Goal: Task Accomplishment & Management: Manage account settings

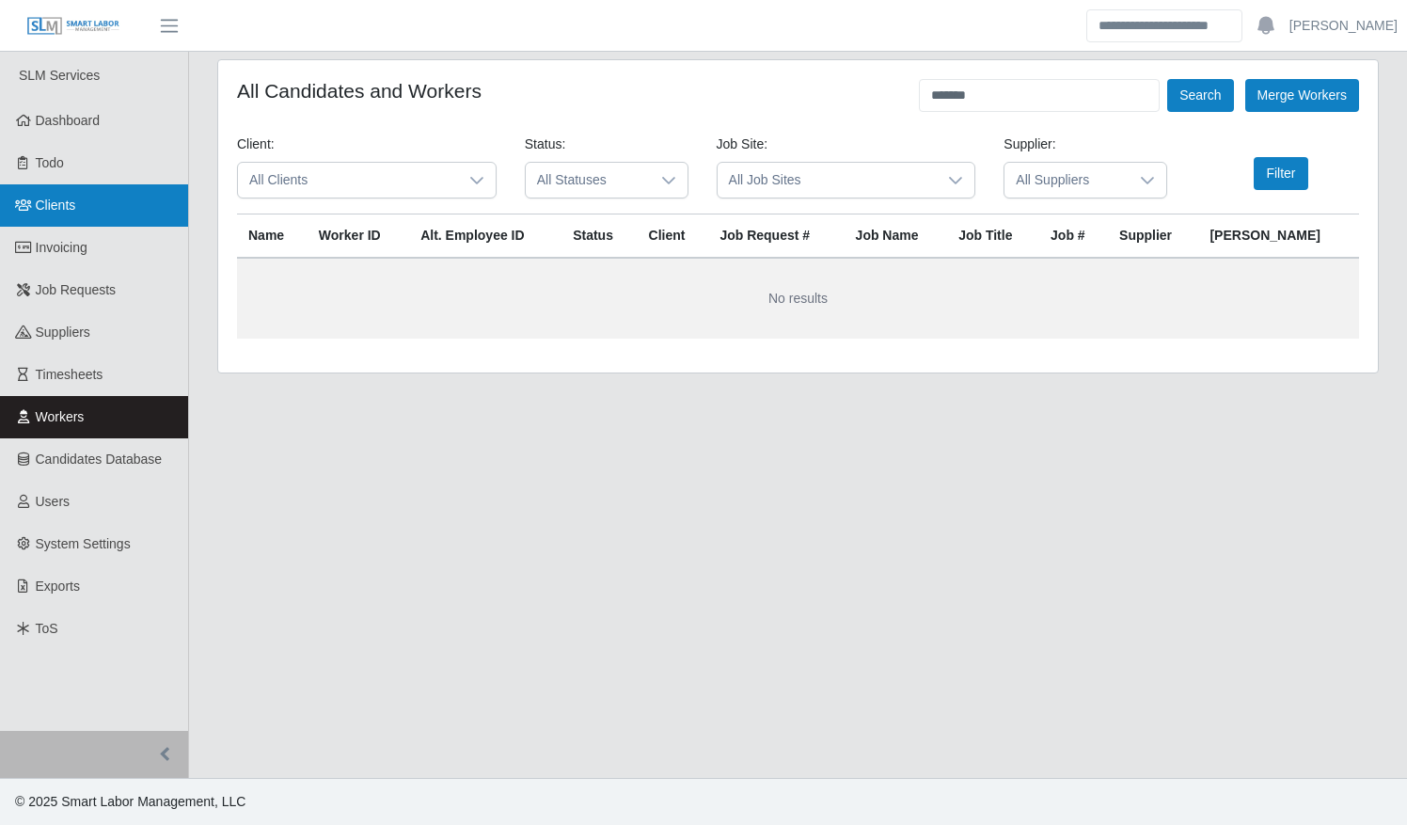
click at [48, 207] on span "Clients" at bounding box center [56, 204] width 40 height 15
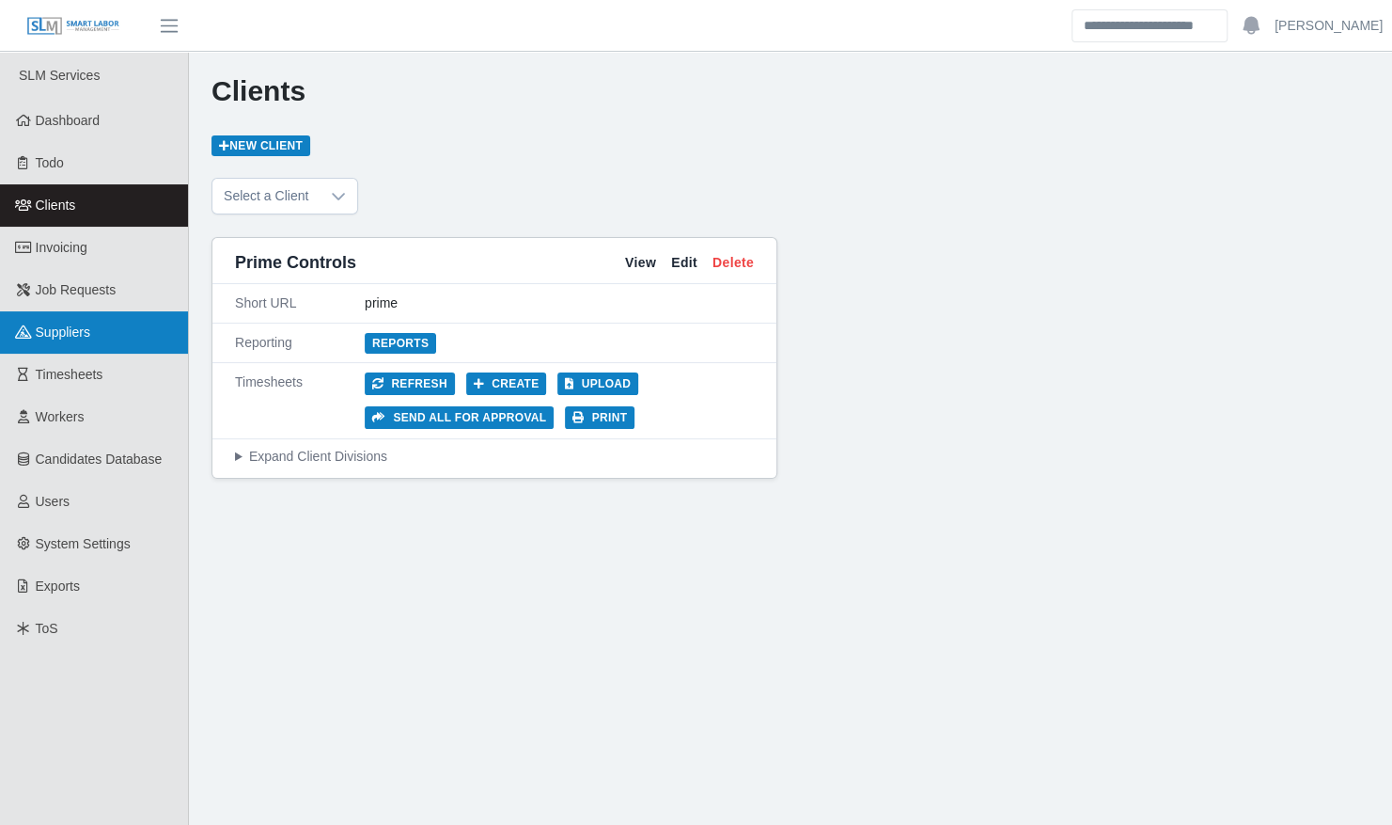
click at [28, 335] on icon at bounding box center [23, 331] width 17 height 13
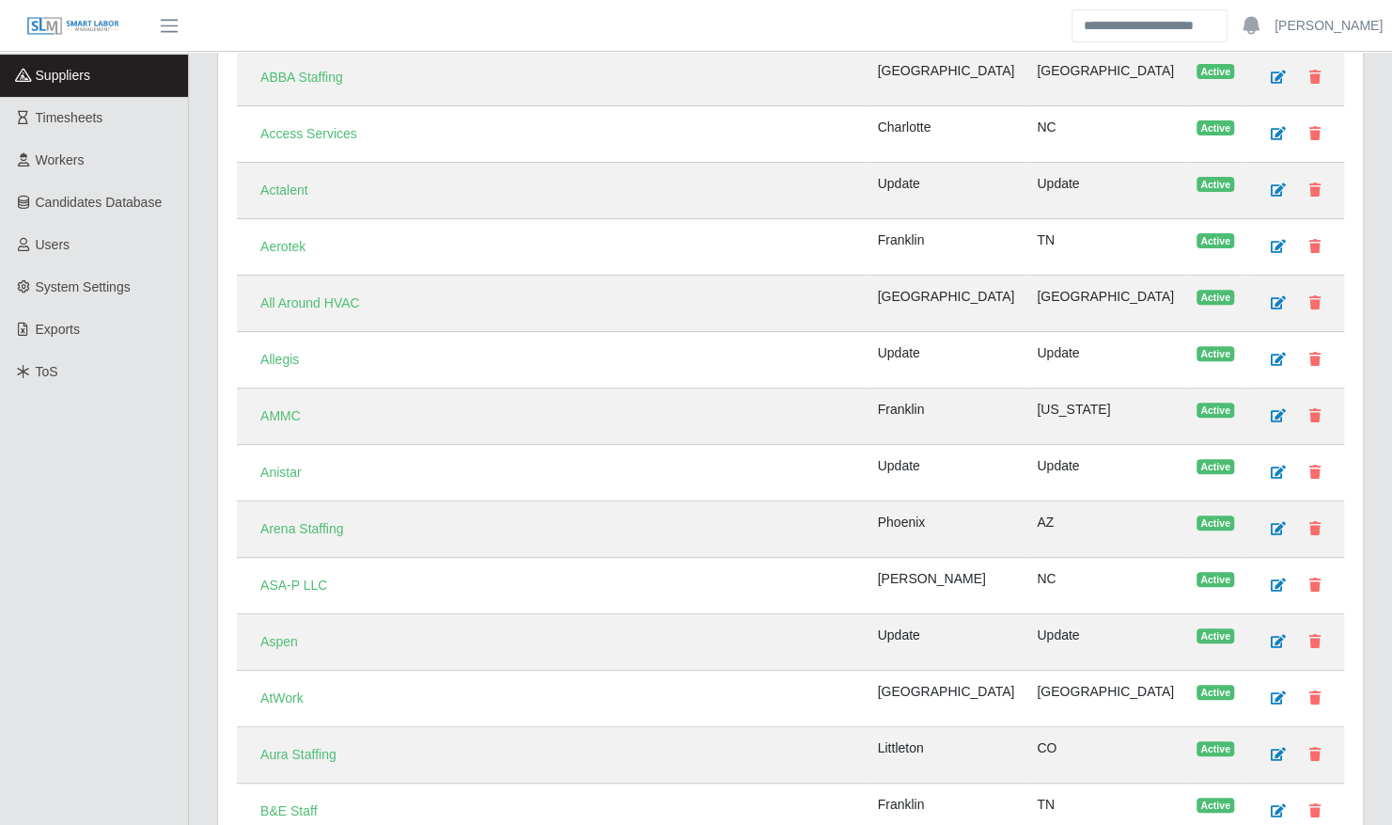
scroll to position [259, 0]
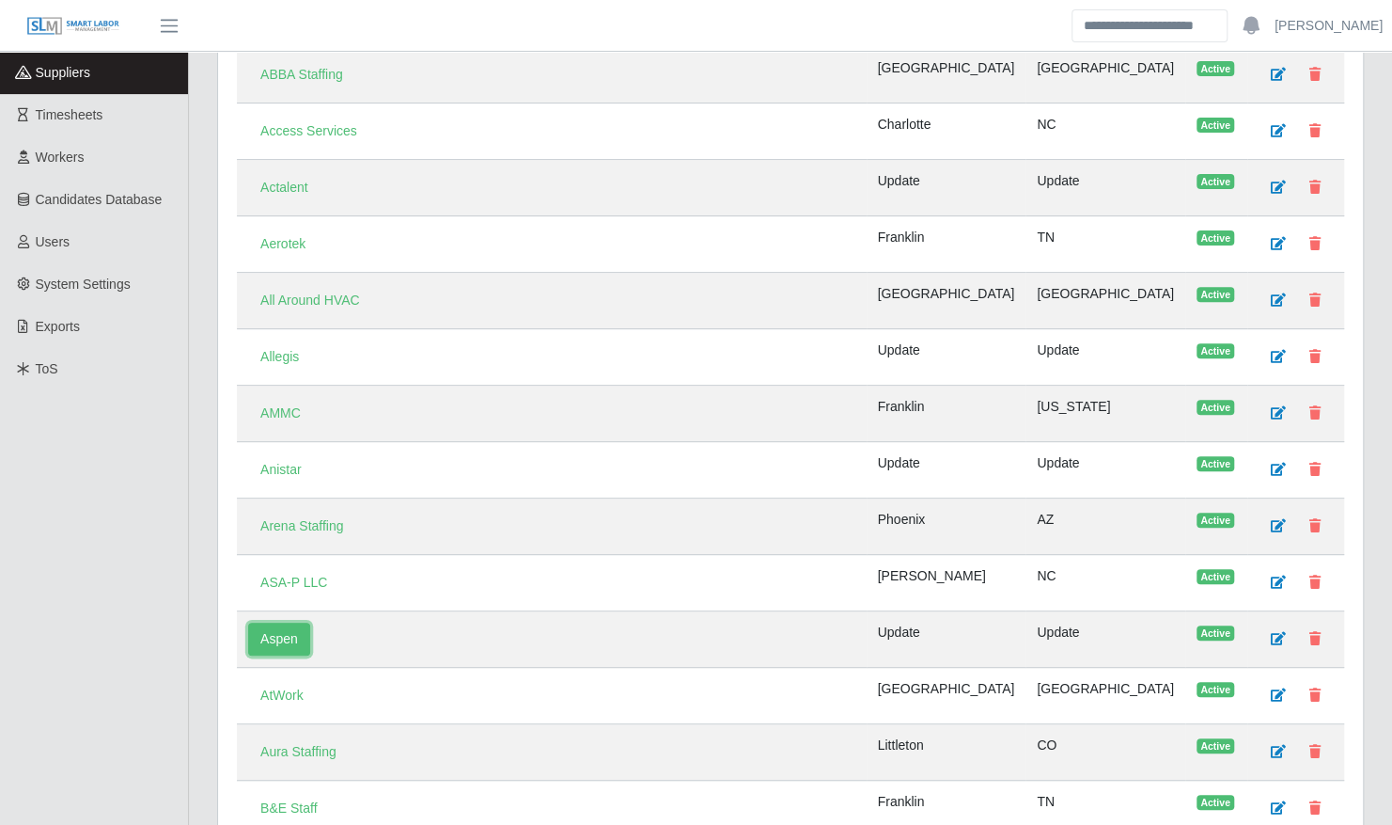
click at [291, 624] on link "Aspen" at bounding box center [279, 638] width 62 height 33
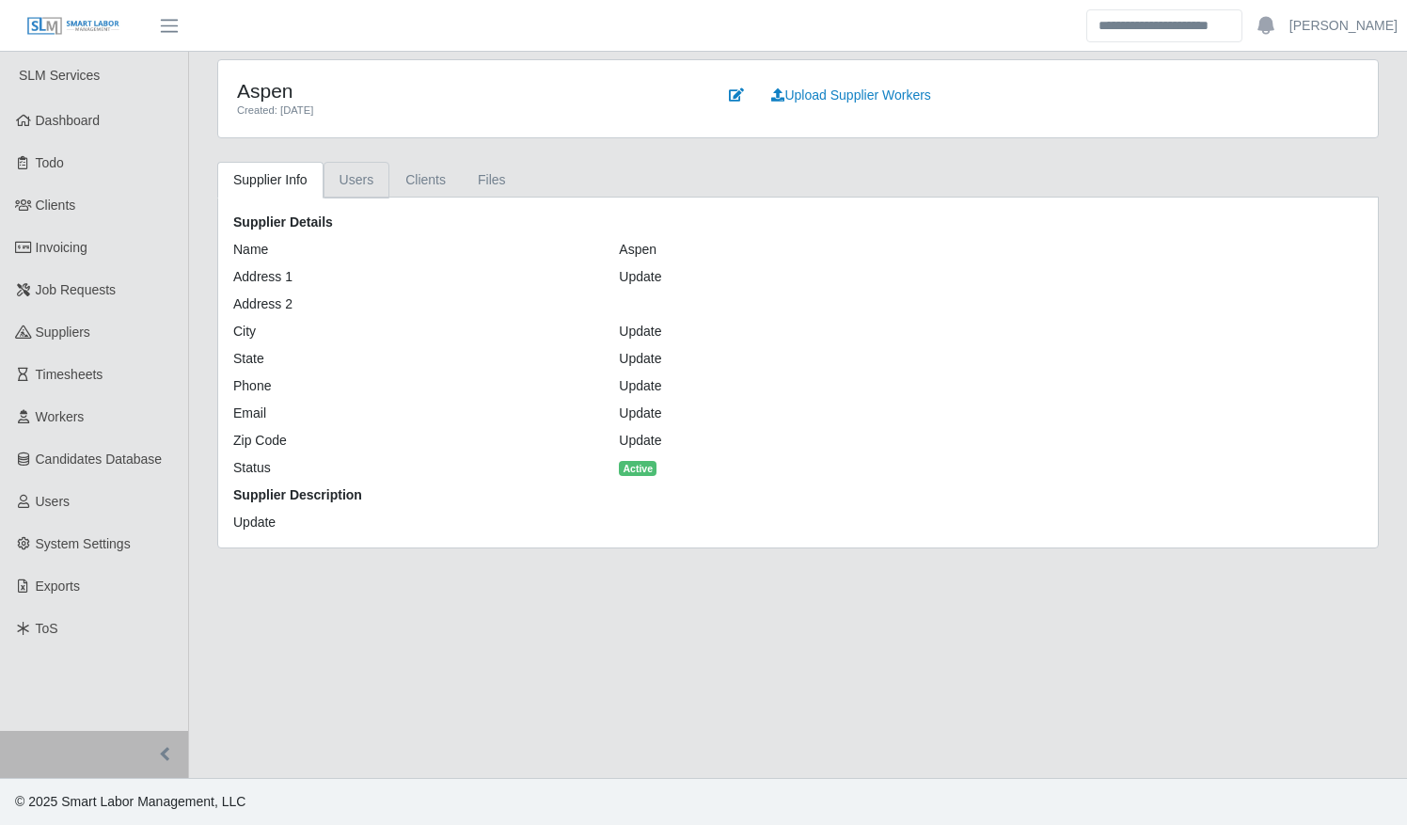
click at [365, 183] on link "Users" at bounding box center [356, 180] width 67 height 37
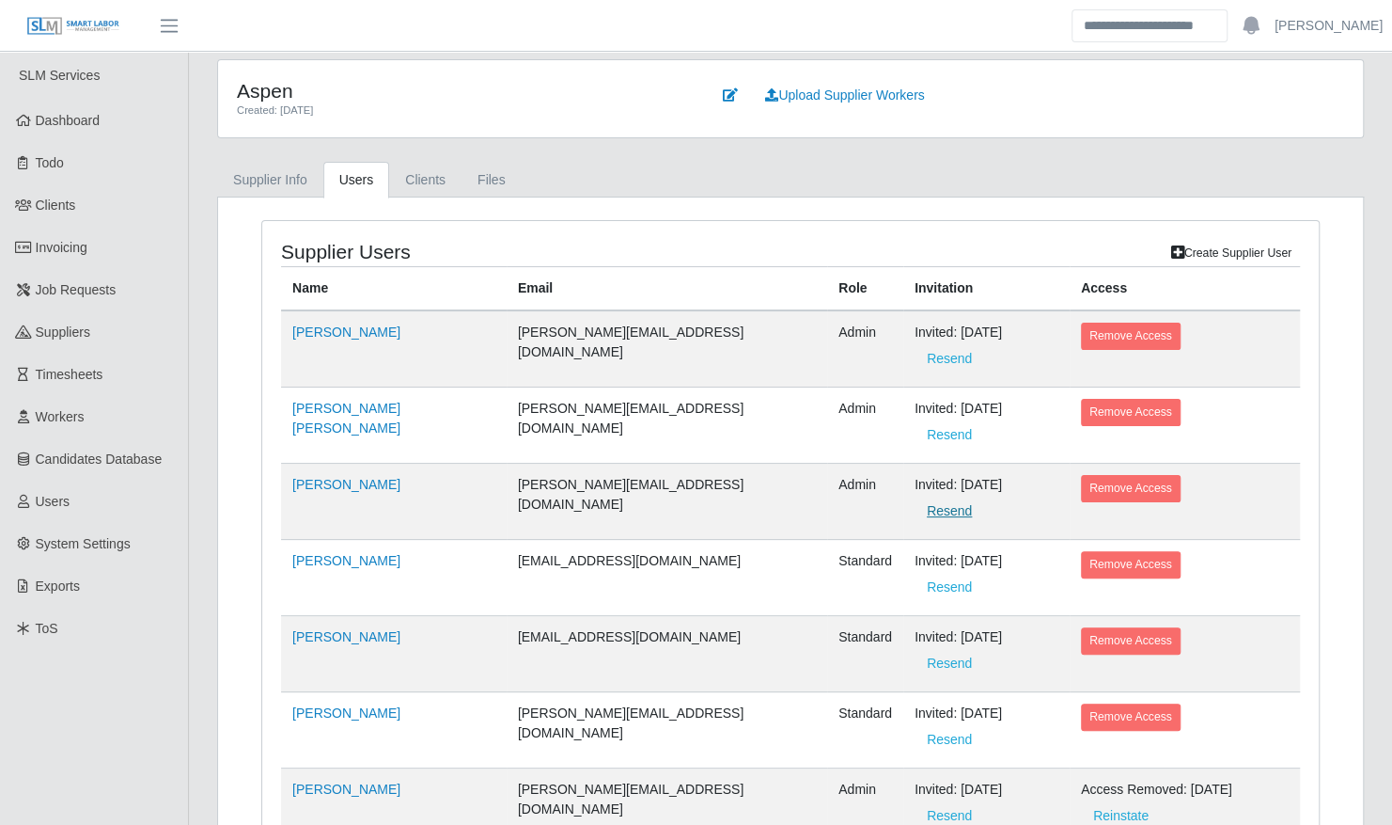
click at [915, 495] on button "Resend" at bounding box center [950, 511] width 70 height 33
drag, startPoint x: 45, startPoint y: 211, endPoint x: 58, endPoint y: 214, distance: 13.7
click at [45, 211] on span "Clients" at bounding box center [56, 204] width 40 height 15
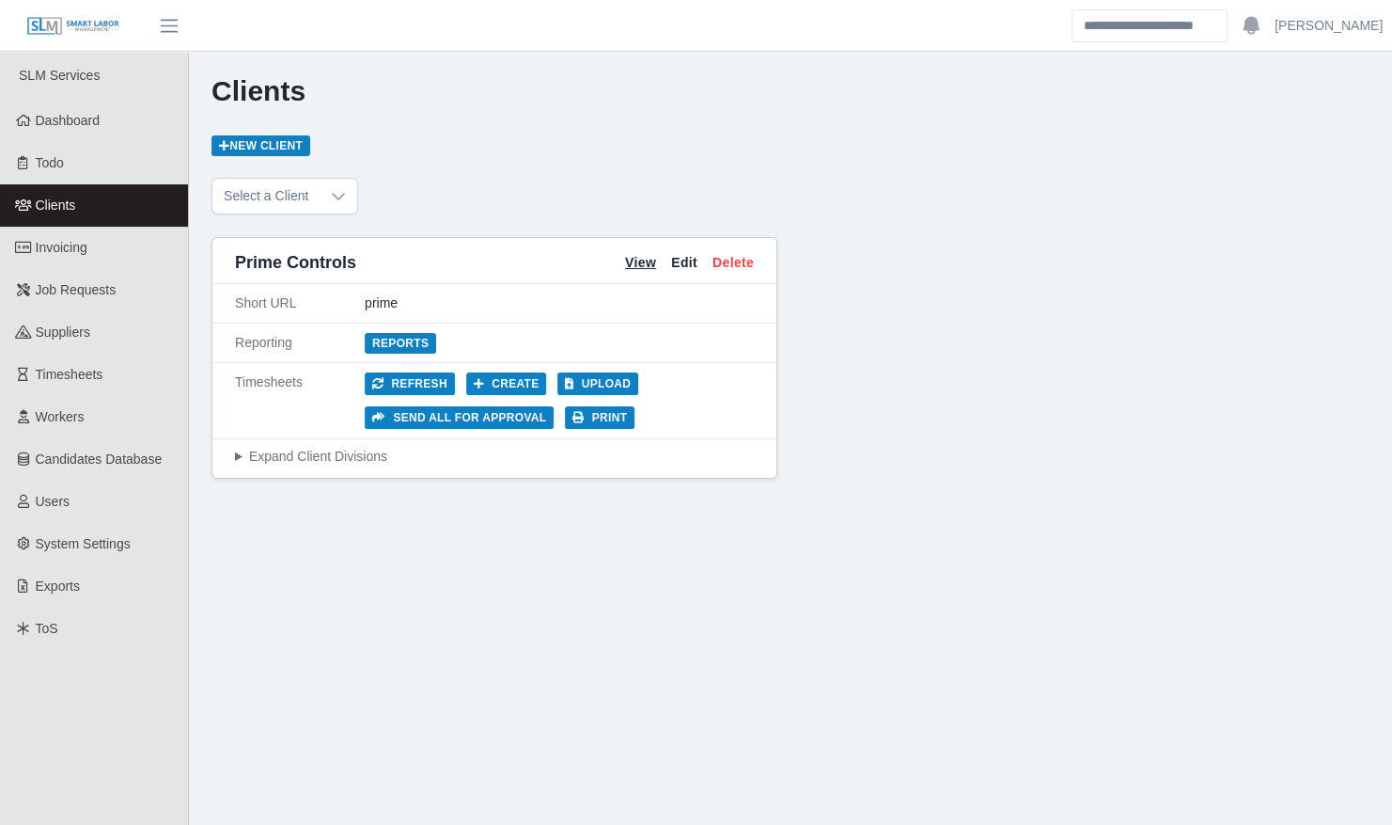
click at [641, 262] on link "View" at bounding box center [640, 263] width 31 height 20
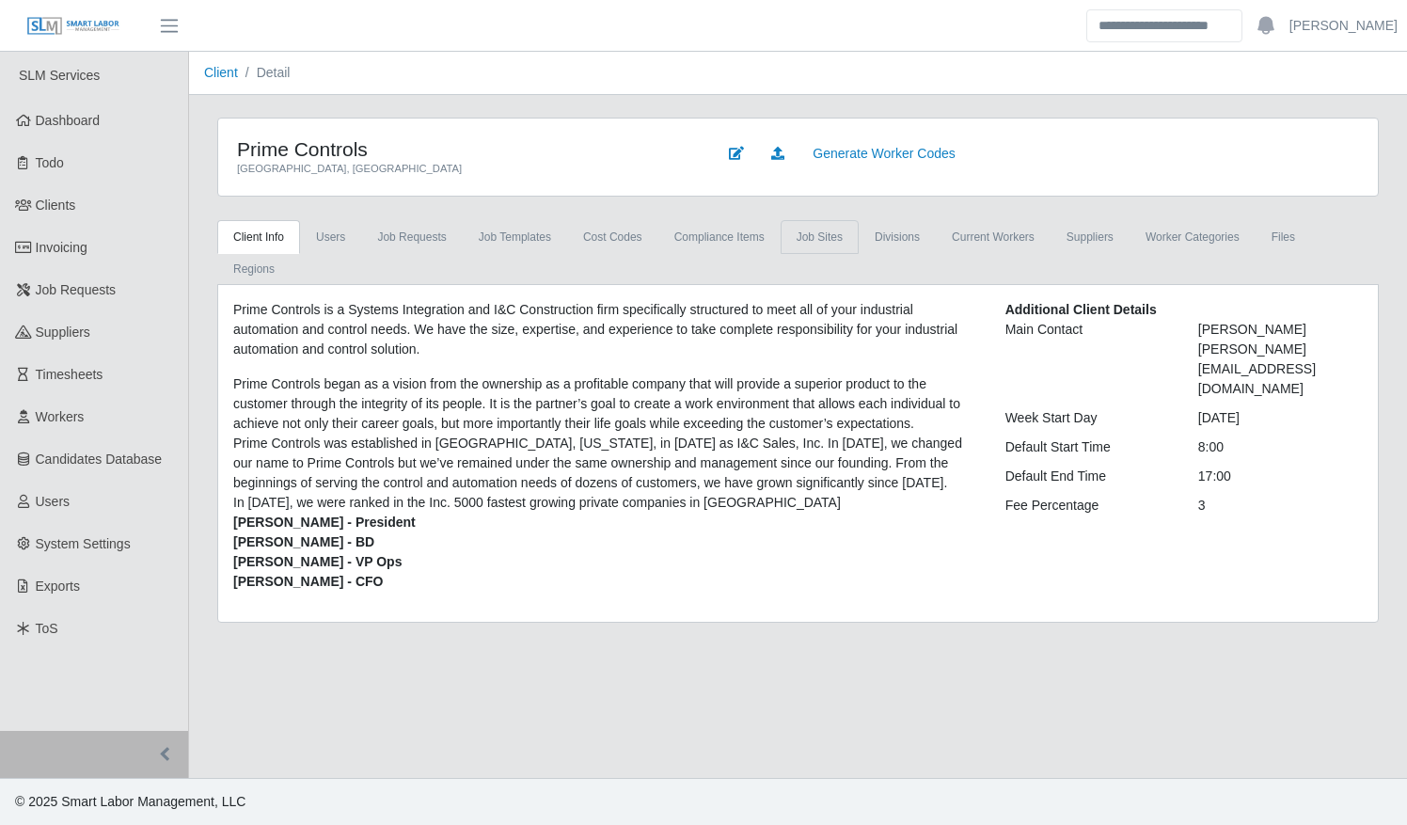
click at [810, 234] on link "job sites" at bounding box center [819, 237] width 78 height 34
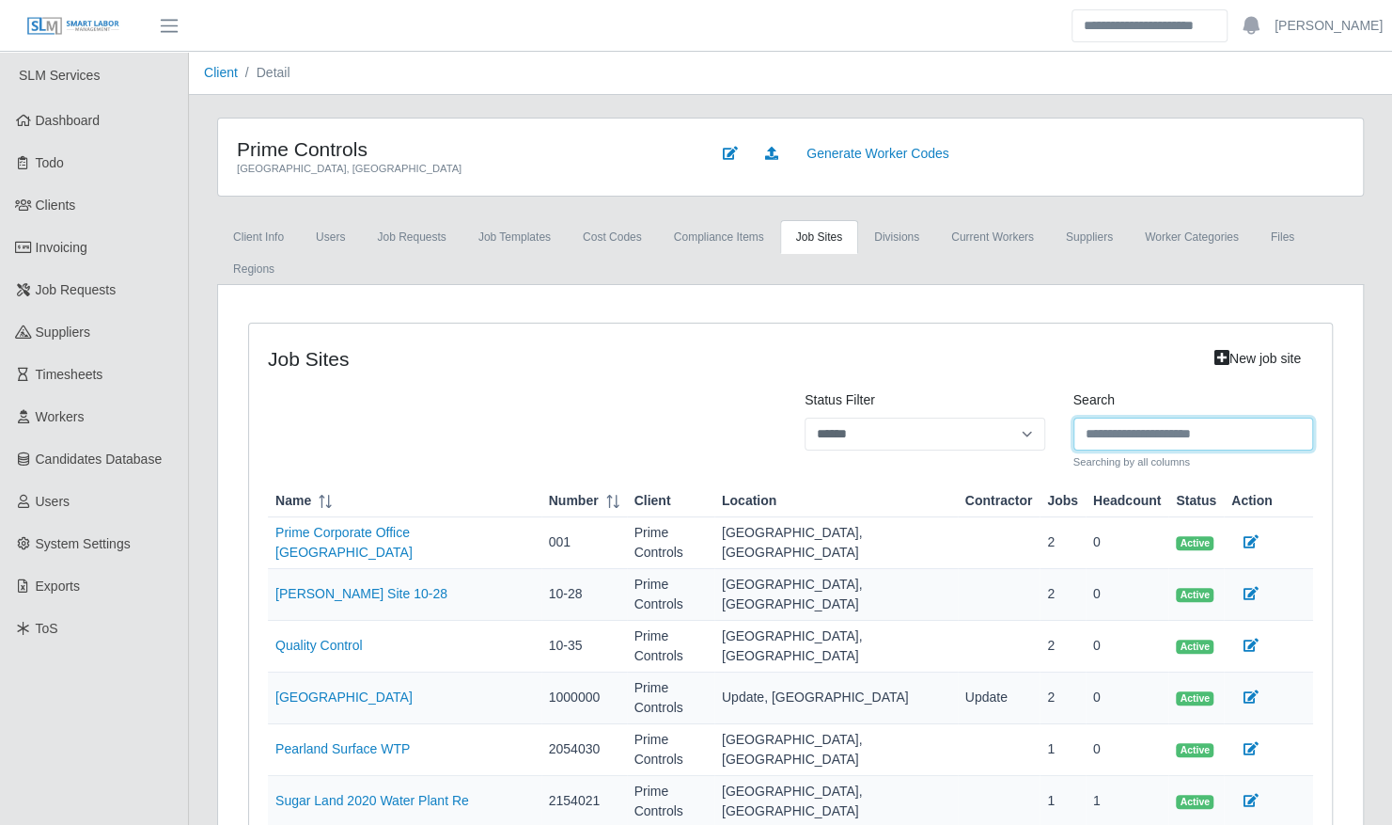
click at [1129, 417] on input "Search" at bounding box center [1194, 433] width 241 height 33
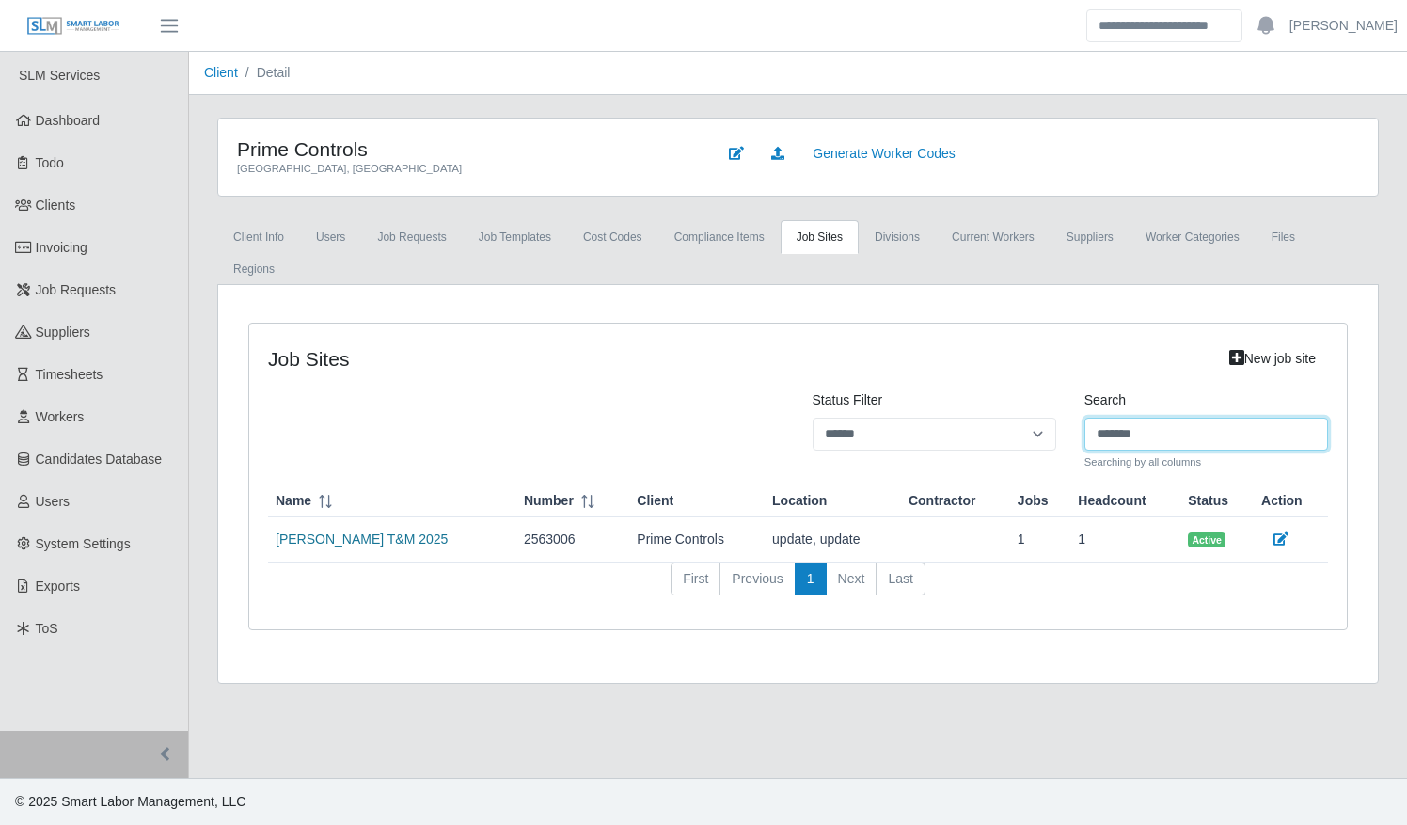
type input "*******"
click at [374, 531] on link "HF Sinclair T&M 2025" at bounding box center [361, 538] width 172 height 15
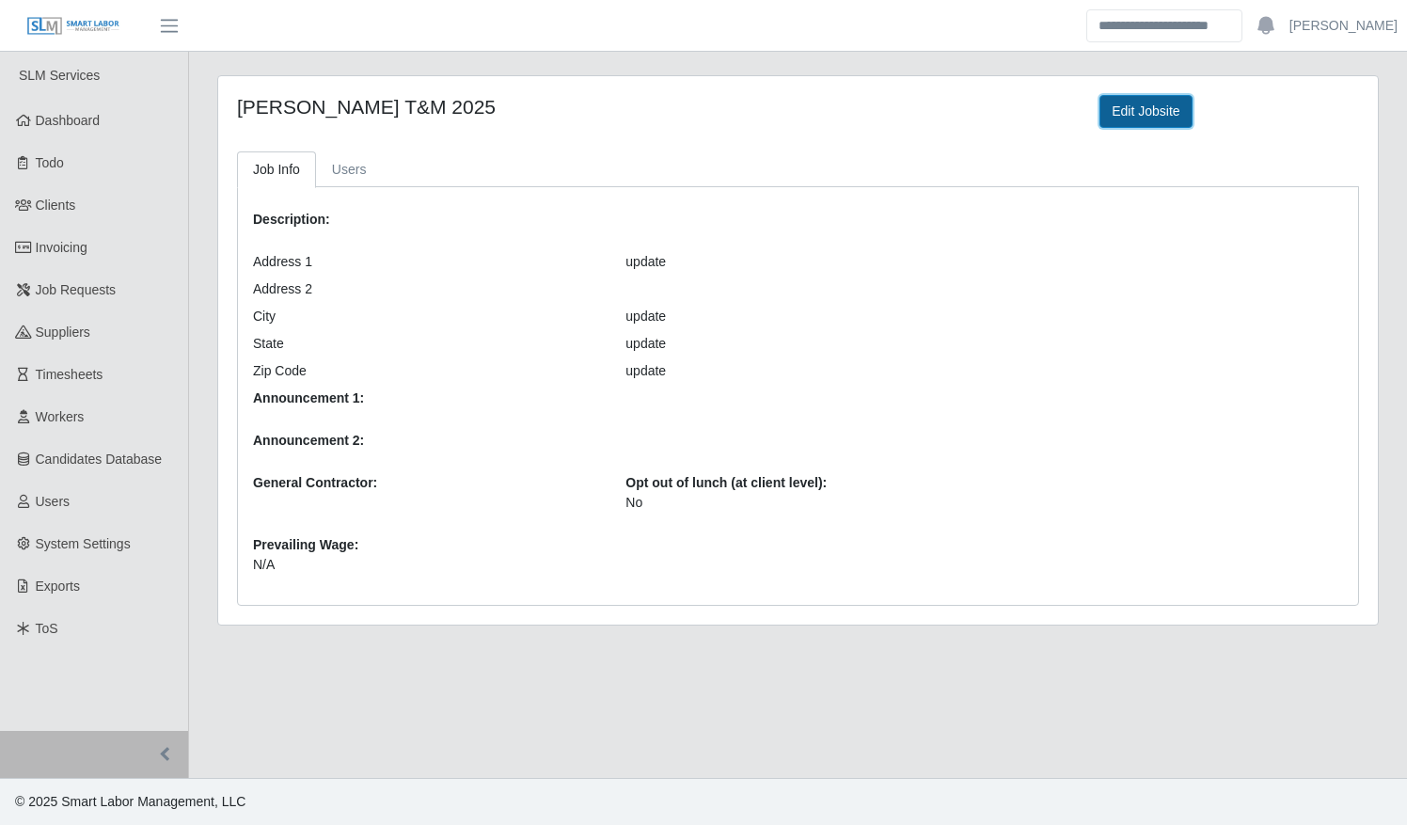
click at [1172, 122] on link "Edit Jobsite" at bounding box center [1145, 111] width 92 height 33
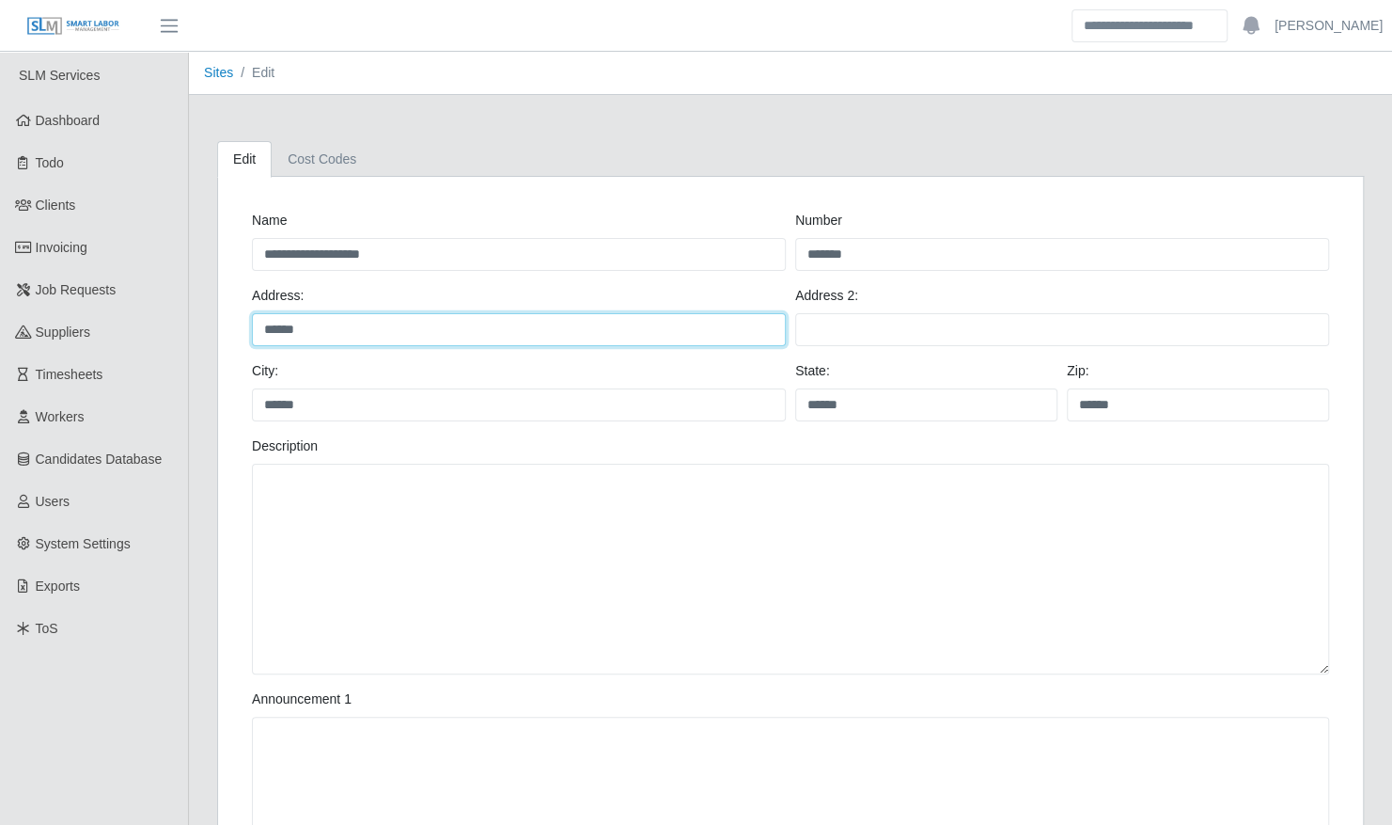
drag, startPoint x: 475, startPoint y: 329, endPoint x: 228, endPoint y: 327, distance: 247.3
click at [228, 327] on div "**********" at bounding box center [790, 841] width 1145 height 1329
paste input "**********"
type input "**********"
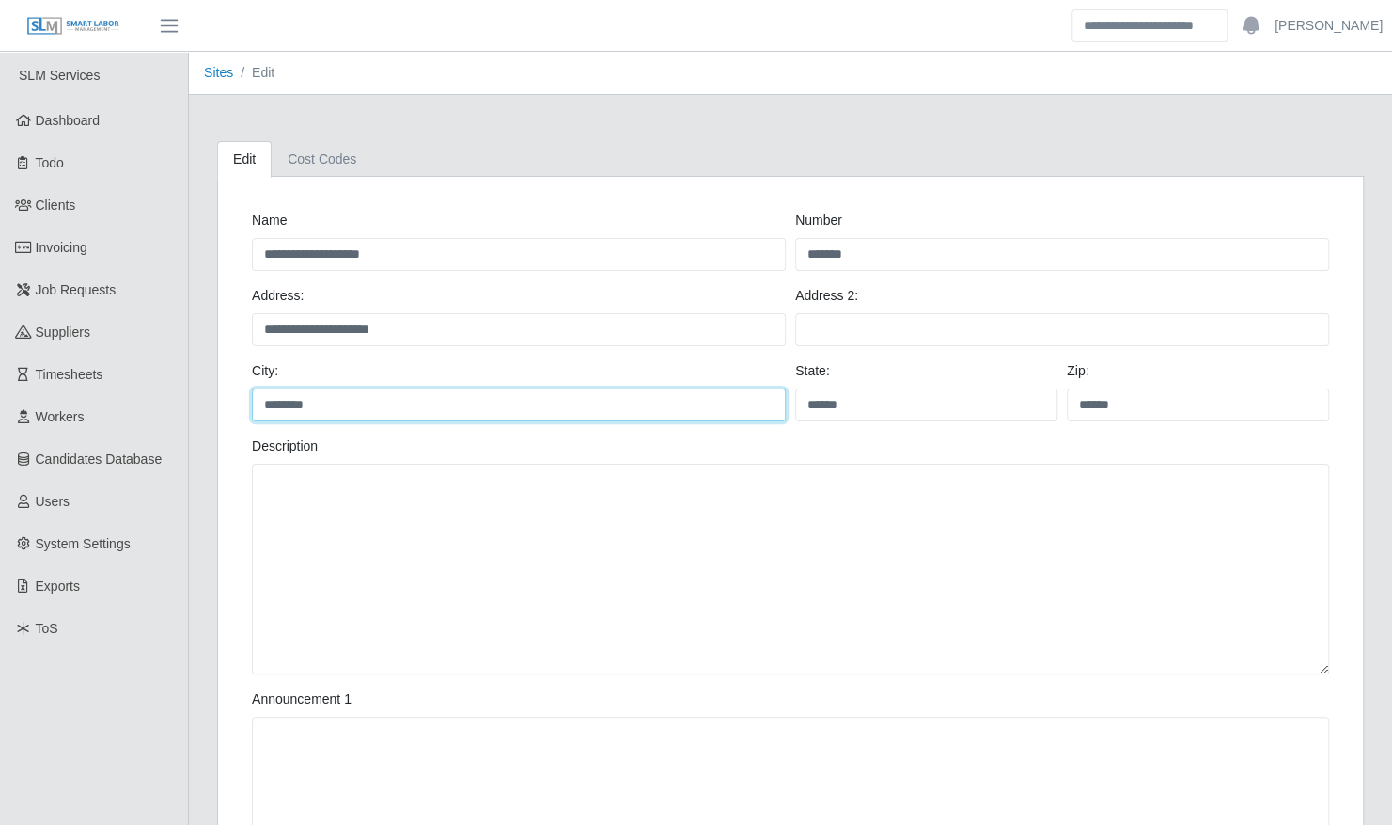
type input "********"
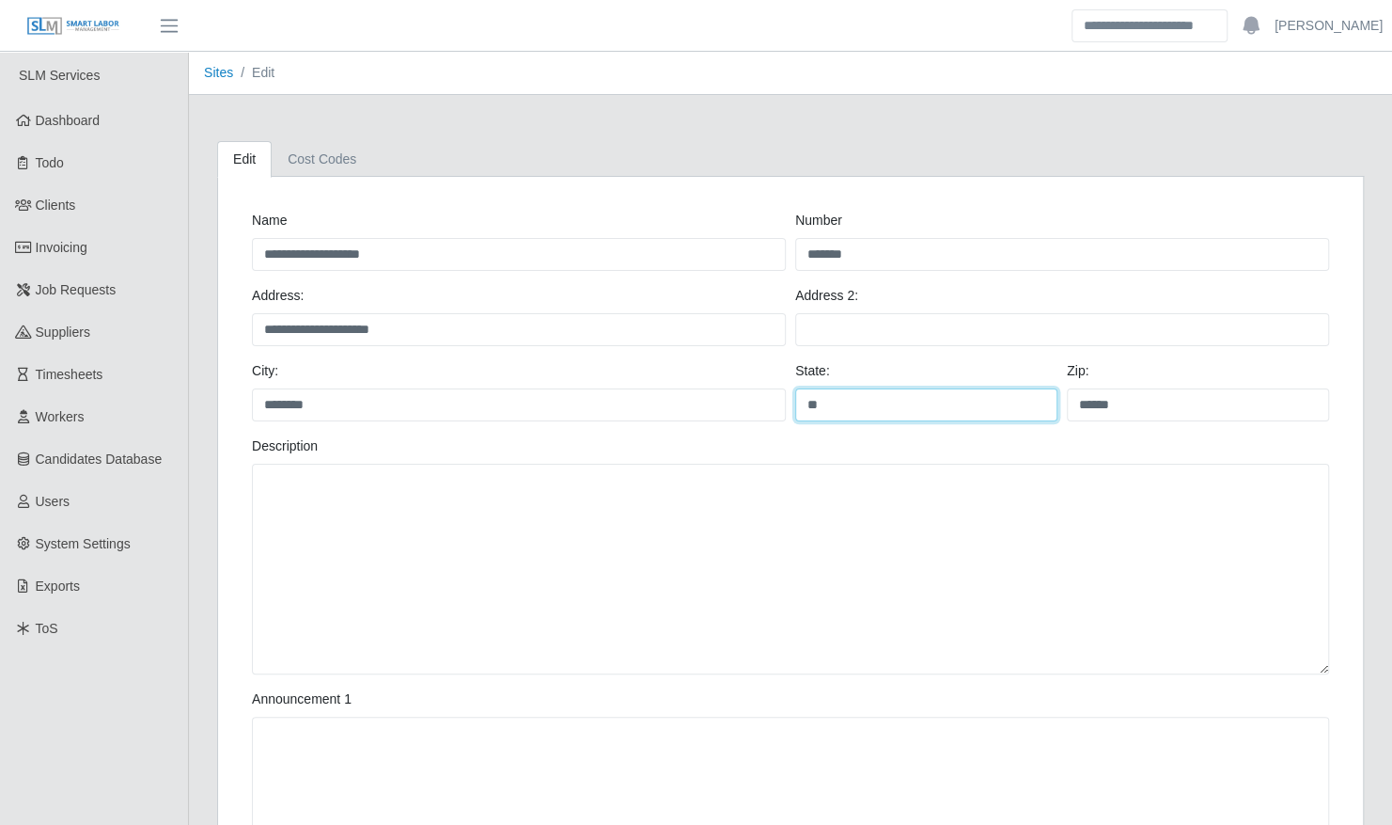
type input "**"
paste input "text"
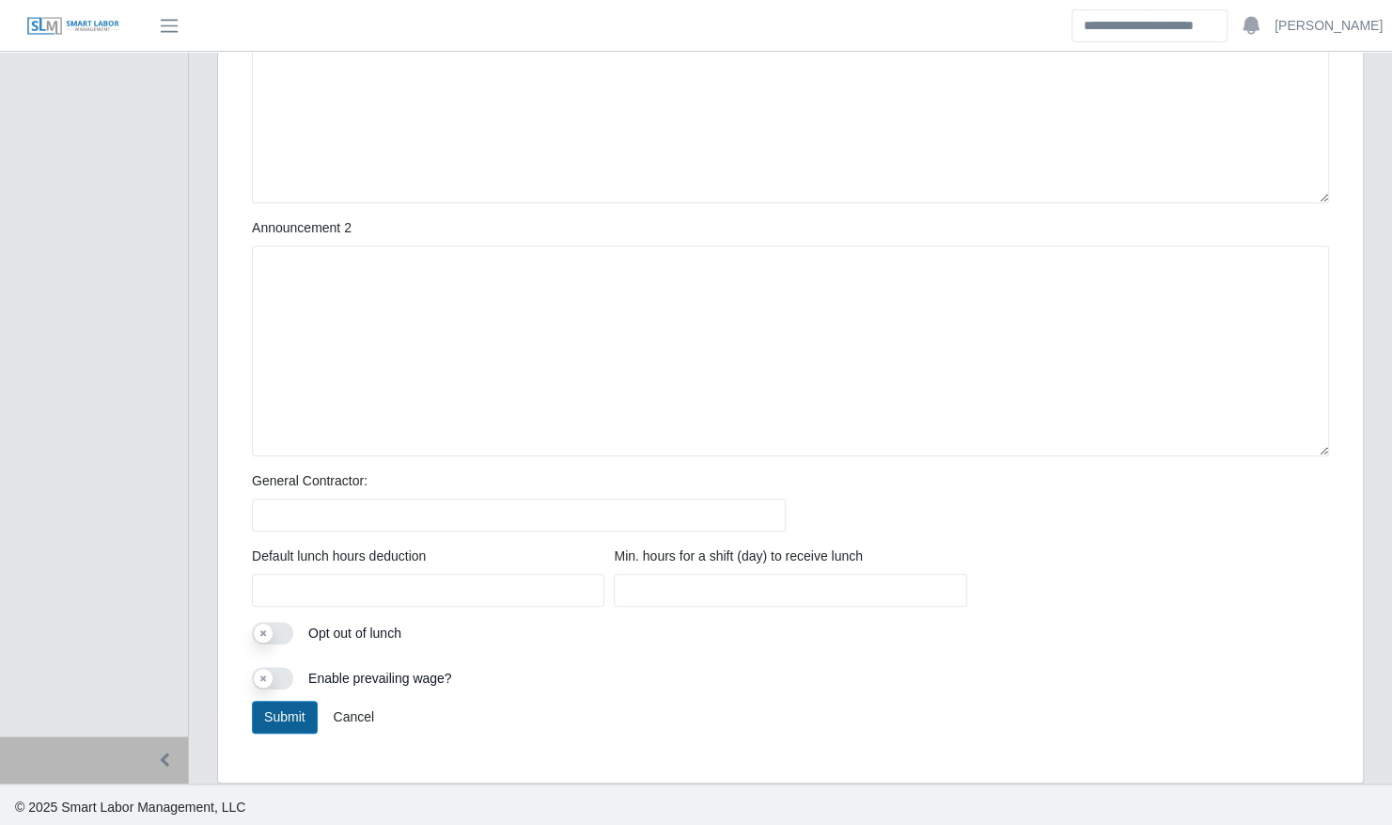
type input "*****"
click at [284, 712] on button "Submit" at bounding box center [285, 716] width 66 height 33
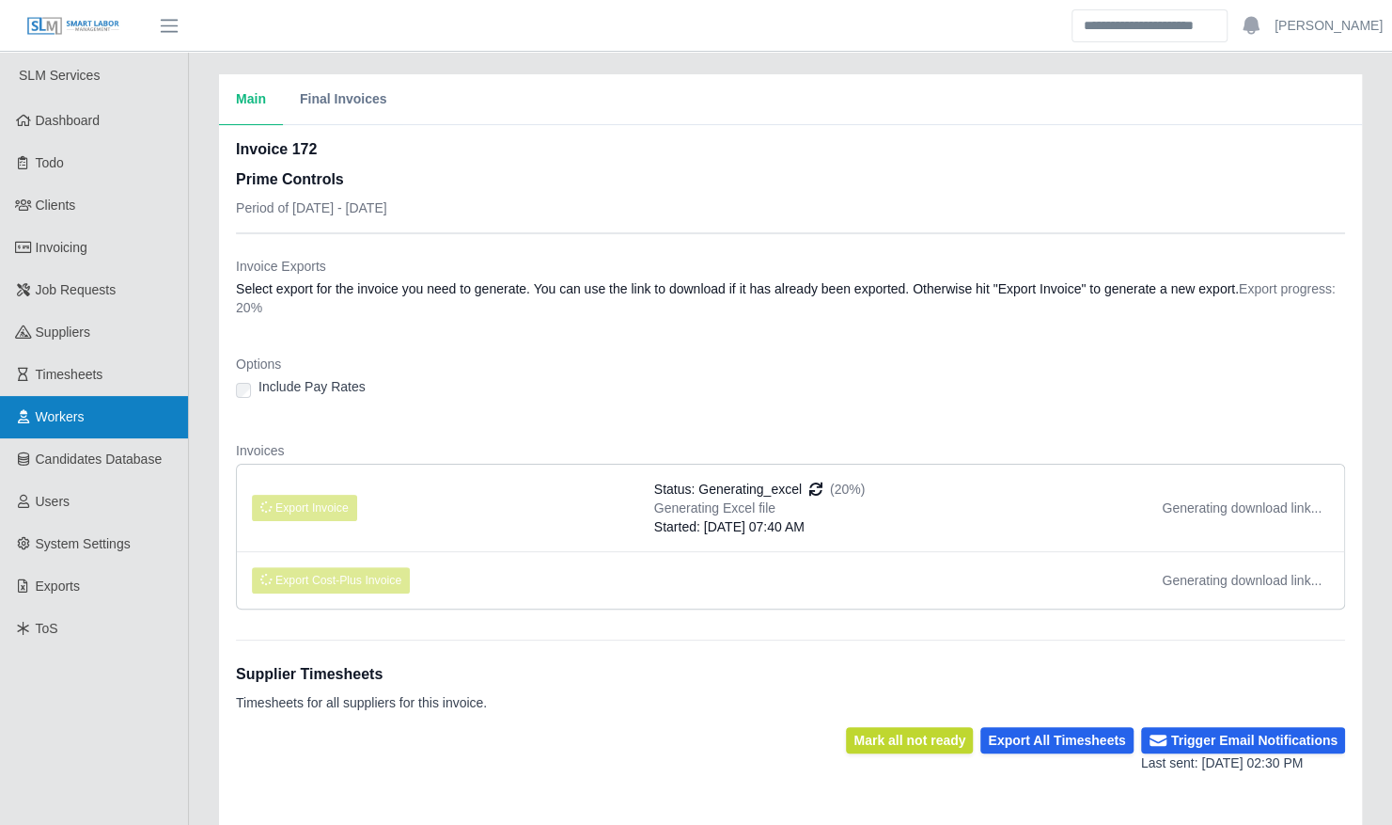
click at [58, 417] on span "Workers" at bounding box center [60, 416] width 49 height 15
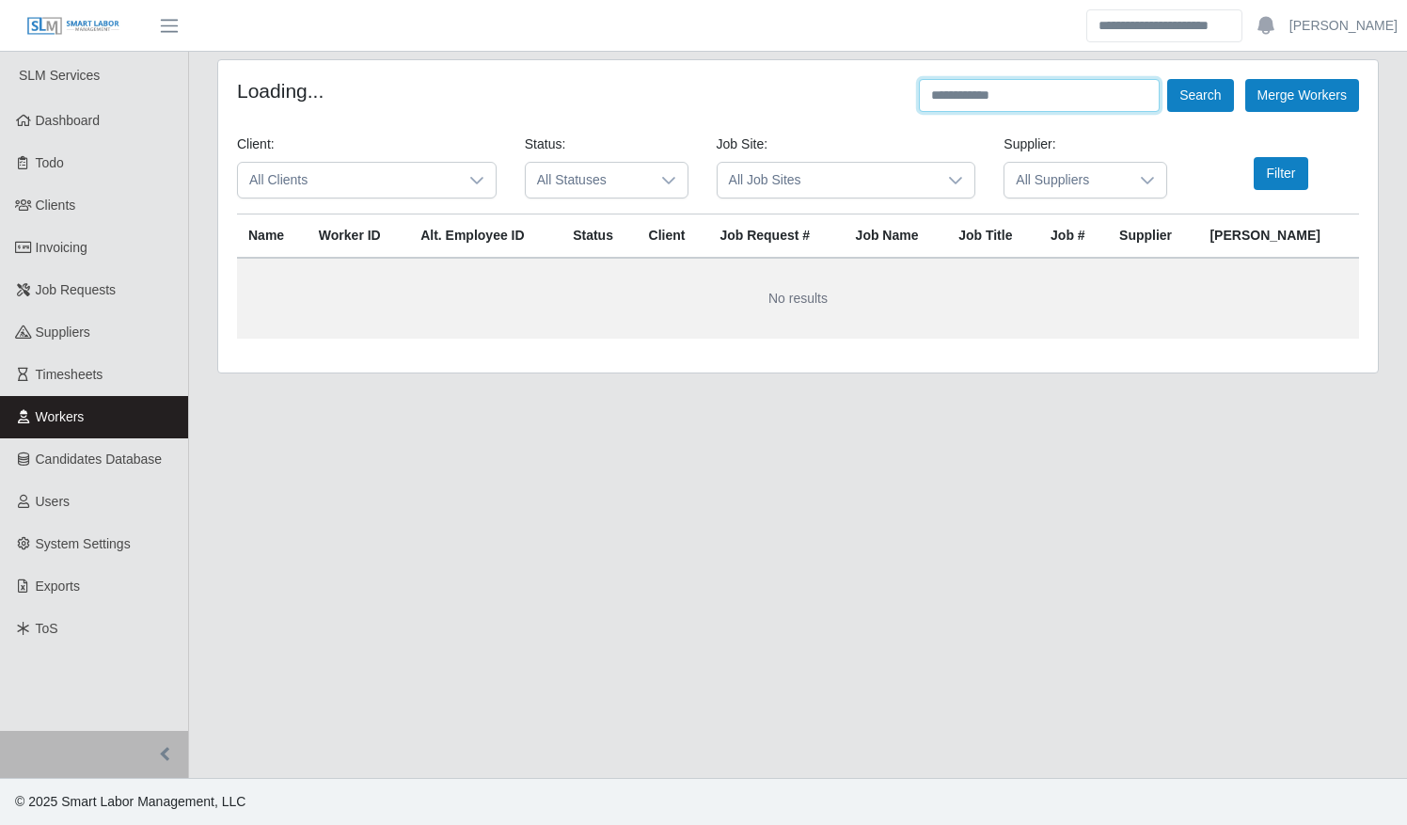
click at [1014, 94] on input "text" at bounding box center [1039, 95] width 241 height 33
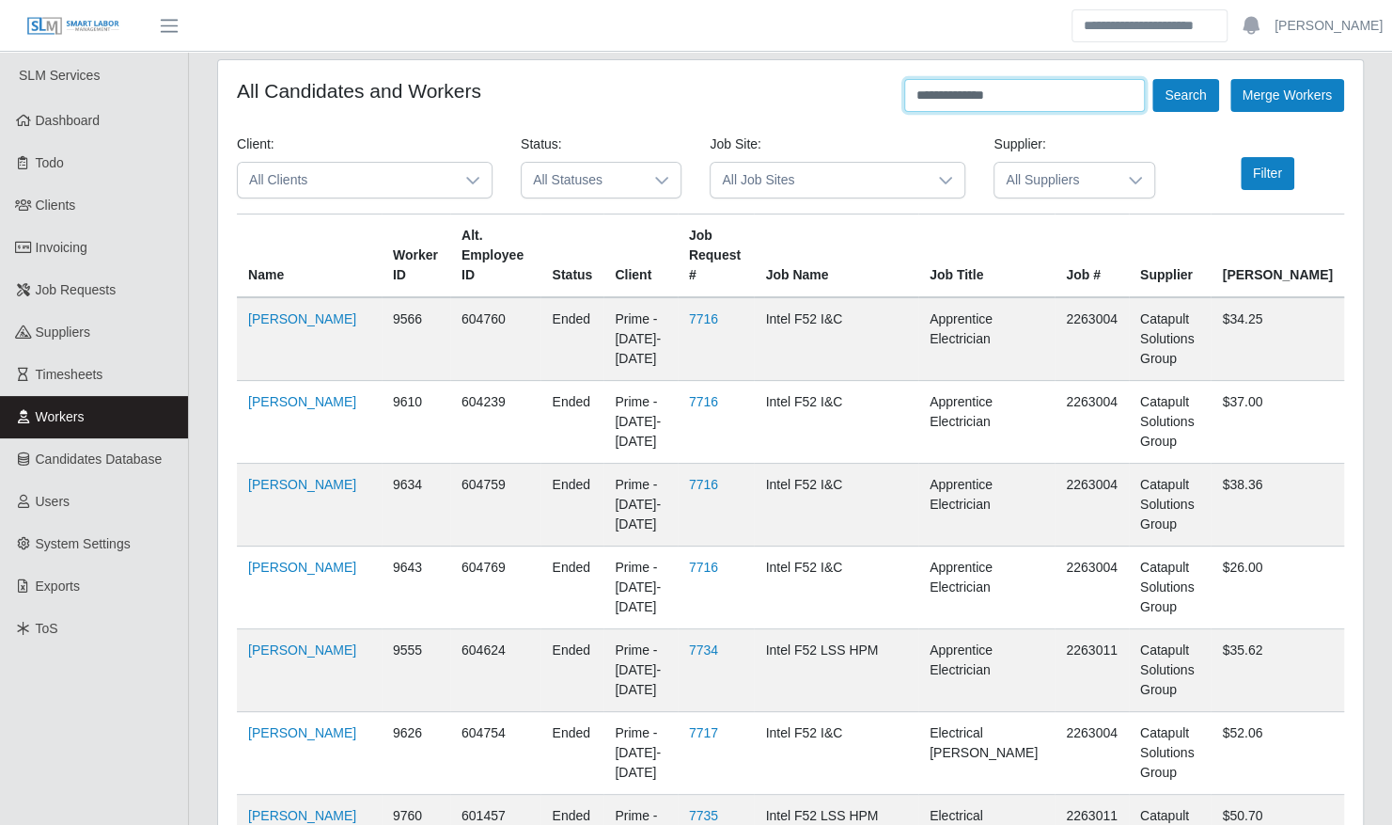
click at [1153, 79] on button "Search" at bounding box center [1186, 95] width 66 height 33
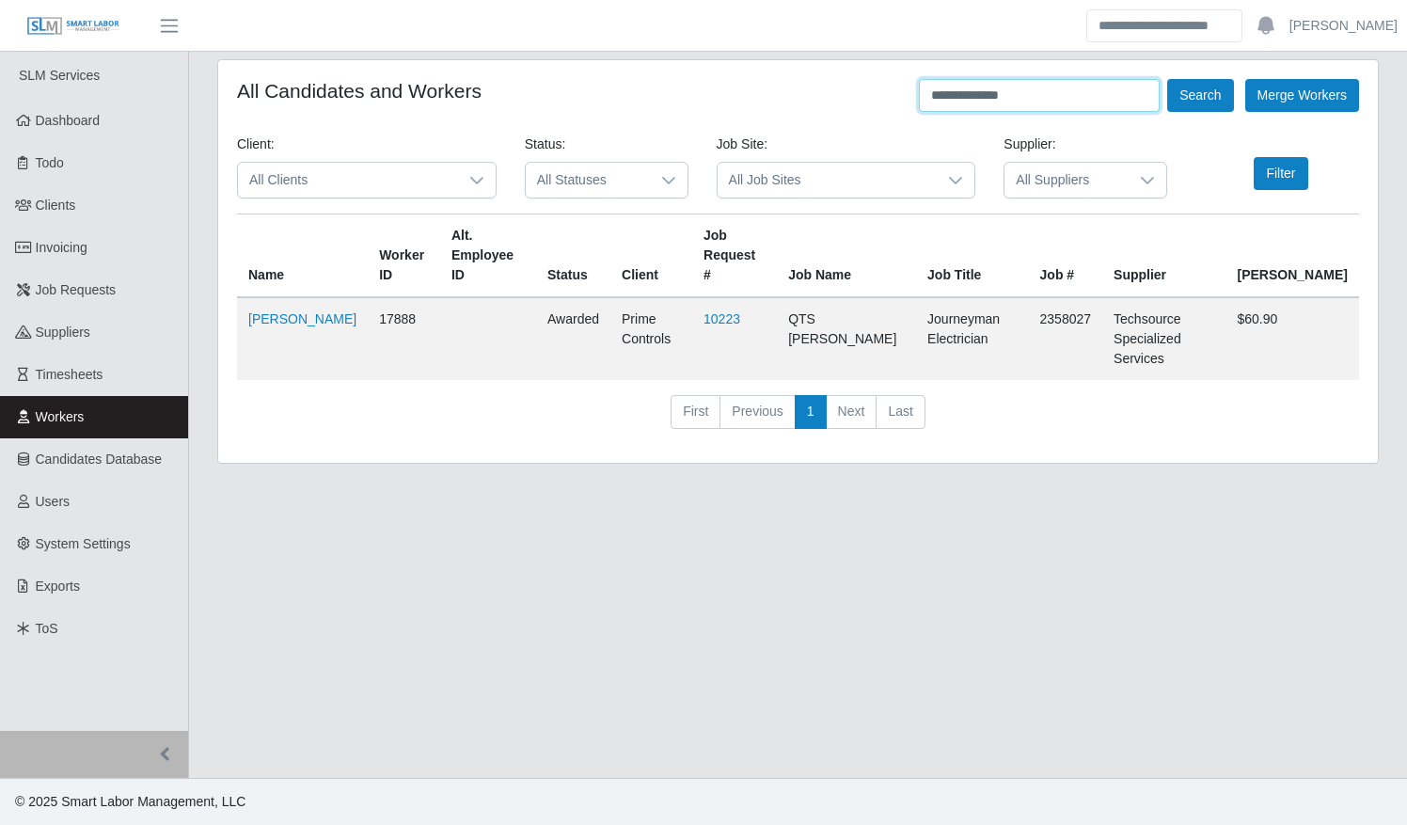
drag, startPoint x: 1044, startPoint y: 98, endPoint x: 833, endPoint y: 86, distance: 210.9
click at [833, 86] on div "**********" at bounding box center [798, 95] width 1122 height 33
paste input "**********"
type input "**********"
click at [1183, 98] on button "Search" at bounding box center [1200, 95] width 66 height 33
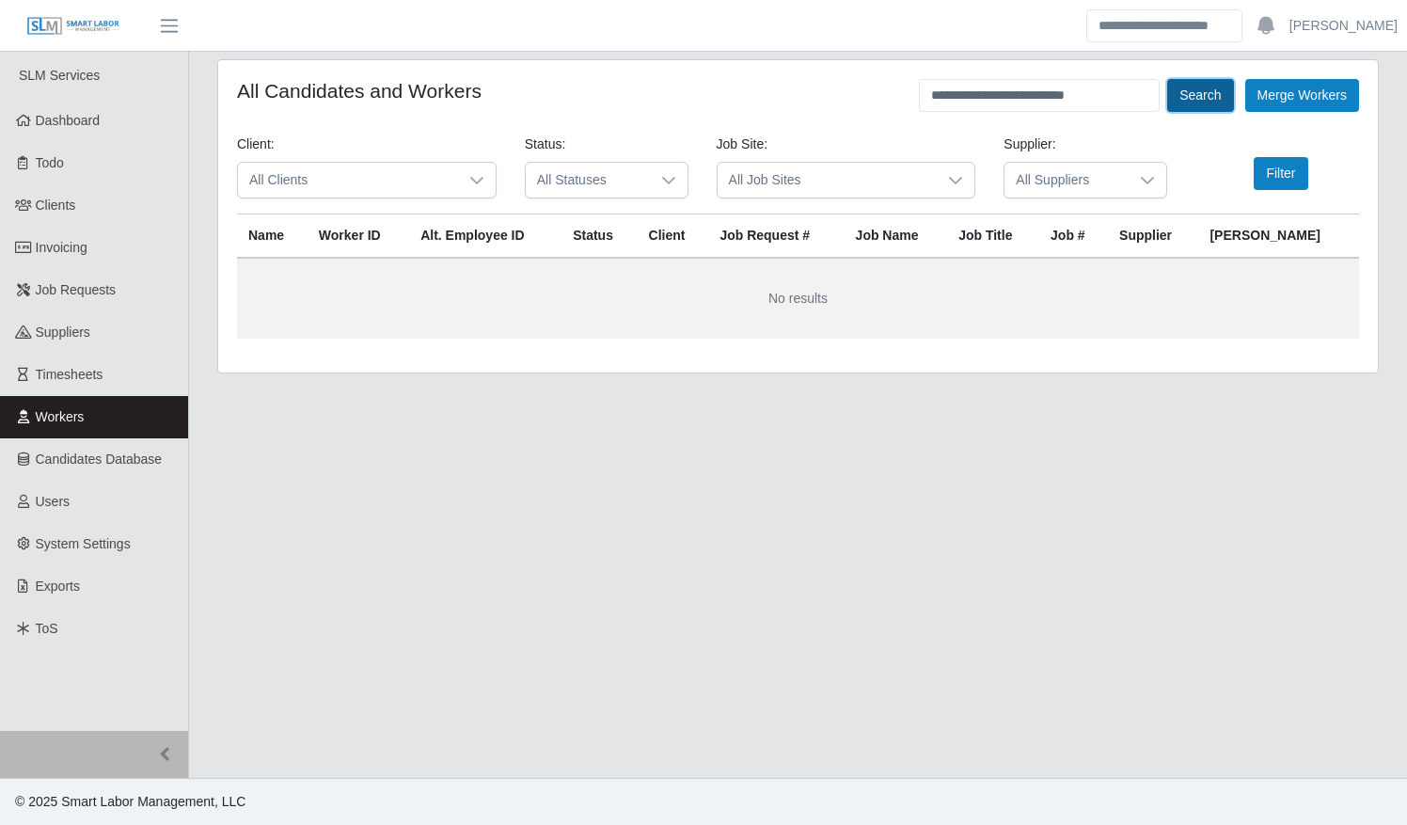
drag, startPoint x: 1196, startPoint y: 86, endPoint x: 1192, endPoint y: 96, distance: 10.1
click at [1196, 86] on button "Search" at bounding box center [1200, 95] width 66 height 33
click at [1192, 99] on button "Search" at bounding box center [1200, 95] width 66 height 33
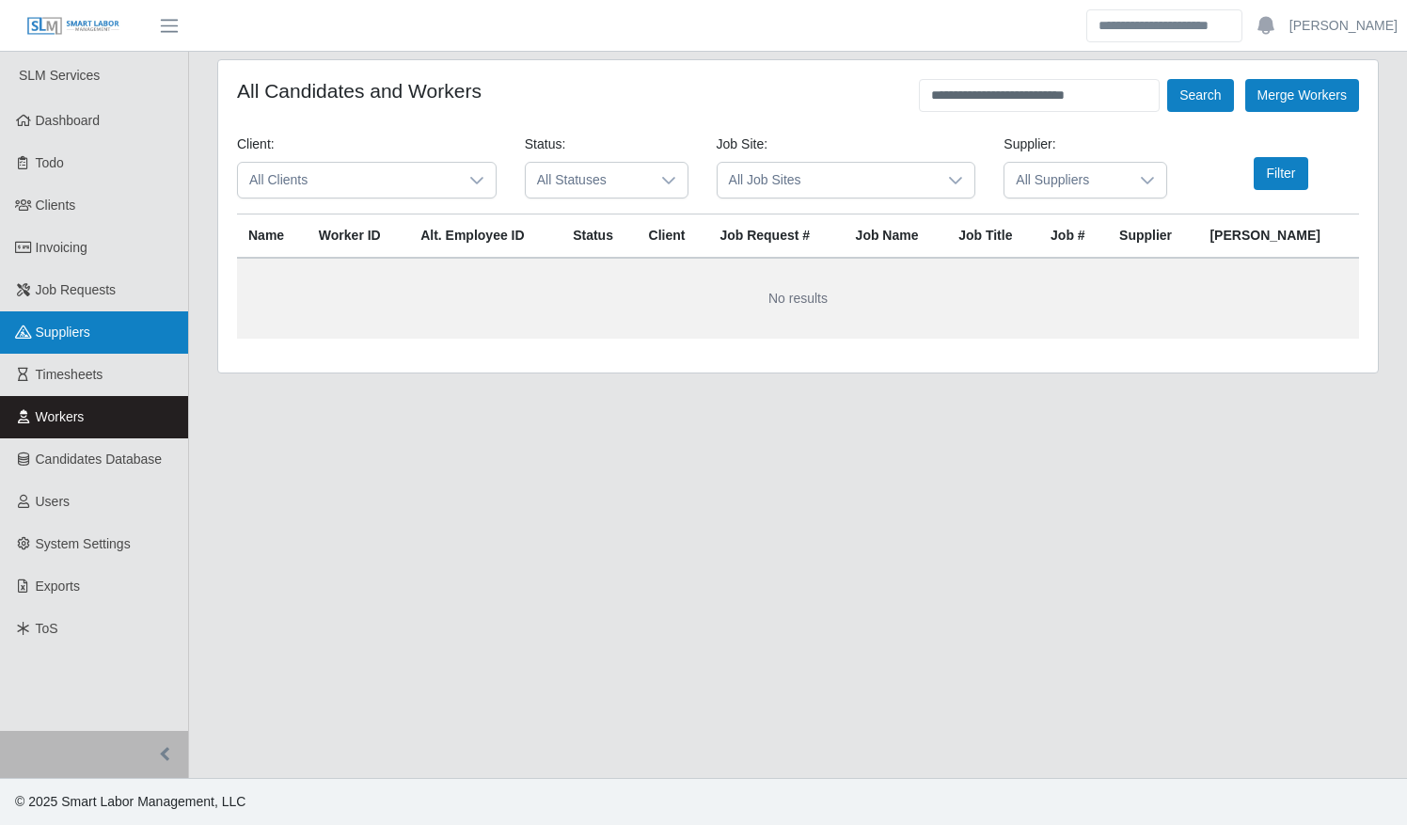
click at [55, 333] on span "Suppliers" at bounding box center [63, 331] width 55 height 15
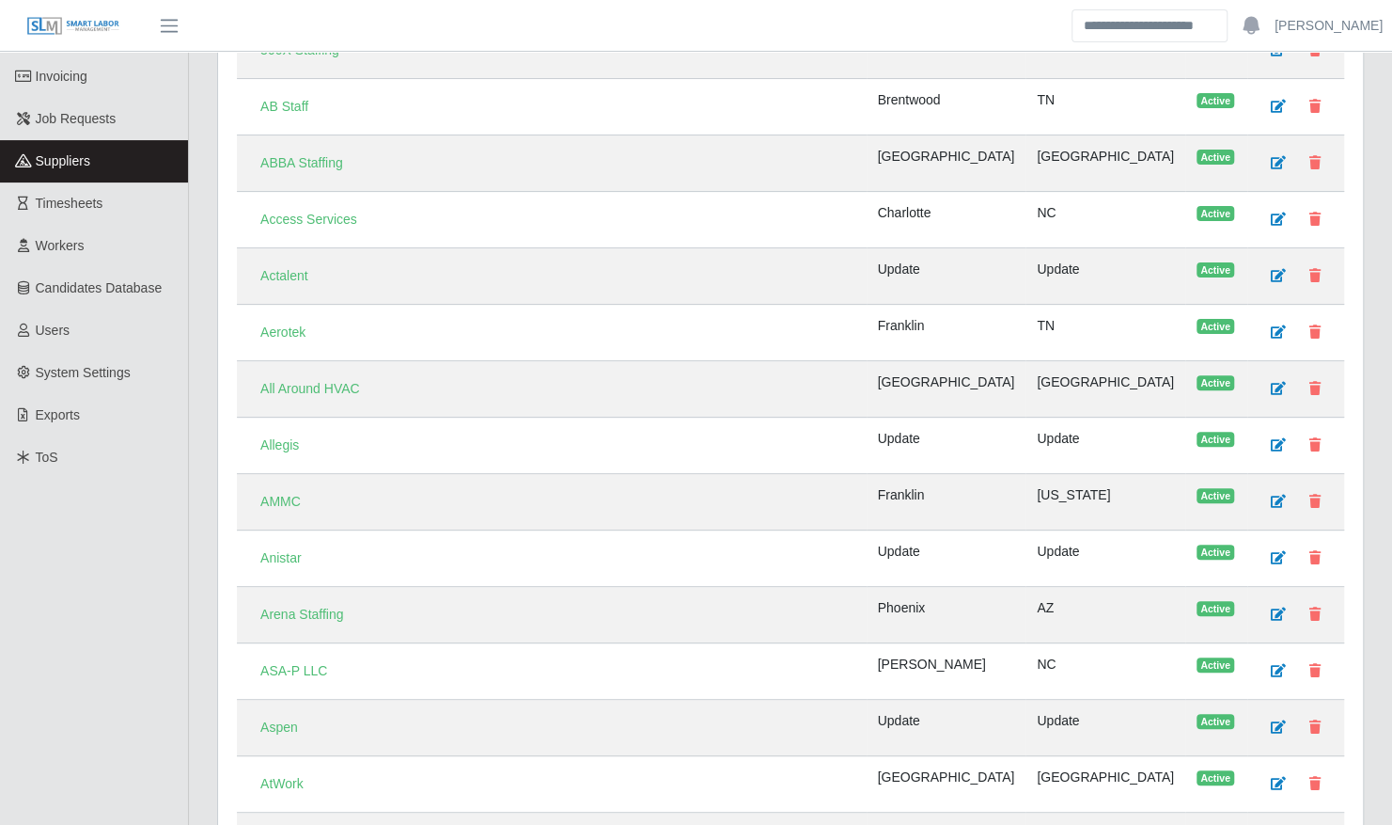
scroll to position [178, 0]
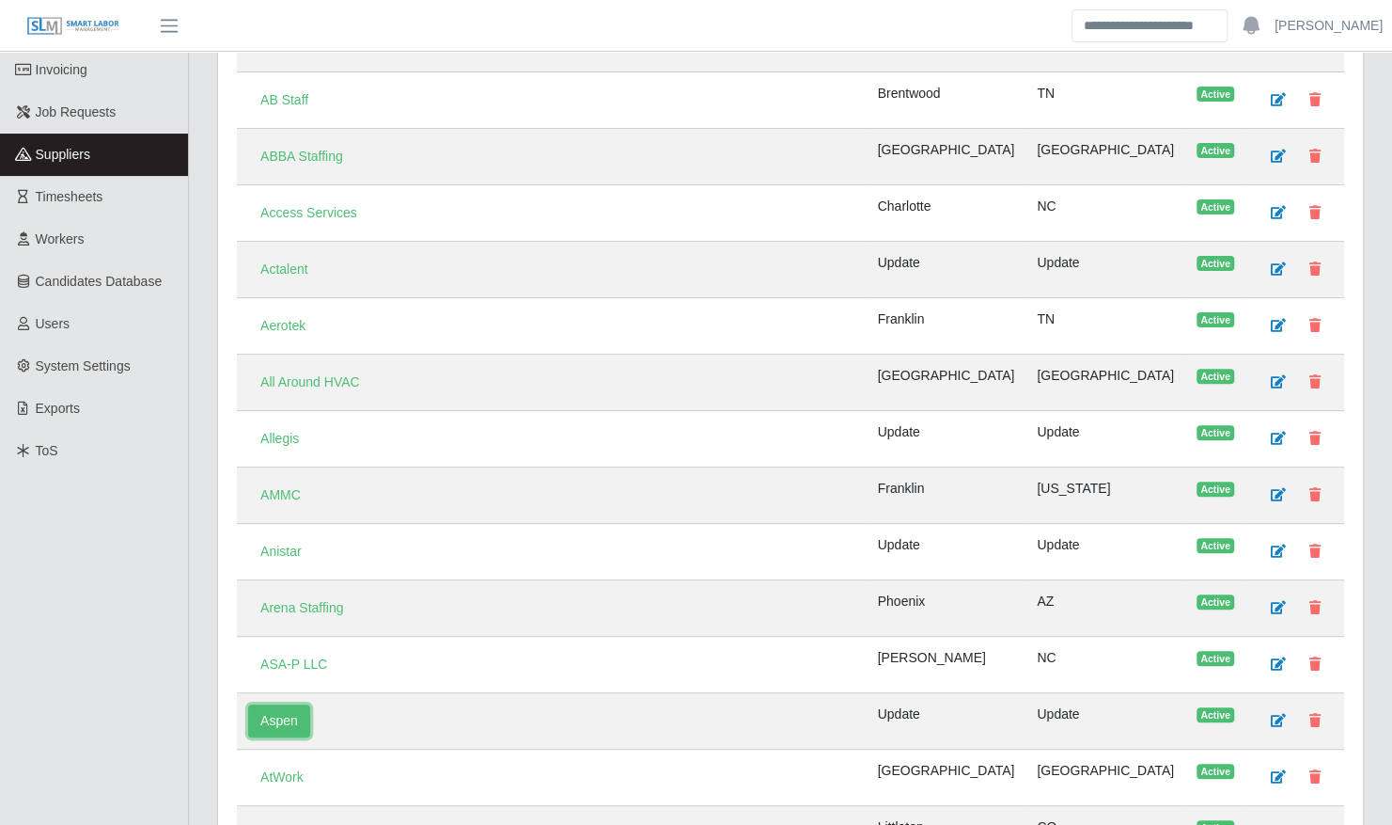
click at [276, 704] on link "Aspen" at bounding box center [279, 720] width 62 height 33
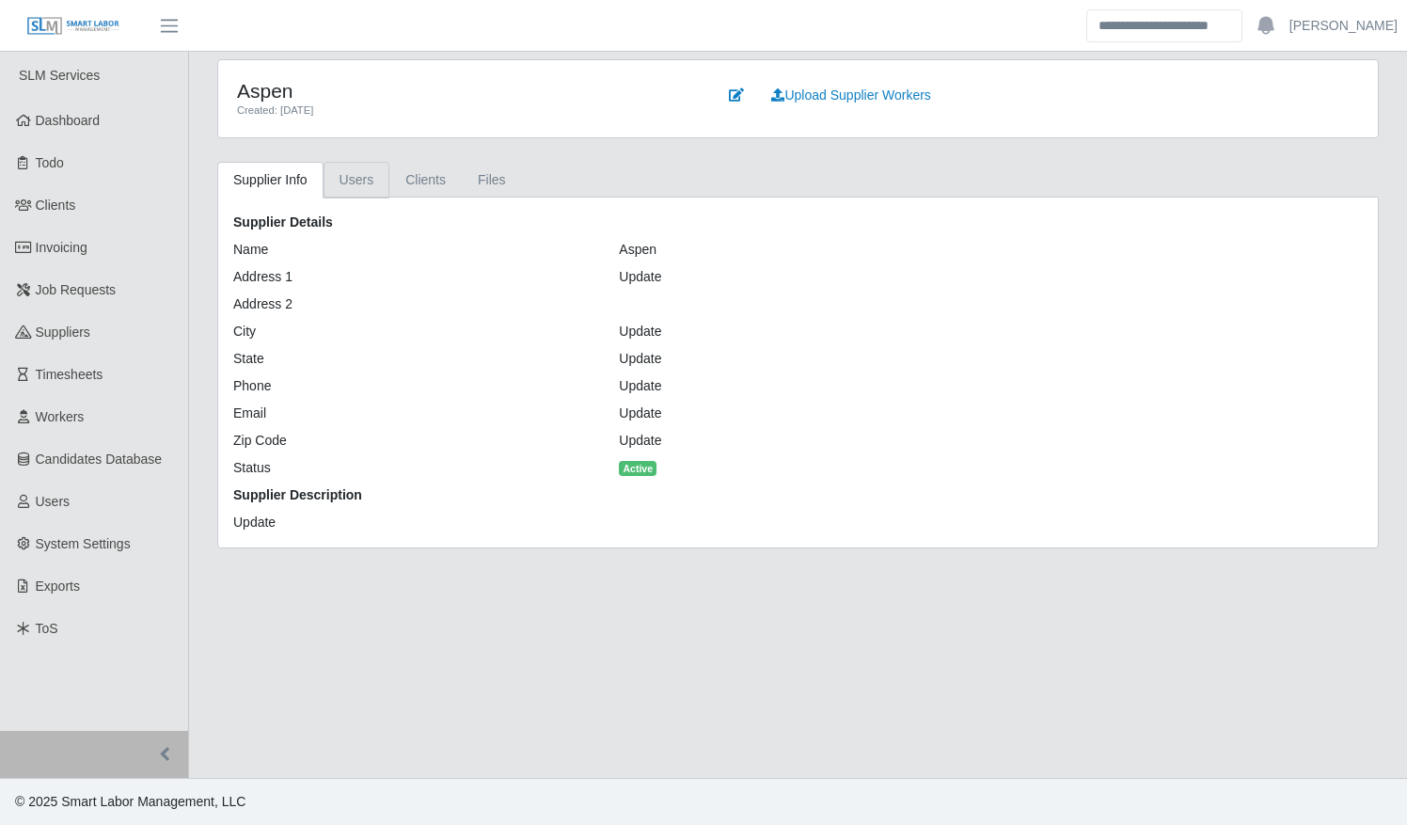
click at [350, 180] on link "Users" at bounding box center [356, 180] width 67 height 37
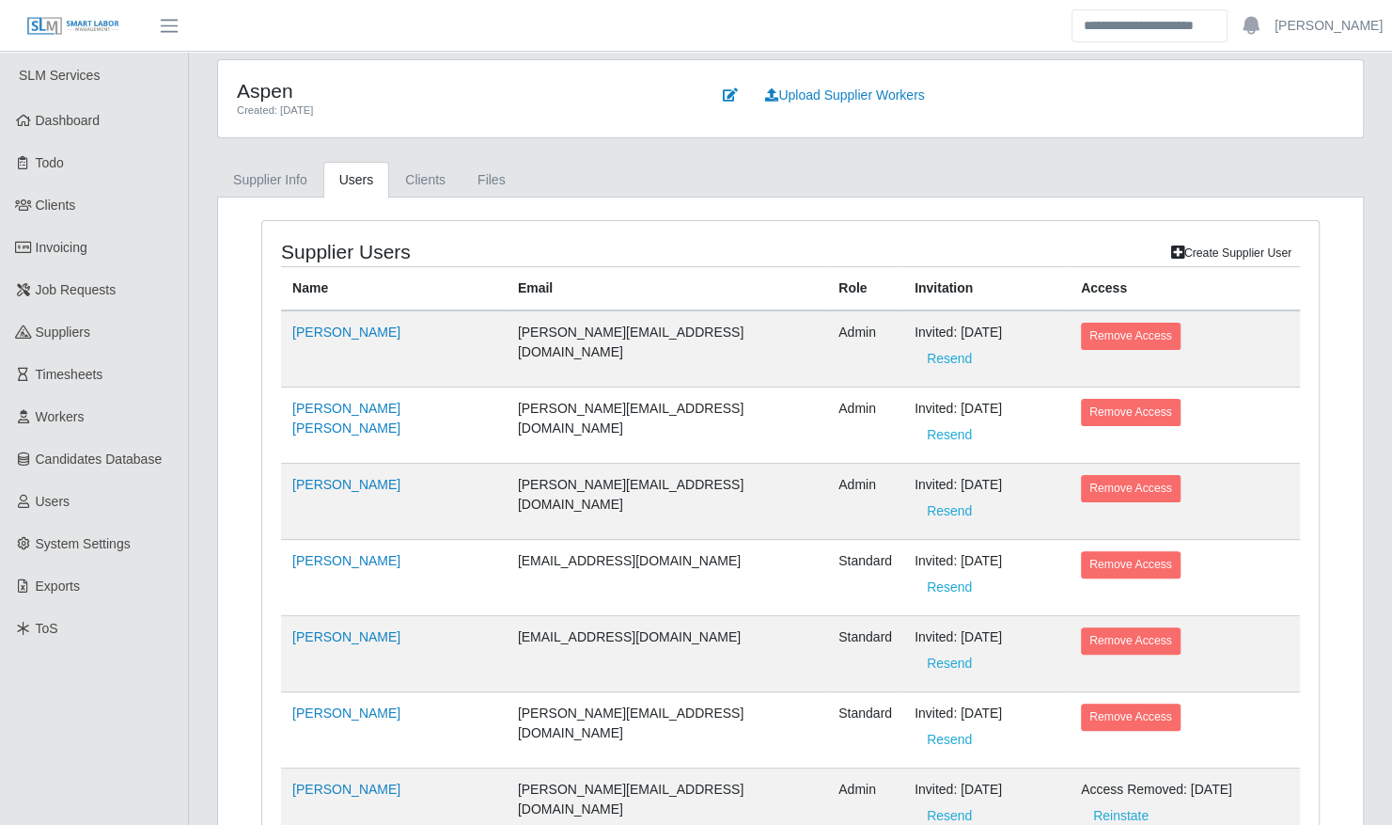
click at [316, 464] on td "Beth Knicker" at bounding box center [394, 502] width 226 height 76
click at [313, 477] on link "Beth Knicker" at bounding box center [346, 484] width 108 height 15
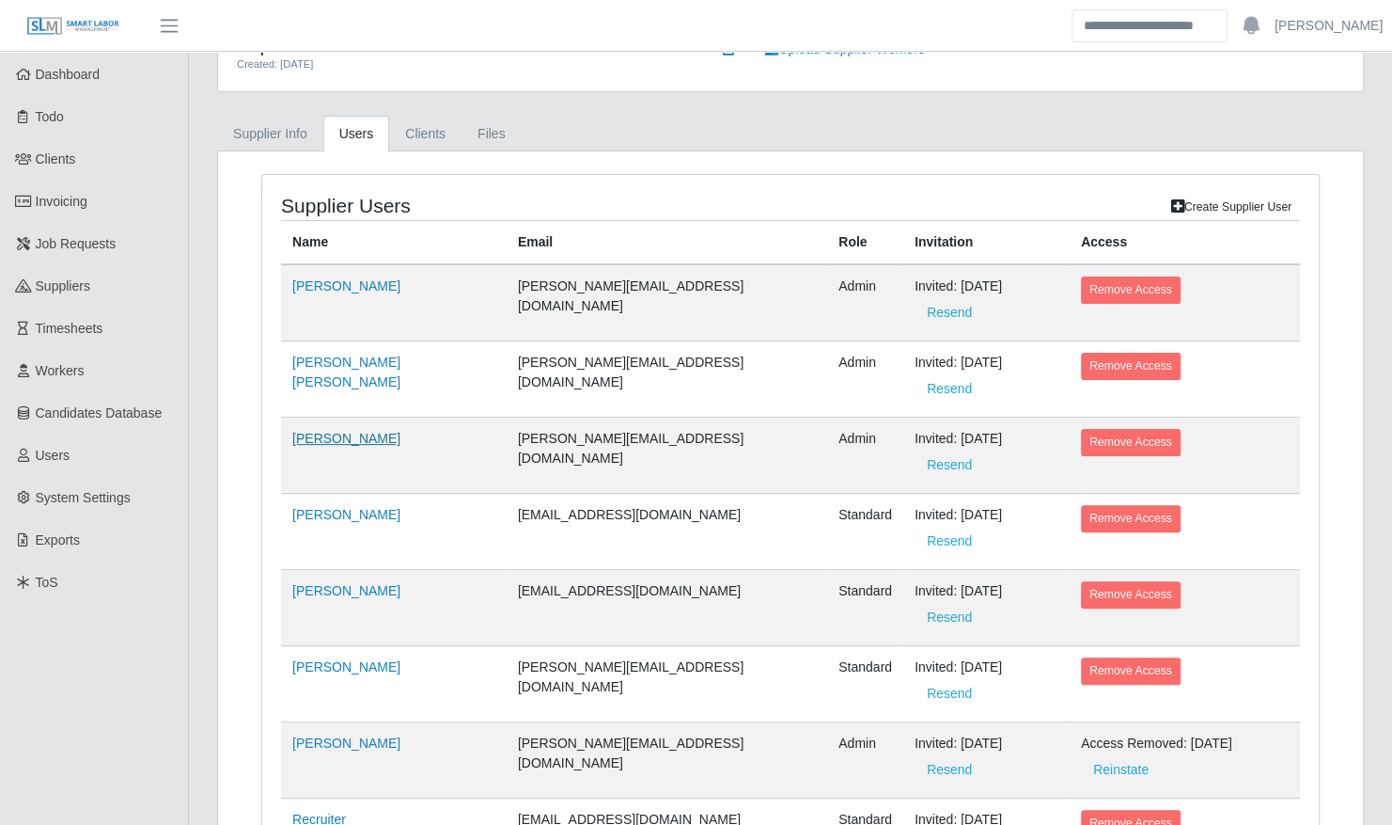
select select "*****"
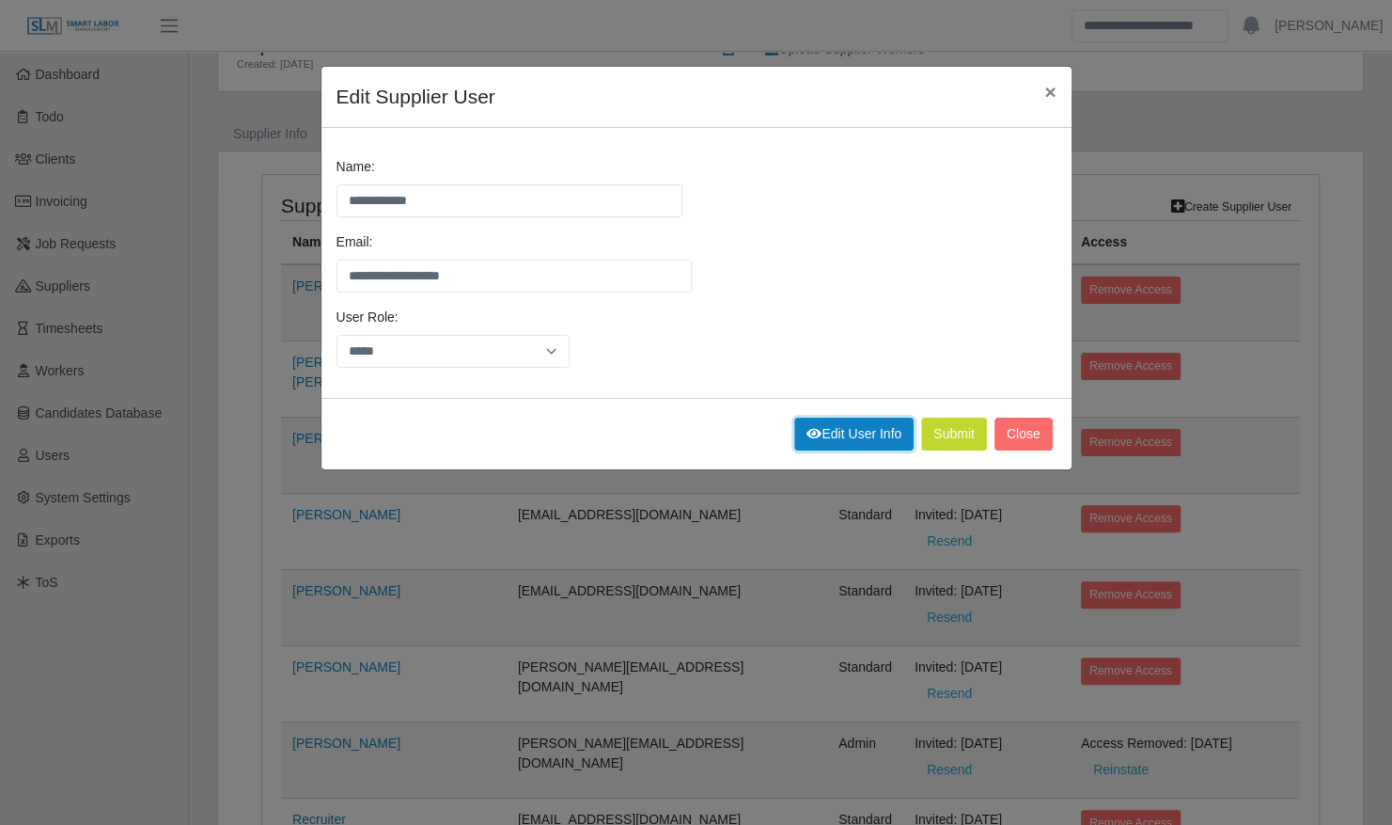
click at [849, 427] on link "Edit User Info" at bounding box center [853, 433] width 119 height 33
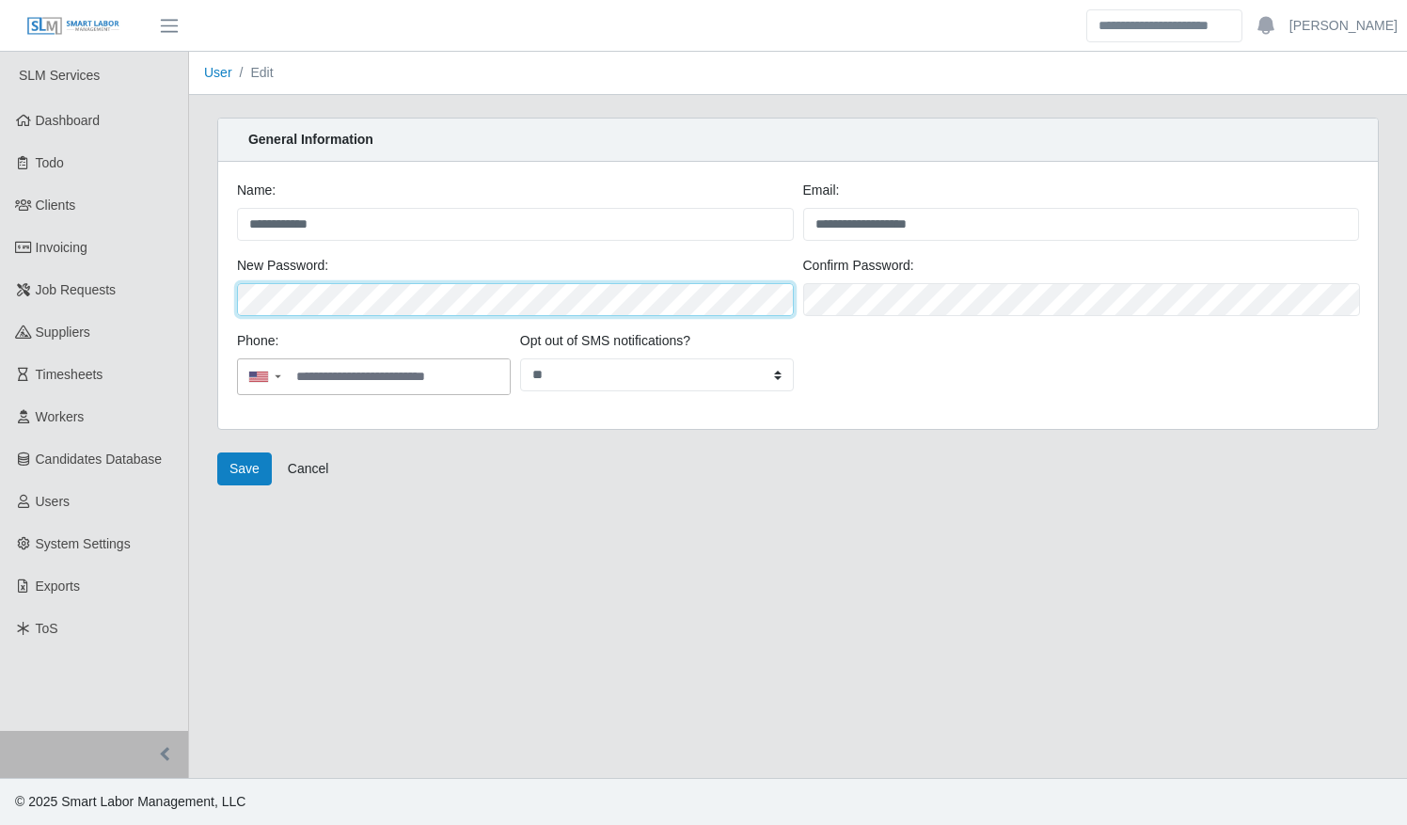
click at [227, 292] on div "**********" at bounding box center [797, 295] width 1159 height 267
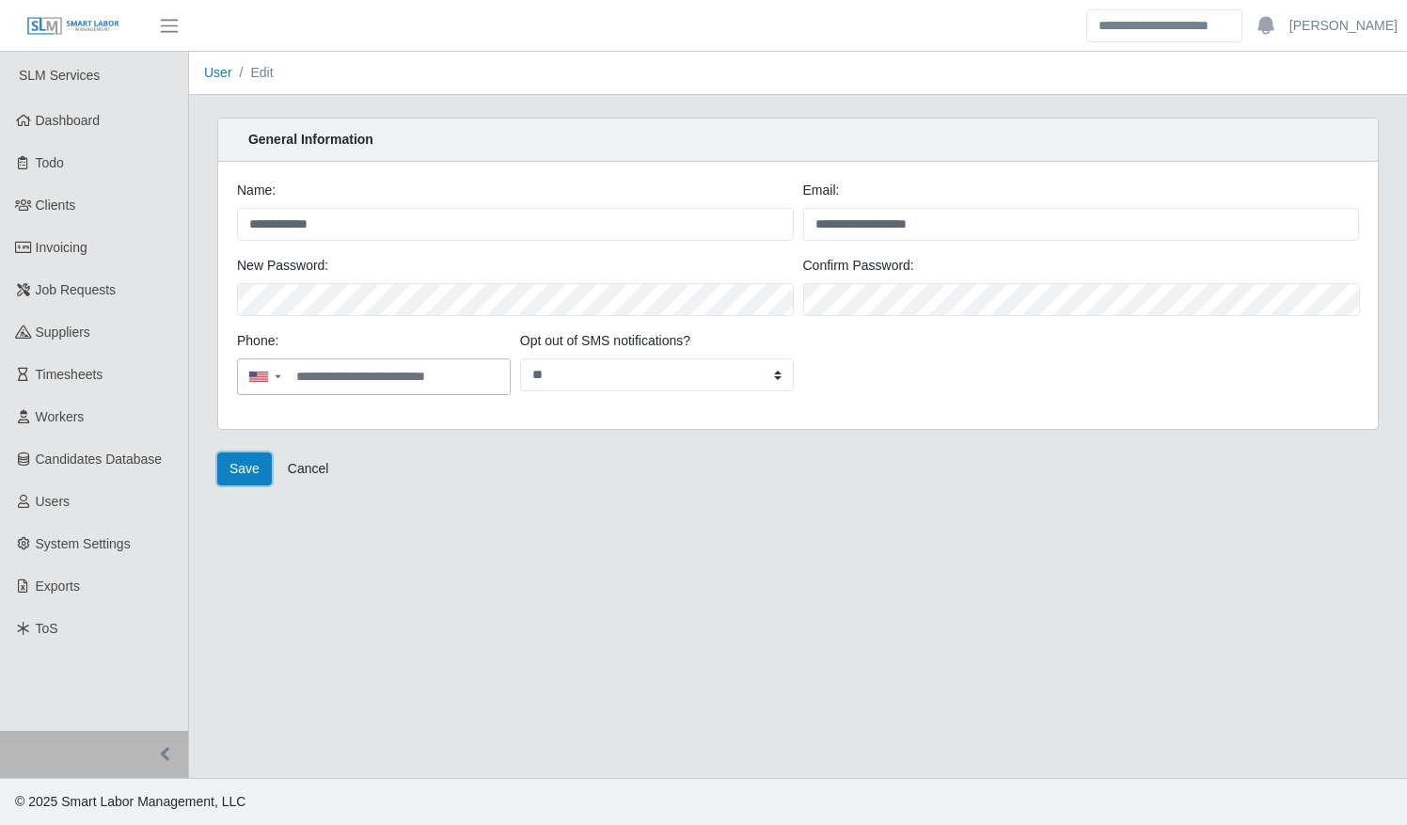
drag, startPoint x: 246, startPoint y: 459, endPoint x: 479, endPoint y: 600, distance: 271.7
click at [246, 459] on button "Save" at bounding box center [244, 468] width 55 height 33
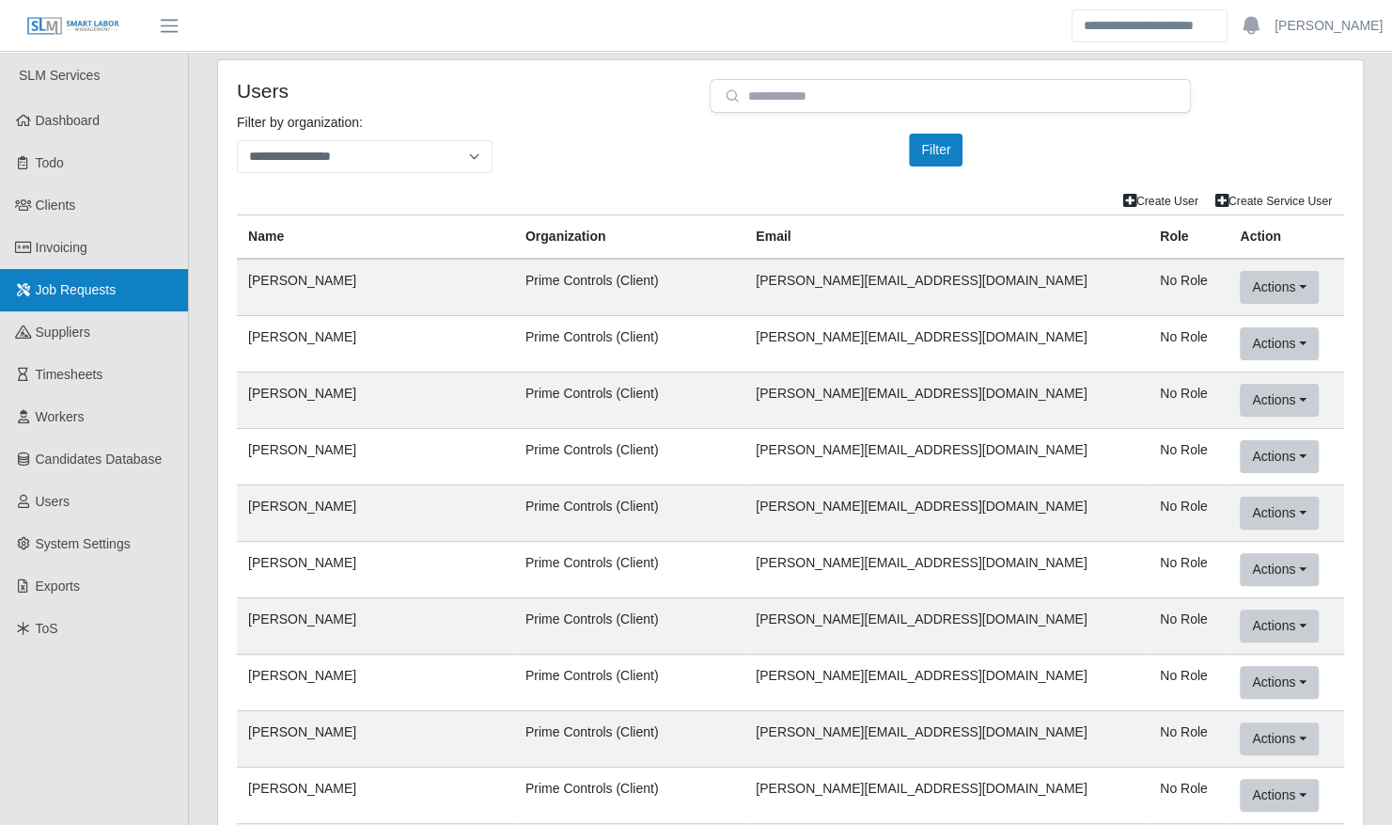
click at [56, 292] on span "Job Requests" at bounding box center [76, 289] width 81 height 15
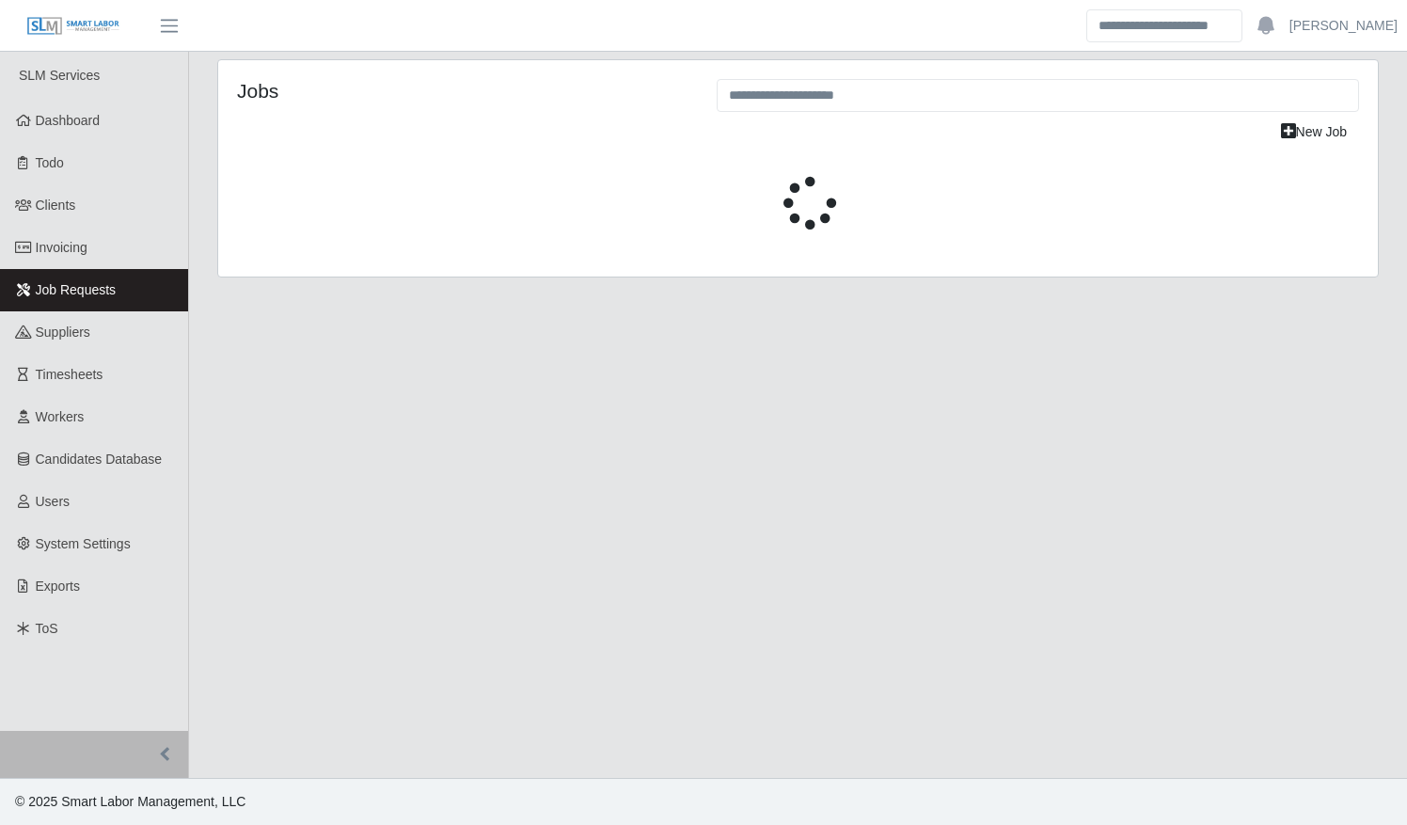
select select "****"
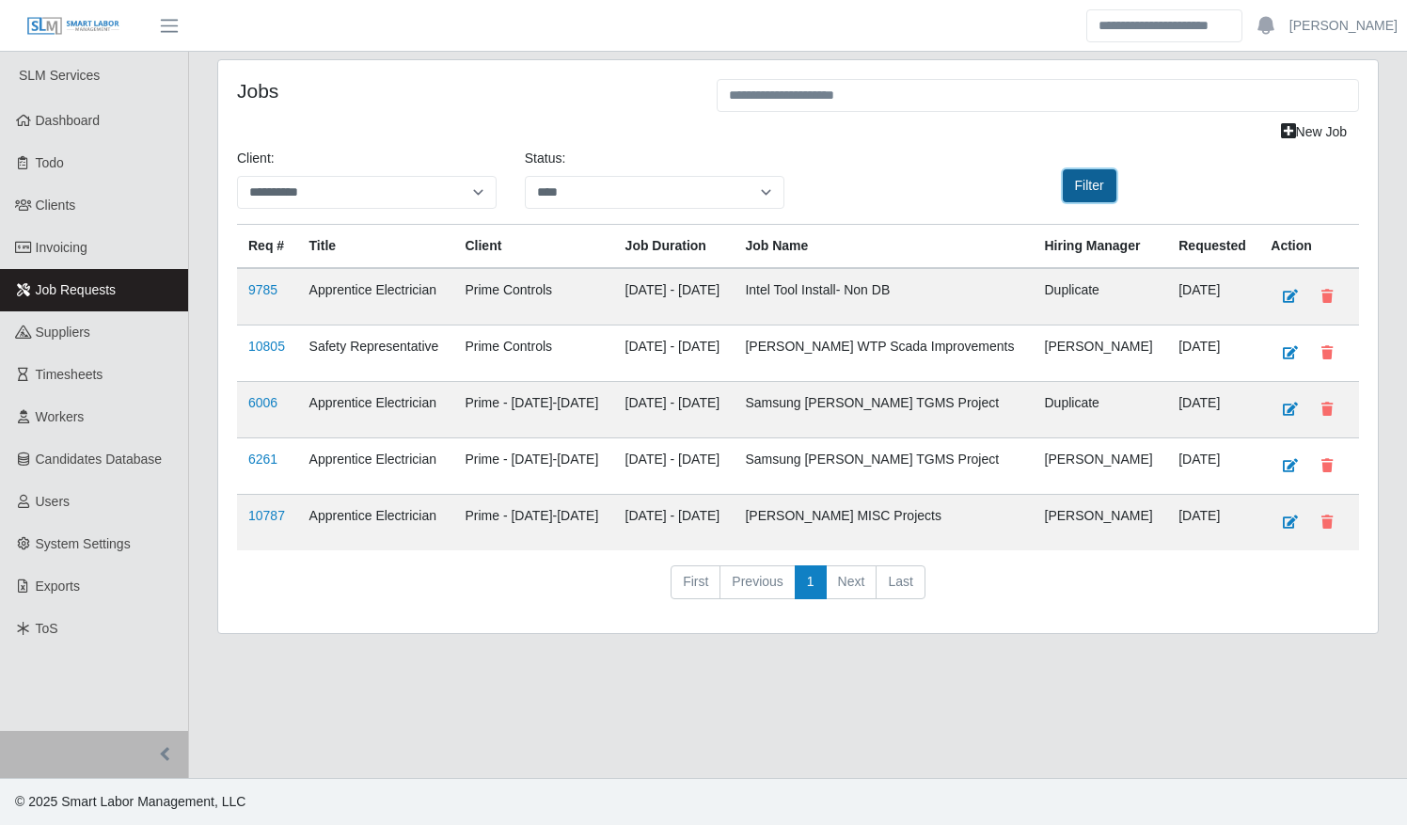
click at [1089, 175] on button "Filter" at bounding box center [1089, 185] width 54 height 33
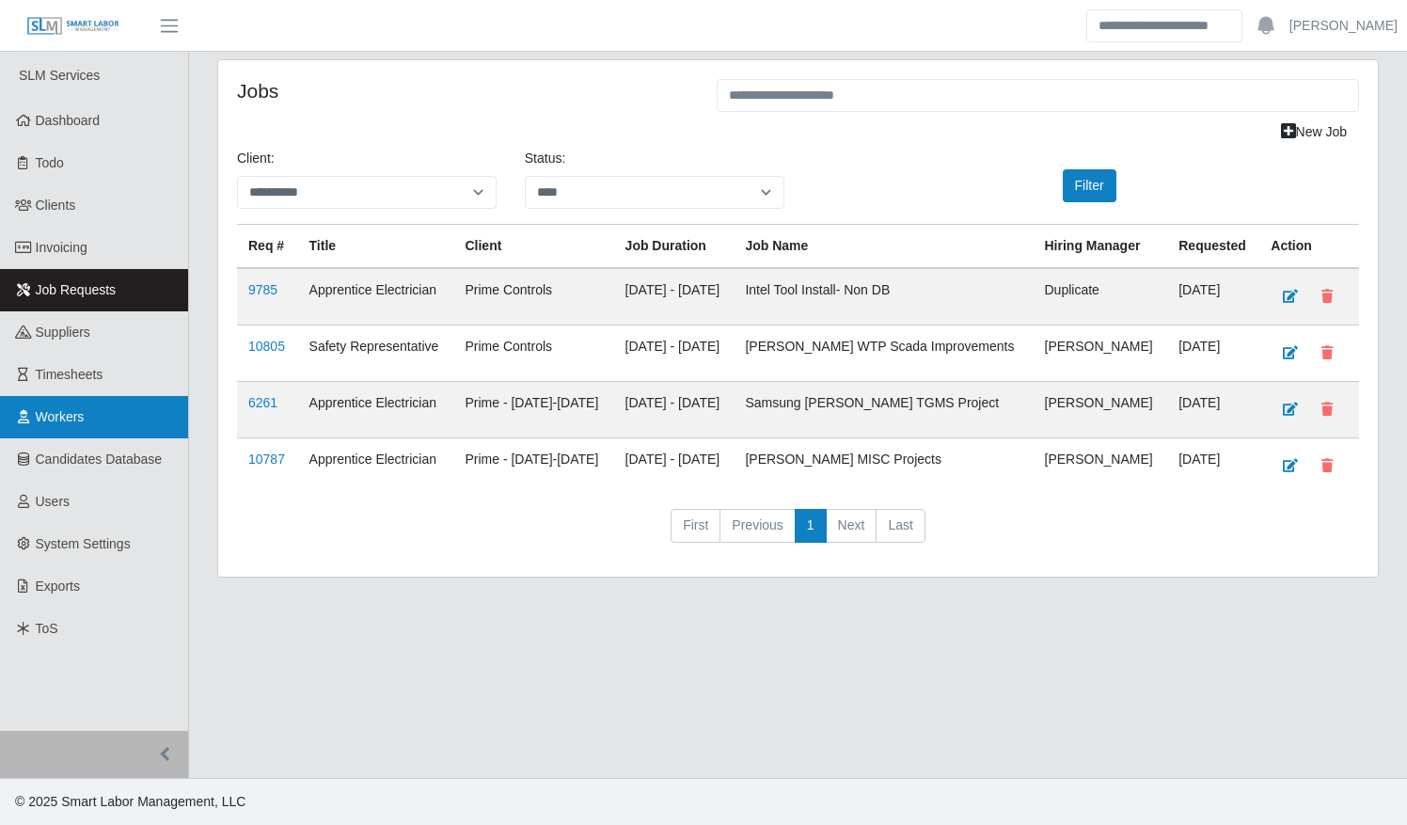
click at [59, 410] on span "Workers" at bounding box center [60, 416] width 49 height 15
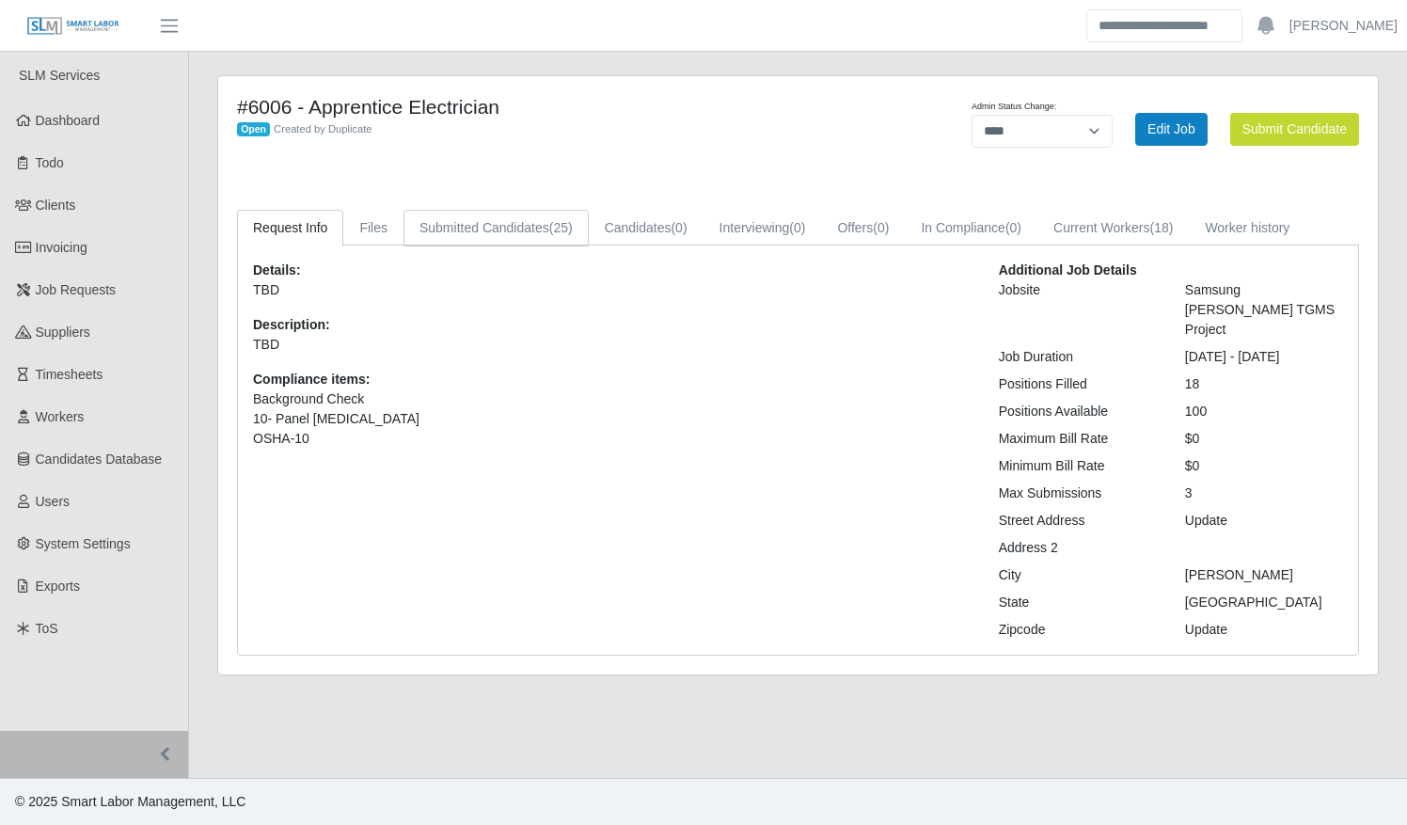
click at [538, 222] on link "Submitted Candidates (25)" at bounding box center [495, 228] width 185 height 37
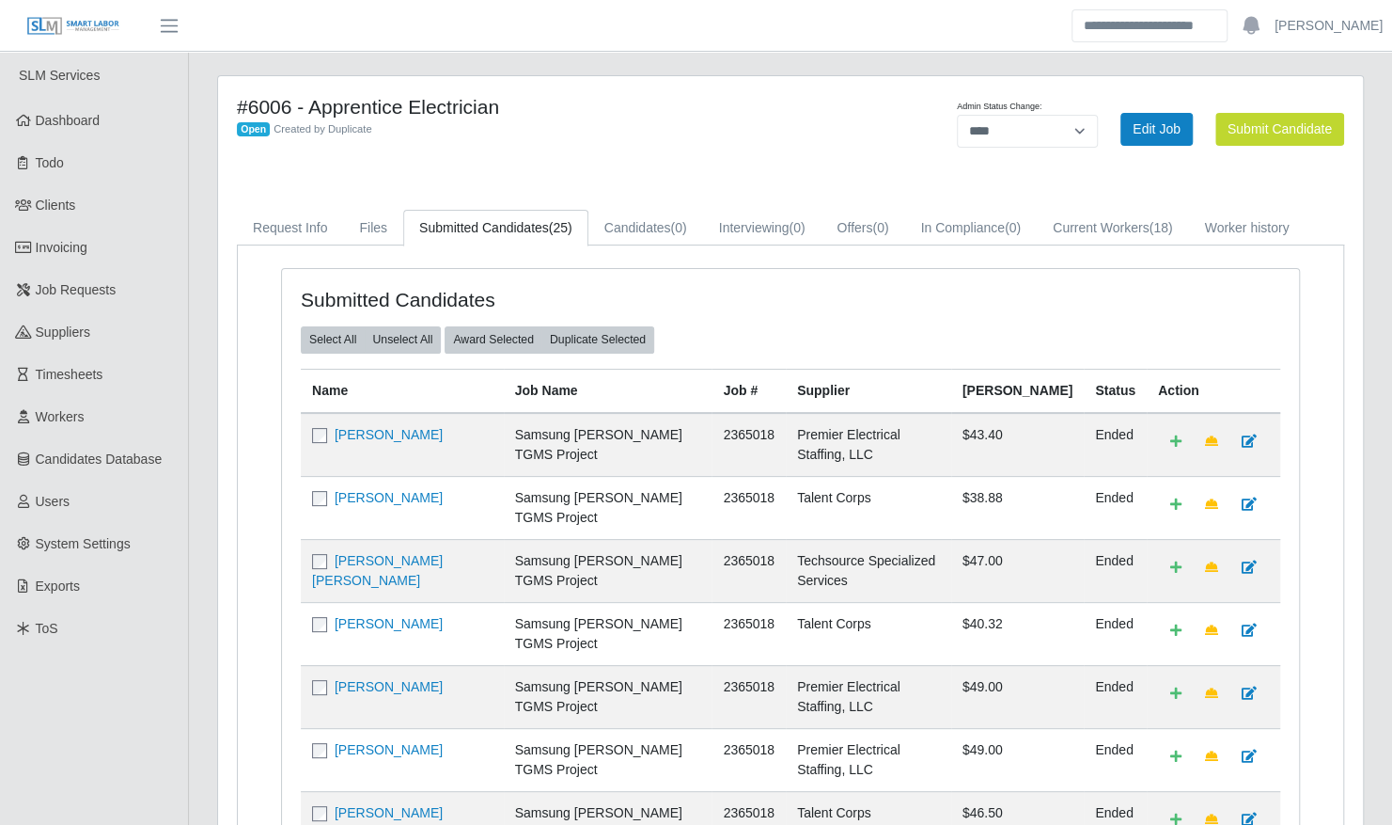
scroll to position [626, 0]
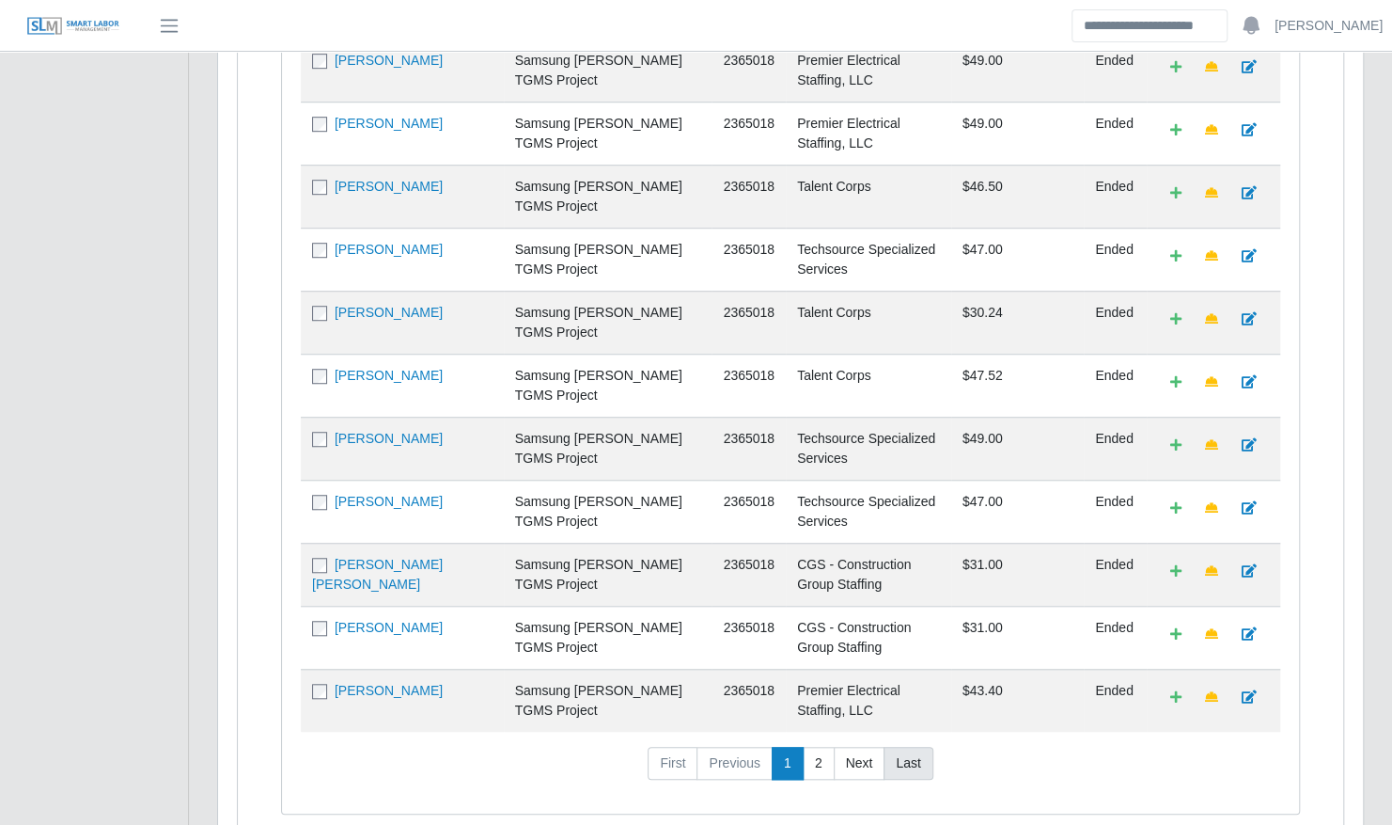
click at [906, 747] on link "Last" at bounding box center [908, 764] width 49 height 34
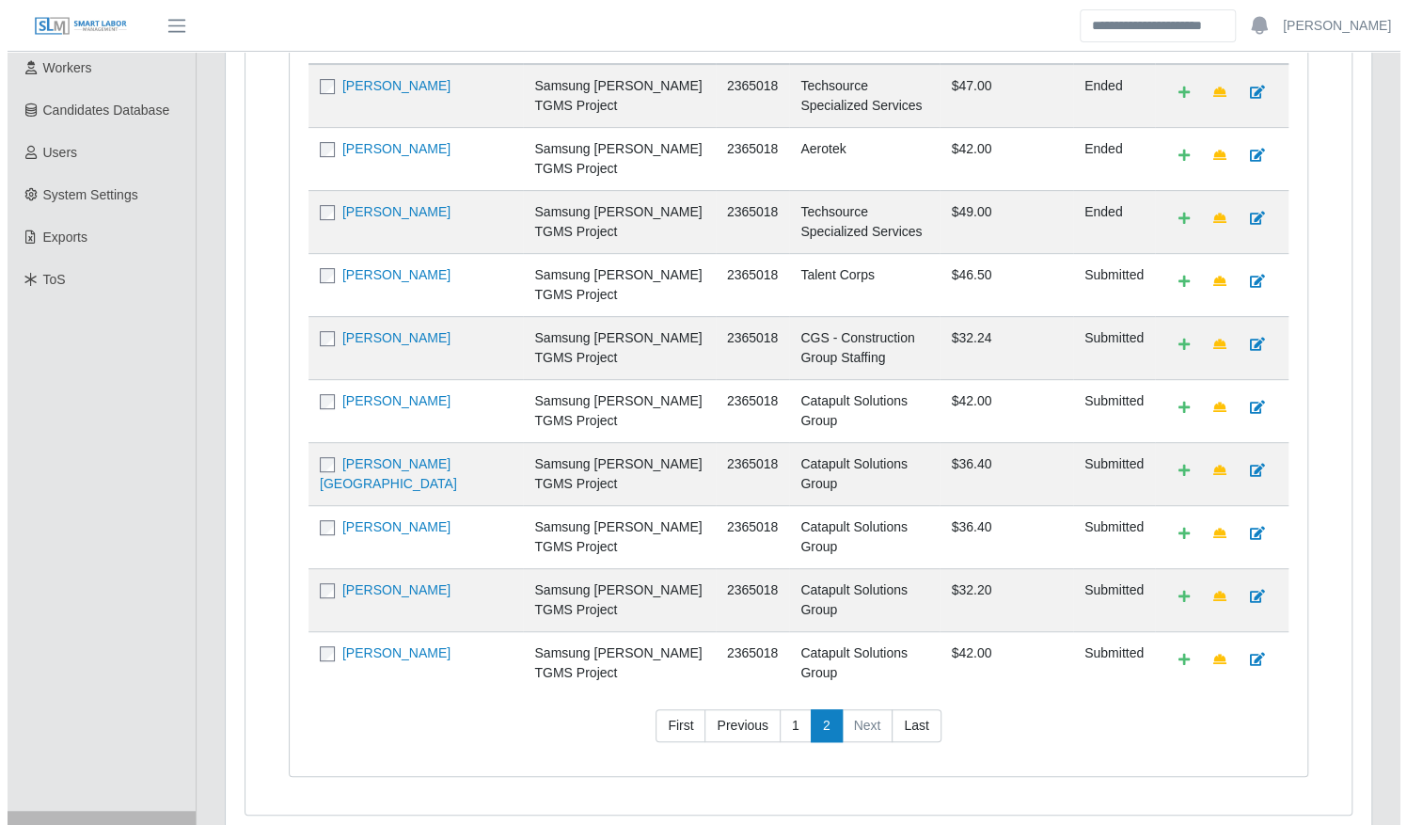
scroll to position [0, 0]
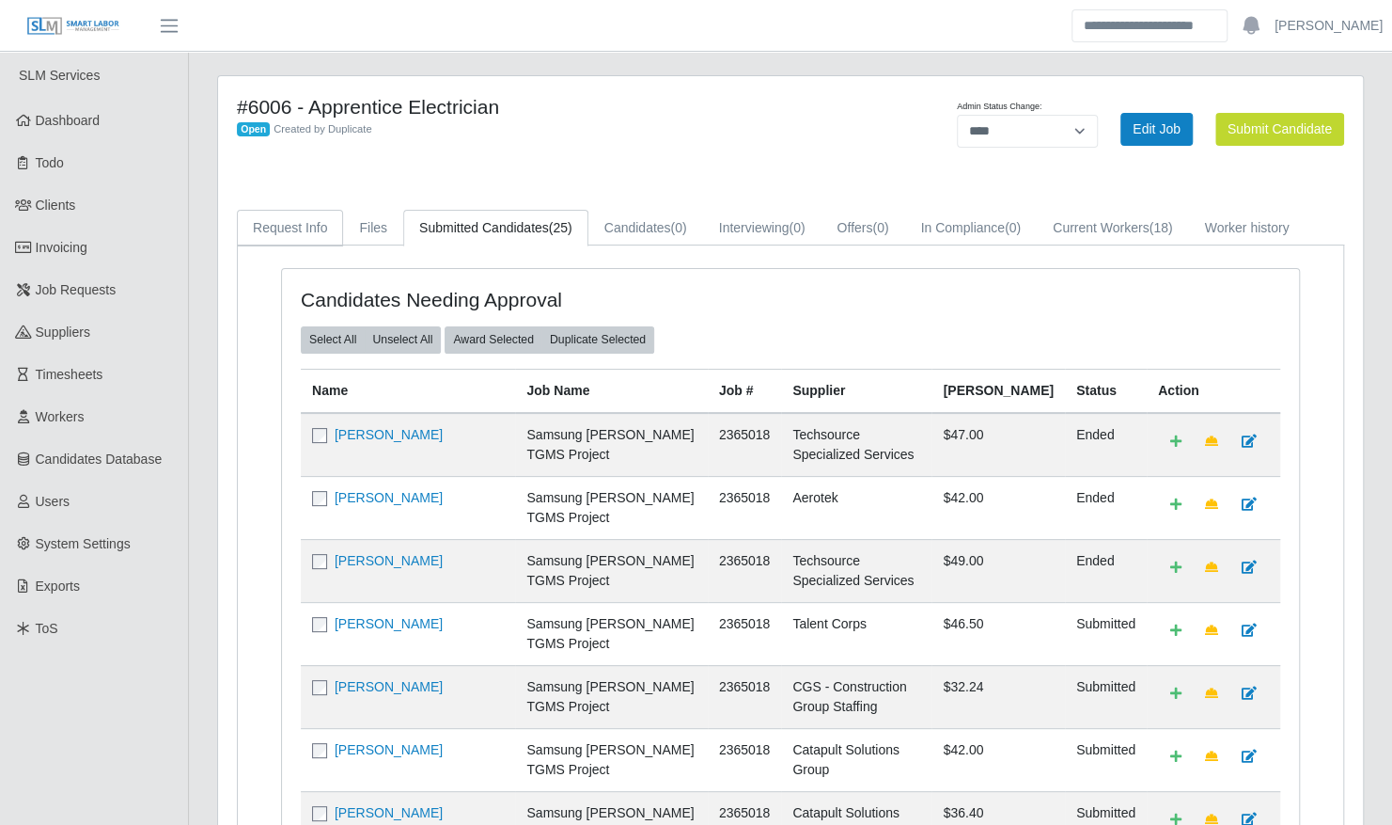
click at [292, 221] on link "Request Info" at bounding box center [290, 228] width 106 height 37
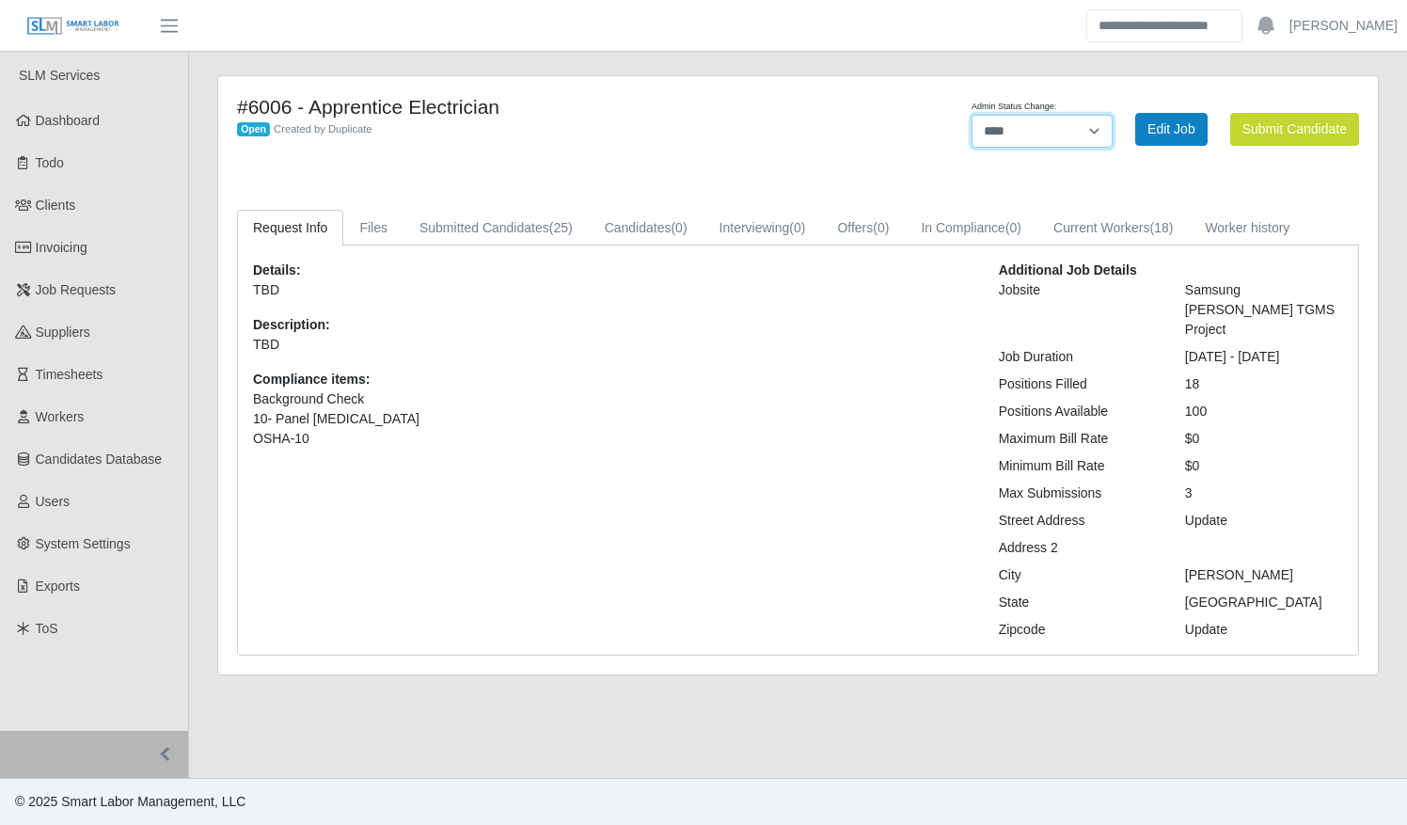
click at [1100, 143] on select "**********" at bounding box center [1041, 131] width 141 height 33
select select "******"
click at [1112, 115] on select "**********" at bounding box center [1041, 131] width 141 height 33
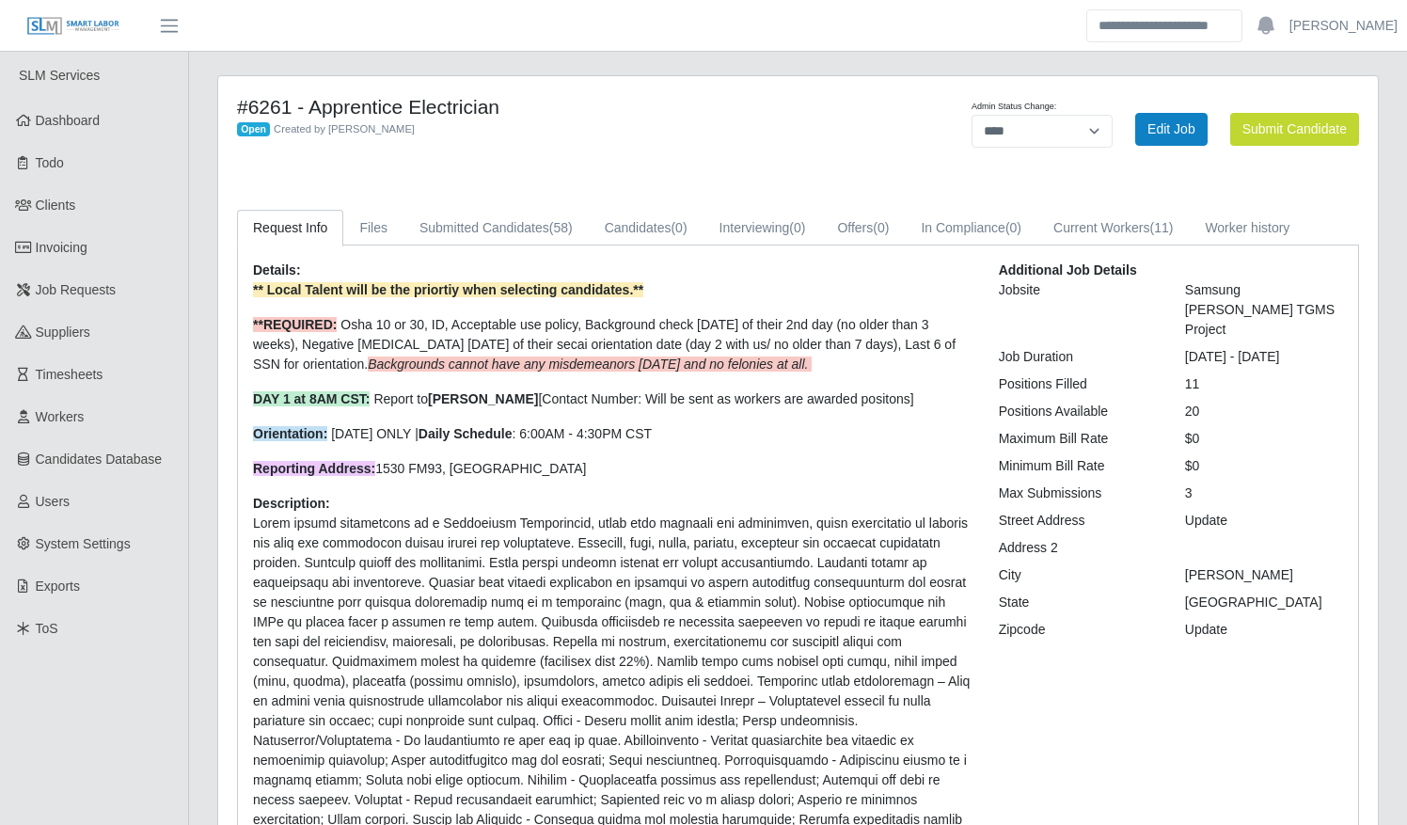
select select "****"
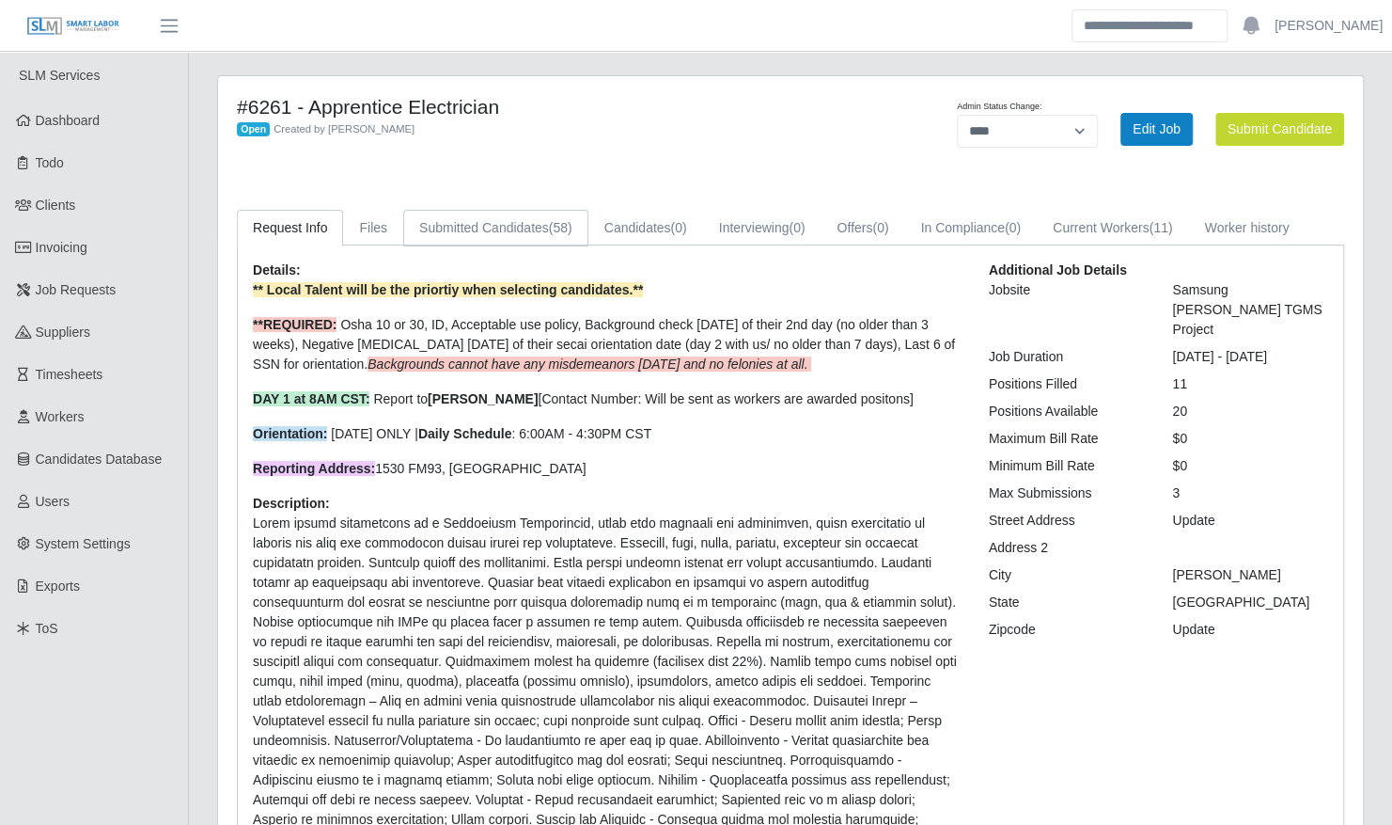
click at [520, 220] on link "Submitted Candidates (58)" at bounding box center [495, 228] width 185 height 37
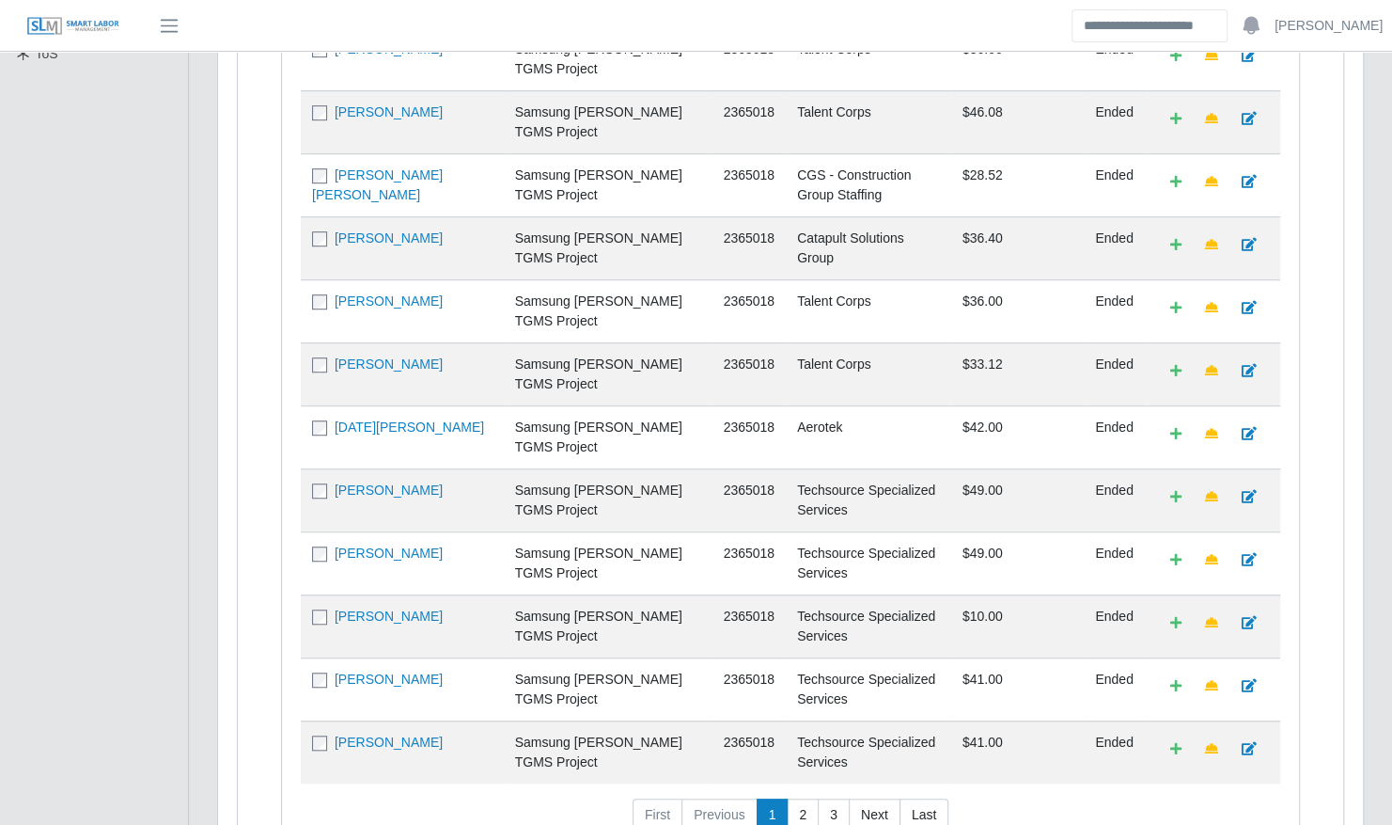
scroll to position [626, 0]
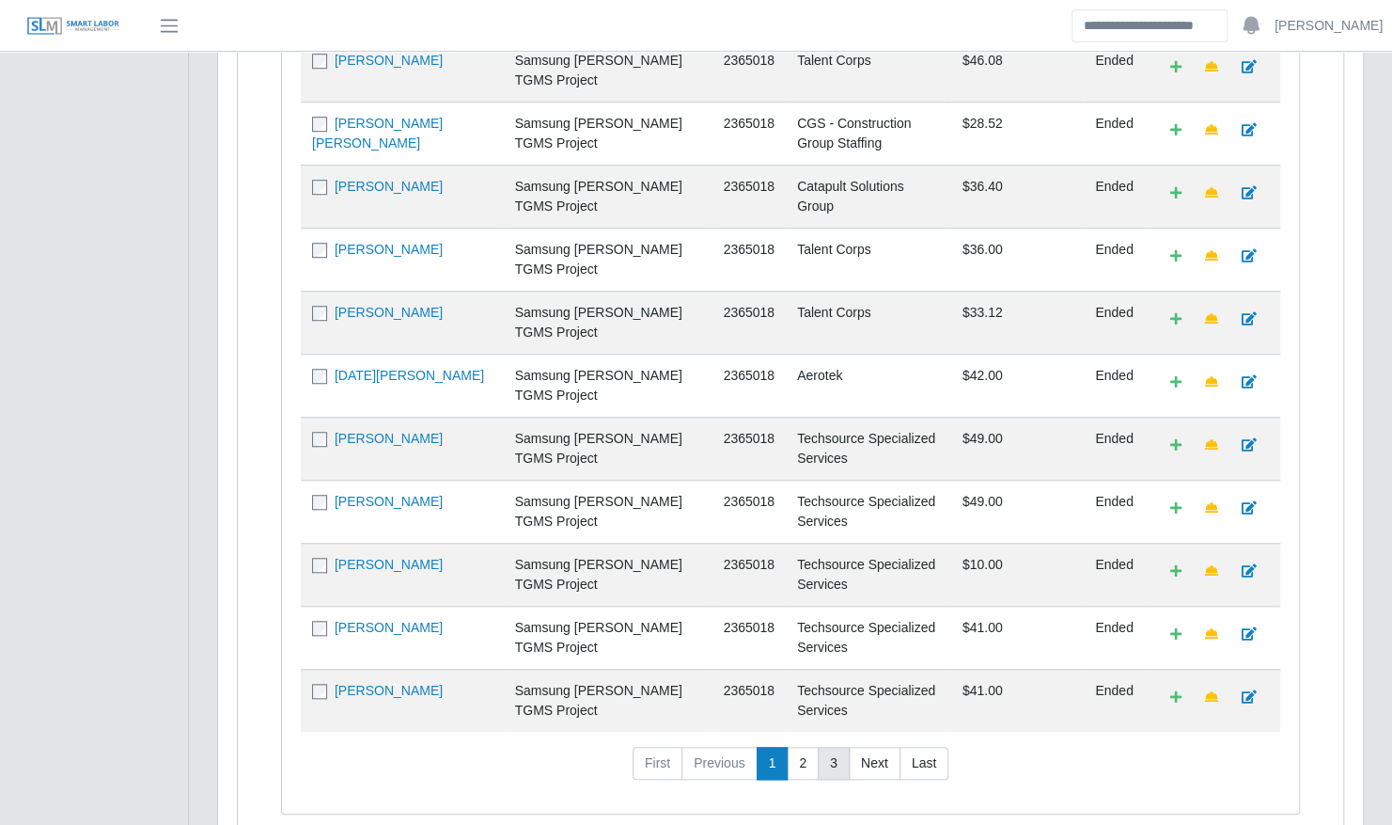
click at [833, 747] on link "3" at bounding box center [834, 764] width 32 height 34
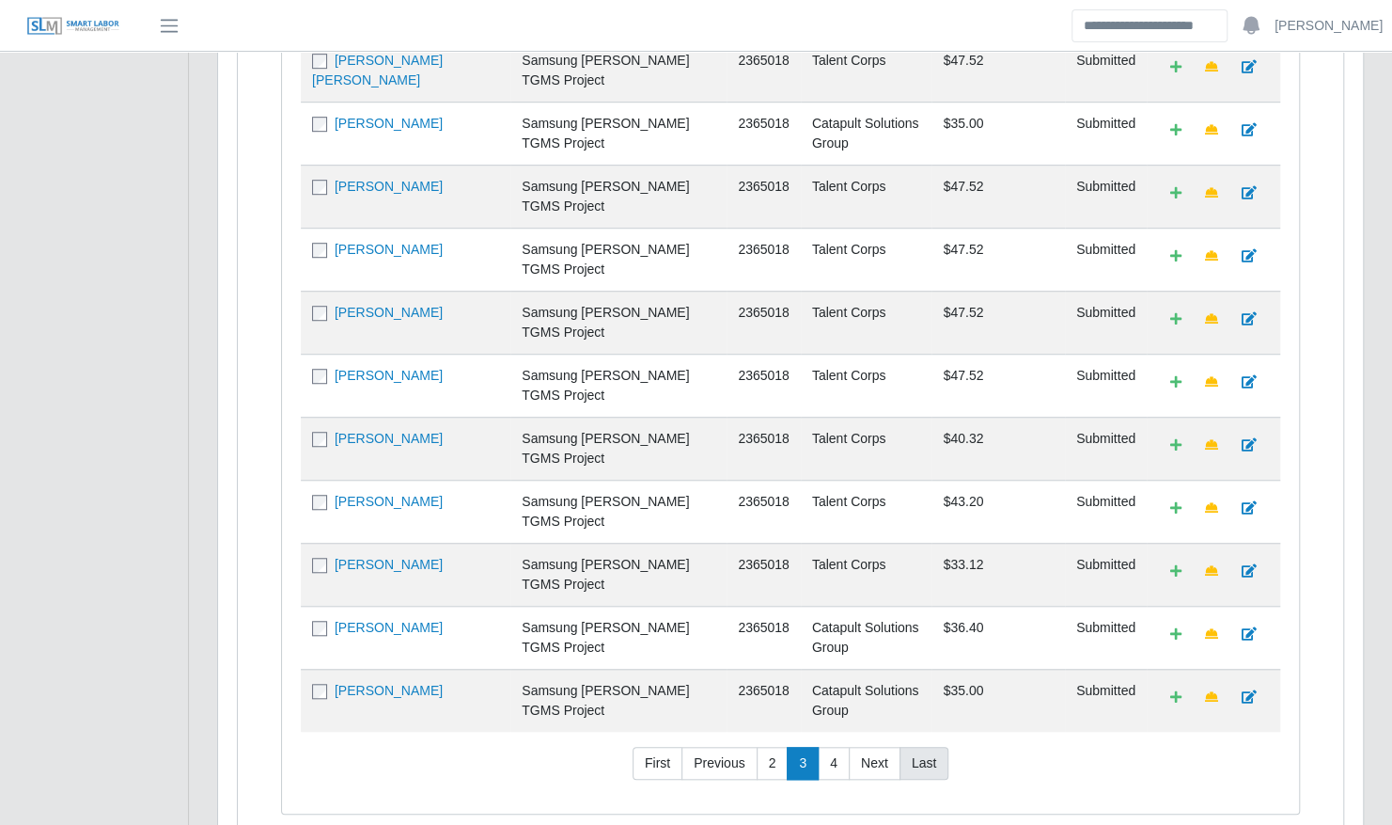
click at [925, 747] on link "Last" at bounding box center [924, 764] width 49 height 34
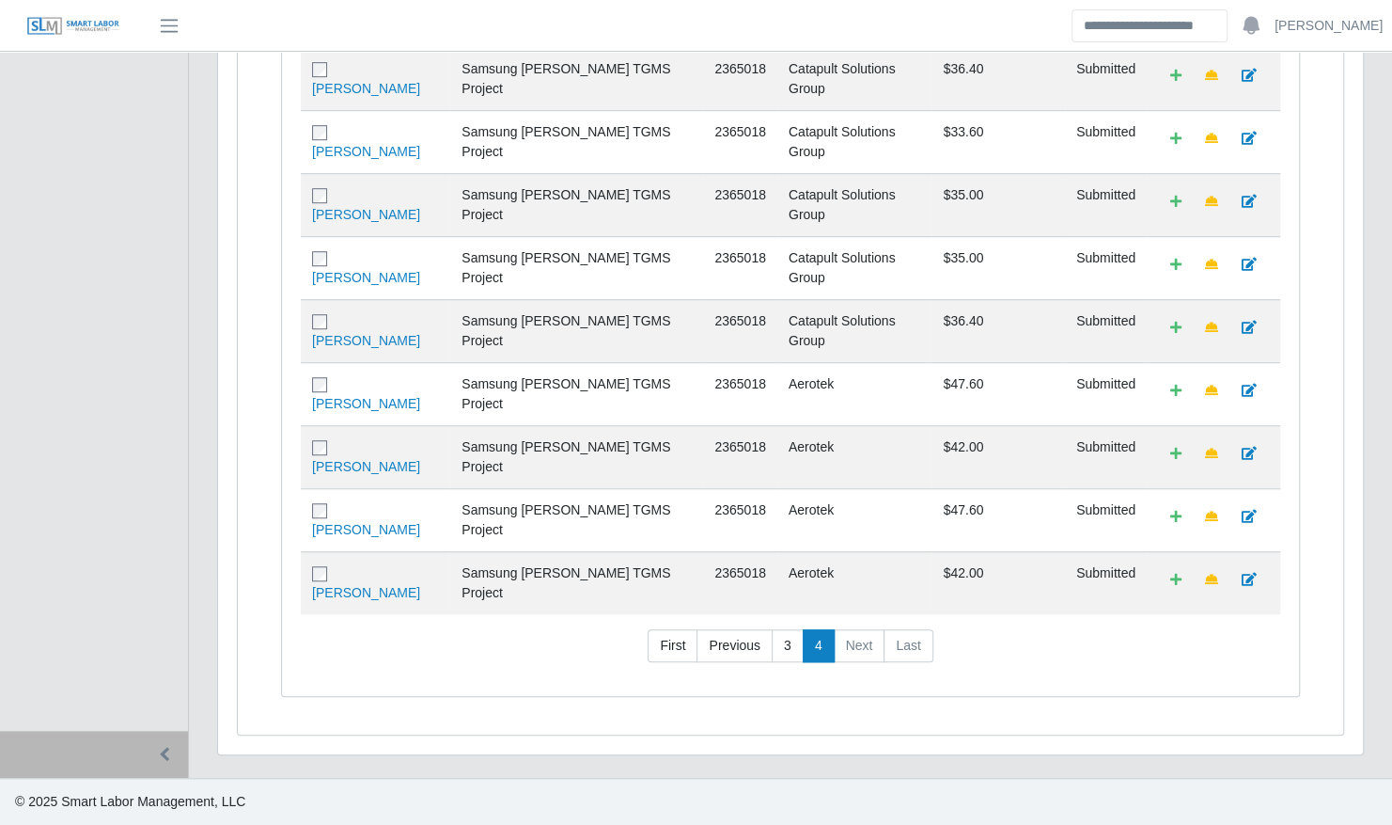
scroll to position [515, 0]
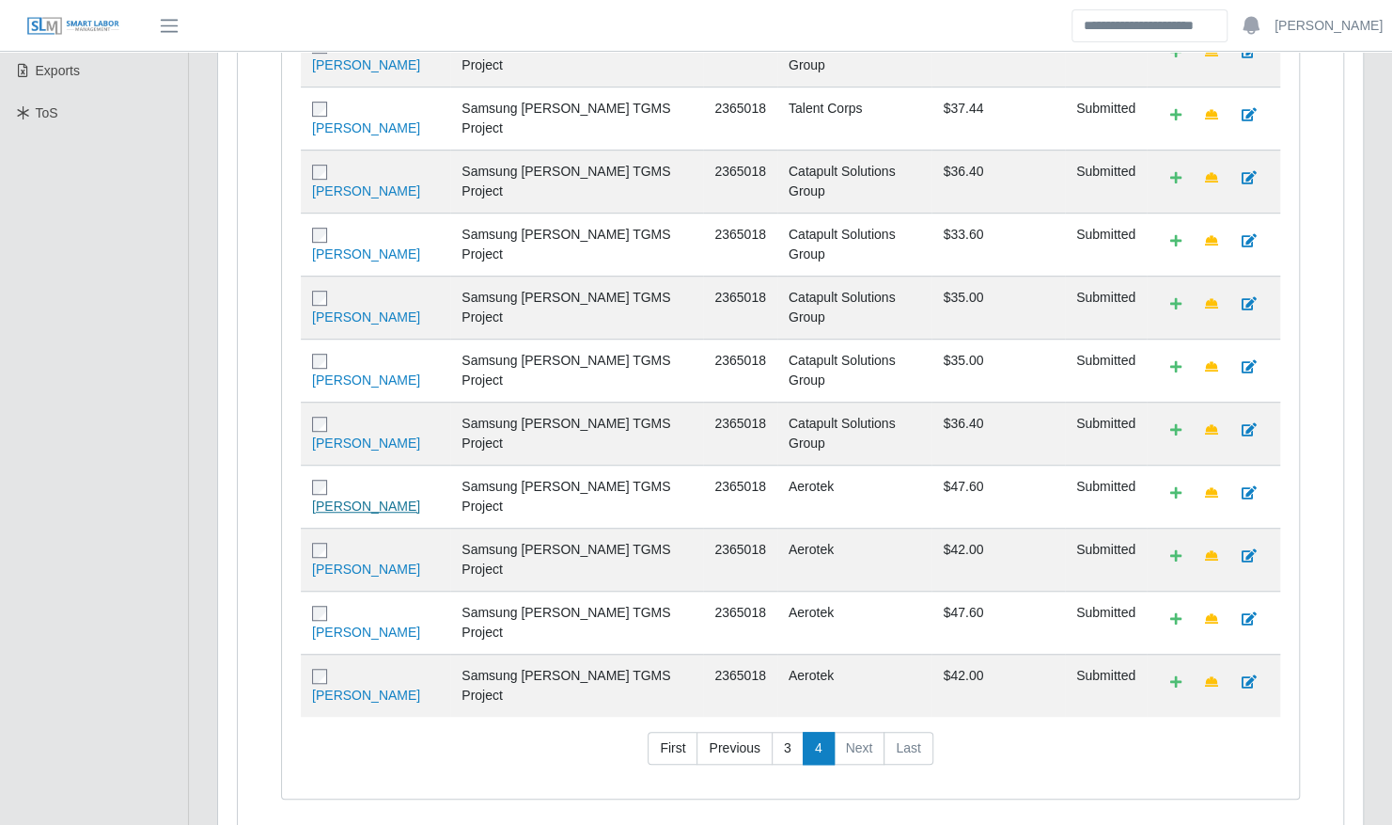
click at [372, 498] on link "Alido Soto" at bounding box center [366, 505] width 108 height 15
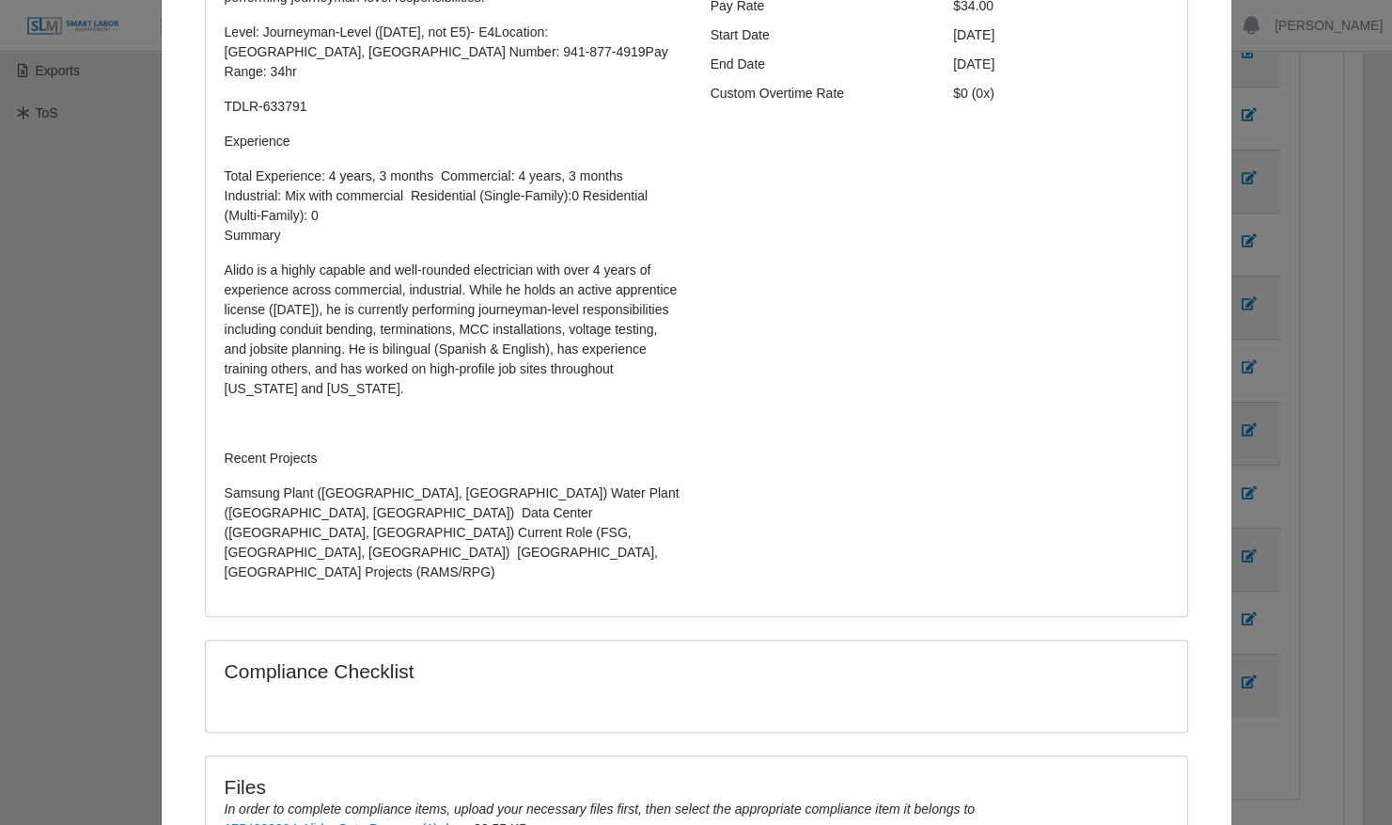
scroll to position [395, 0]
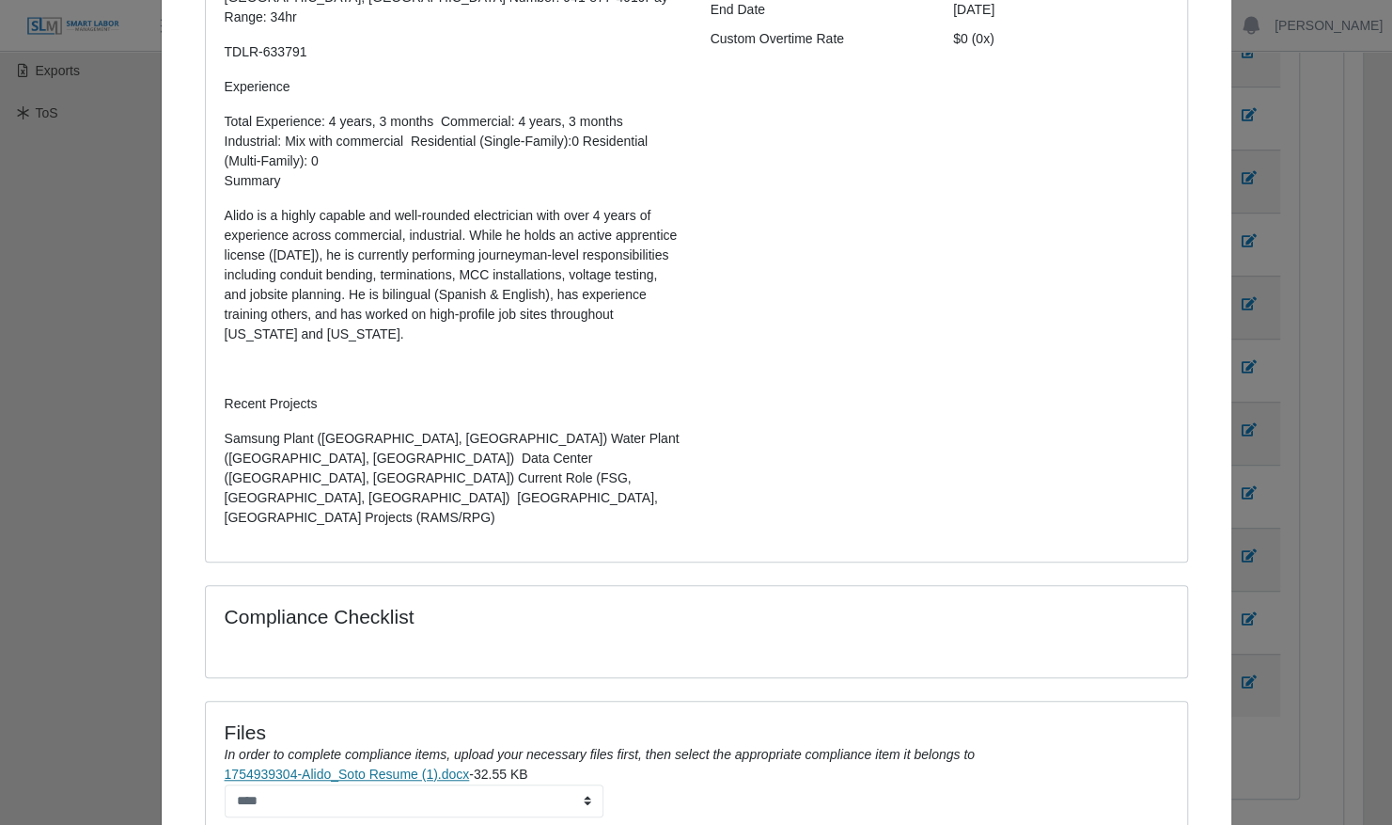
click at [378, 766] on link "1754939304-Alido_Soto Resume (1).docx" at bounding box center [347, 773] width 245 height 15
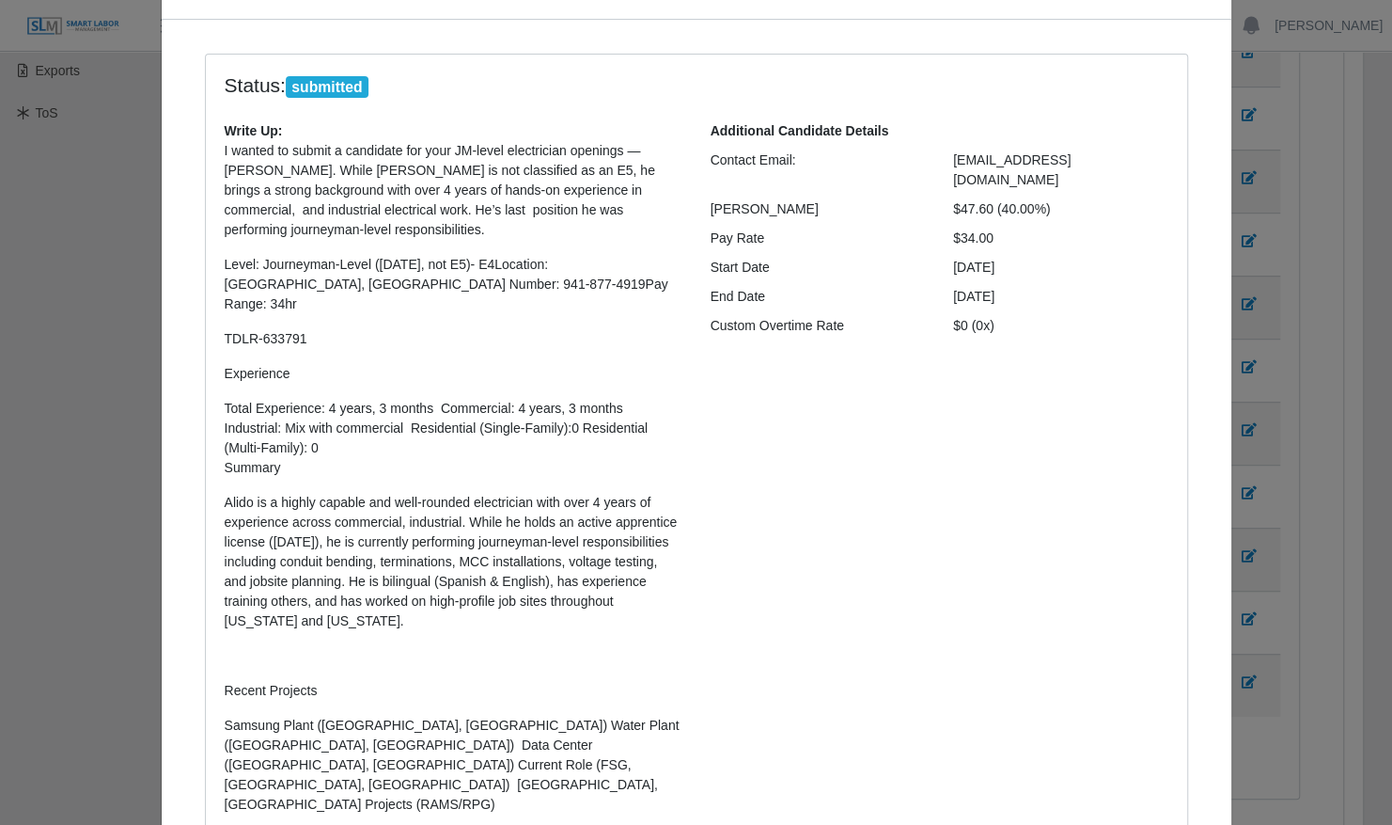
scroll to position [47, 0]
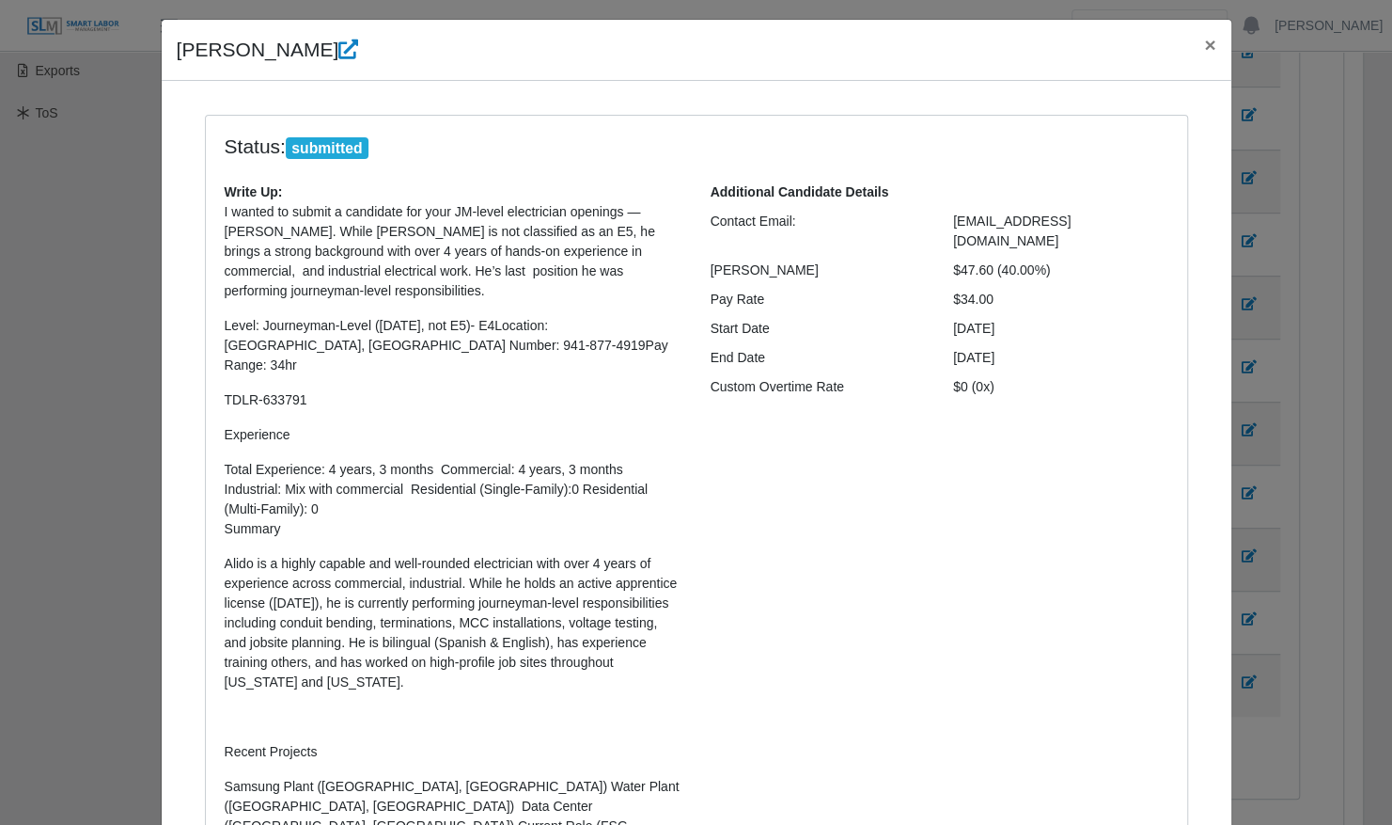
drag, startPoint x: 998, startPoint y: 275, endPoint x: 166, endPoint y: 50, distance: 861.2
click at [166, 50] on div "Alido Soto × Status: submitted Write Up: I wanted to submit a candidate for you…" at bounding box center [697, 664] width 1072 height 1291
copy div "Alido Soto × Status: submitted Write Up: I wanted to submit a candidate for you…"
click at [803, 639] on div "Additional Candidate Details Contact Email: alidosoto@gmail.com Bill Rate $47.6…" at bounding box center [940, 536] width 486 height 708
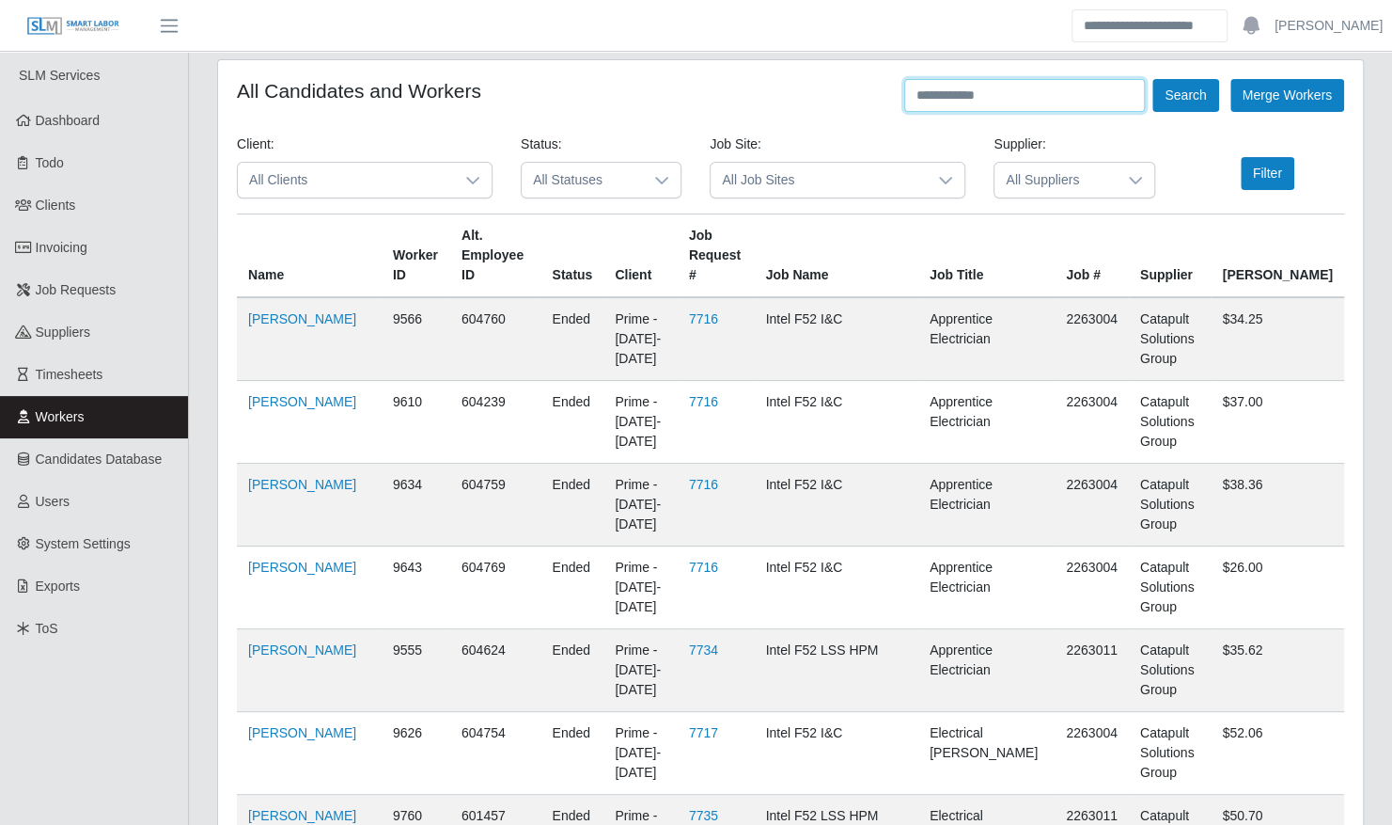
click at [1057, 94] on input "text" at bounding box center [1024, 95] width 241 height 33
click at [1153, 79] on button "Search" at bounding box center [1186, 95] width 66 height 33
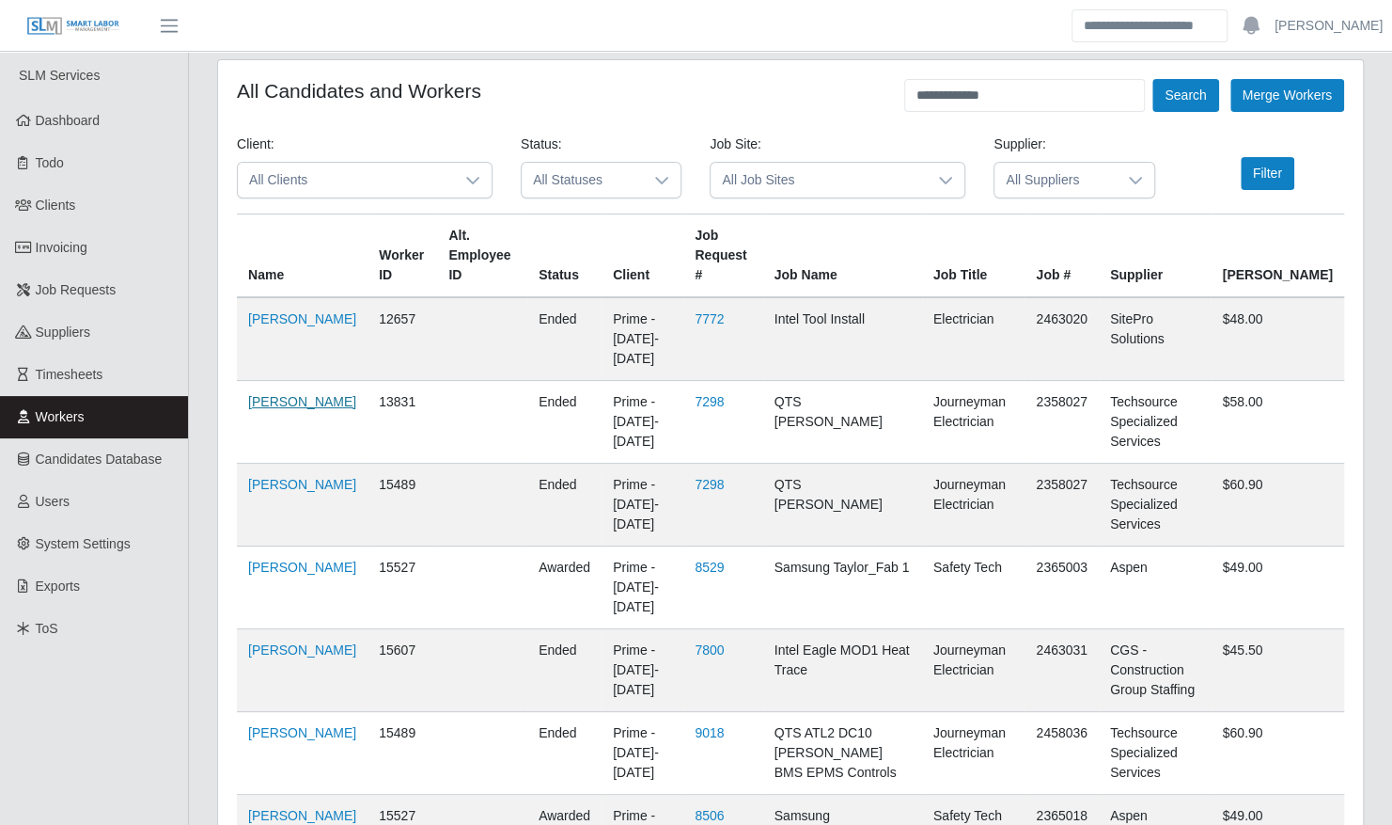
click at [275, 409] on link "Juan Rodriguez" at bounding box center [302, 401] width 108 height 15
drag, startPoint x: 1015, startPoint y: 98, endPoint x: 747, endPoint y: 94, distance: 268.9
click at [748, 99] on div "**********" at bounding box center [791, 95] width 1108 height 33
click at [1153, 79] on button "Search" at bounding box center [1186, 95] width 66 height 33
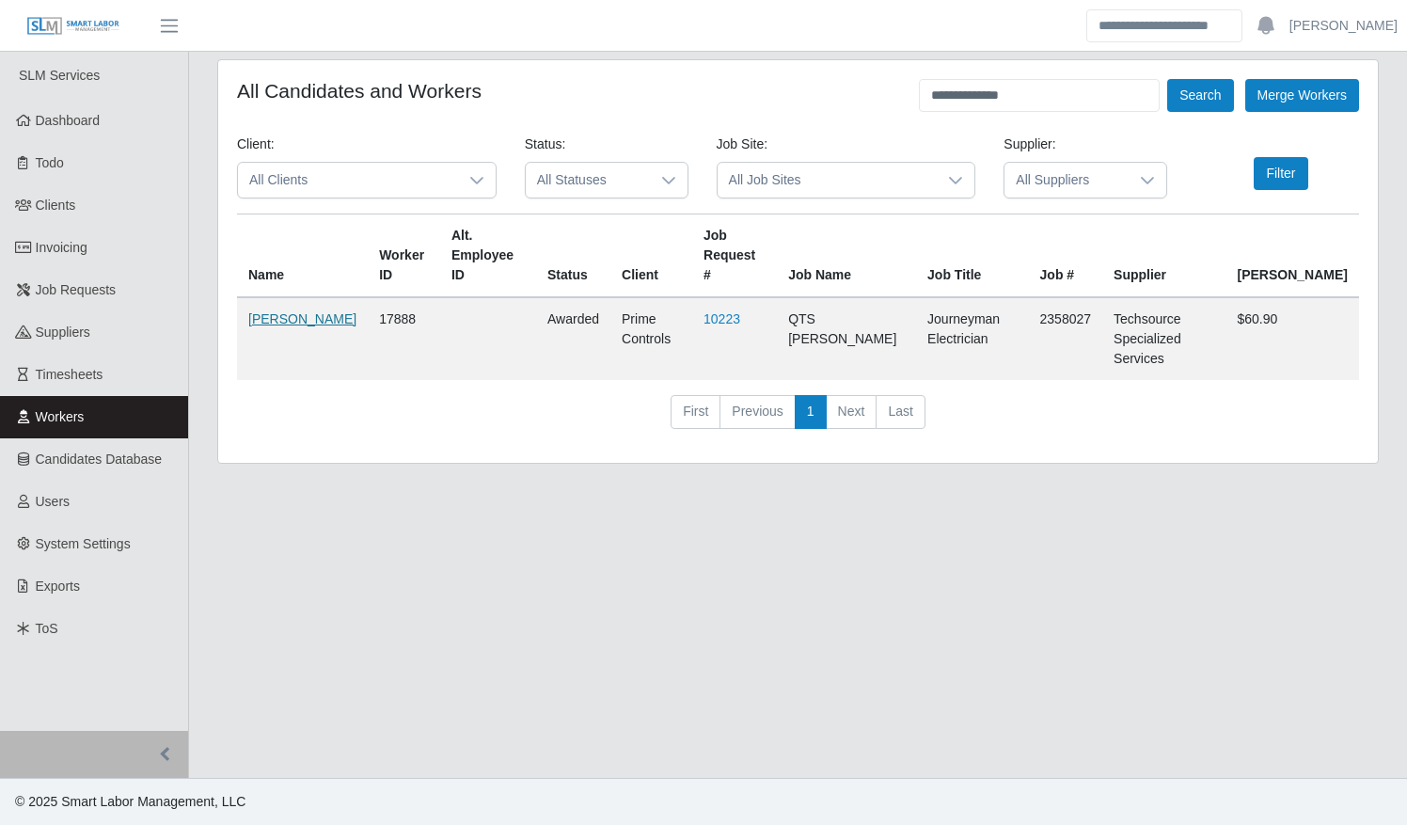
click at [286, 322] on link "John Rodriguez" at bounding box center [302, 318] width 108 height 15
click at [948, 98] on input "**********" at bounding box center [1039, 95] width 241 height 33
click at [1167, 79] on button "Search" at bounding box center [1200, 95] width 66 height 33
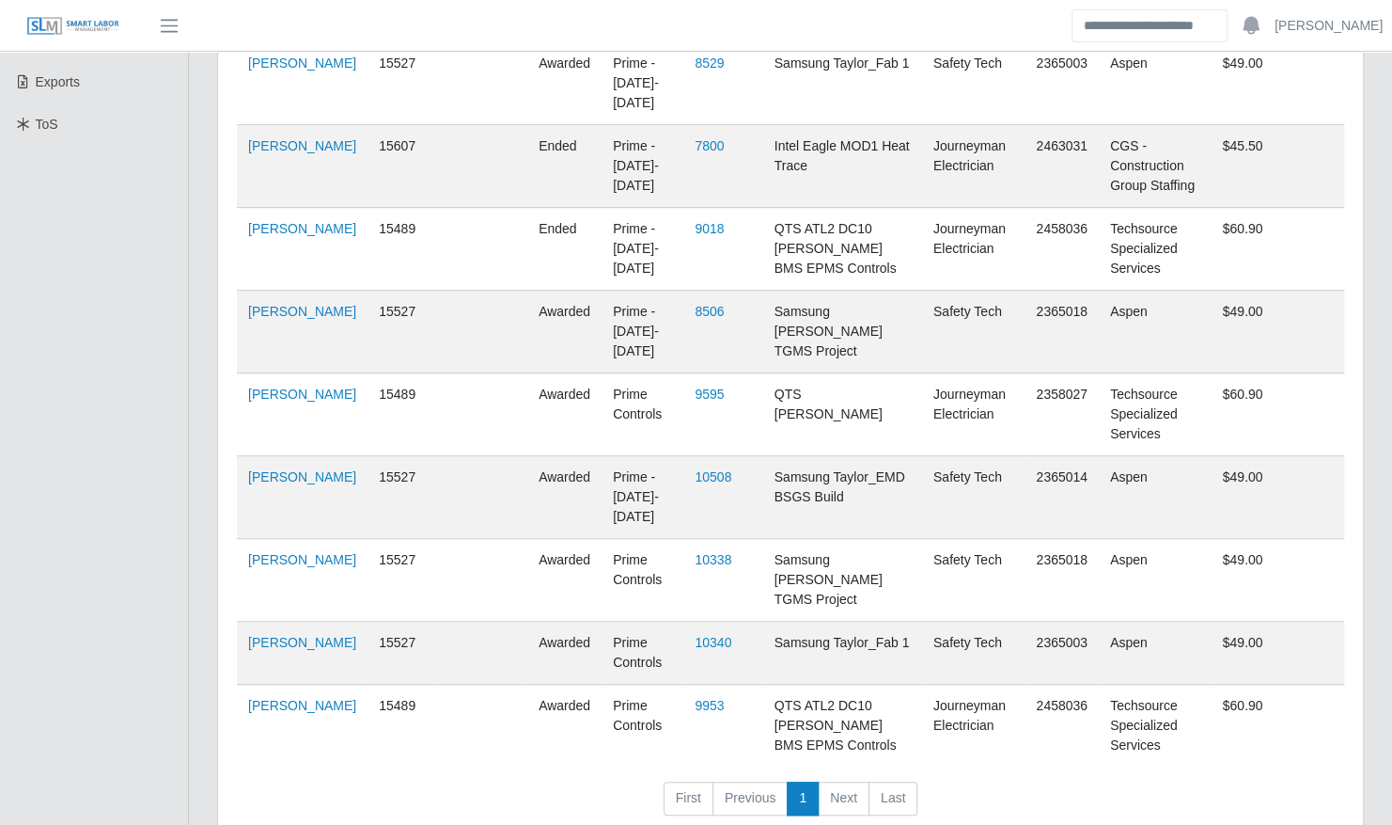
scroll to position [553, 0]
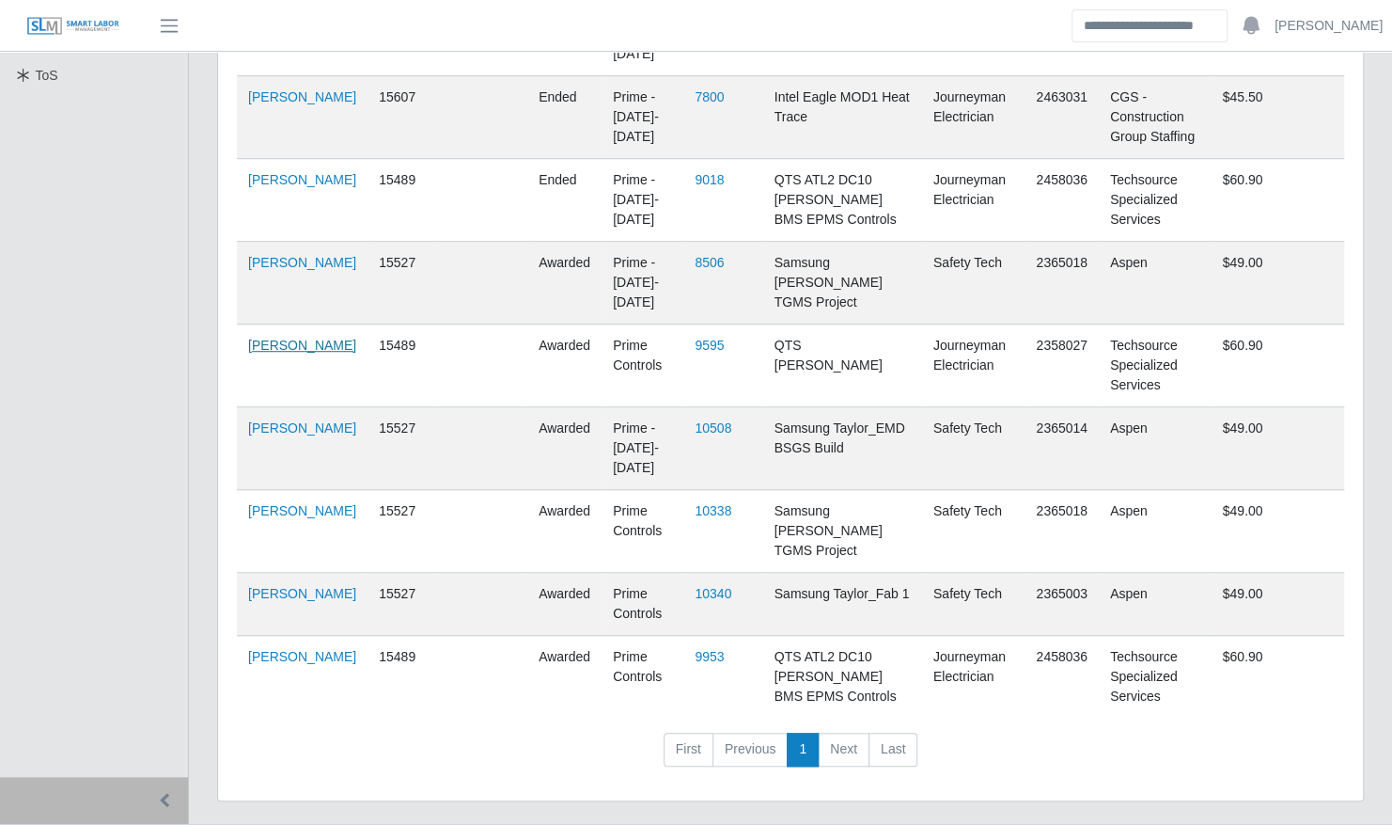
click at [274, 353] on link "Juan Rodriguez Jr" at bounding box center [302, 345] width 108 height 15
click at [280, 423] on link "[PERSON_NAME]" at bounding box center [302, 427] width 108 height 15
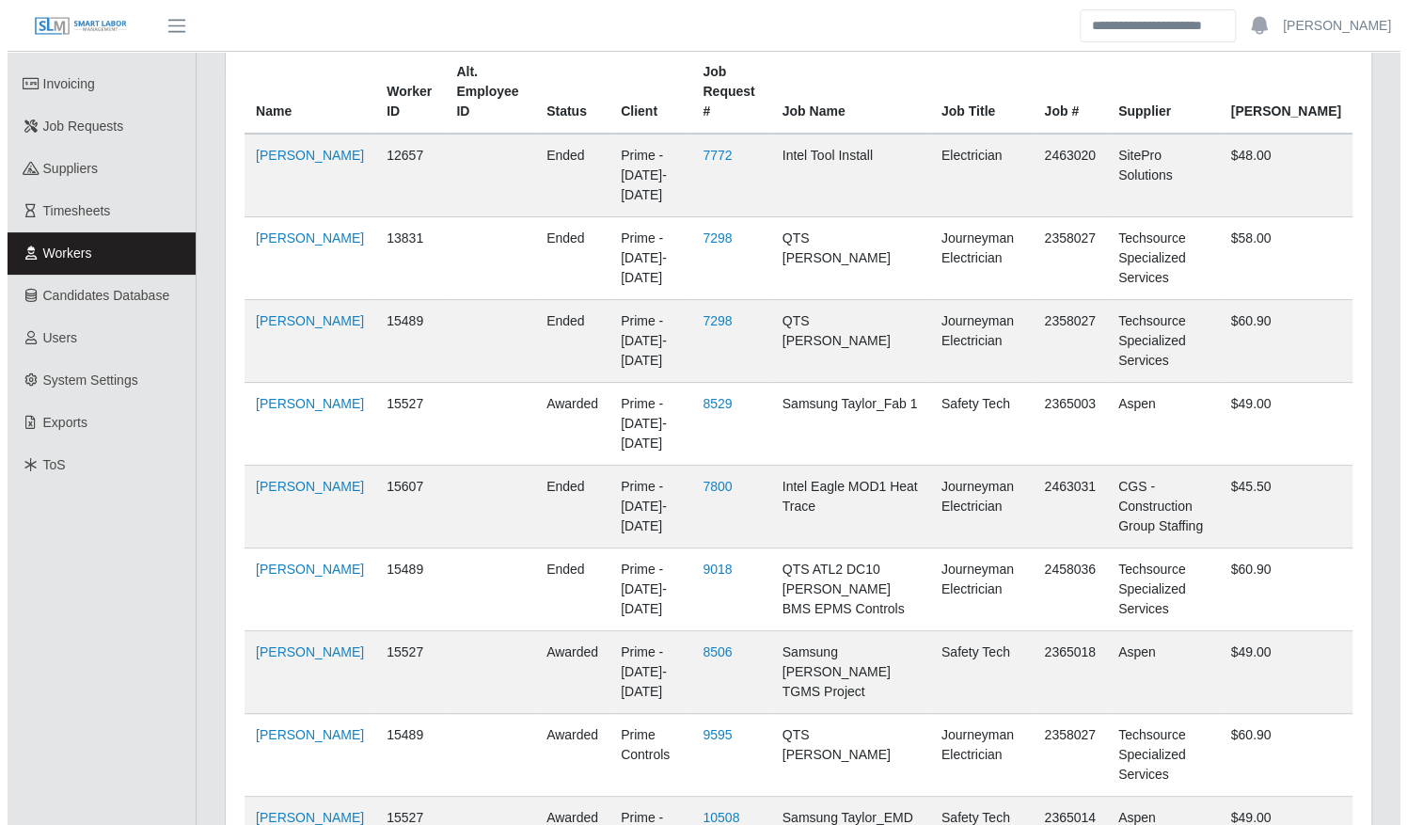
scroll to position [0, 0]
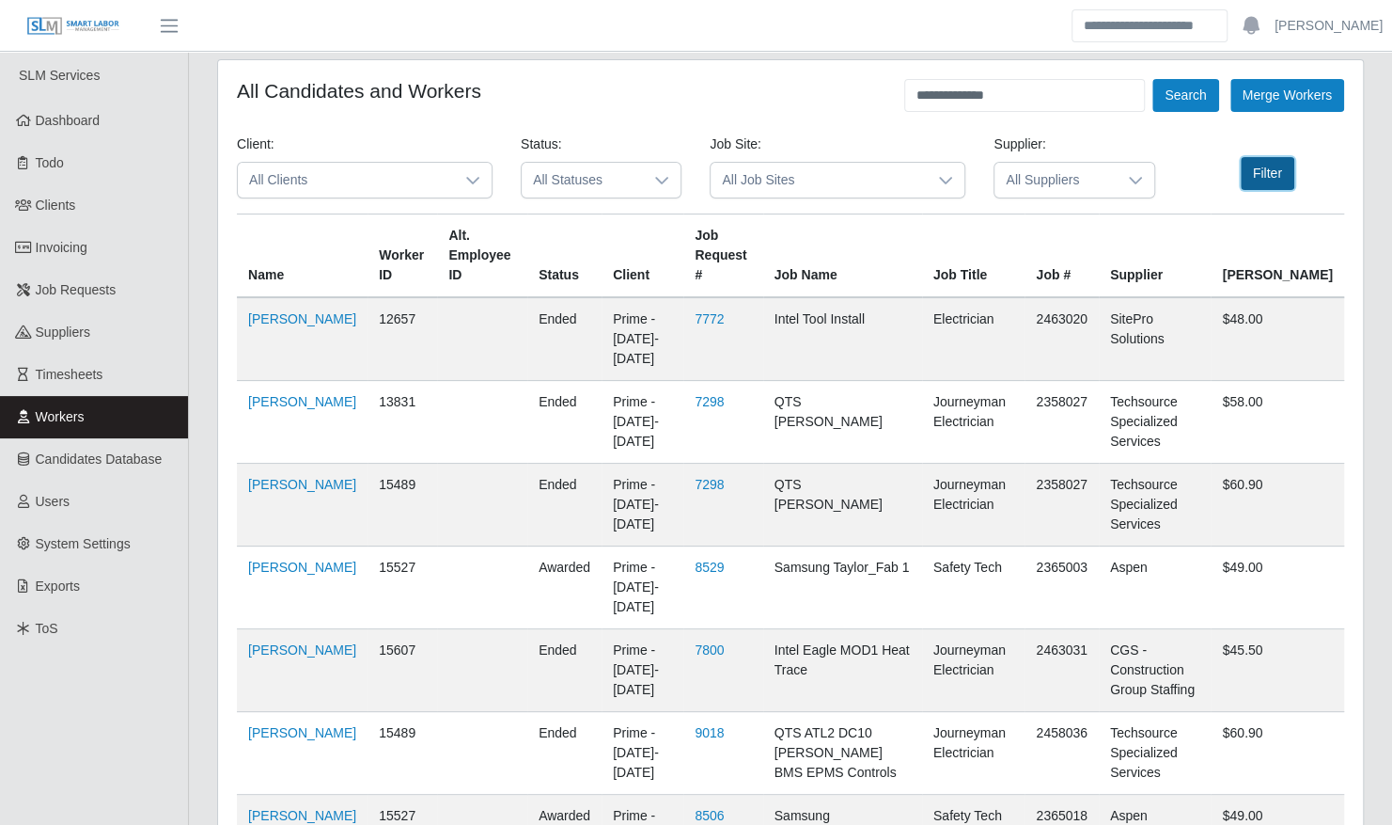
click at [1256, 177] on button "Filter" at bounding box center [1268, 173] width 54 height 33
click at [281, 409] on link "Juan Rodriguez" at bounding box center [302, 401] width 108 height 15
drag, startPoint x: 1026, startPoint y: 103, endPoint x: 876, endPoint y: 92, distance: 149.9
click at [876, 92] on div "**********" at bounding box center [791, 95] width 1108 height 33
click at [1153, 79] on button "Search" at bounding box center [1186, 95] width 66 height 33
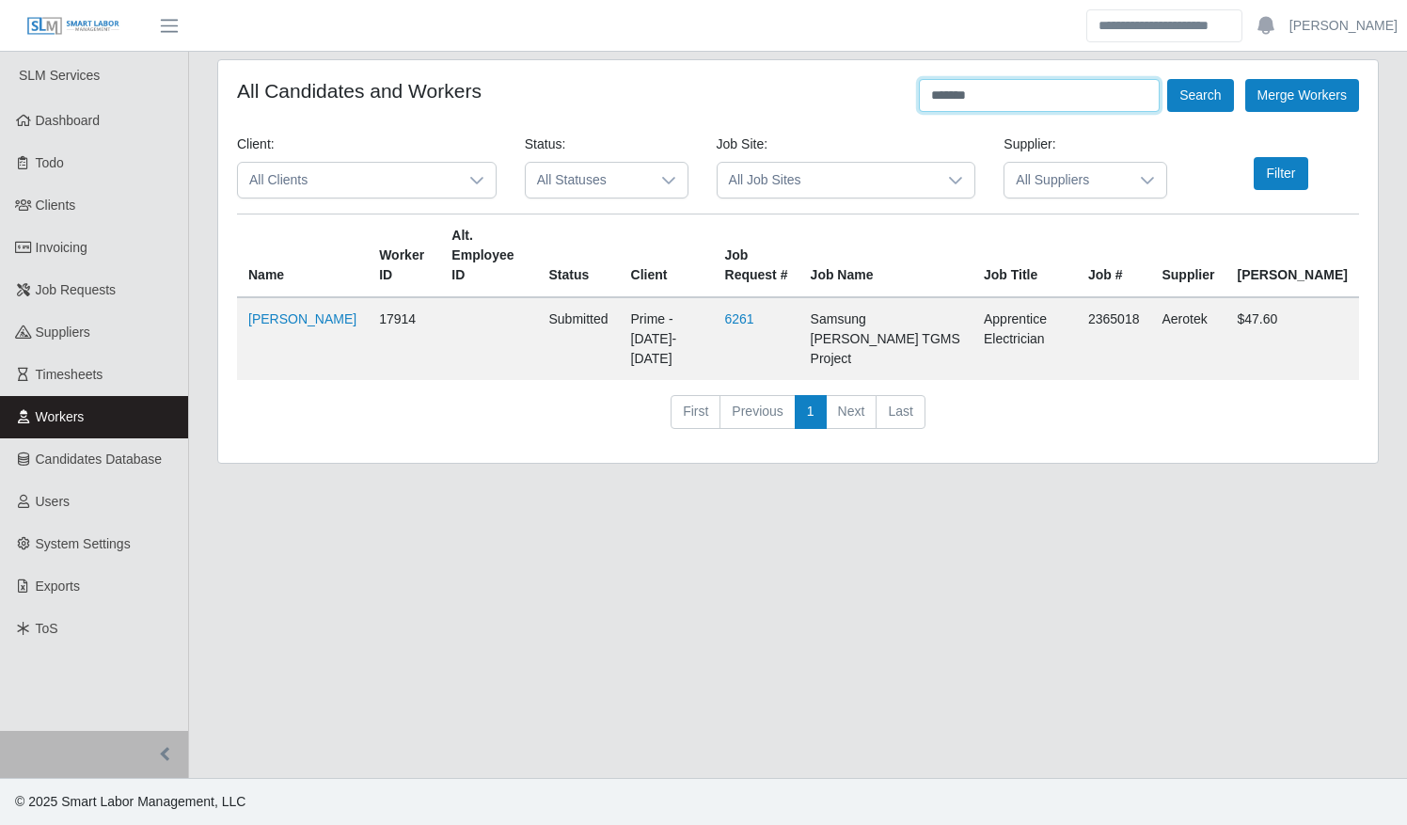
drag, startPoint x: 992, startPoint y: 99, endPoint x: 828, endPoint y: 86, distance: 164.1
click at [834, 90] on div "All Candidates and Workers ******* Search Merge Workers" at bounding box center [798, 95] width 1122 height 33
type input "**********"
click at [1167, 79] on button "Search" at bounding box center [1200, 95] width 66 height 33
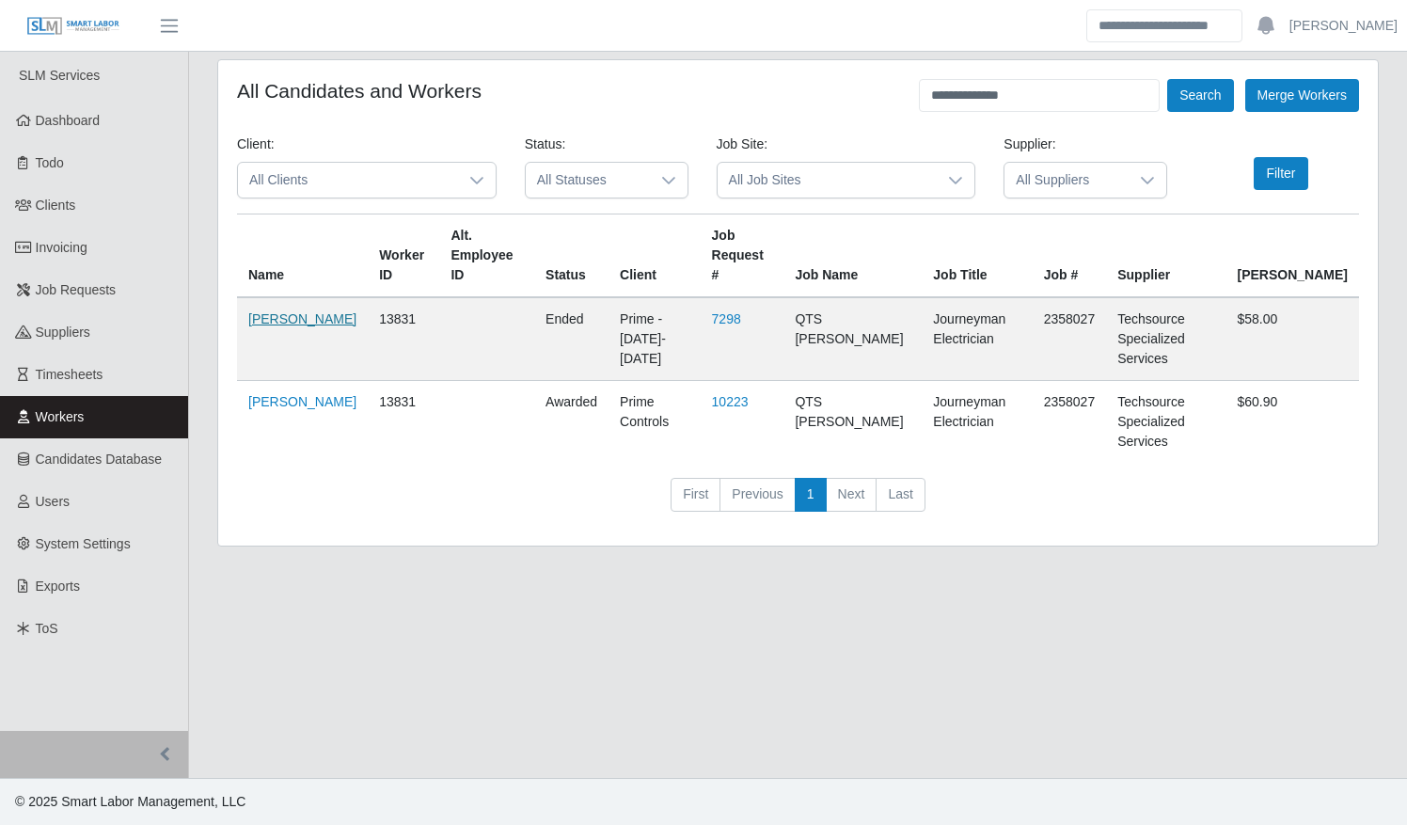
click at [286, 318] on link "John Rodriguez" at bounding box center [302, 318] width 108 height 15
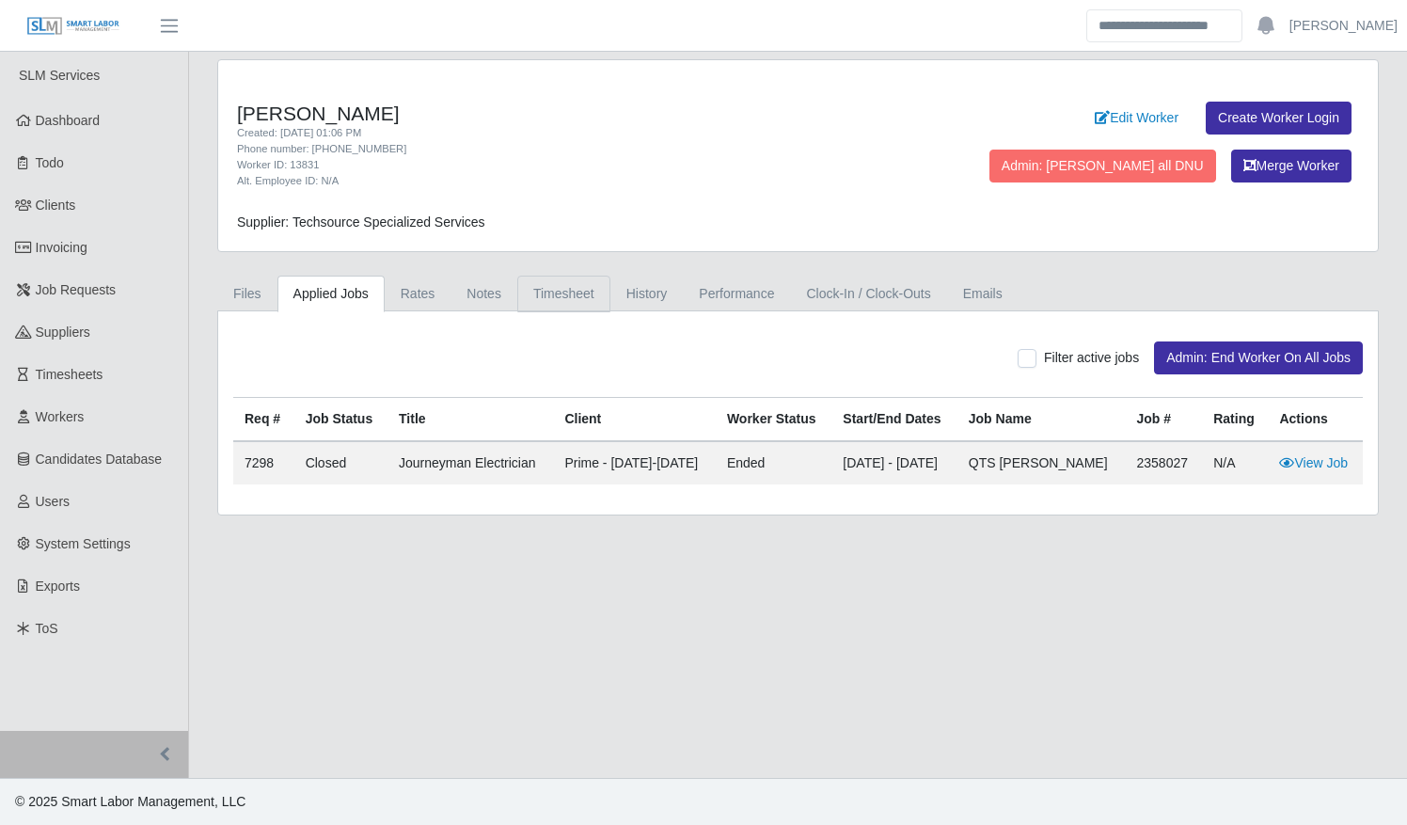
click at [533, 291] on link "Timesheet" at bounding box center [563, 293] width 93 height 37
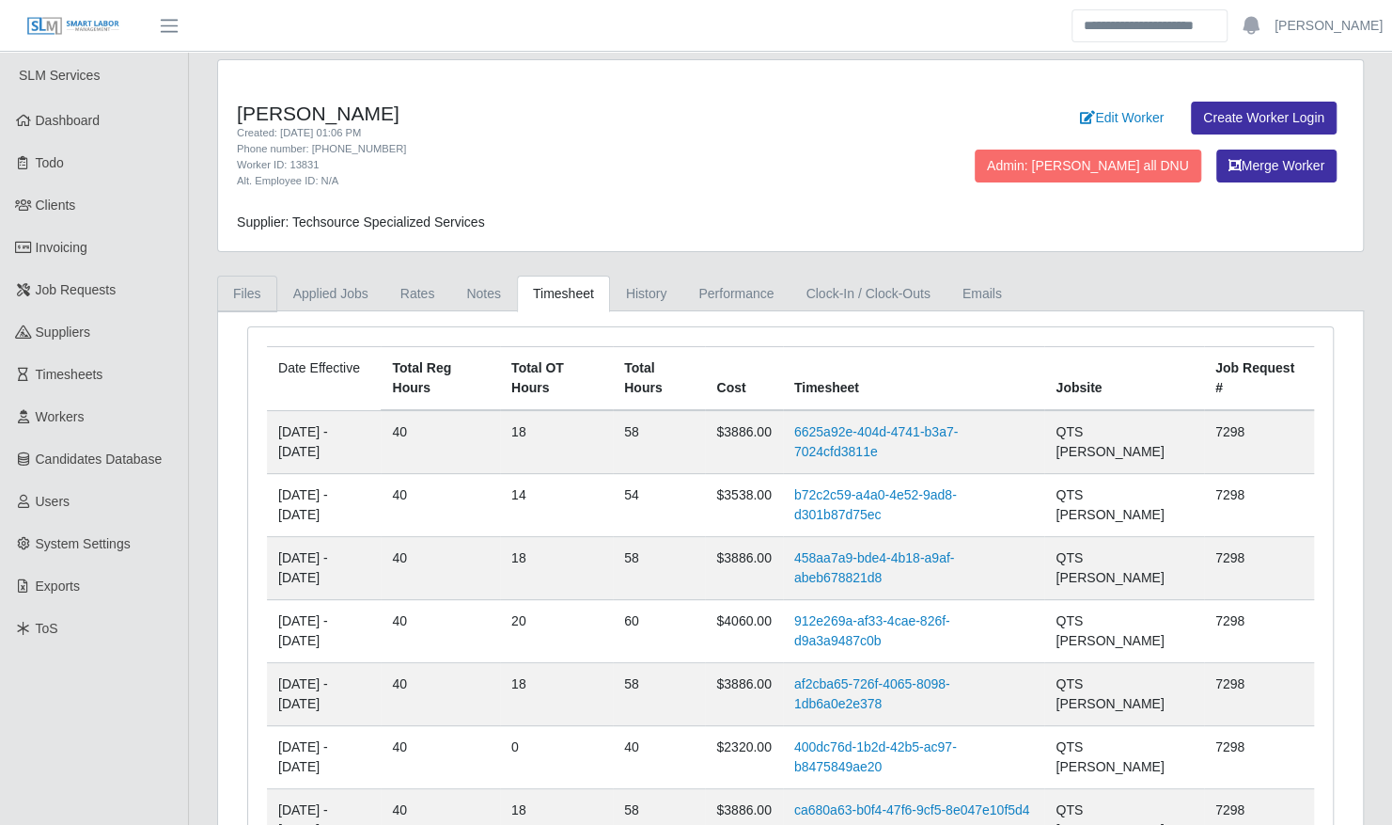
click at [234, 284] on link "Files" at bounding box center [247, 293] width 60 height 37
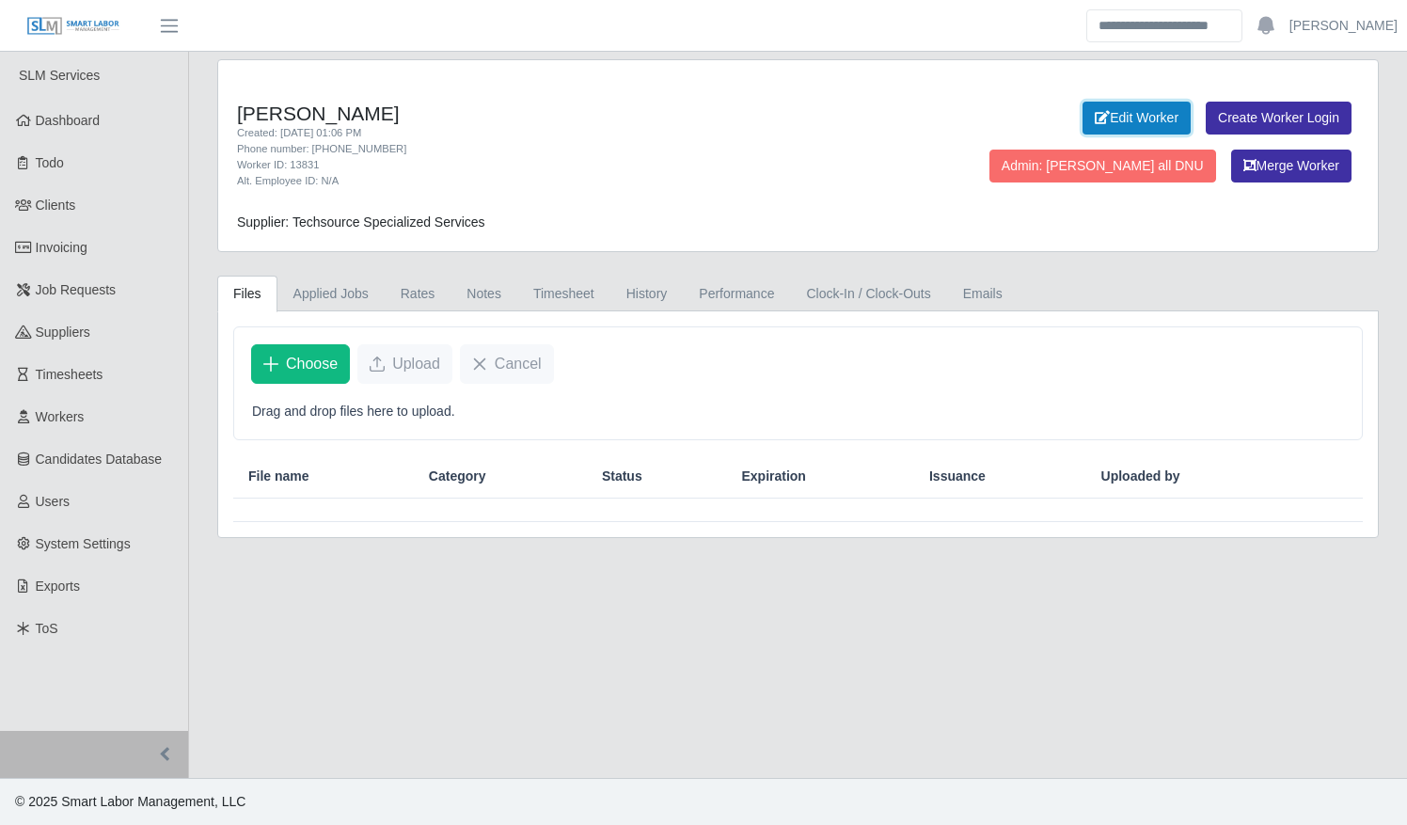
click at [1094, 117] on icon at bounding box center [1101, 117] width 15 height 13
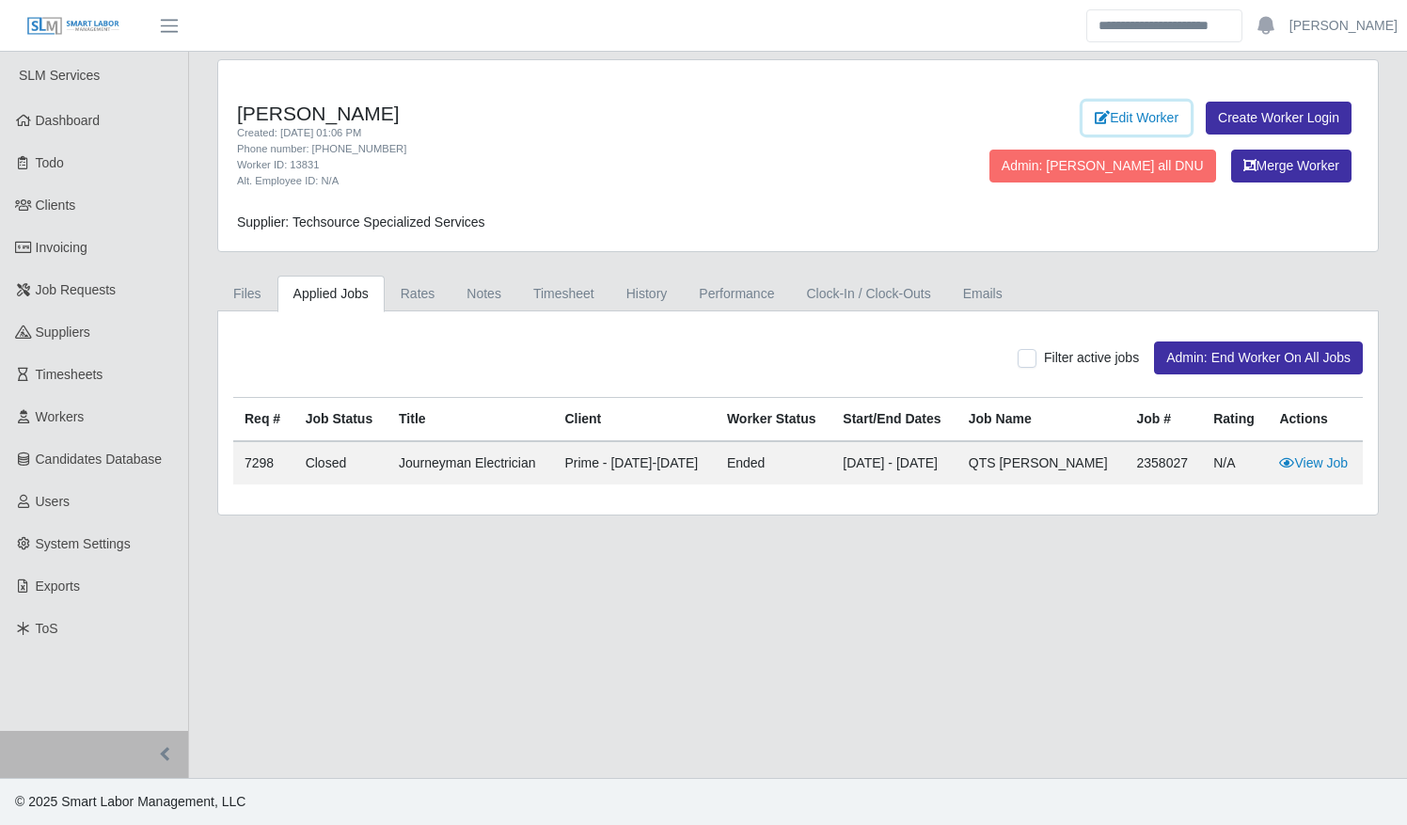
drag, startPoint x: 955, startPoint y: 120, endPoint x: 891, endPoint y: 130, distance: 64.6
click at [1082, 120] on link "Edit Worker" at bounding box center [1136, 118] width 108 height 33
click at [542, 286] on link "Timesheet" at bounding box center [563, 293] width 93 height 37
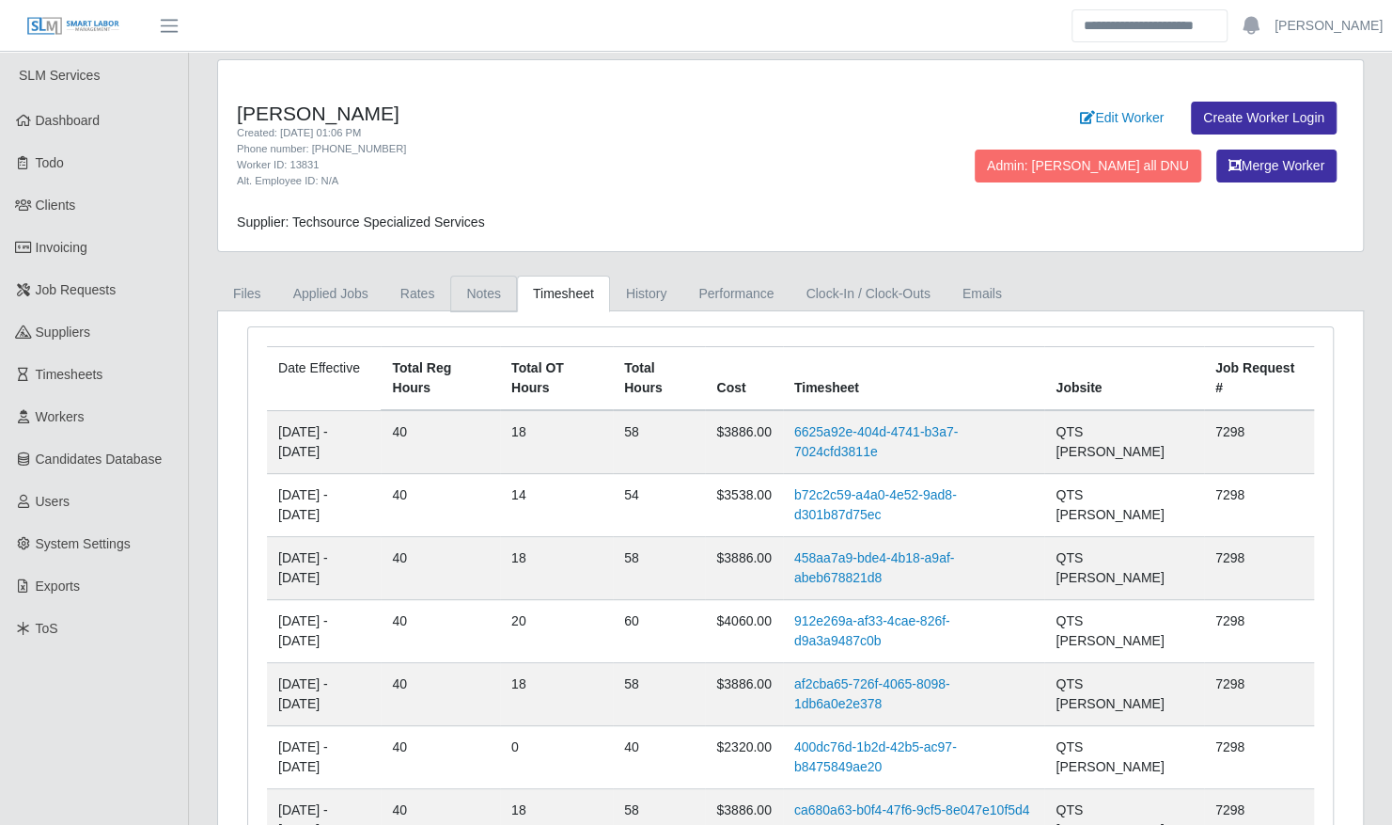
click at [459, 296] on link "Notes" at bounding box center [483, 293] width 67 height 37
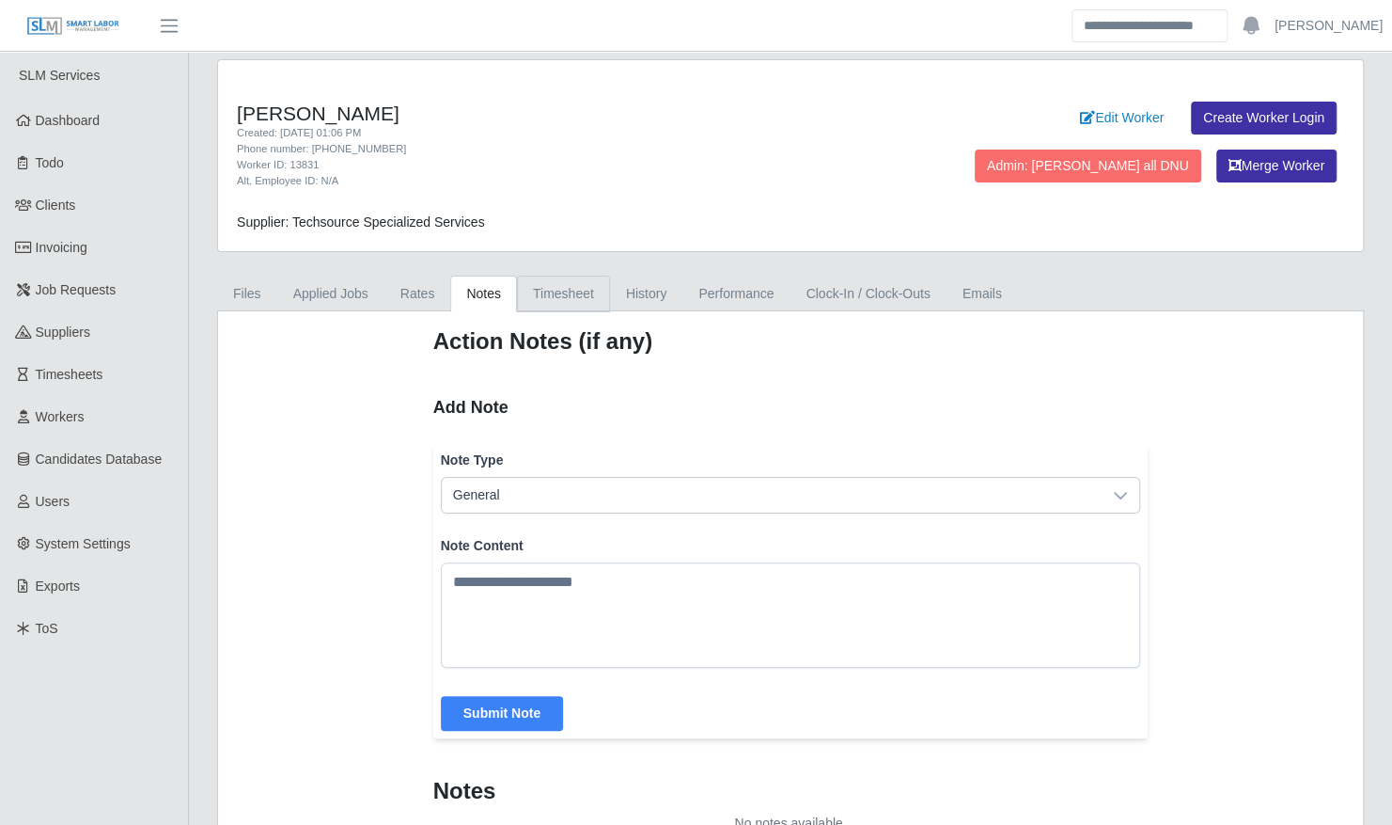
click at [545, 294] on link "Timesheet" at bounding box center [563, 293] width 93 height 37
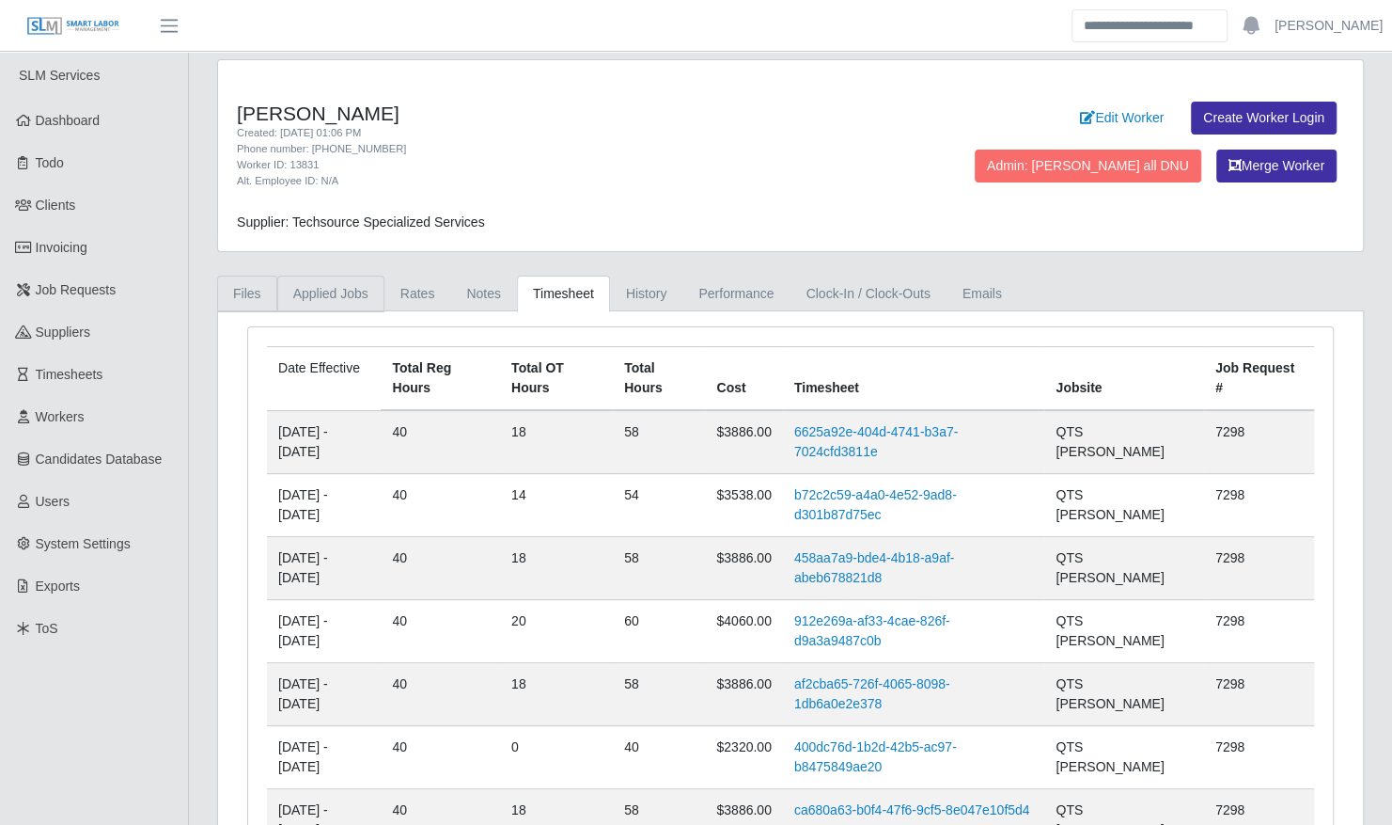
drag, startPoint x: 252, startPoint y: 288, endPoint x: 367, endPoint y: 282, distance: 114.8
click at [252, 288] on link "Files" at bounding box center [247, 293] width 60 height 37
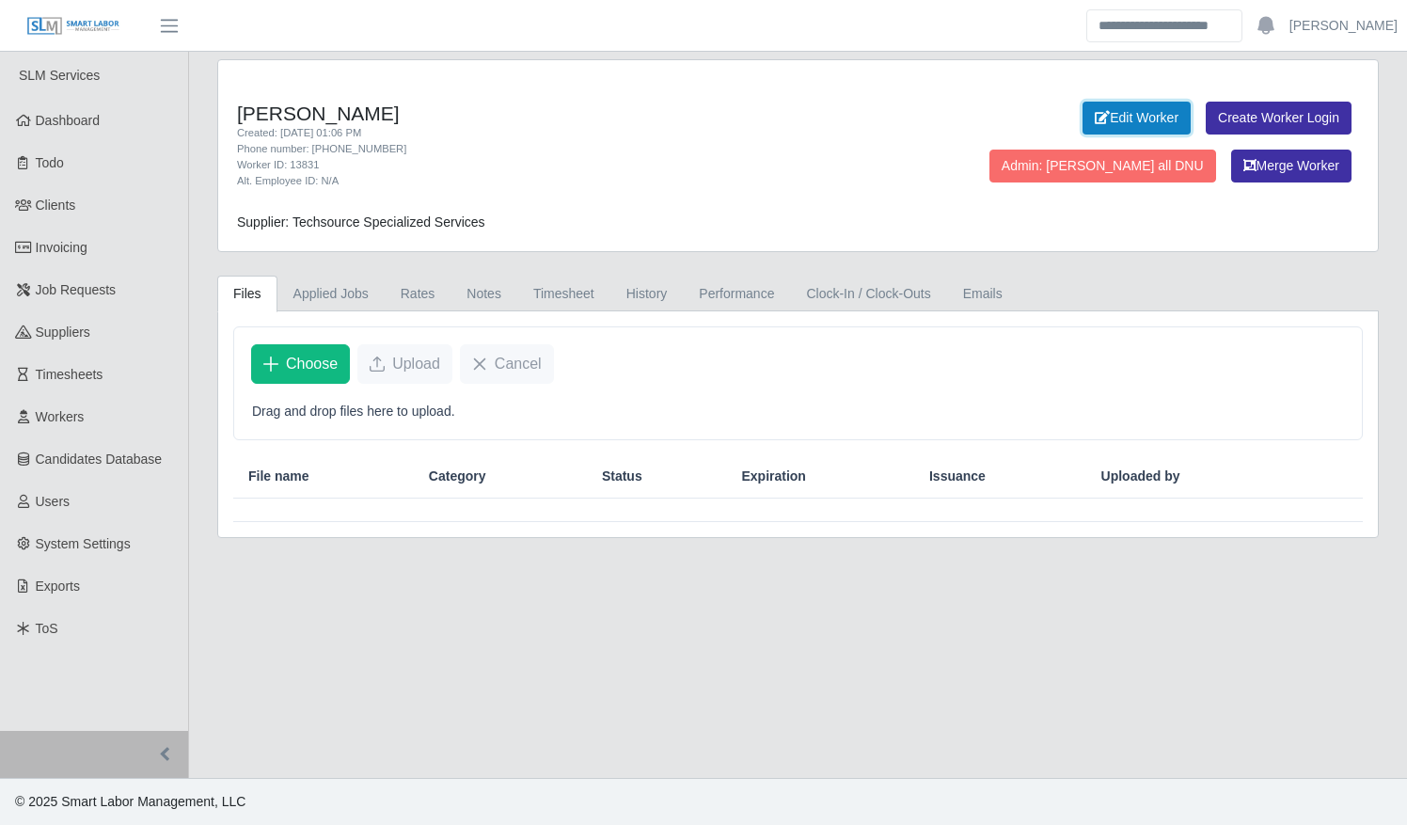
click at [1082, 114] on link "Edit Worker" at bounding box center [1136, 118] width 108 height 33
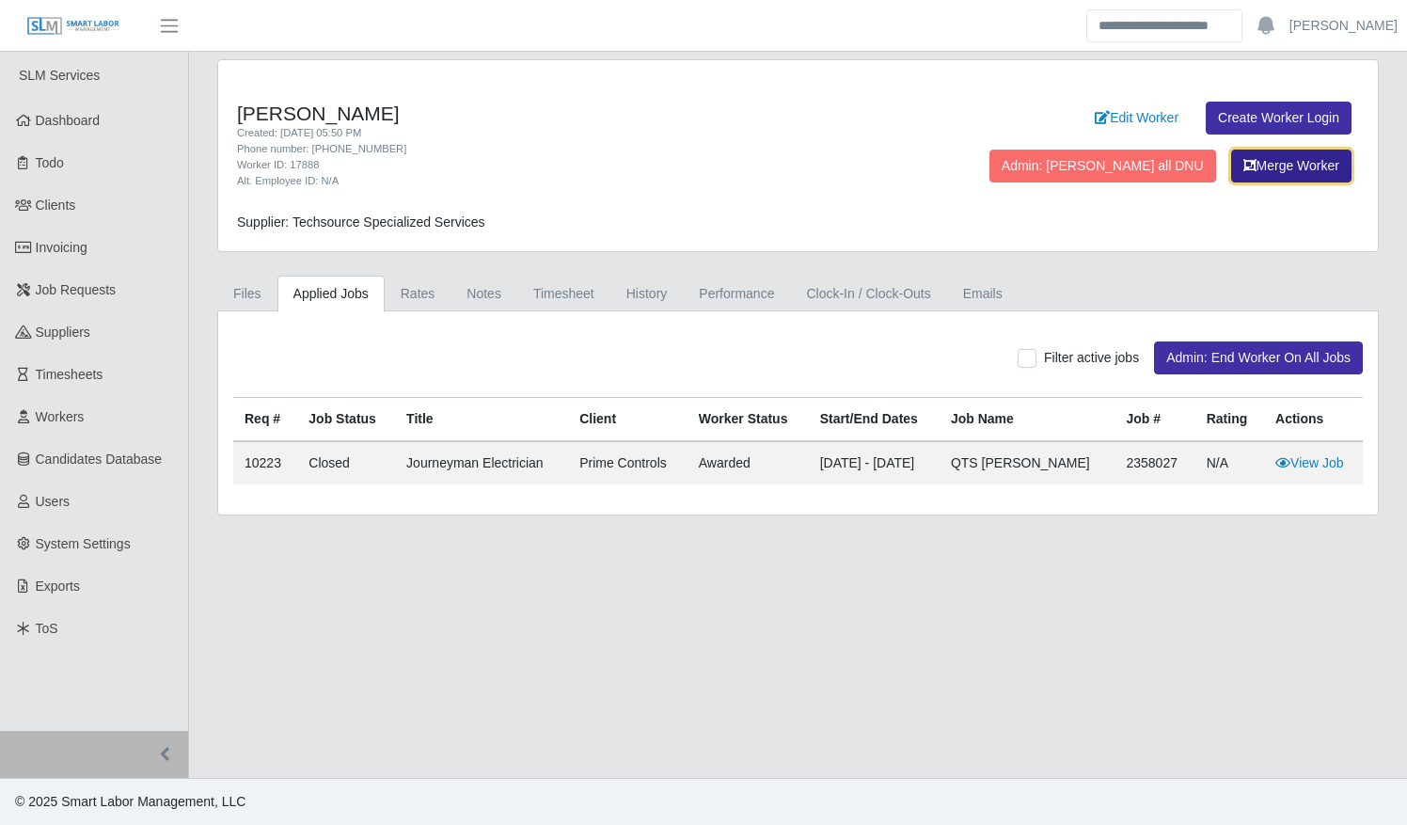
click at [1257, 154] on button "Merge Worker" at bounding box center [1291, 165] width 120 height 33
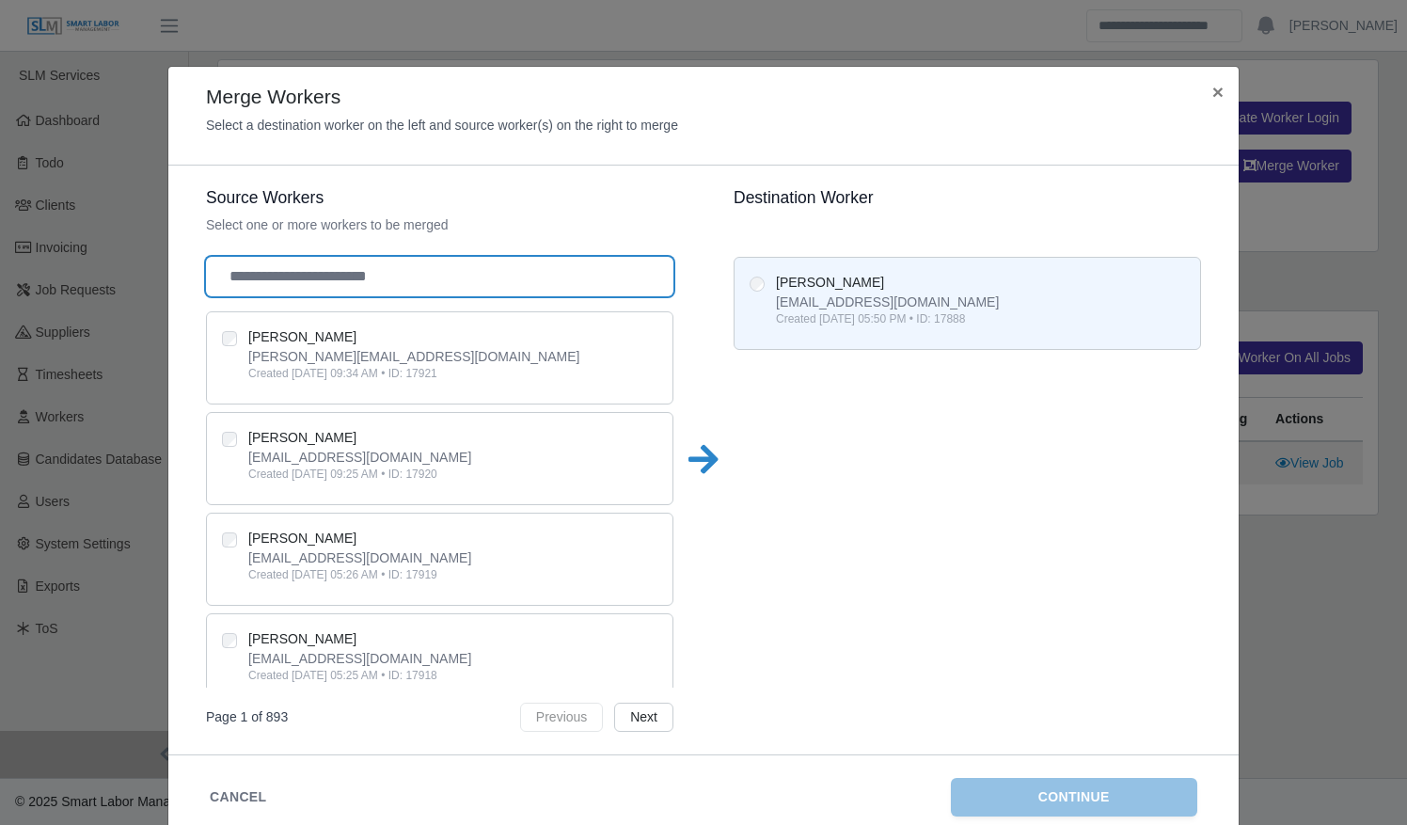
click at [495, 275] on input "text" at bounding box center [439, 276] width 467 height 39
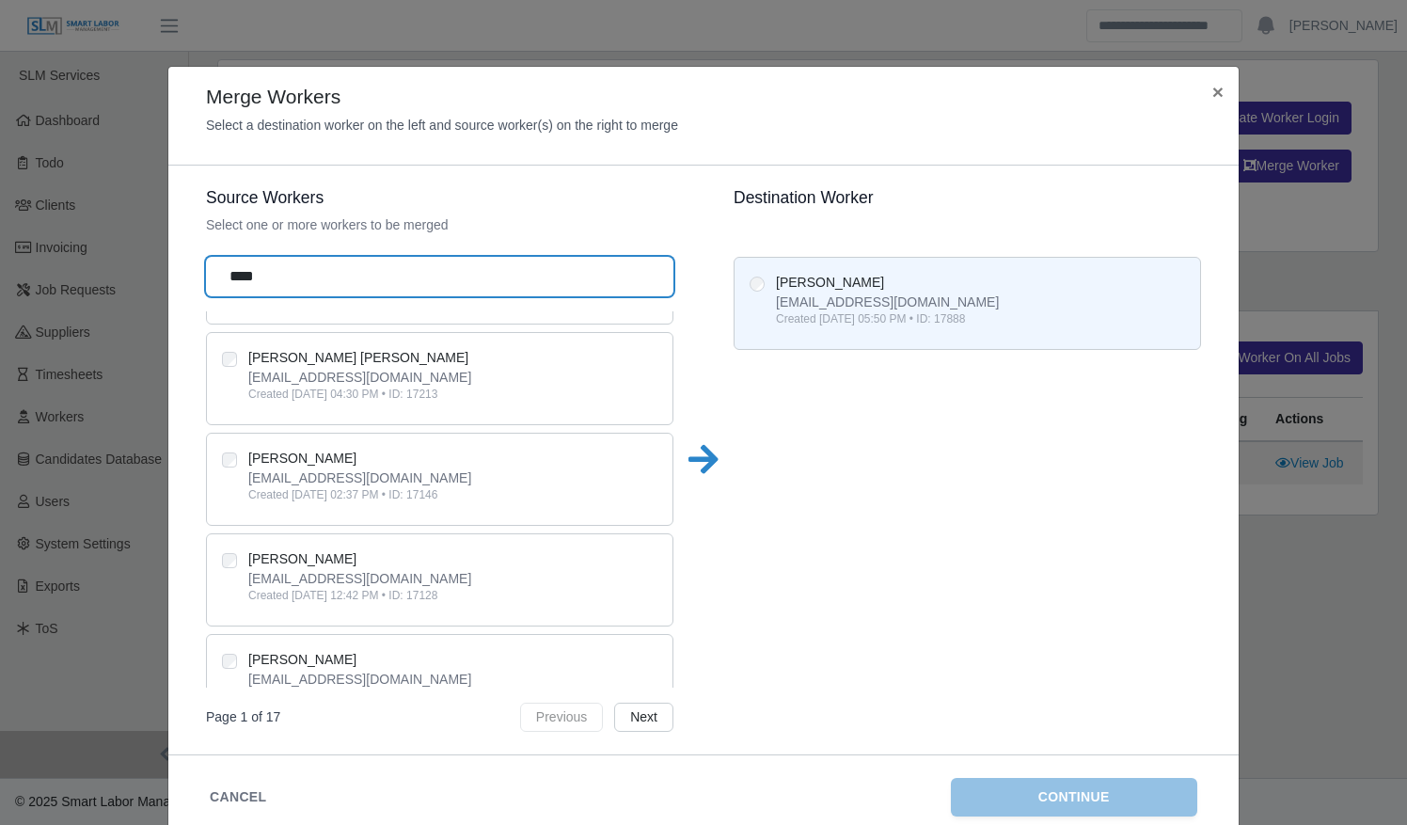
scroll to position [1615, 0]
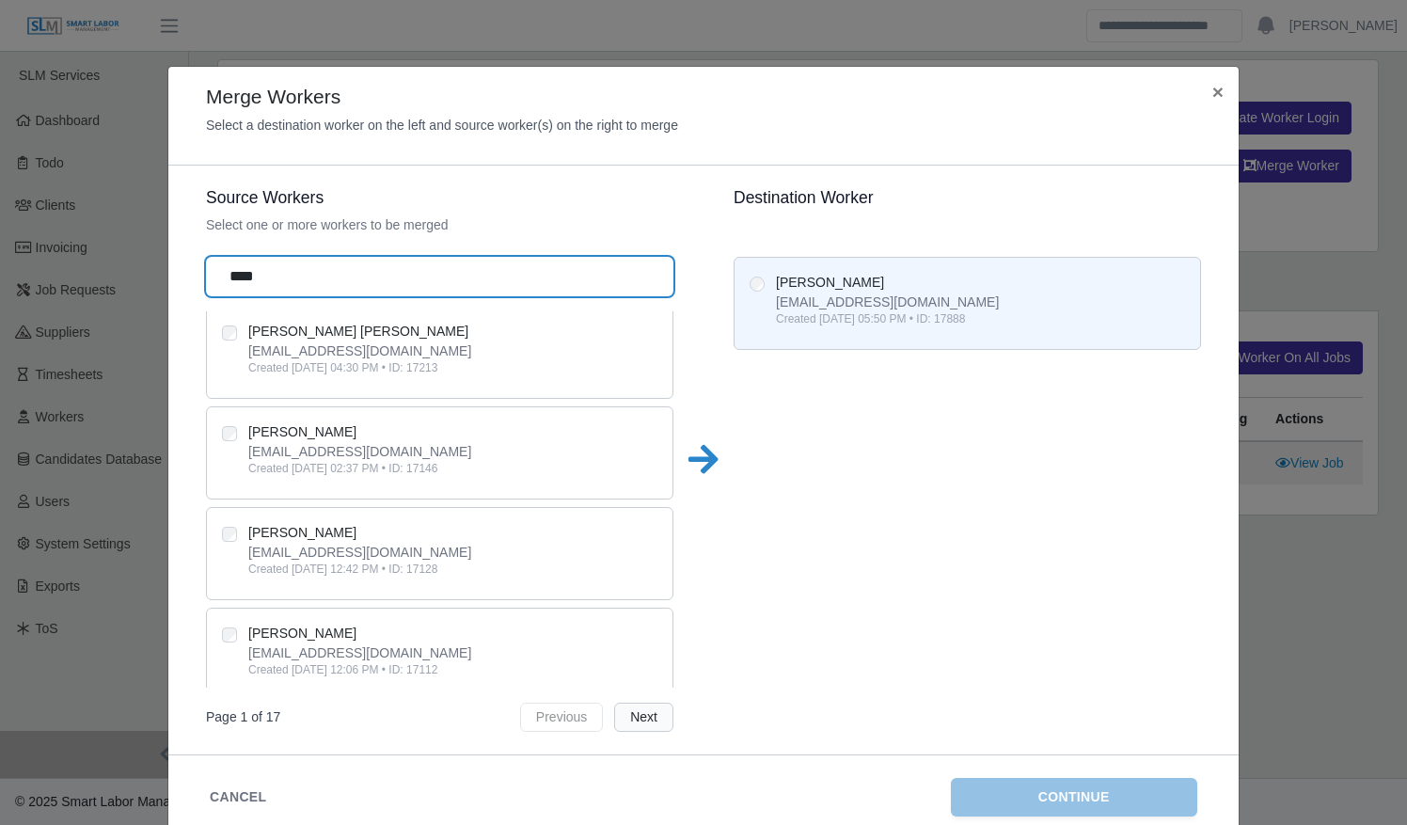
type input "****"
click at [632, 714] on button "Next" at bounding box center [643, 716] width 59 height 29
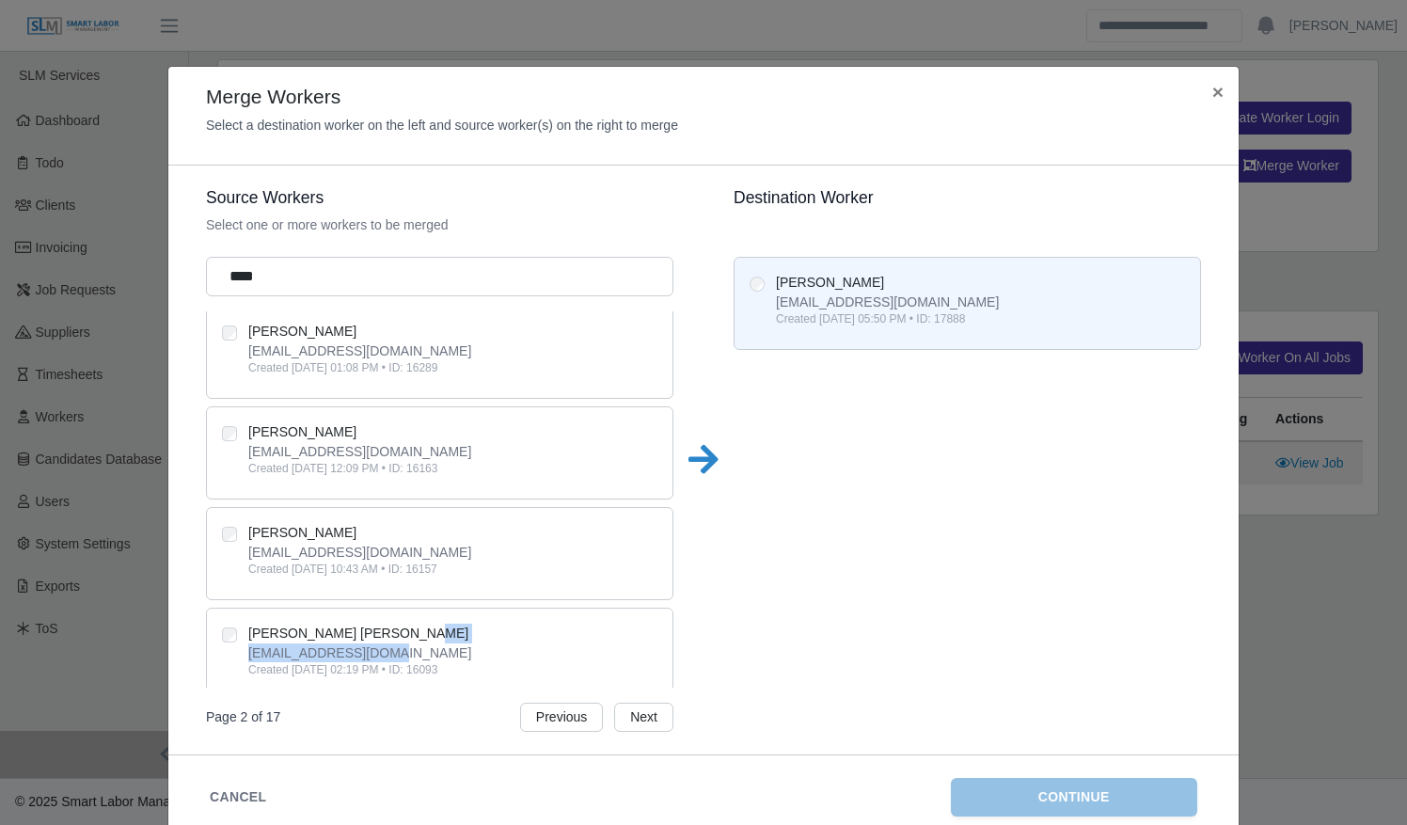
drag, startPoint x: 667, startPoint y: 639, endPoint x: 667, endPoint y: 605, distance: 33.8
click at [667, 605] on div "Source Workers Select one or more workers to be merged **** Juan Zamora juangnb…" at bounding box center [703, 459] width 995 height 543
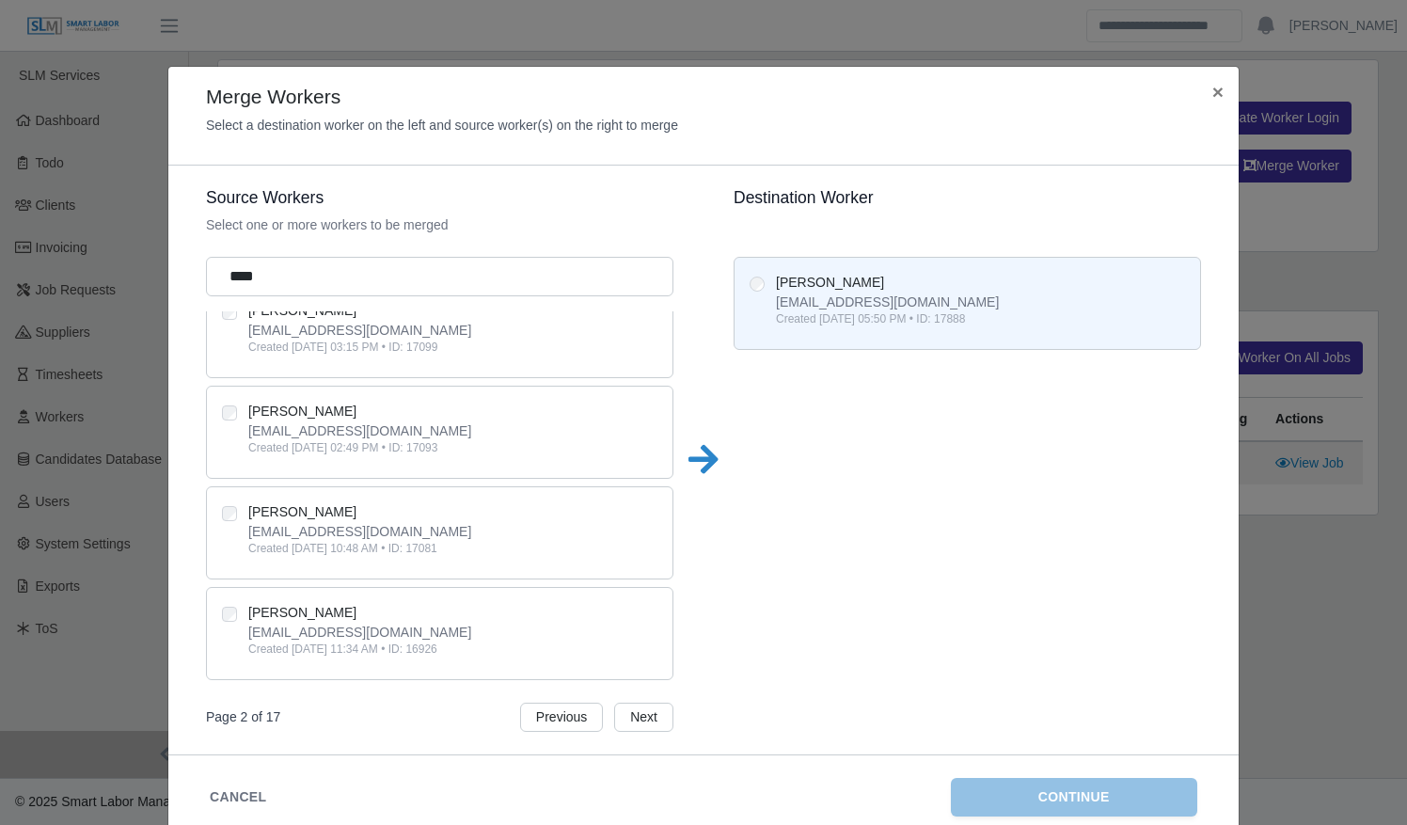
scroll to position [0, 0]
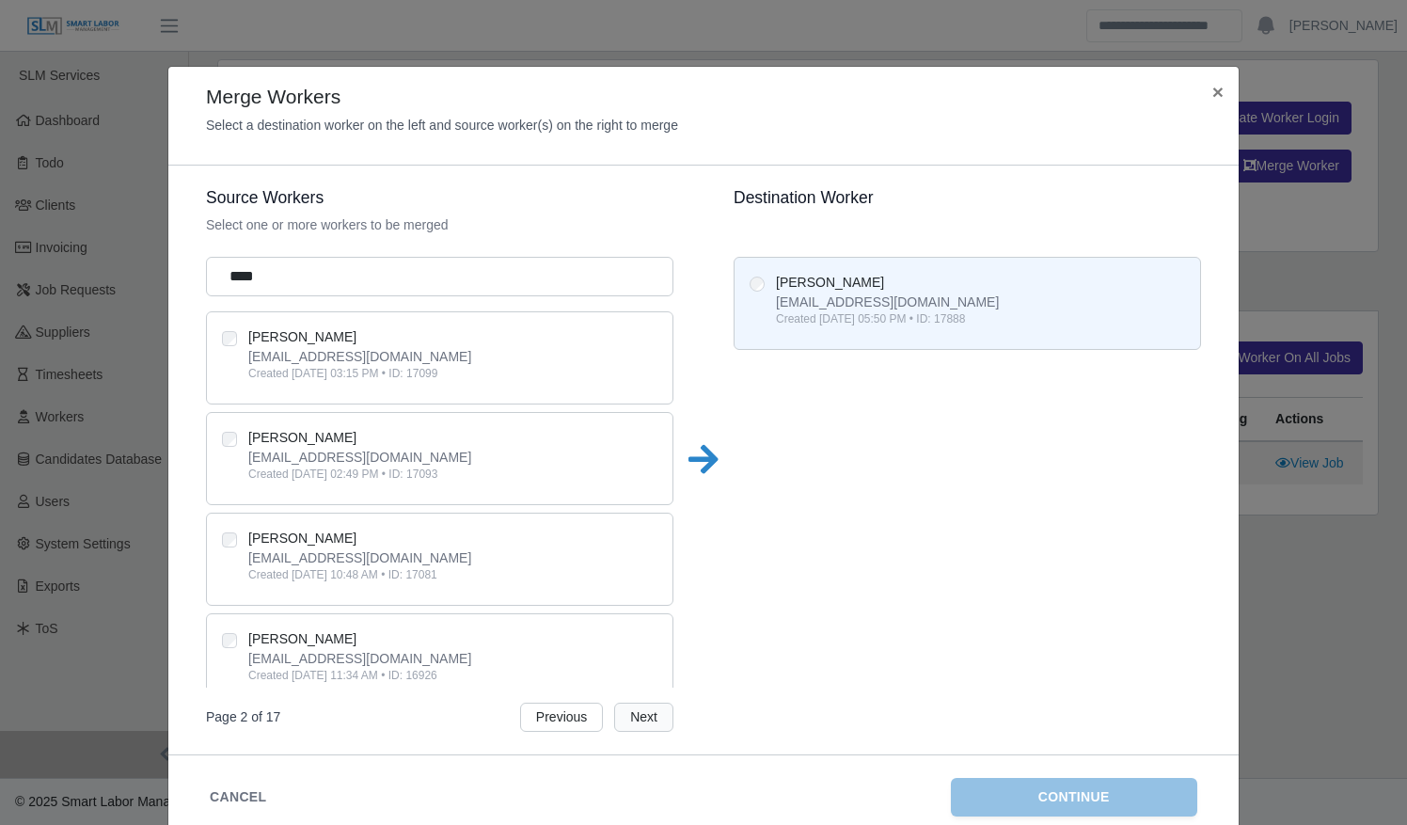
click at [638, 713] on button "Next" at bounding box center [643, 716] width 59 height 29
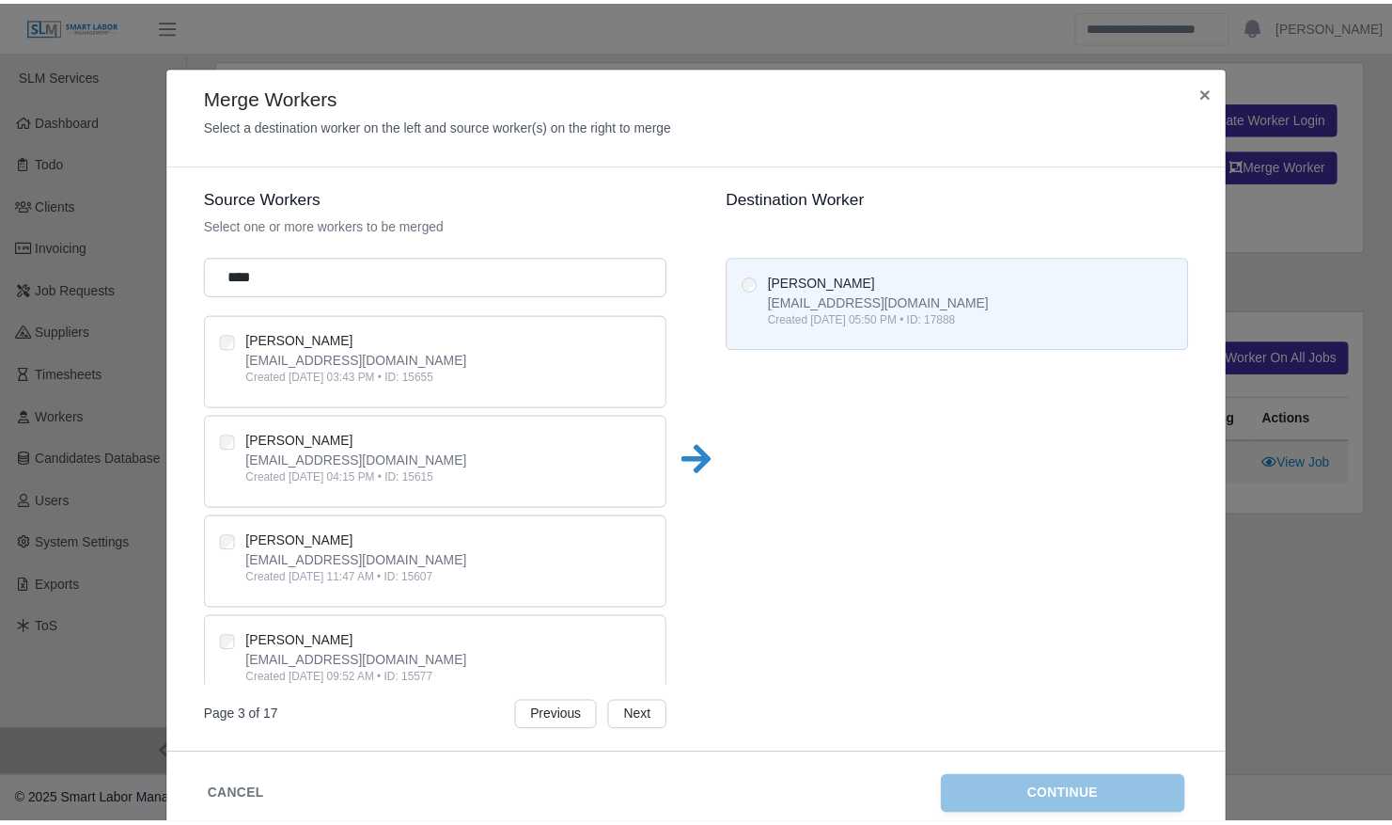
scroll to position [544, 0]
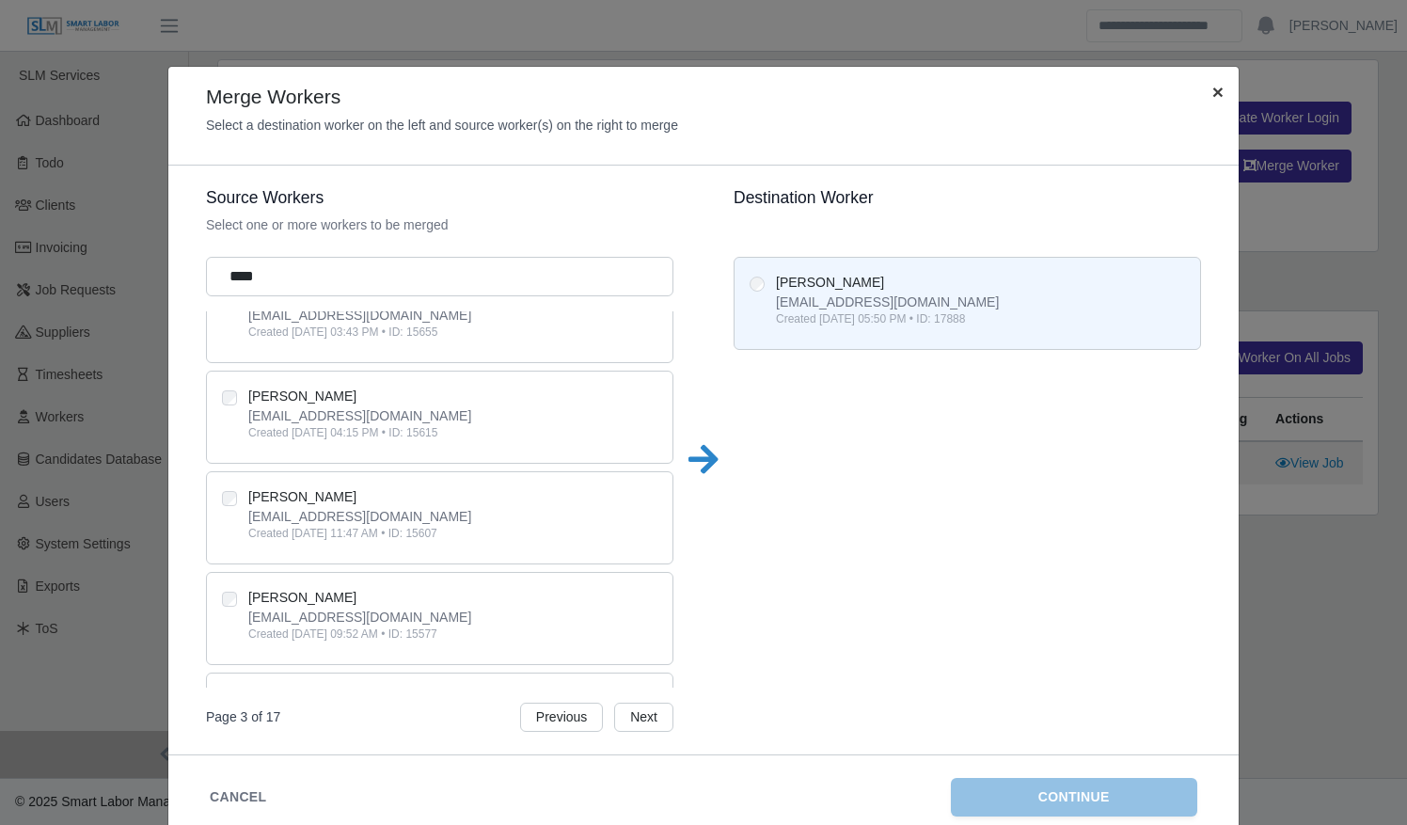
click at [1212, 94] on span "×" at bounding box center [1217, 92] width 11 height 22
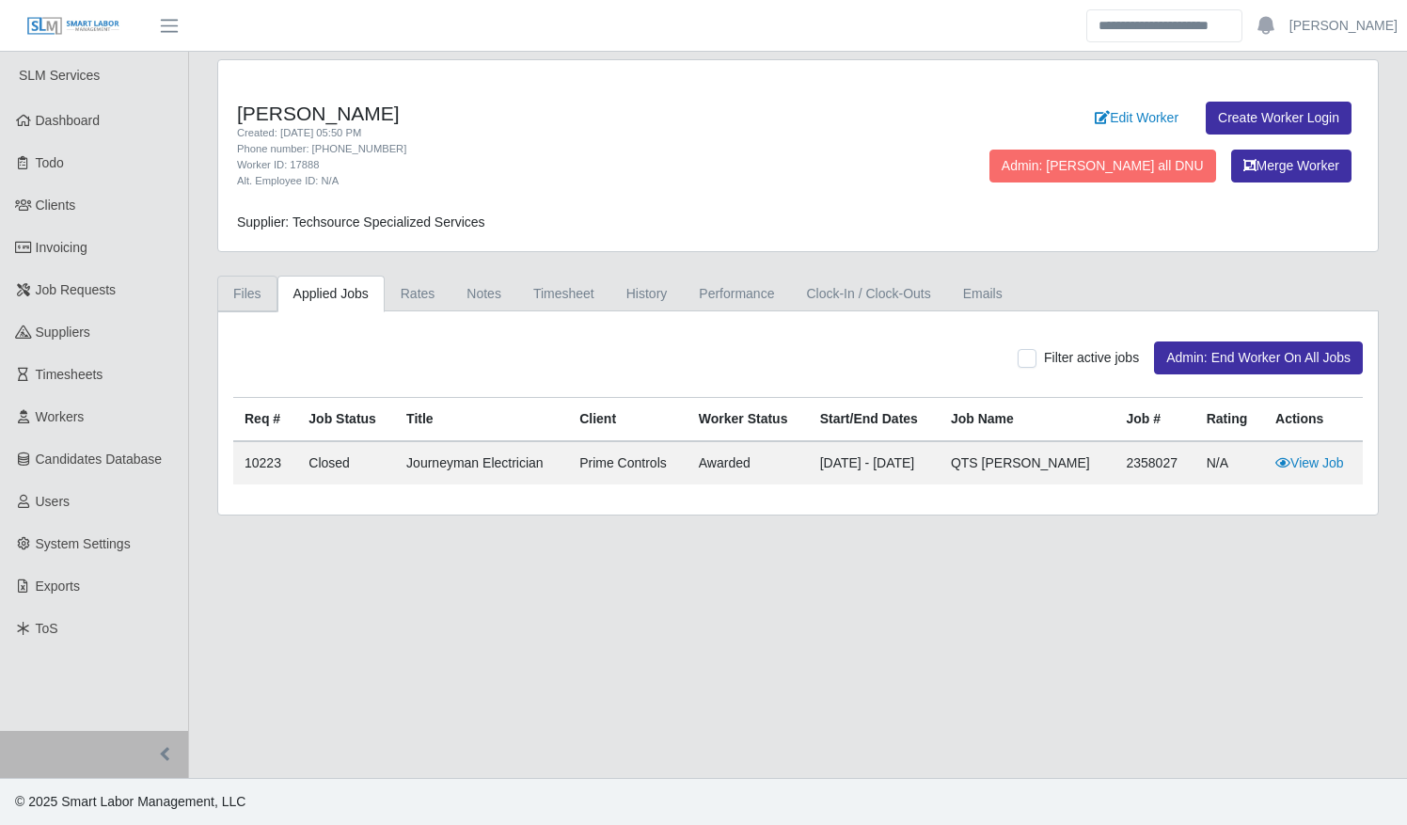
click at [249, 301] on link "Files" at bounding box center [247, 293] width 60 height 37
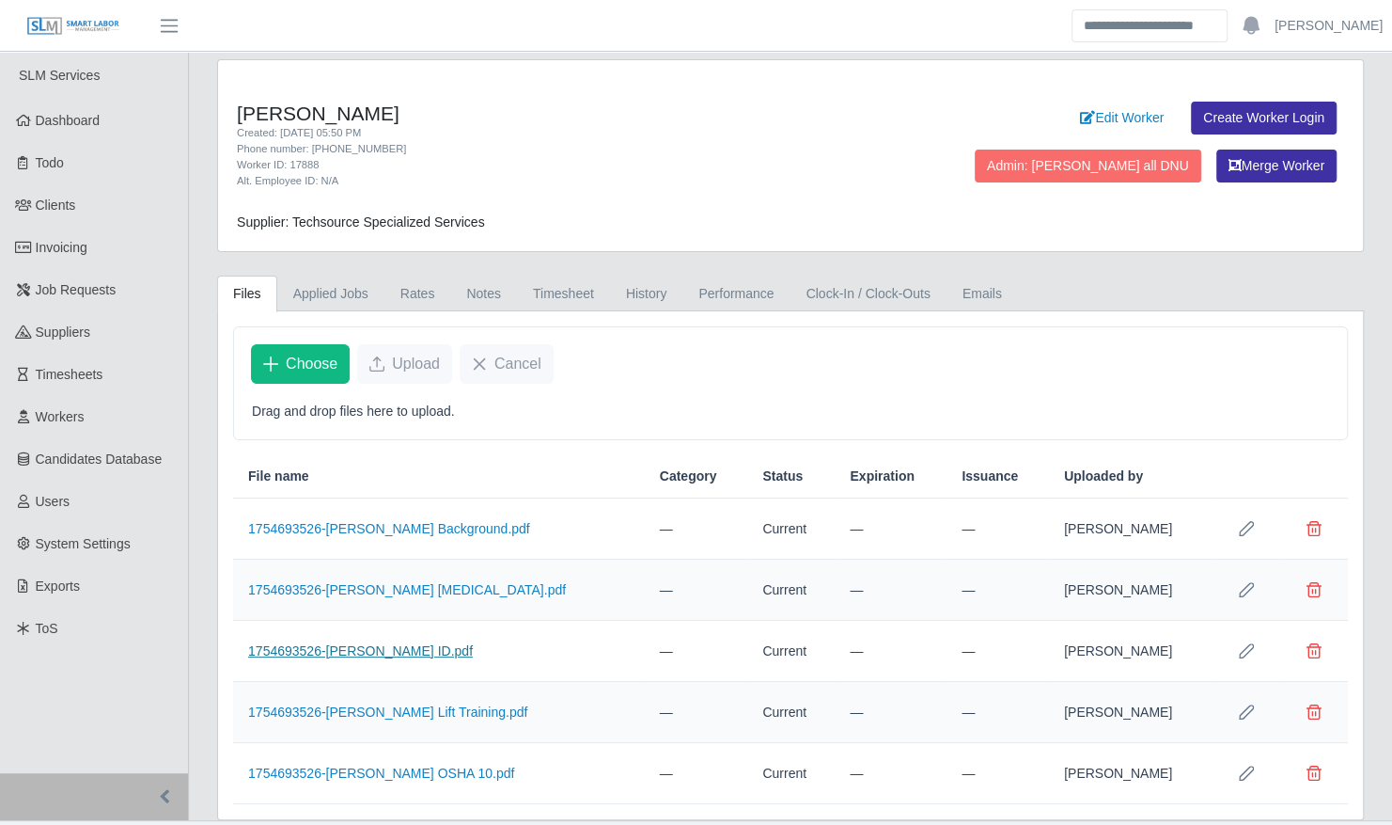
click at [387, 643] on link "1754693526-John Rodriguez ID.pdf" at bounding box center [360, 650] width 225 height 15
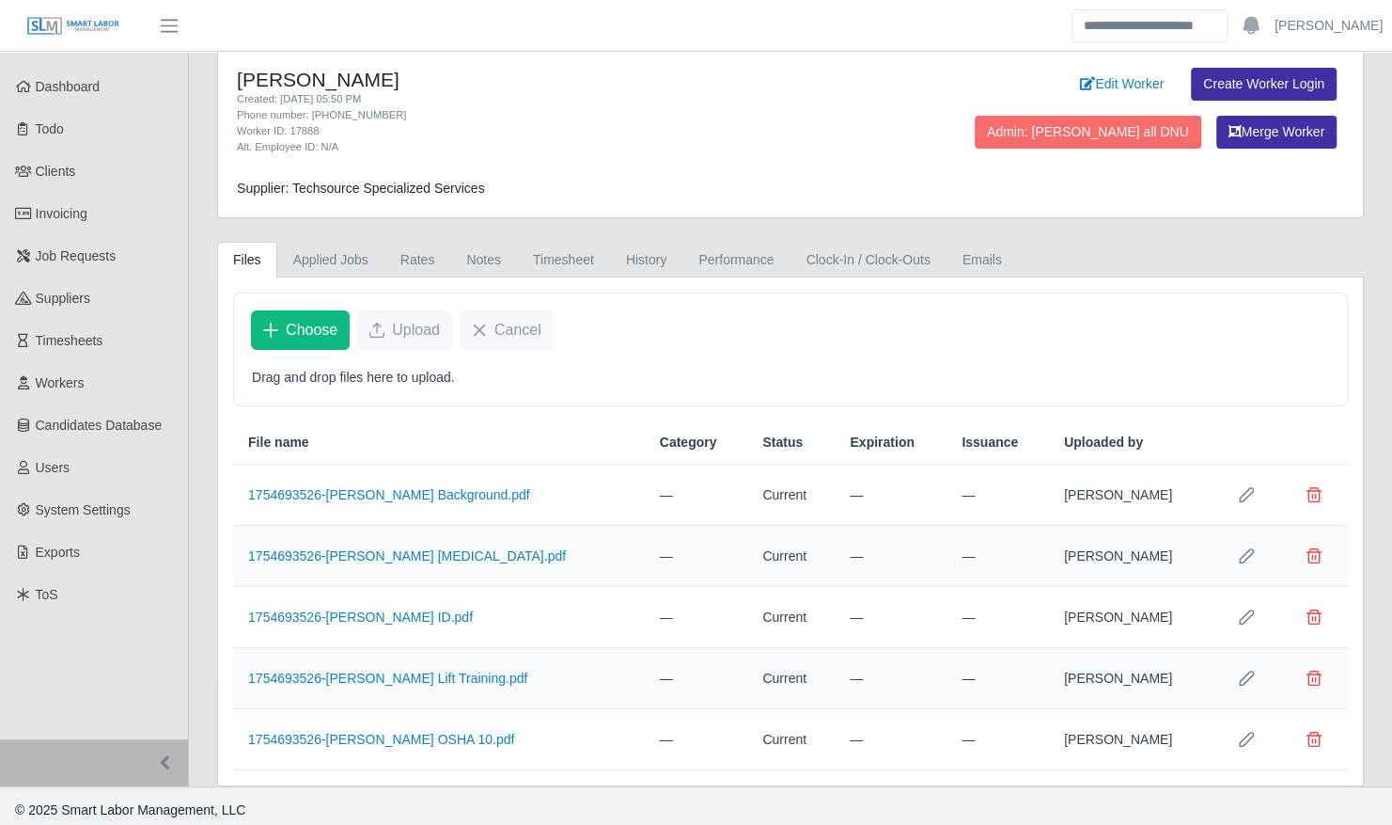
scroll to position [35, 0]
click at [425, 731] on link "1754693526-John Rodriguez OSHA 10.pdf" at bounding box center [381, 738] width 266 height 15
drag, startPoint x: 1086, startPoint y: 84, endPoint x: 1004, endPoint y: 85, distance: 81.8
click at [1086, 84] on icon at bounding box center [1087, 82] width 15 height 13
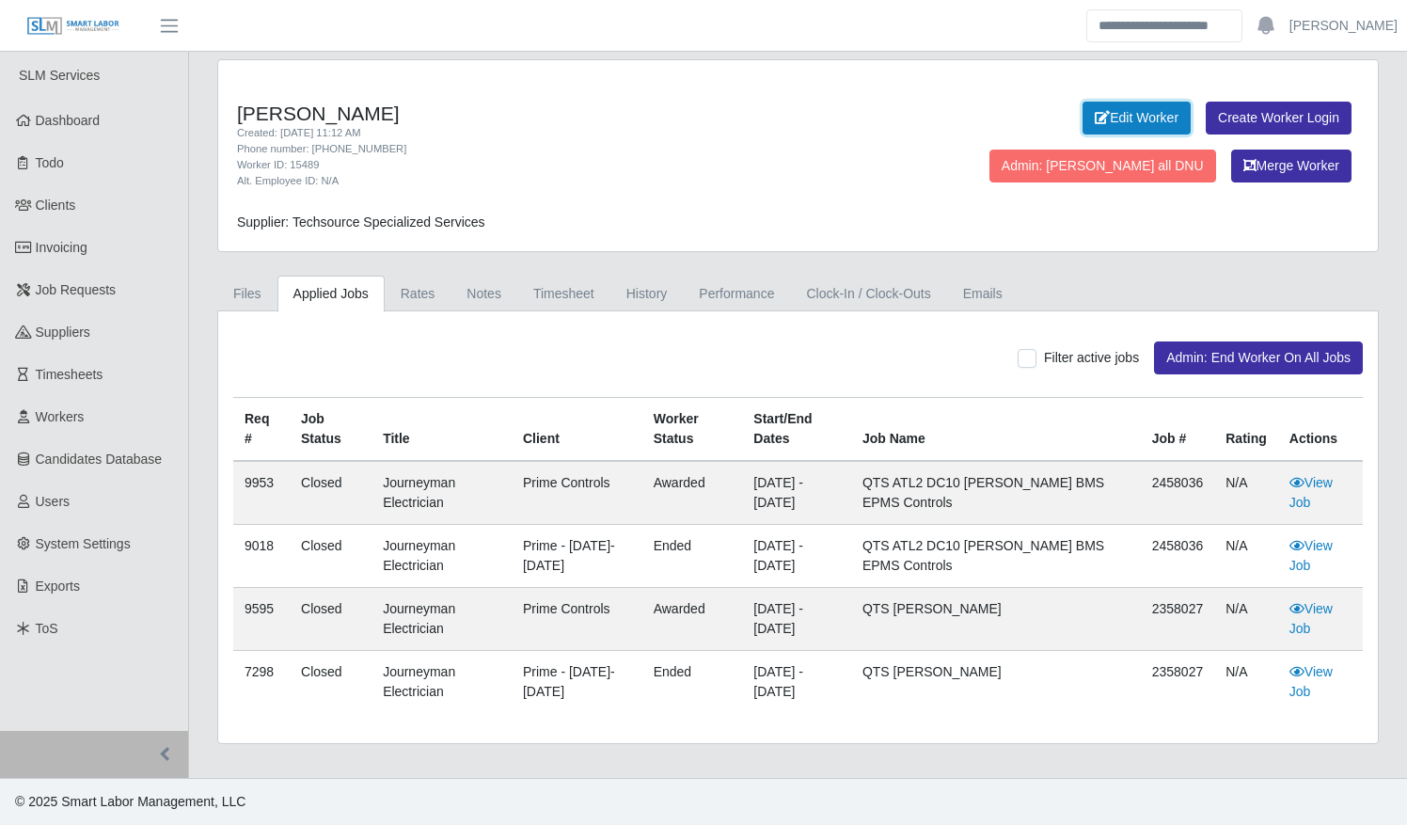
click at [1082, 115] on link "Edit Worker" at bounding box center [1136, 118] width 108 height 33
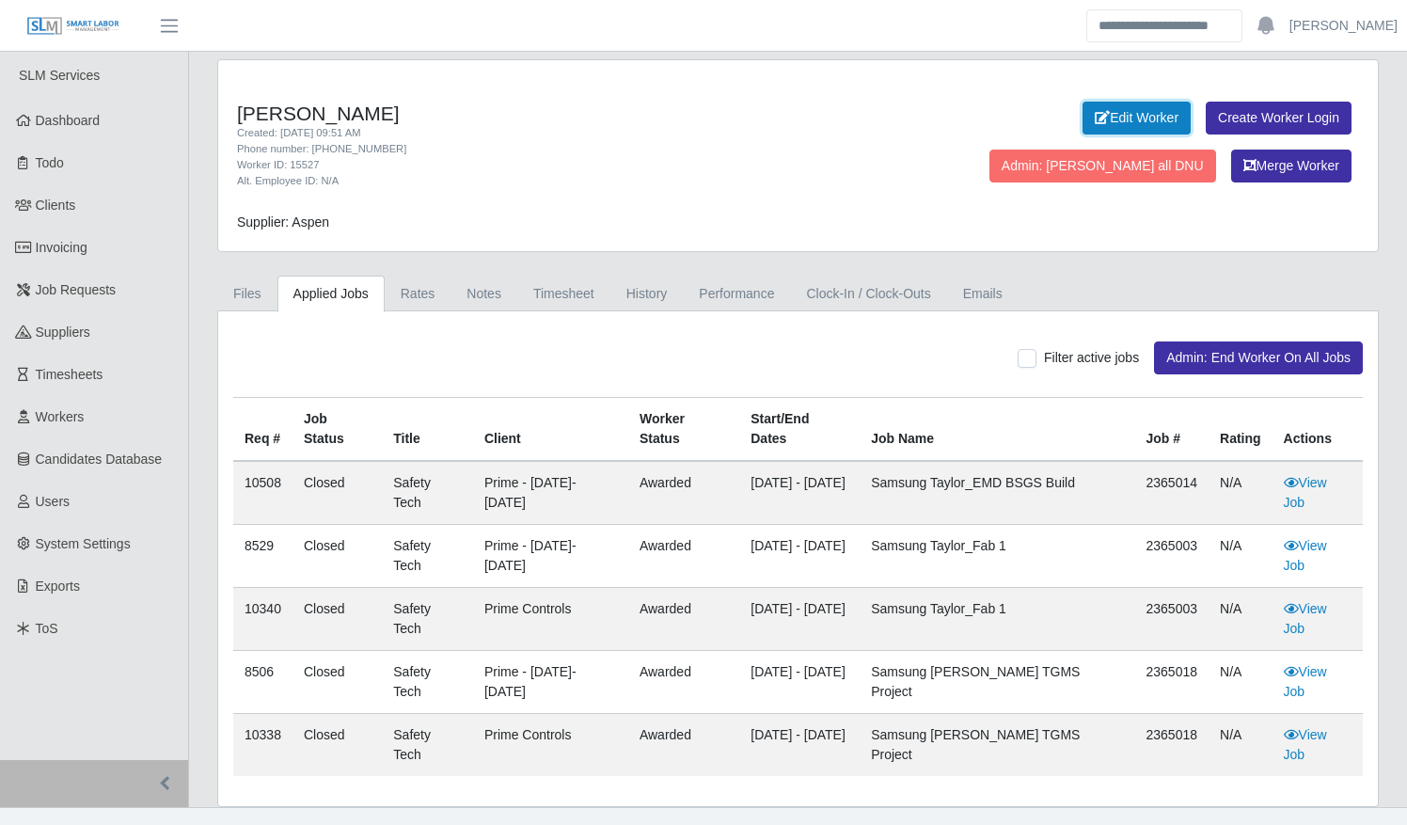
click at [1082, 116] on link "Edit Worker" at bounding box center [1136, 118] width 108 height 33
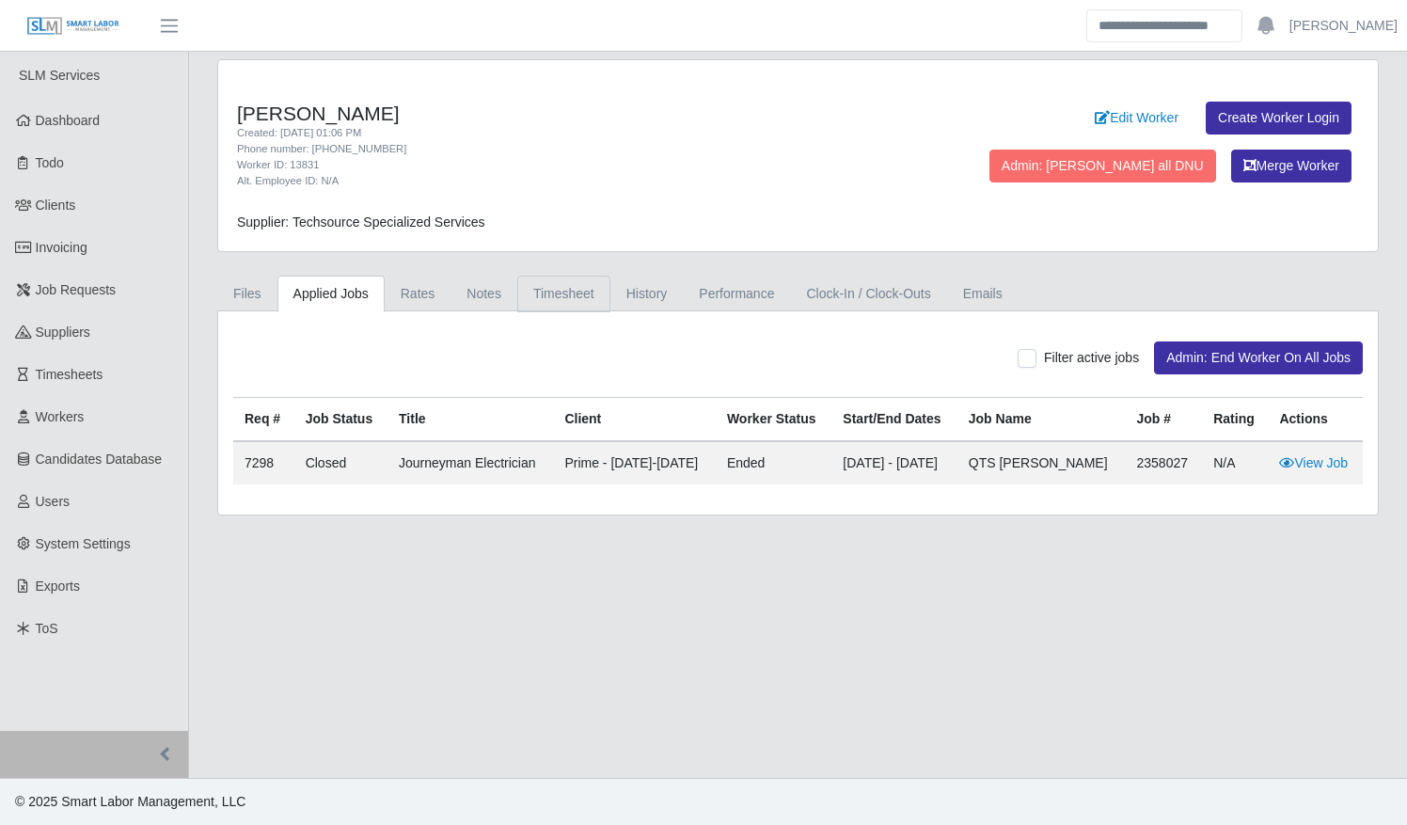
drag, startPoint x: 546, startPoint y: 288, endPoint x: 565, endPoint y: 297, distance: 21.0
click at [546, 288] on link "Timesheet" at bounding box center [563, 293] width 93 height 37
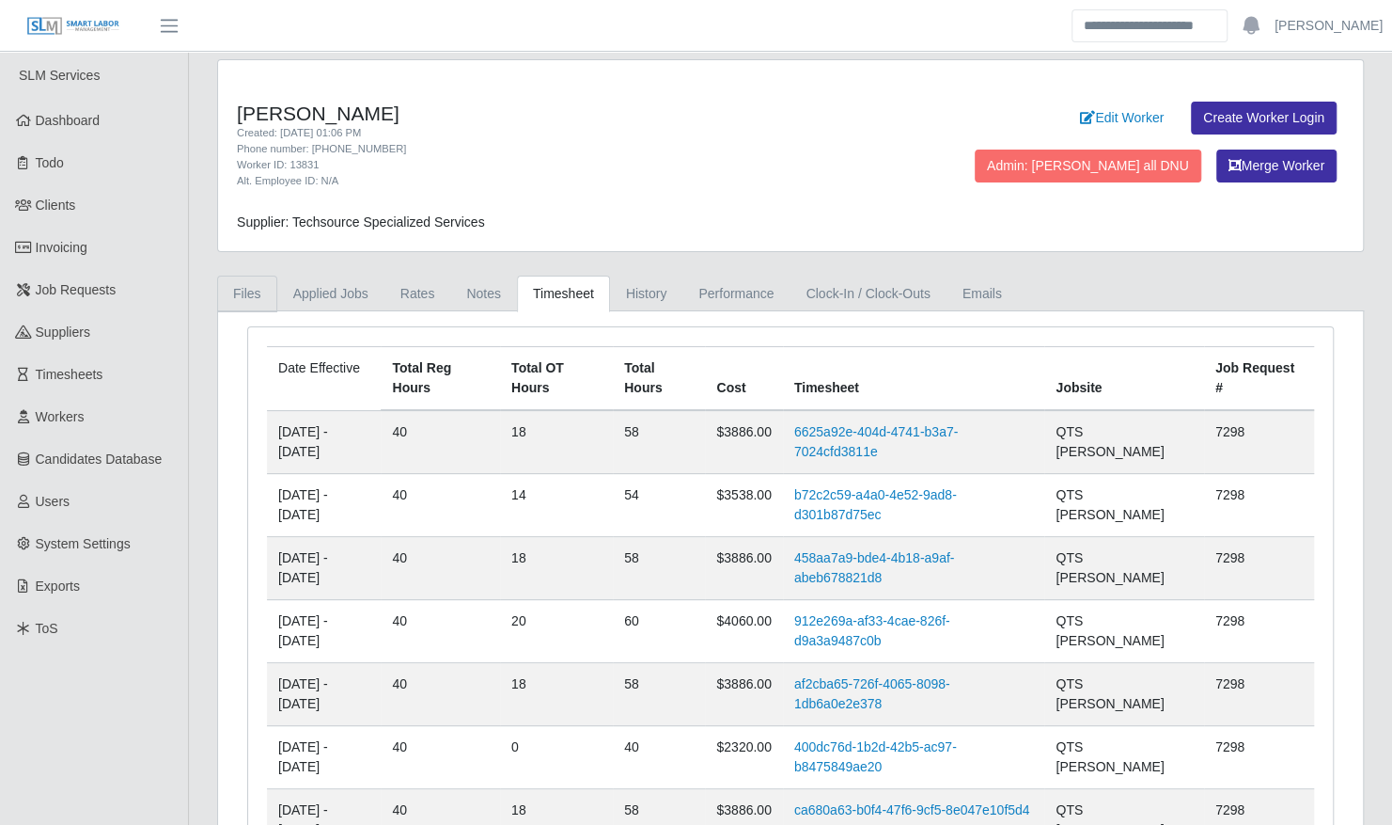
click at [249, 285] on link "Files" at bounding box center [247, 293] width 60 height 37
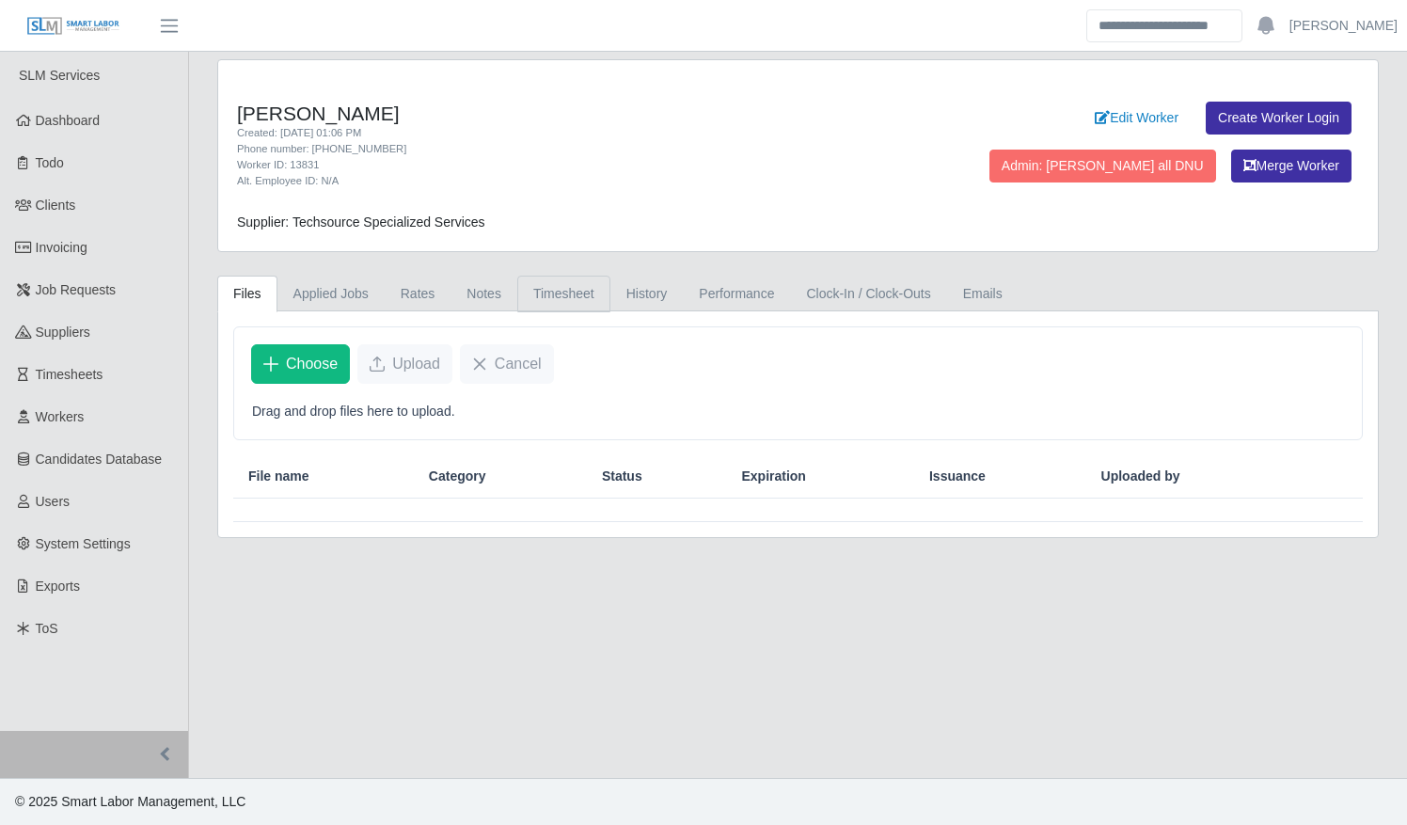
click at [576, 291] on link "Timesheet" at bounding box center [563, 293] width 93 height 37
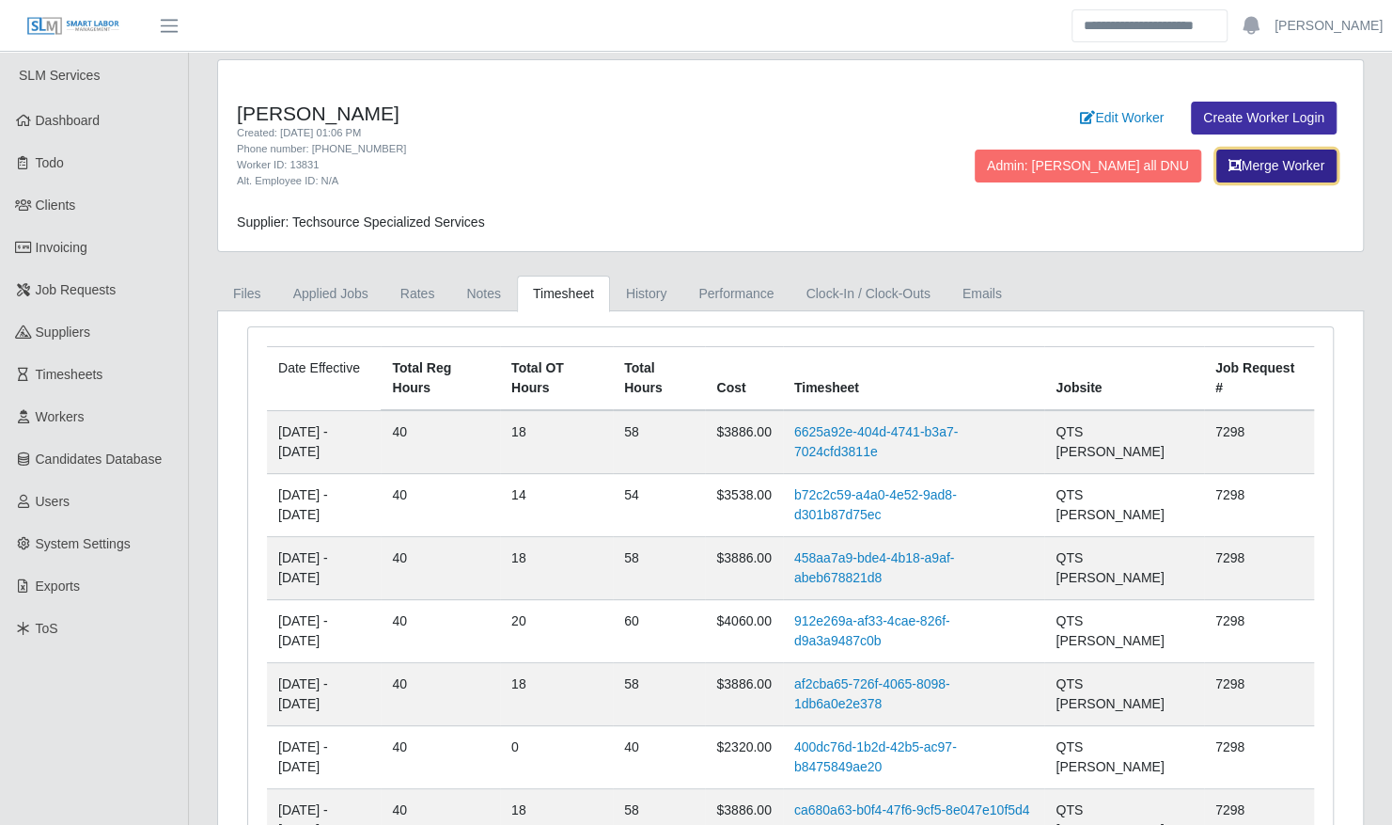
click at [1263, 165] on button "Merge Worker" at bounding box center [1277, 165] width 120 height 33
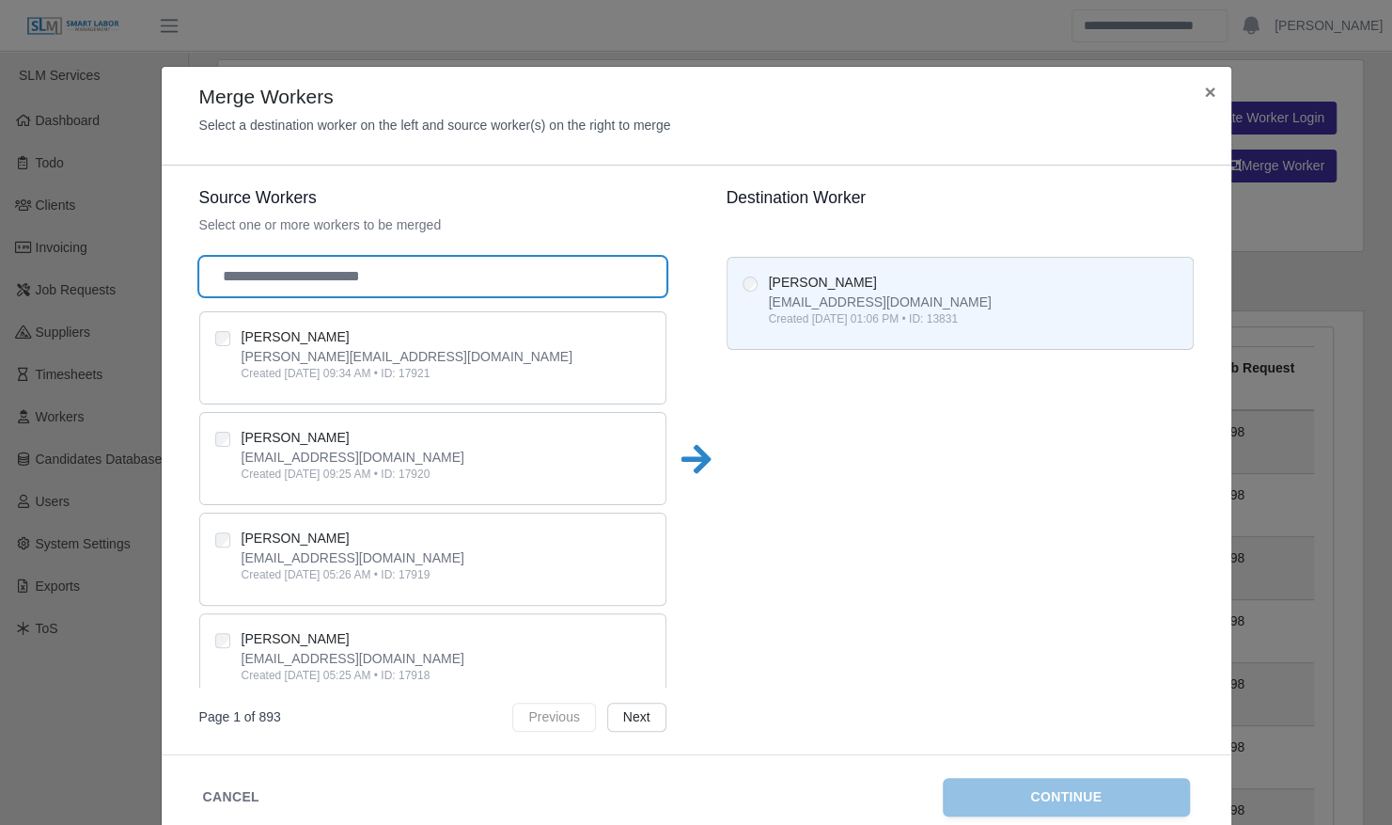
click at [461, 272] on input "text" at bounding box center [432, 276] width 467 height 39
type input "****"
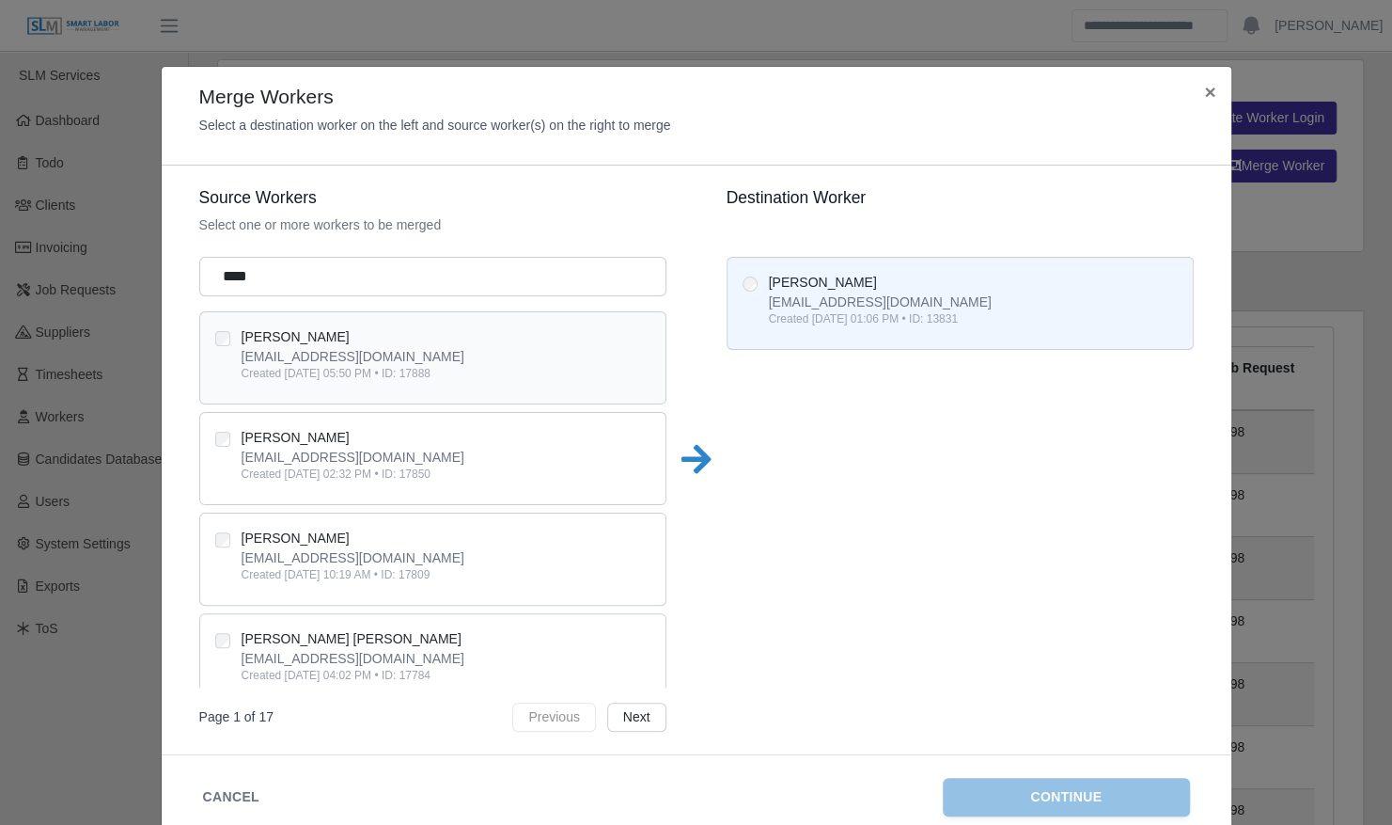
click at [400, 347] on div "juniorrodrguez1617@gmail.com" at bounding box center [446, 356] width 409 height 19
click at [1034, 793] on button "Continue" at bounding box center [1066, 797] width 247 height 39
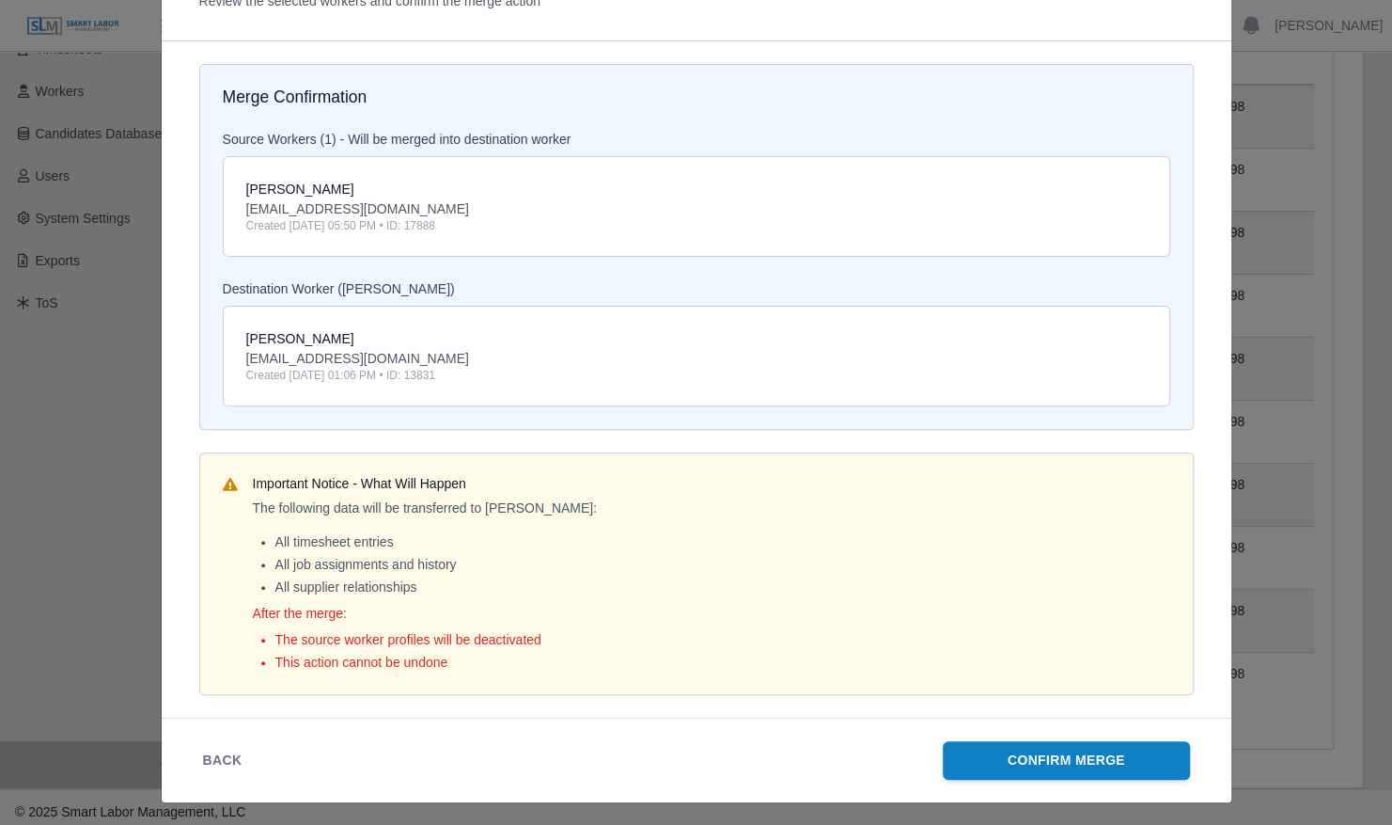
scroll to position [328, 0]
click at [1023, 756] on button "Confirm Merge" at bounding box center [1066, 760] width 247 height 39
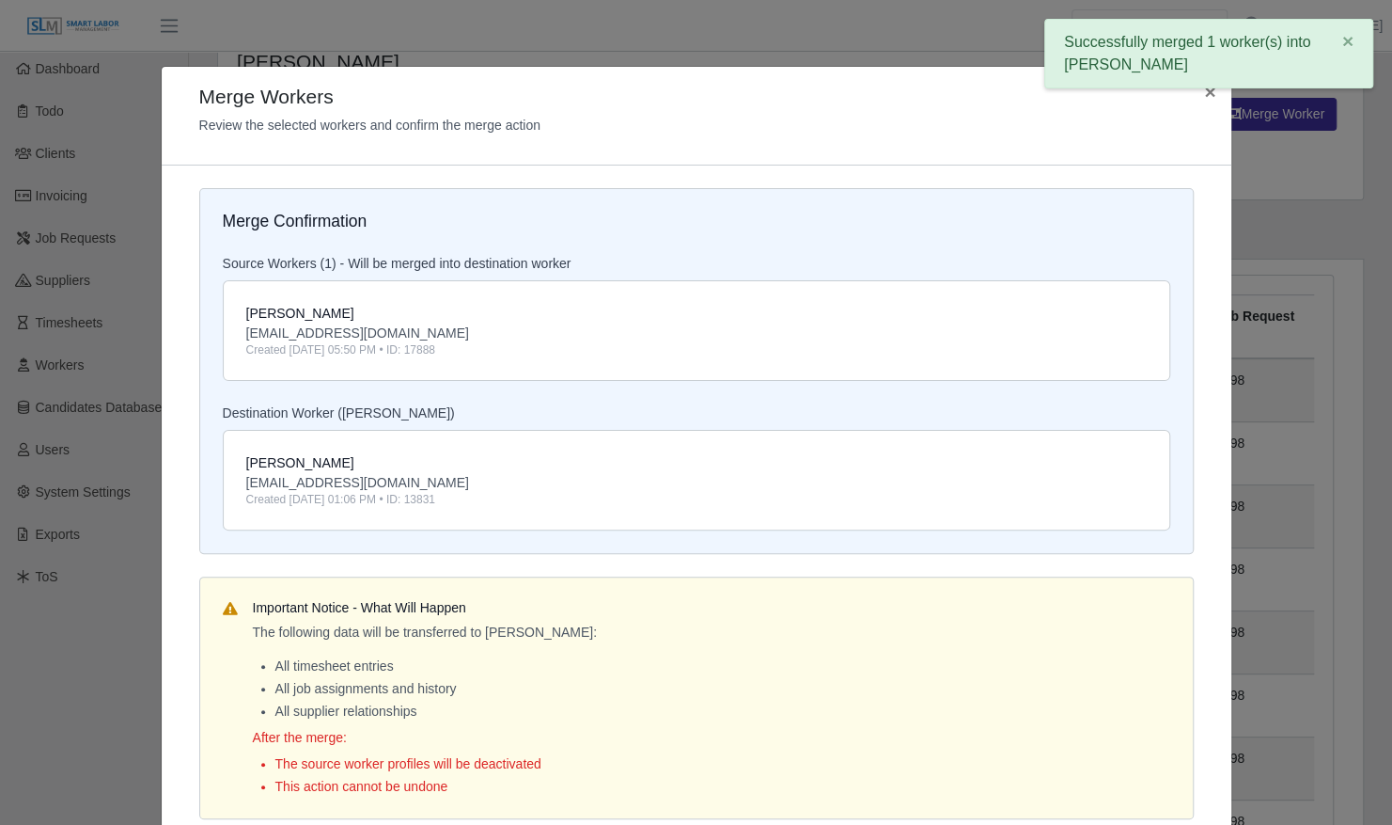
scroll to position [0, 0]
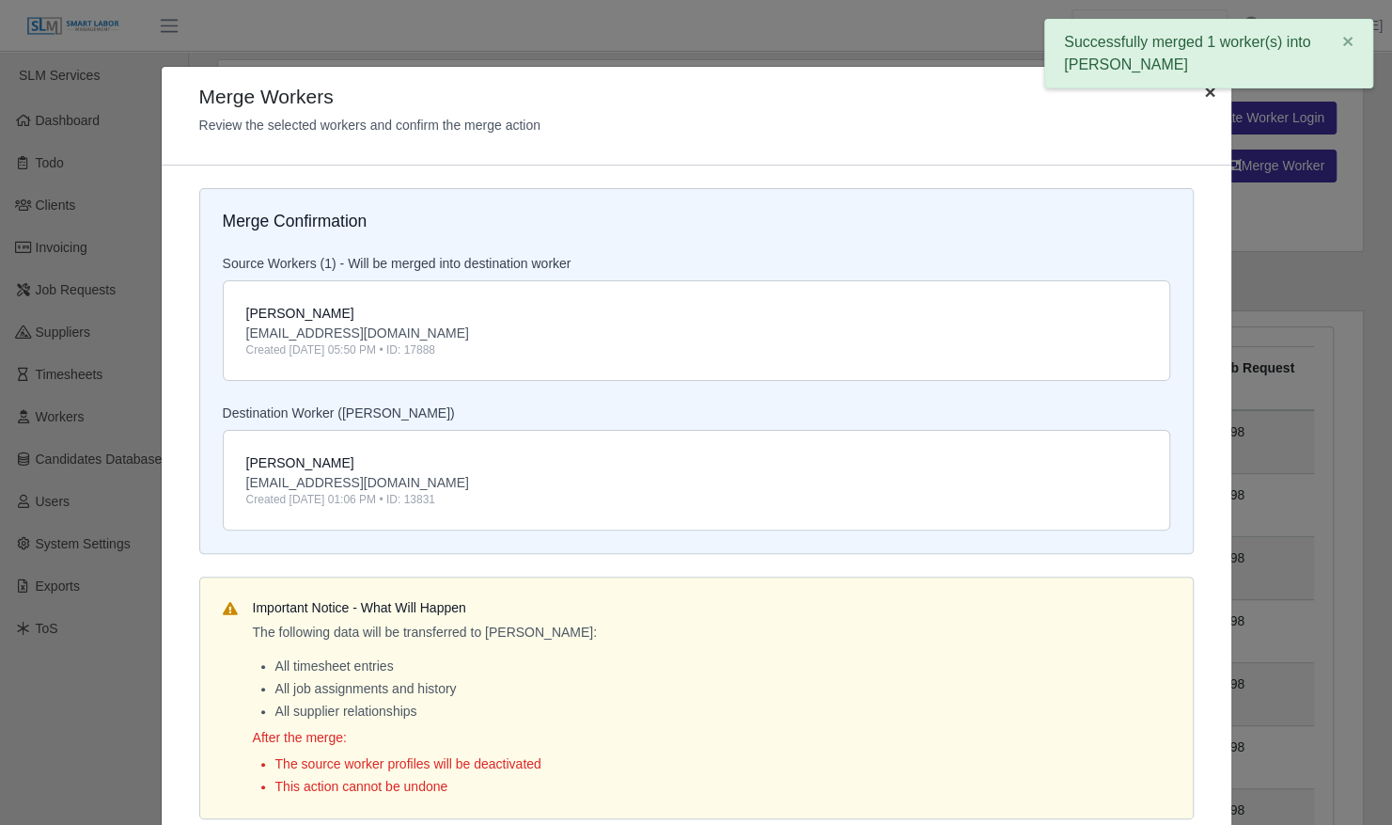
click at [1204, 98] on span "×" at bounding box center [1209, 92] width 11 height 22
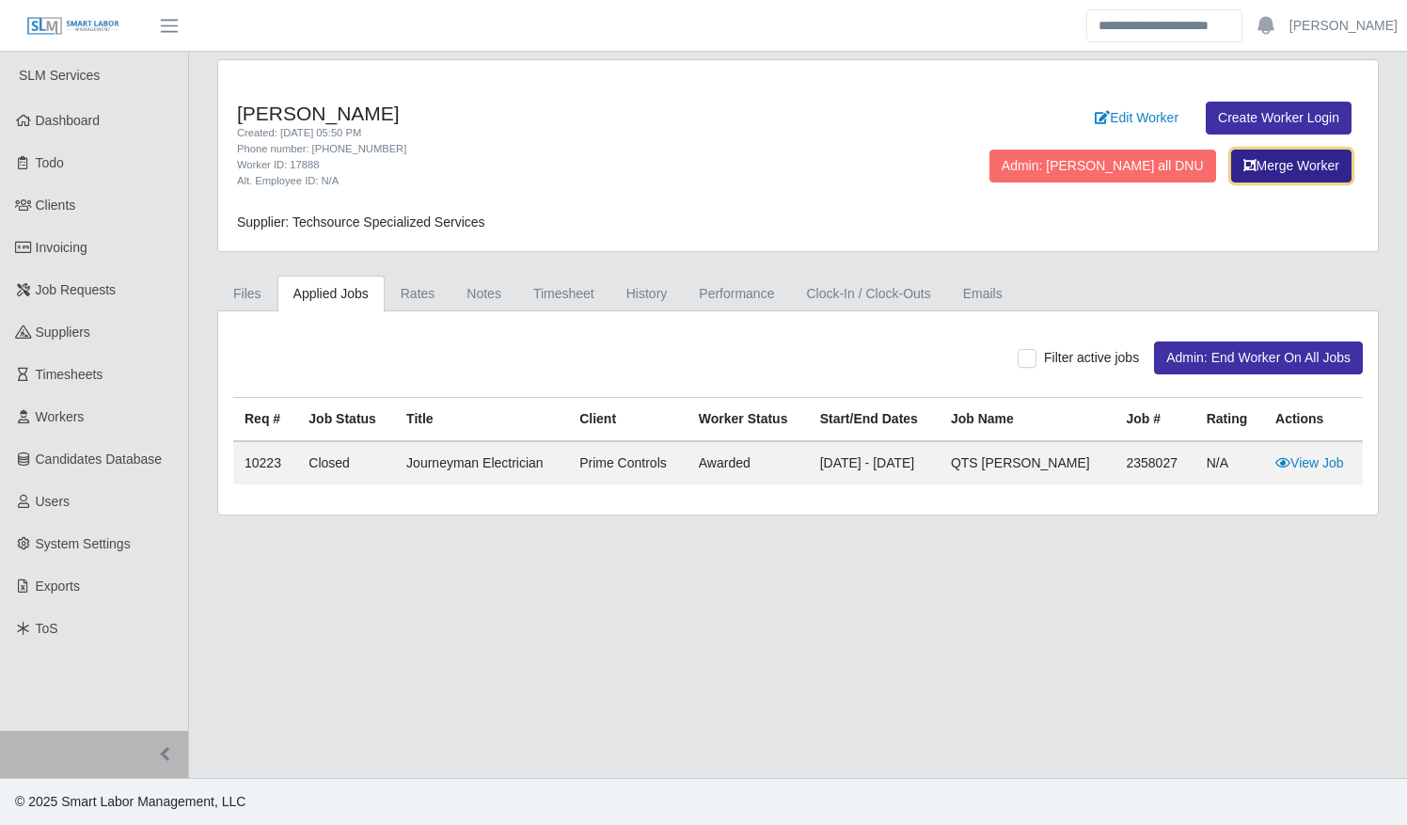
click at [1243, 170] on icon "button" at bounding box center [1249, 165] width 13 height 13
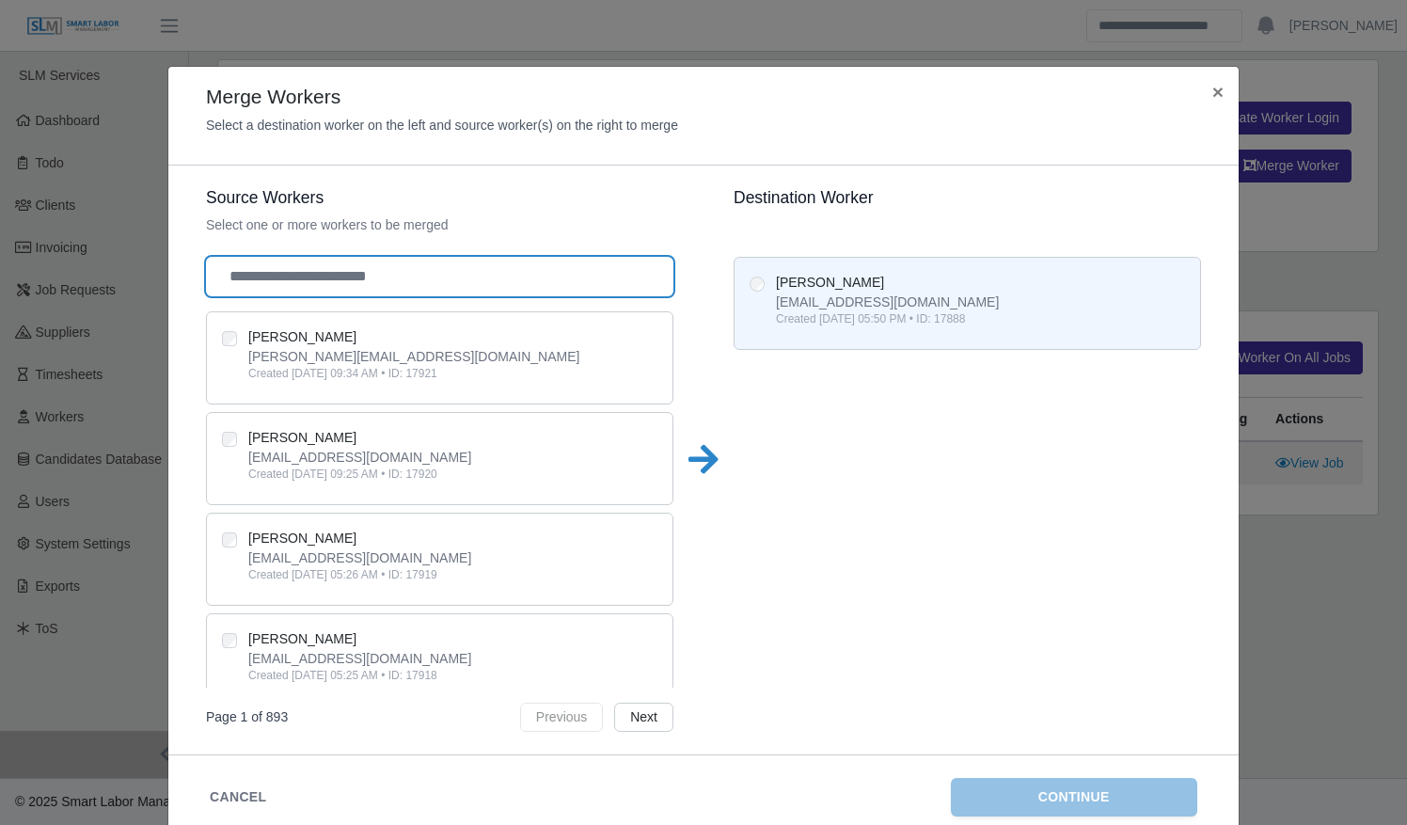
click at [533, 269] on input "text" at bounding box center [439, 276] width 467 height 39
type input "*"
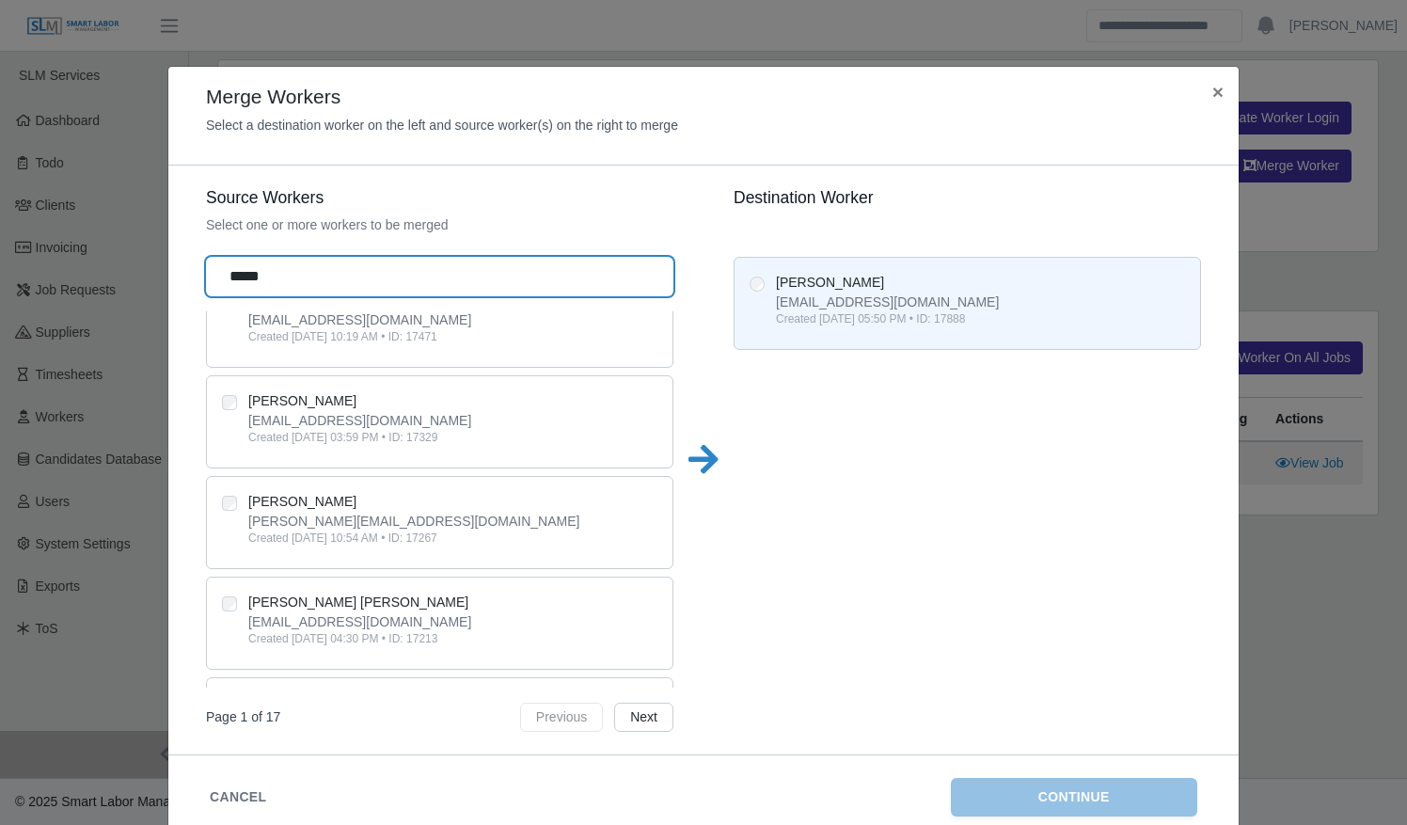
scroll to position [1615, 0]
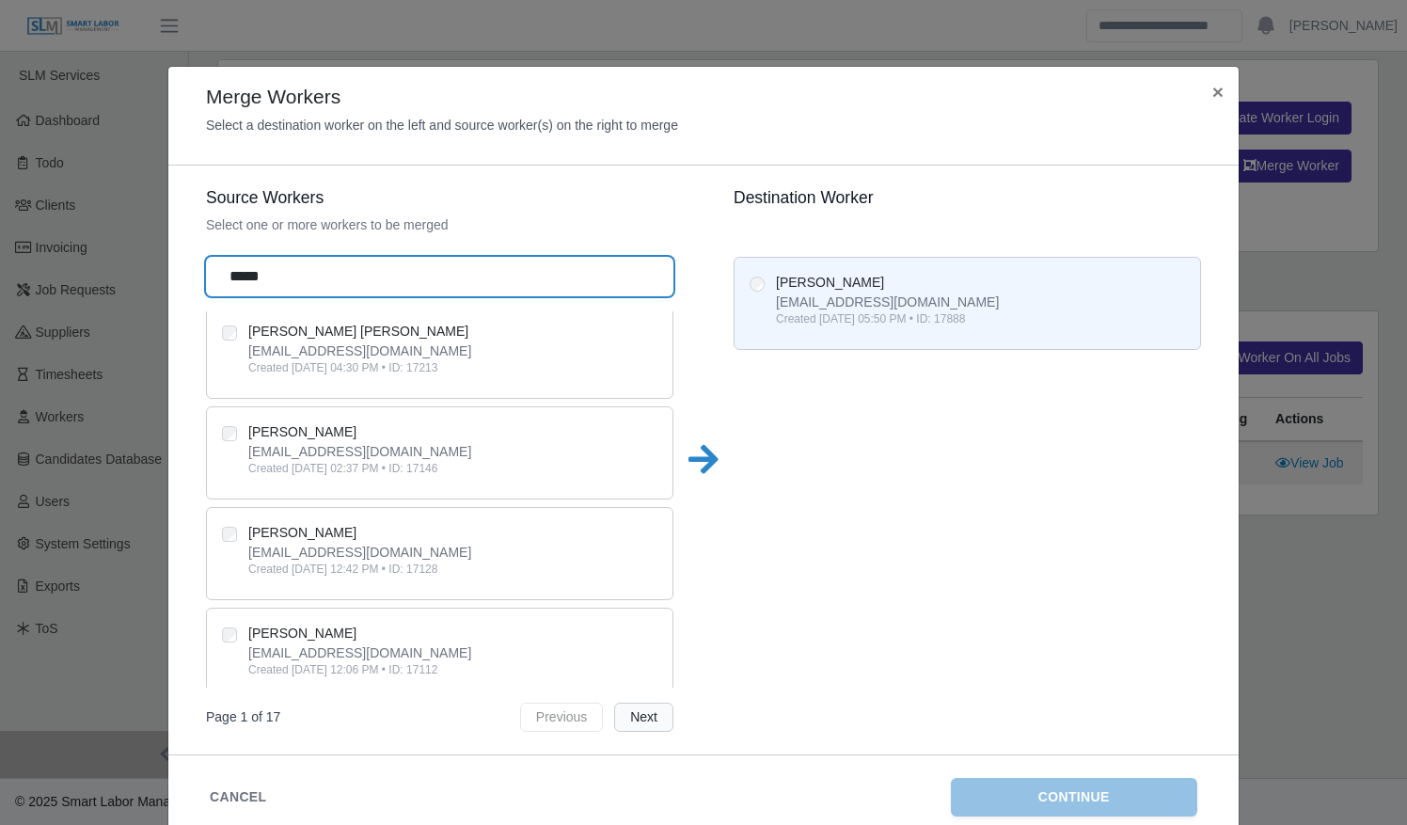
type input "****"
click at [645, 711] on button "Next" at bounding box center [643, 716] width 59 height 29
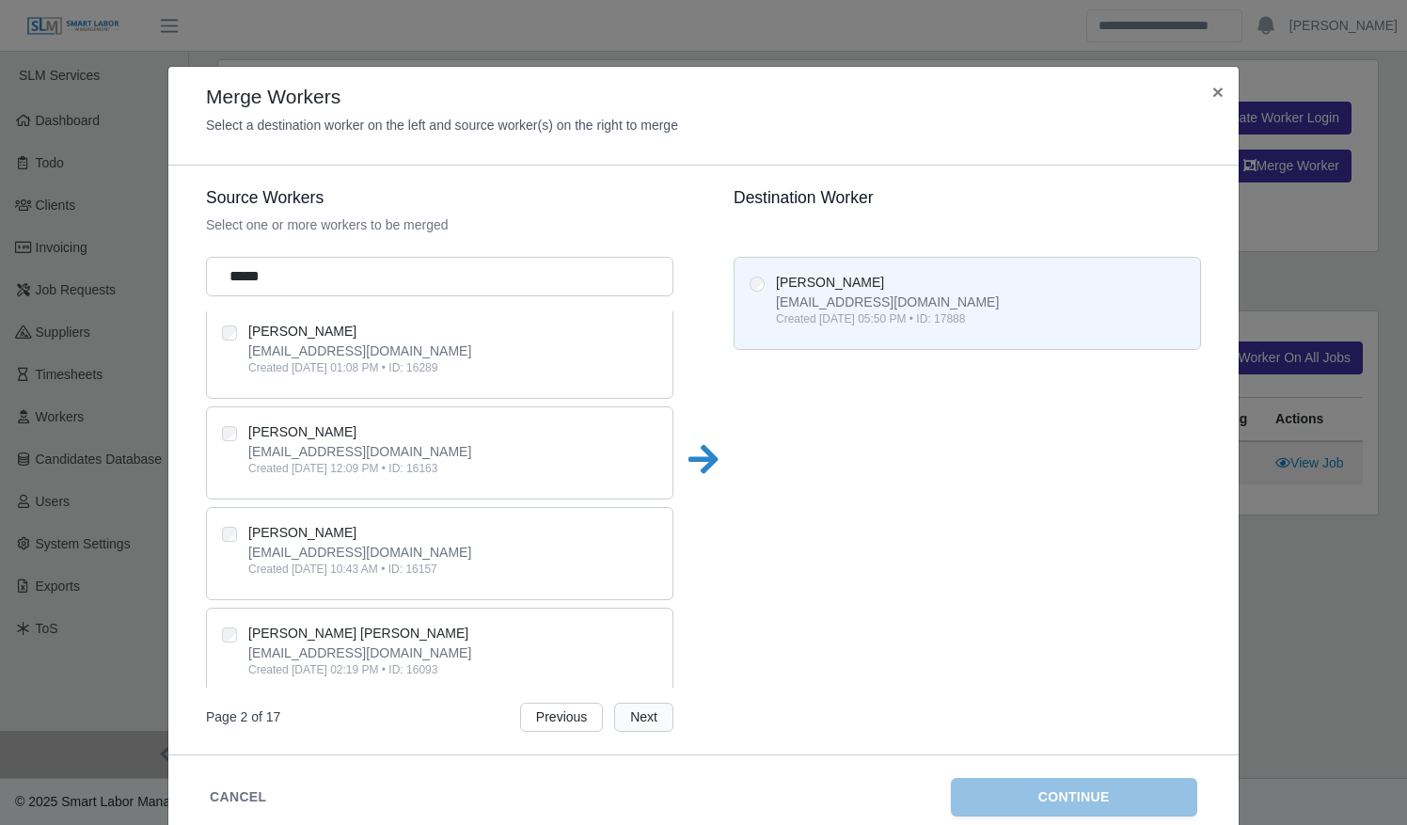
click at [653, 710] on button "Next" at bounding box center [643, 716] width 59 height 29
click at [637, 708] on button "Next" at bounding box center [643, 716] width 59 height 29
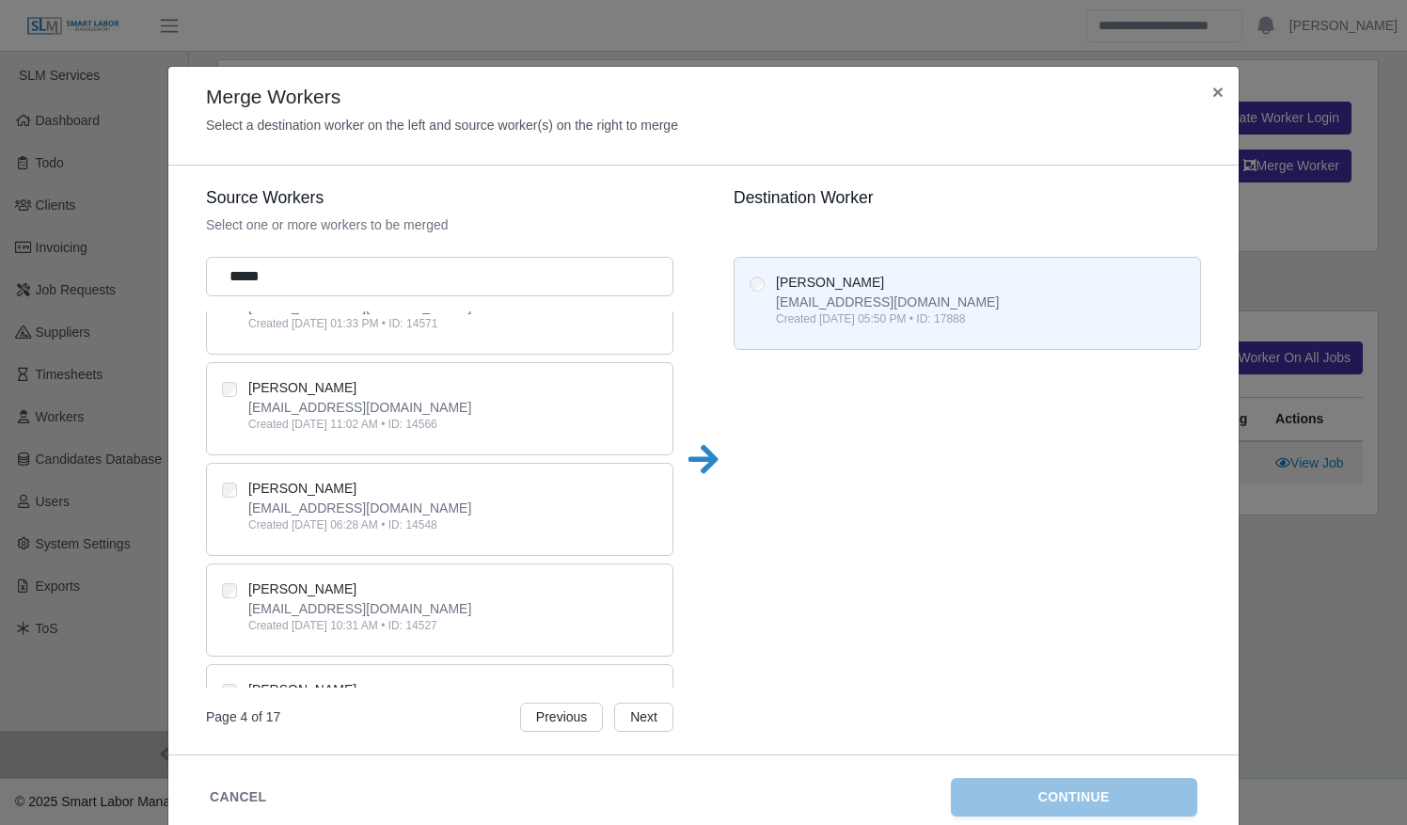
scroll to position [1615, 0]
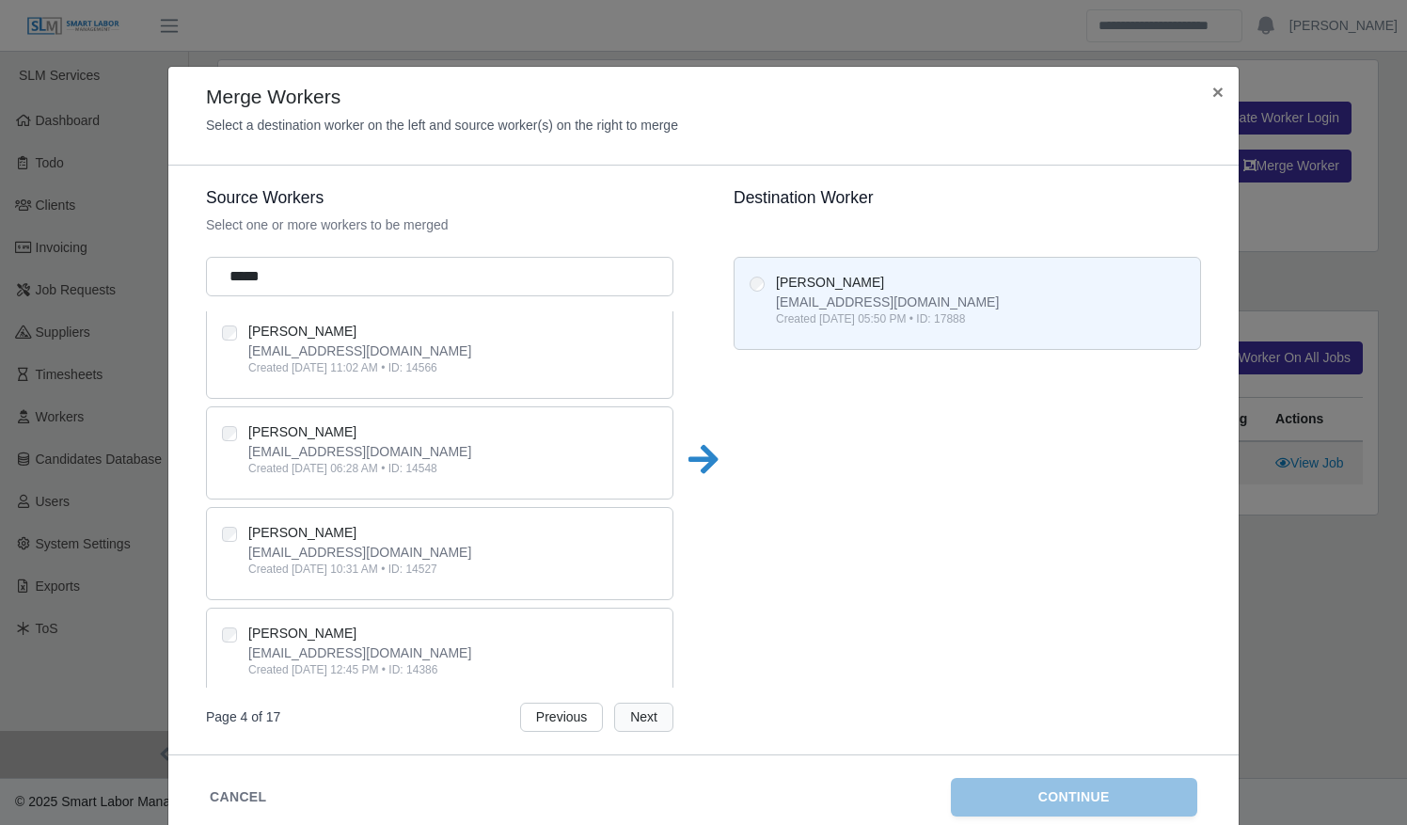
click at [634, 720] on button "Next" at bounding box center [643, 716] width 59 height 29
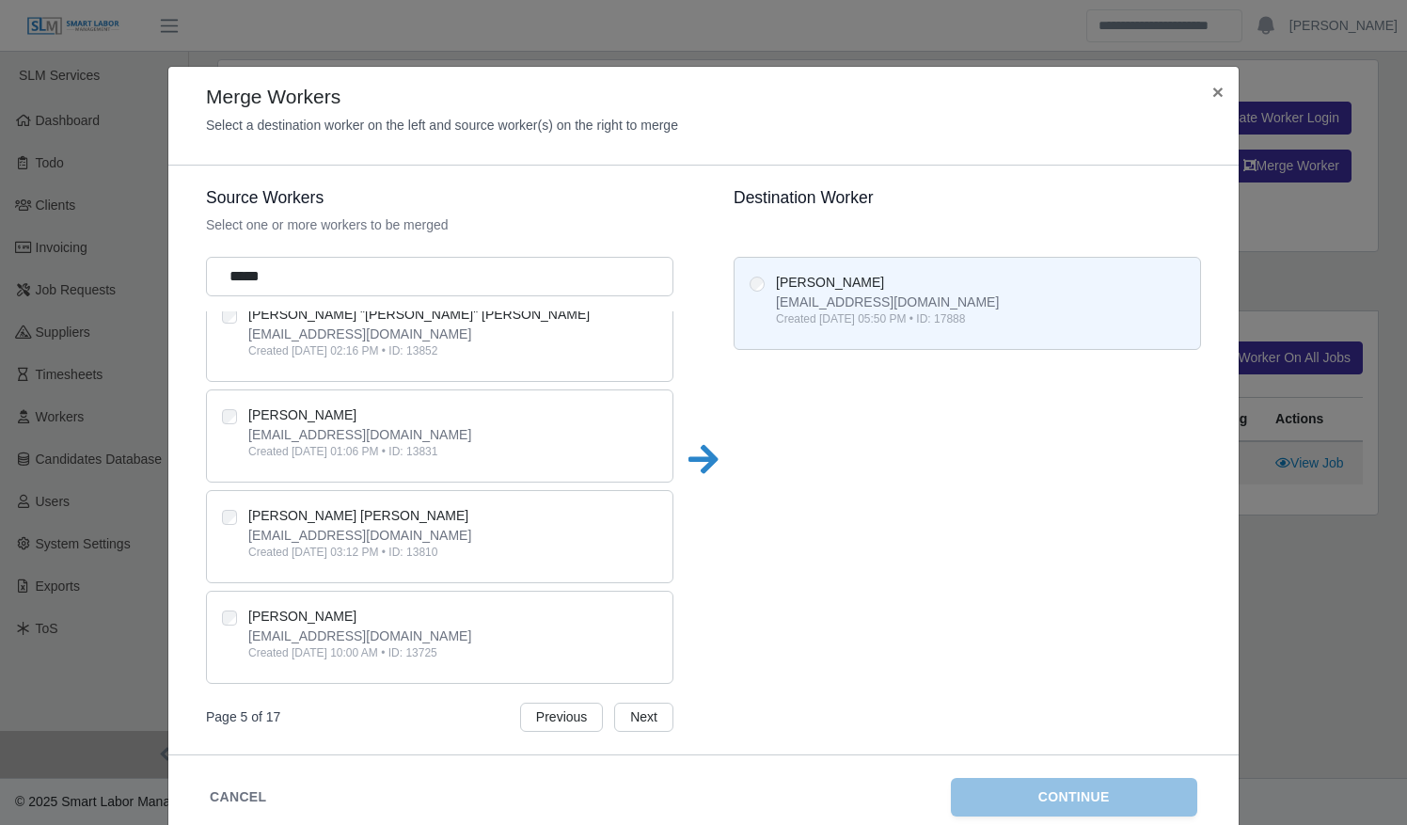
scroll to position [518, 0]
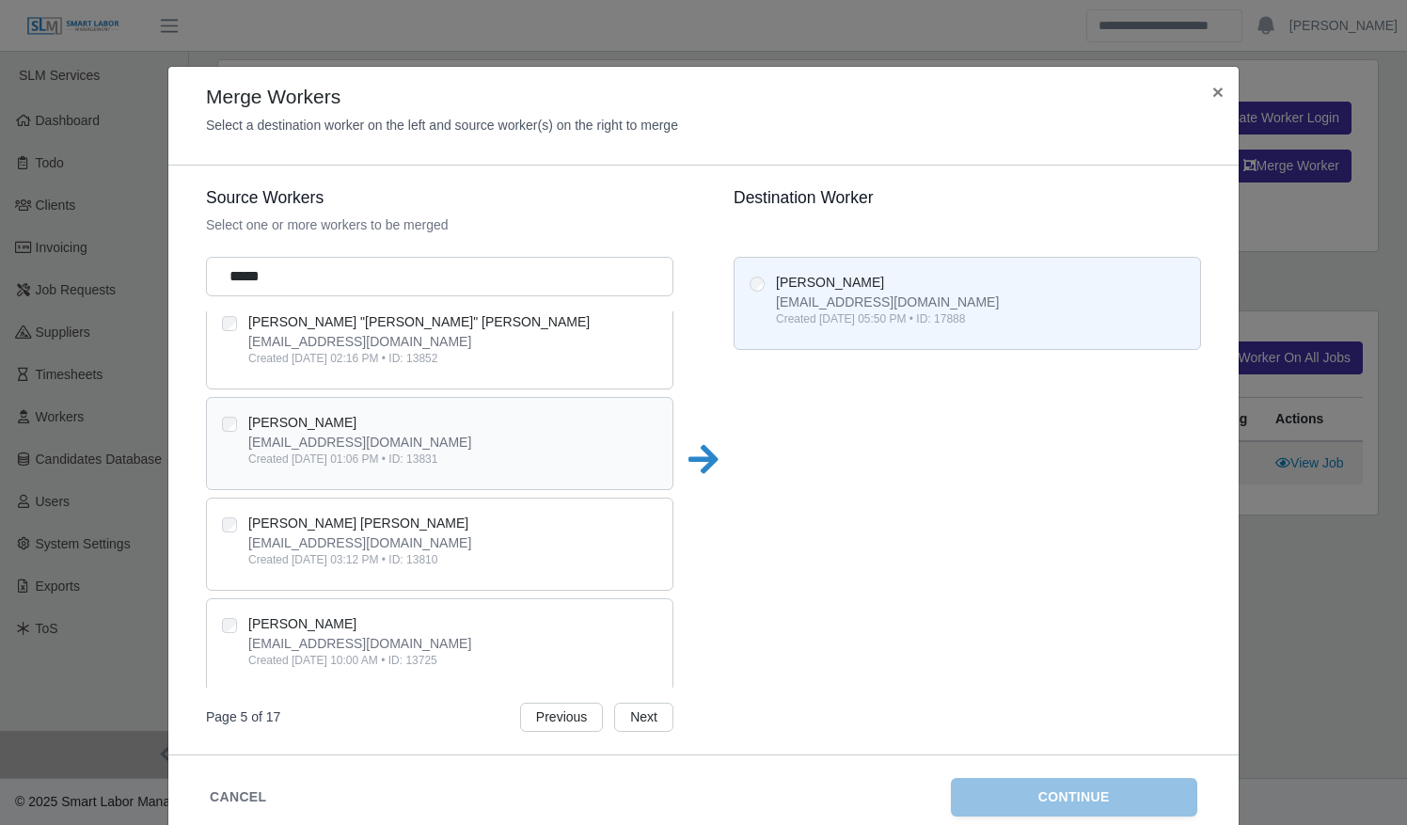
click at [506, 451] on div "Created Aug 26, 2024, 01:06 PM • ID: 13831" at bounding box center [452, 458] width 409 height 15
click at [1017, 790] on button "Continue" at bounding box center [1074, 797] width 247 height 39
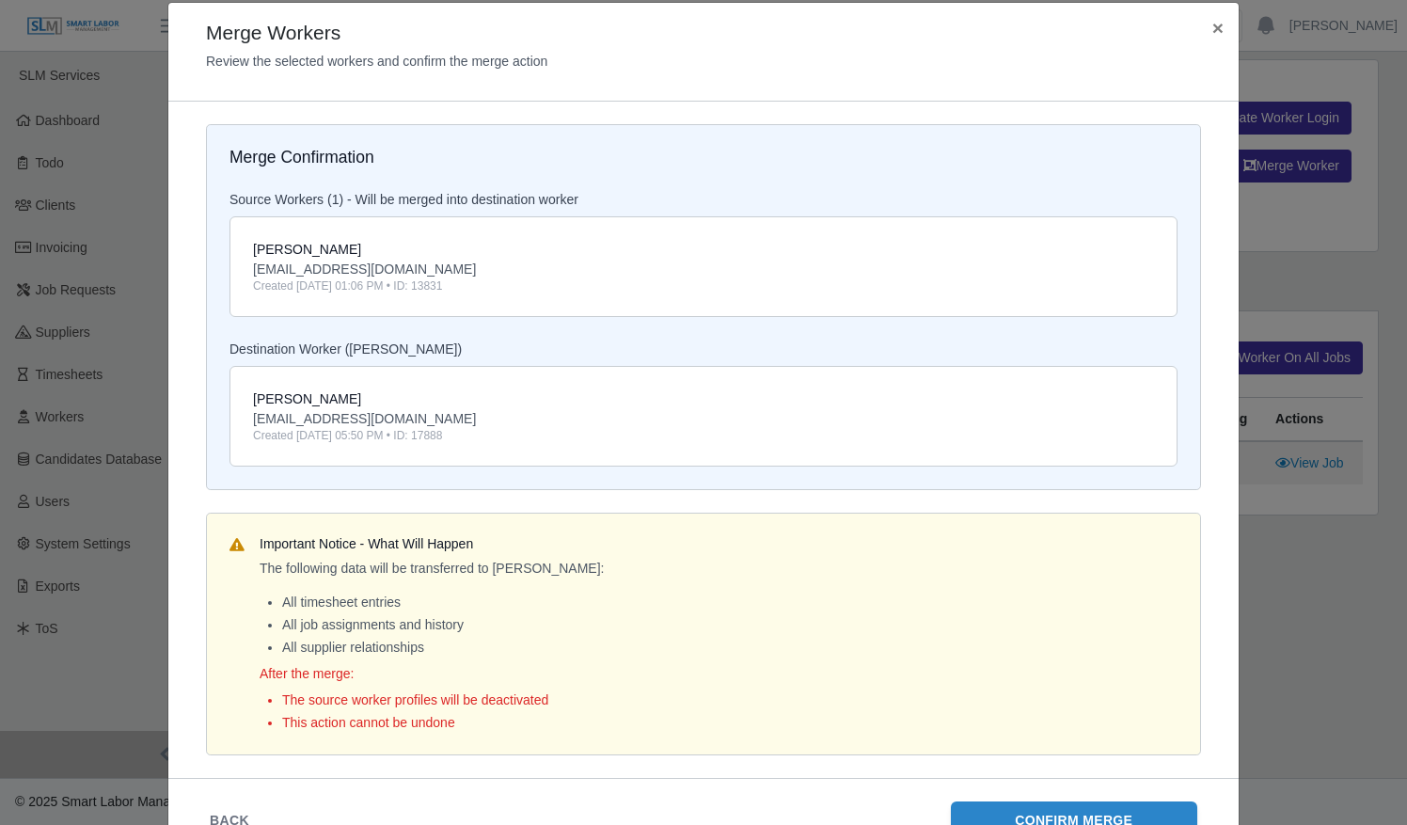
scroll to position [124, 0]
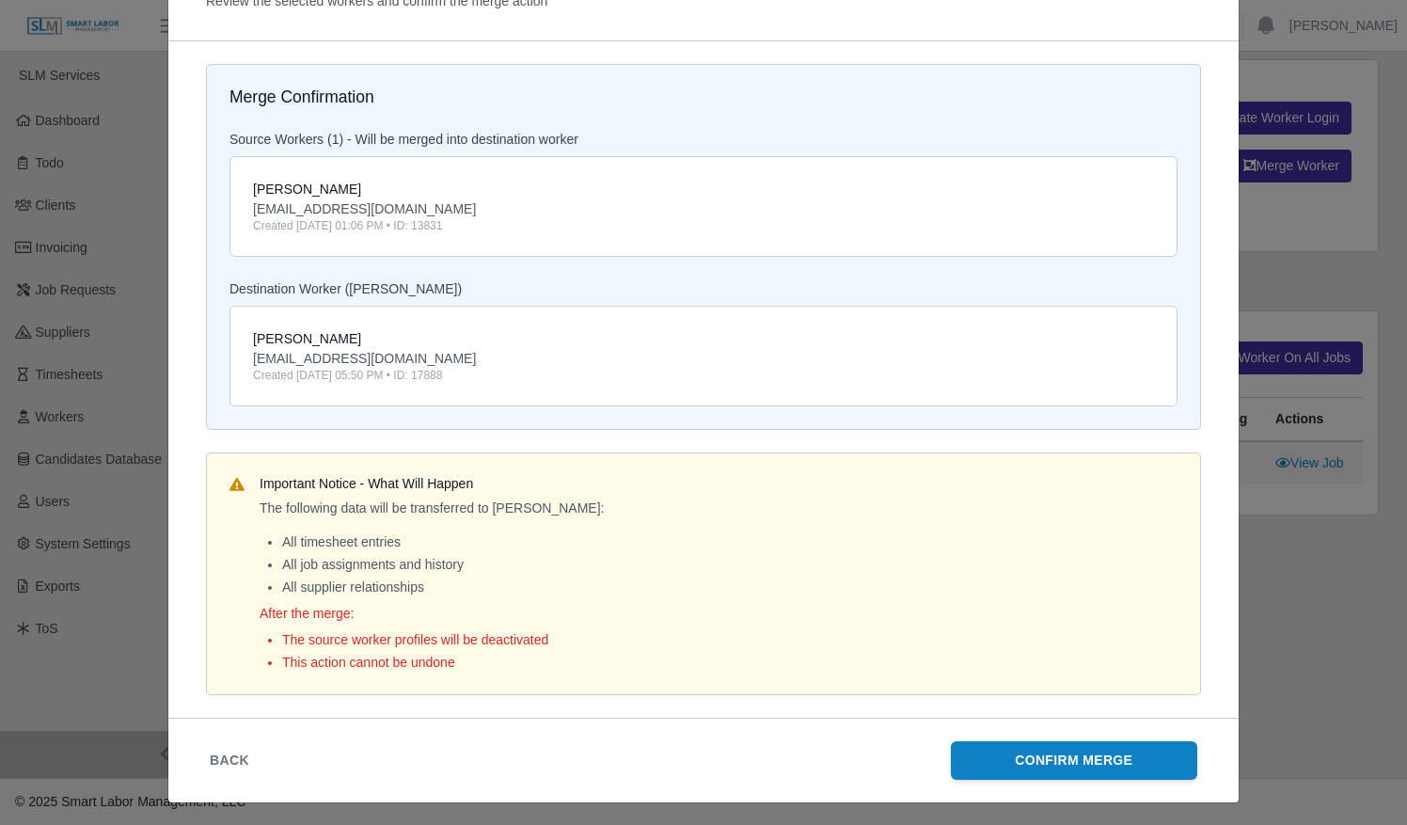
click at [1050, 757] on button "Confirm Merge" at bounding box center [1074, 760] width 247 height 39
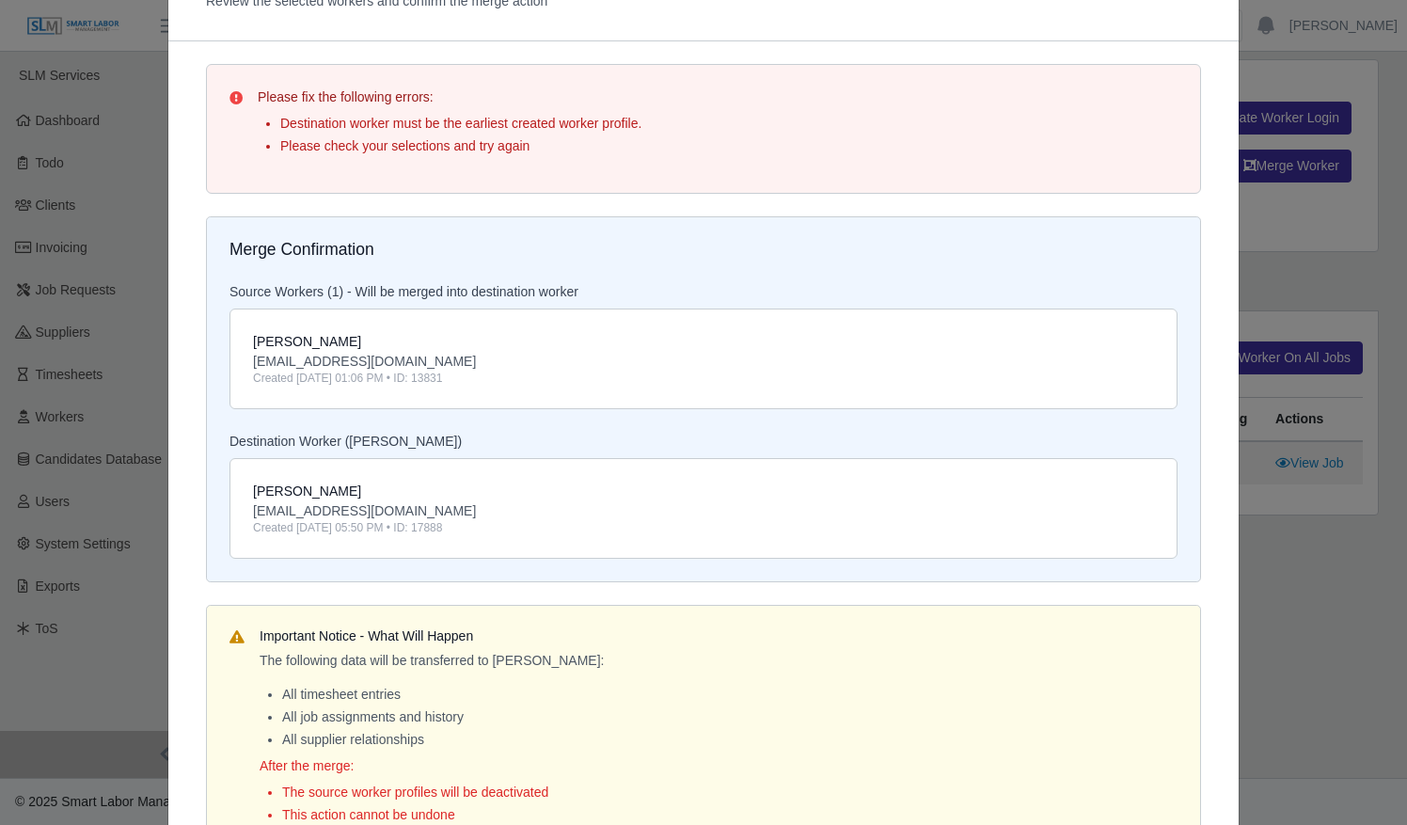
scroll to position [0, 0]
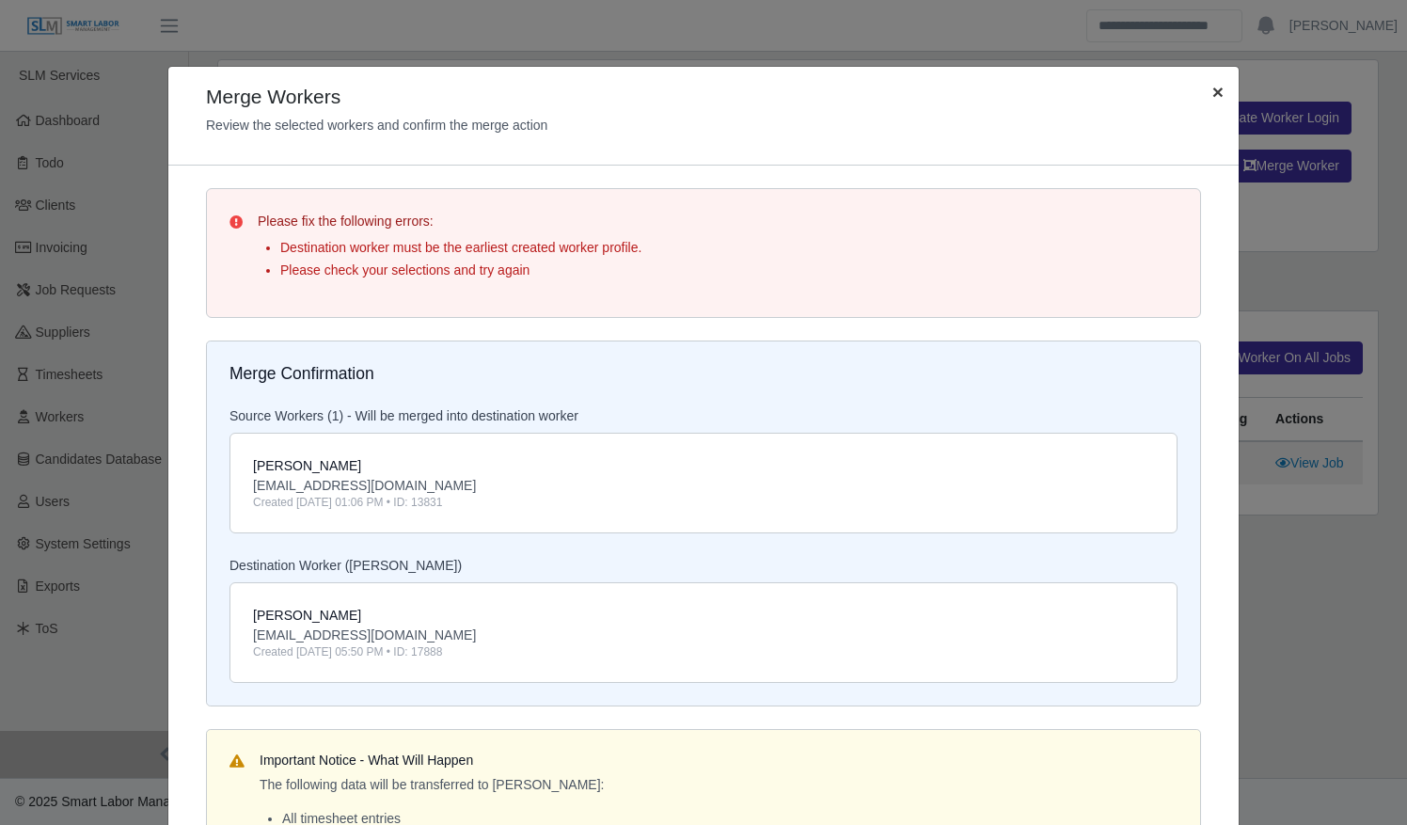
click at [1202, 95] on button "×" at bounding box center [1217, 92] width 41 height 50
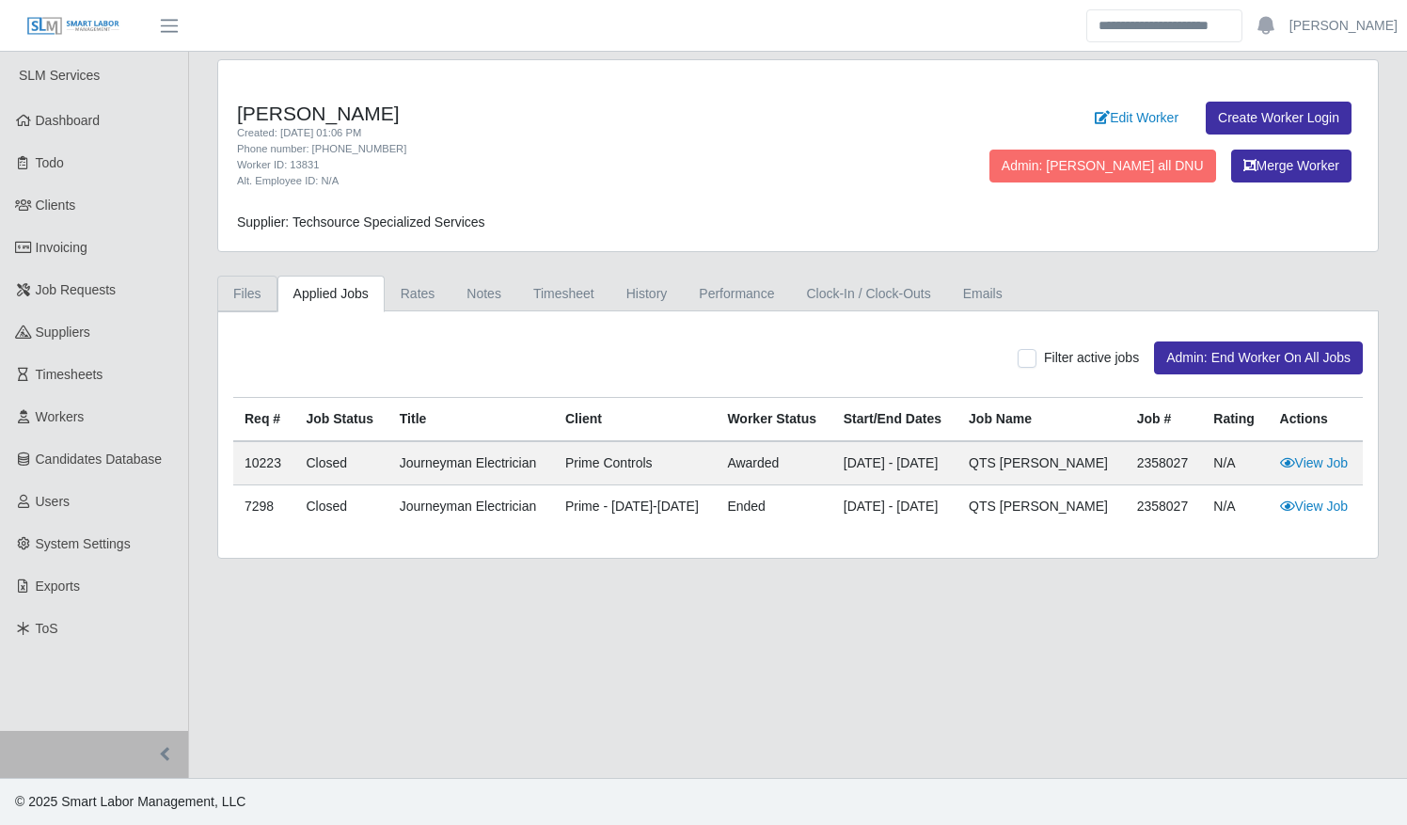
click at [246, 290] on link "Files" at bounding box center [247, 293] width 60 height 37
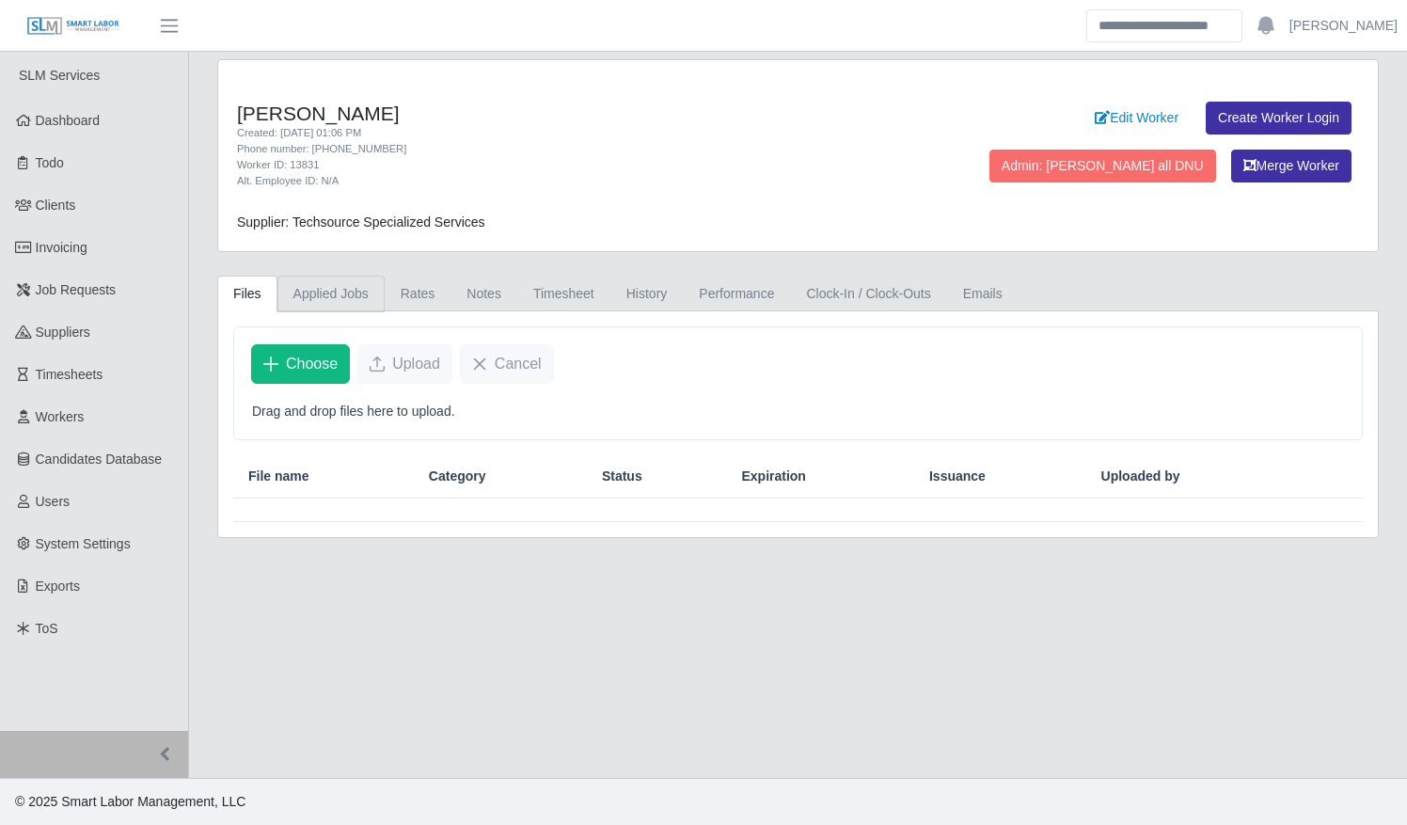
click at [316, 287] on link "Applied Jobs" at bounding box center [330, 293] width 107 height 37
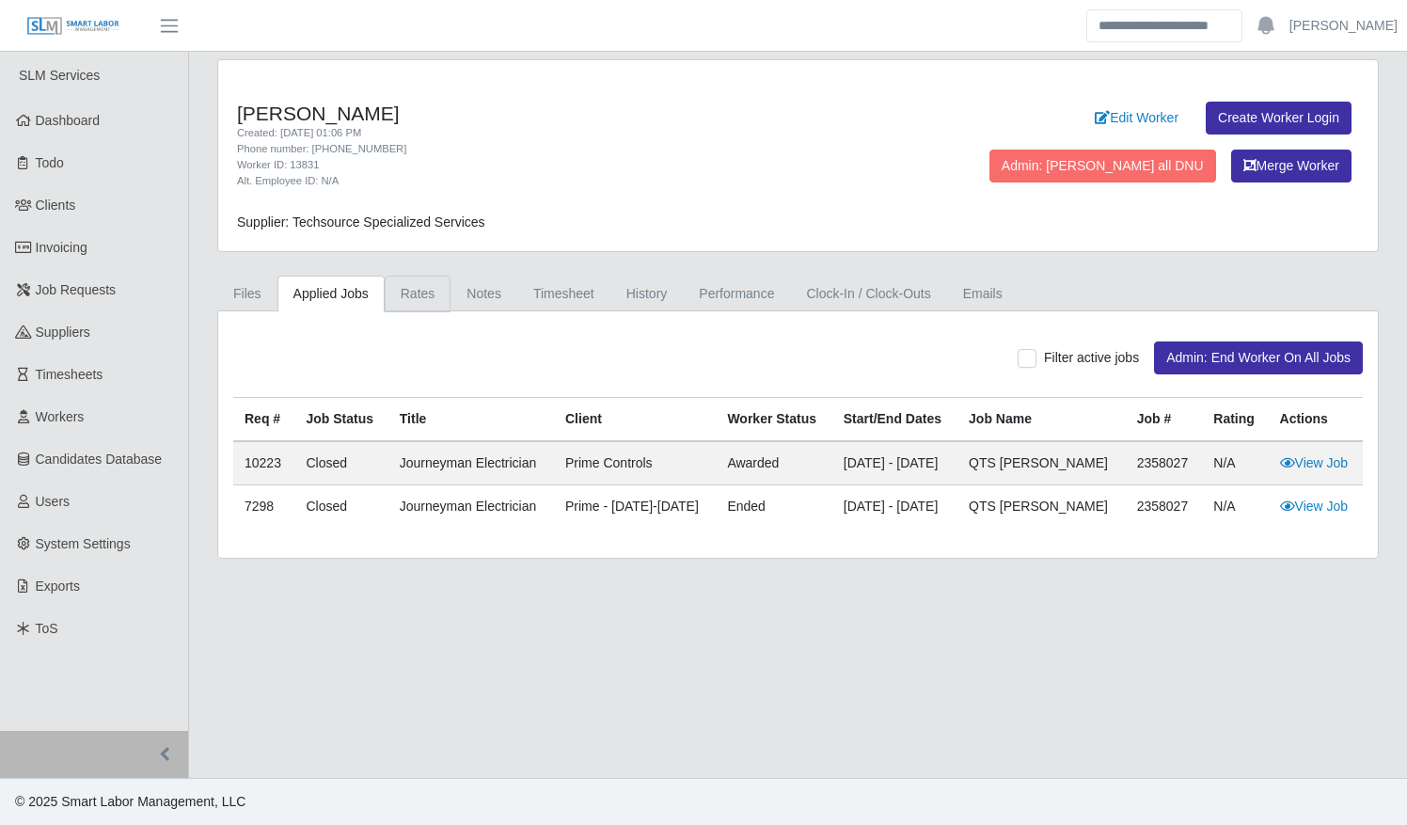
click at [401, 291] on link "Rates" at bounding box center [418, 293] width 67 height 37
click at [250, 288] on link "Files" at bounding box center [247, 293] width 60 height 37
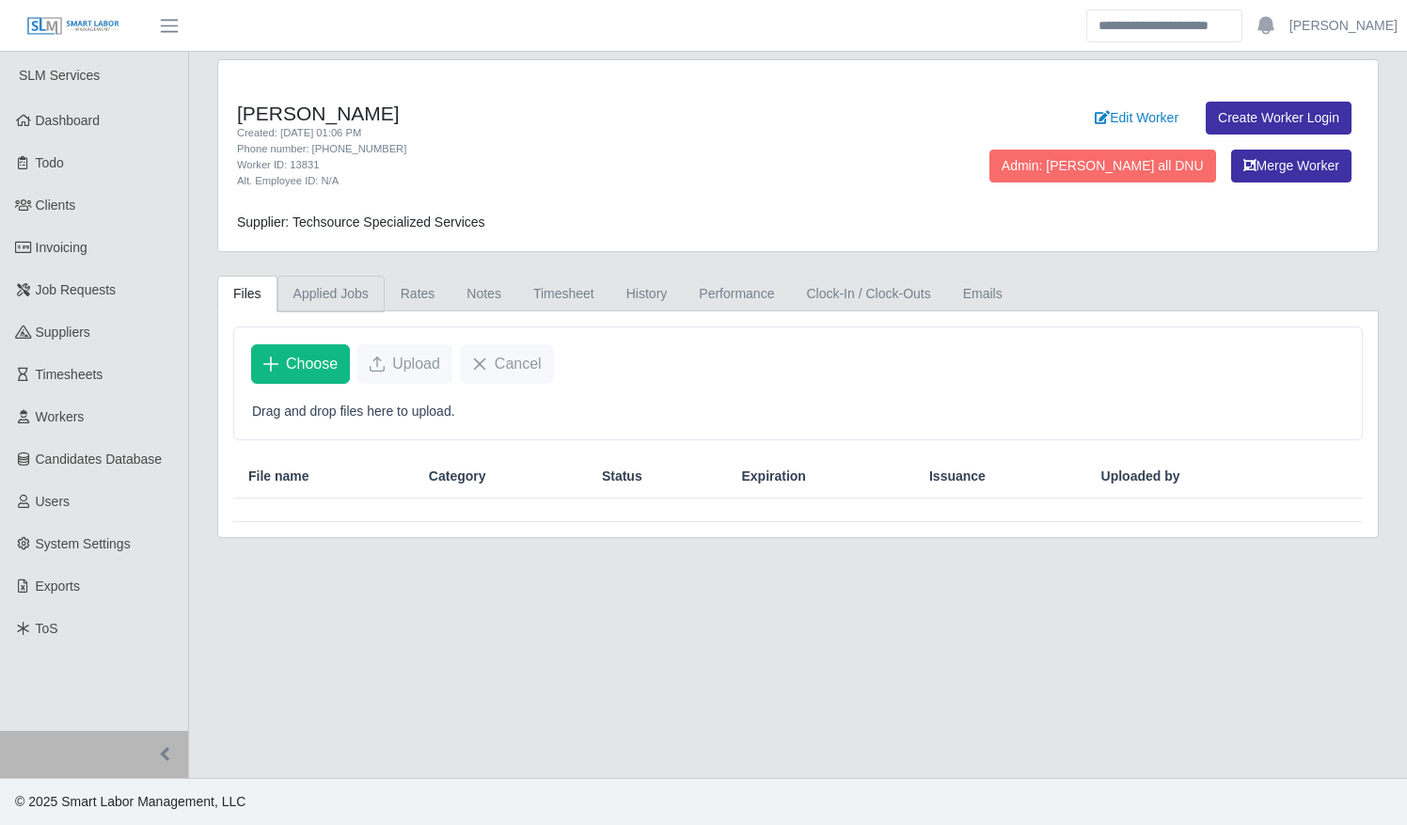
click at [327, 286] on link "Applied Jobs" at bounding box center [330, 293] width 107 height 37
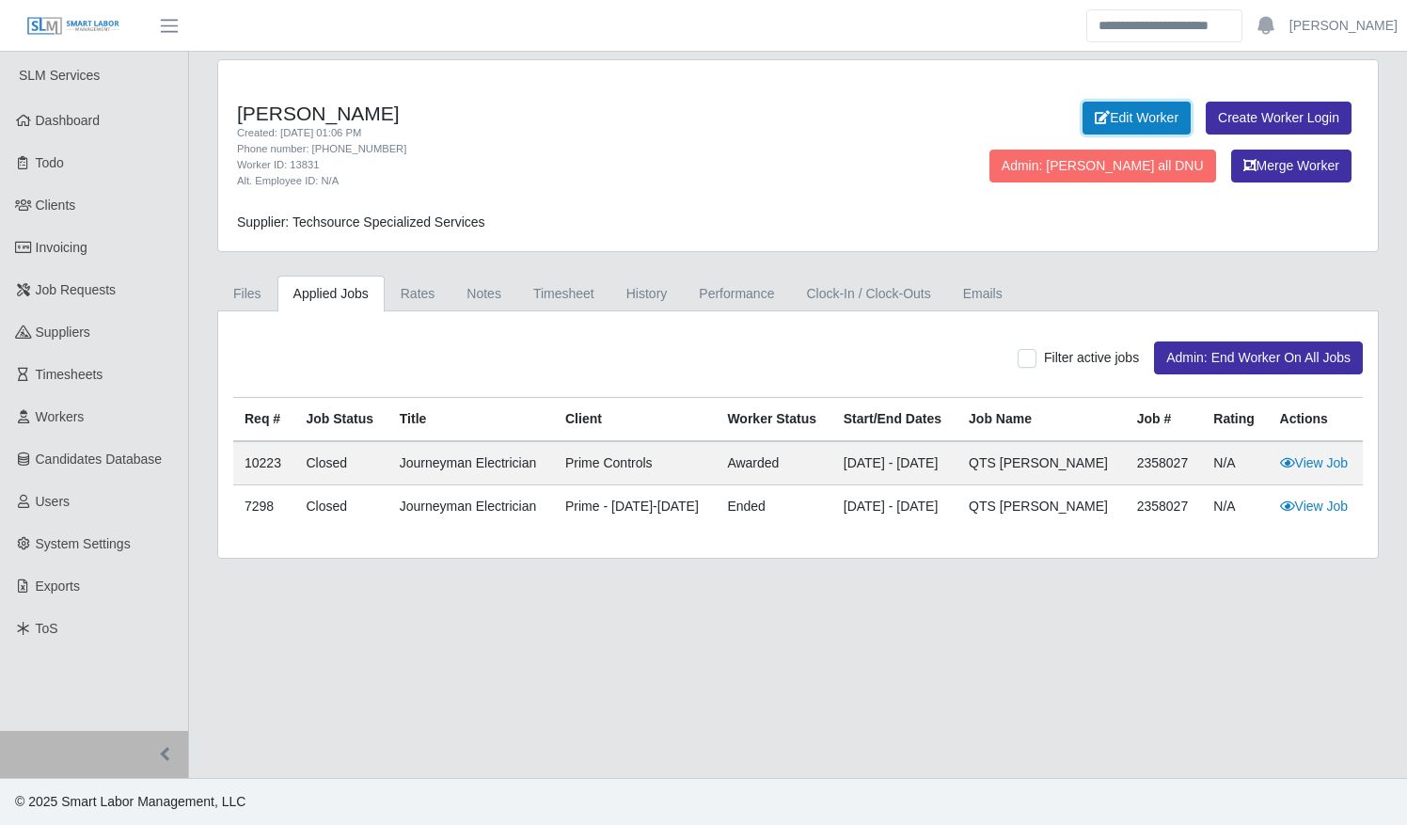
click at [1082, 115] on link "Edit Worker" at bounding box center [1136, 118] width 108 height 33
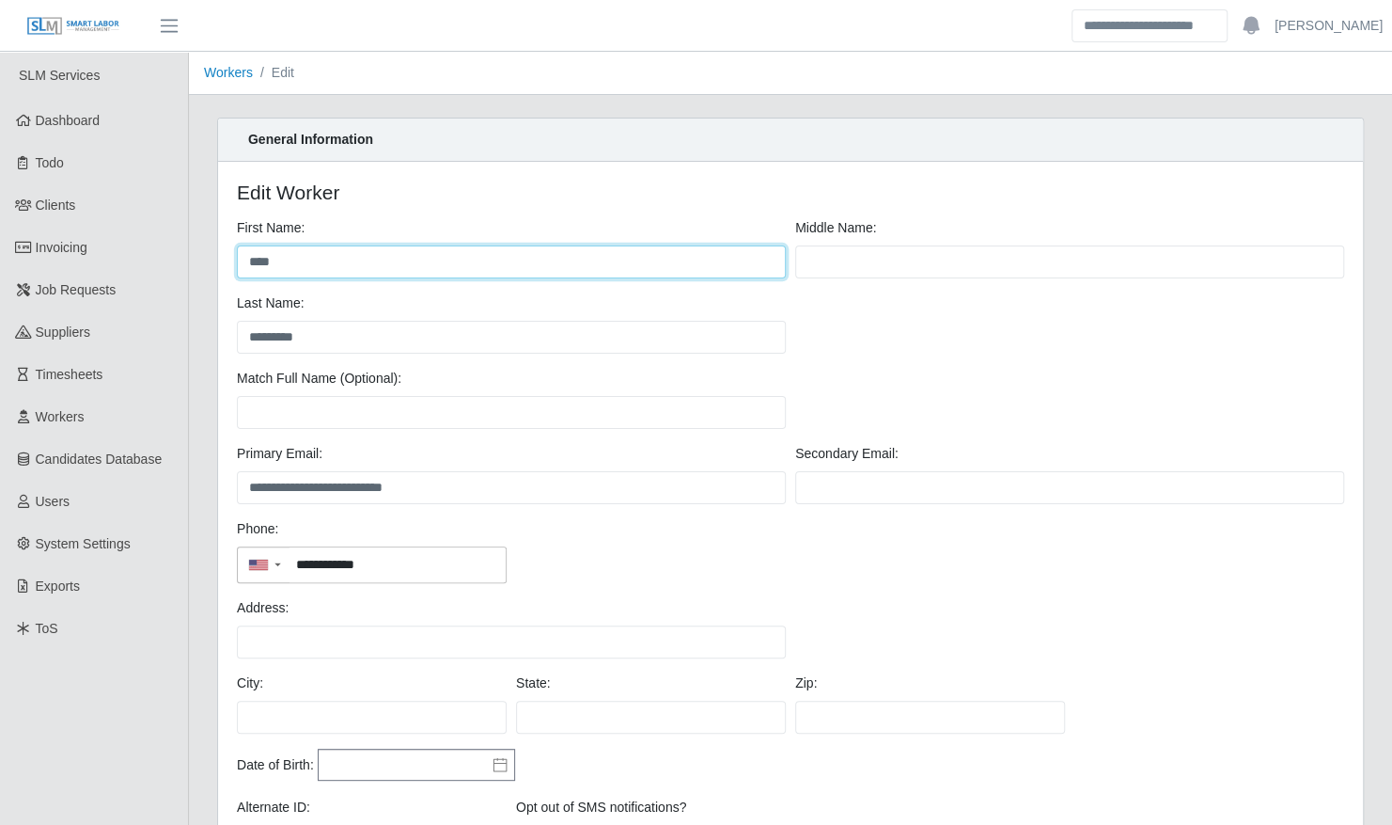
click at [270, 261] on input "****" at bounding box center [511, 261] width 549 height 33
type input "****"
click at [208, 329] on div "**********" at bounding box center [790, 540] width 1175 height 845
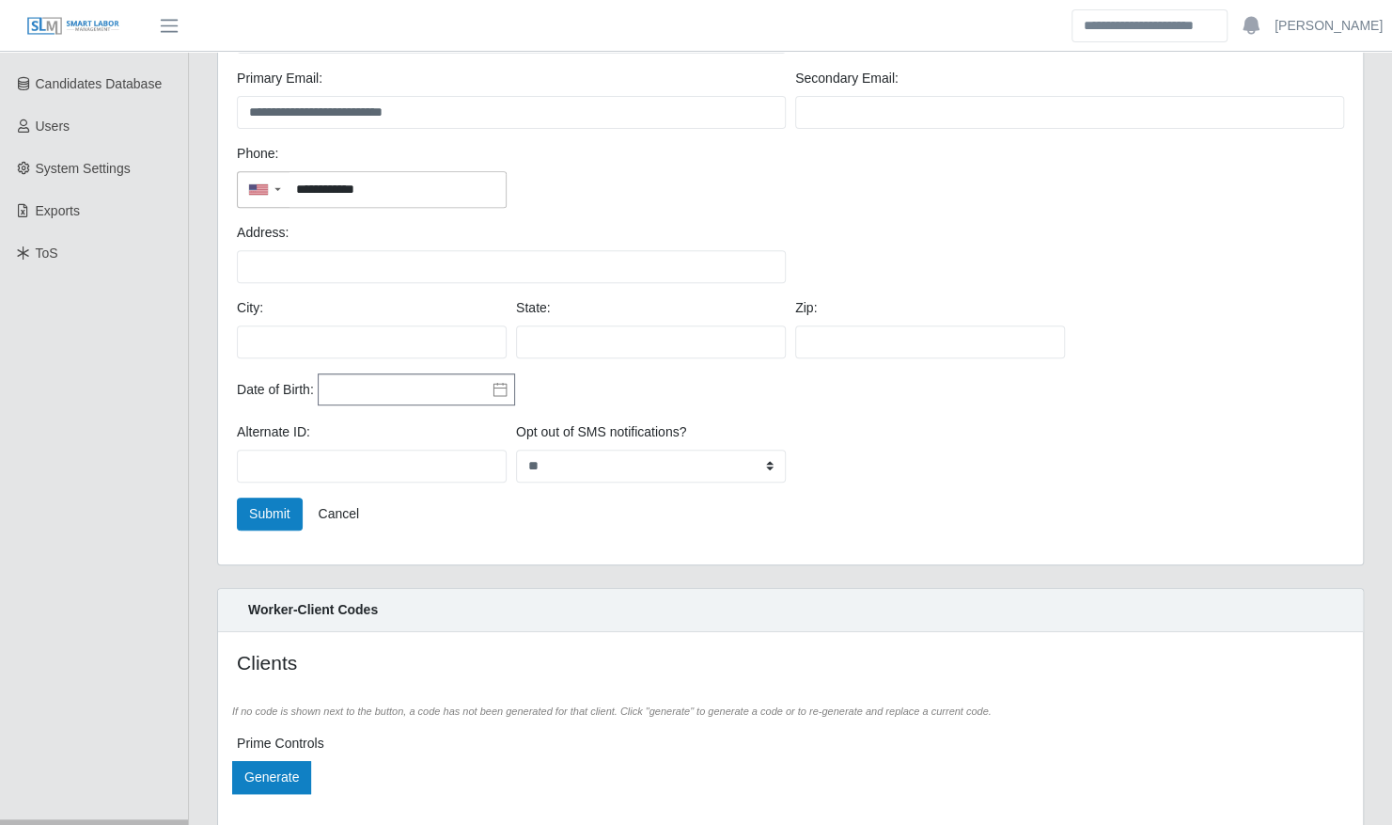
scroll to position [461, 0]
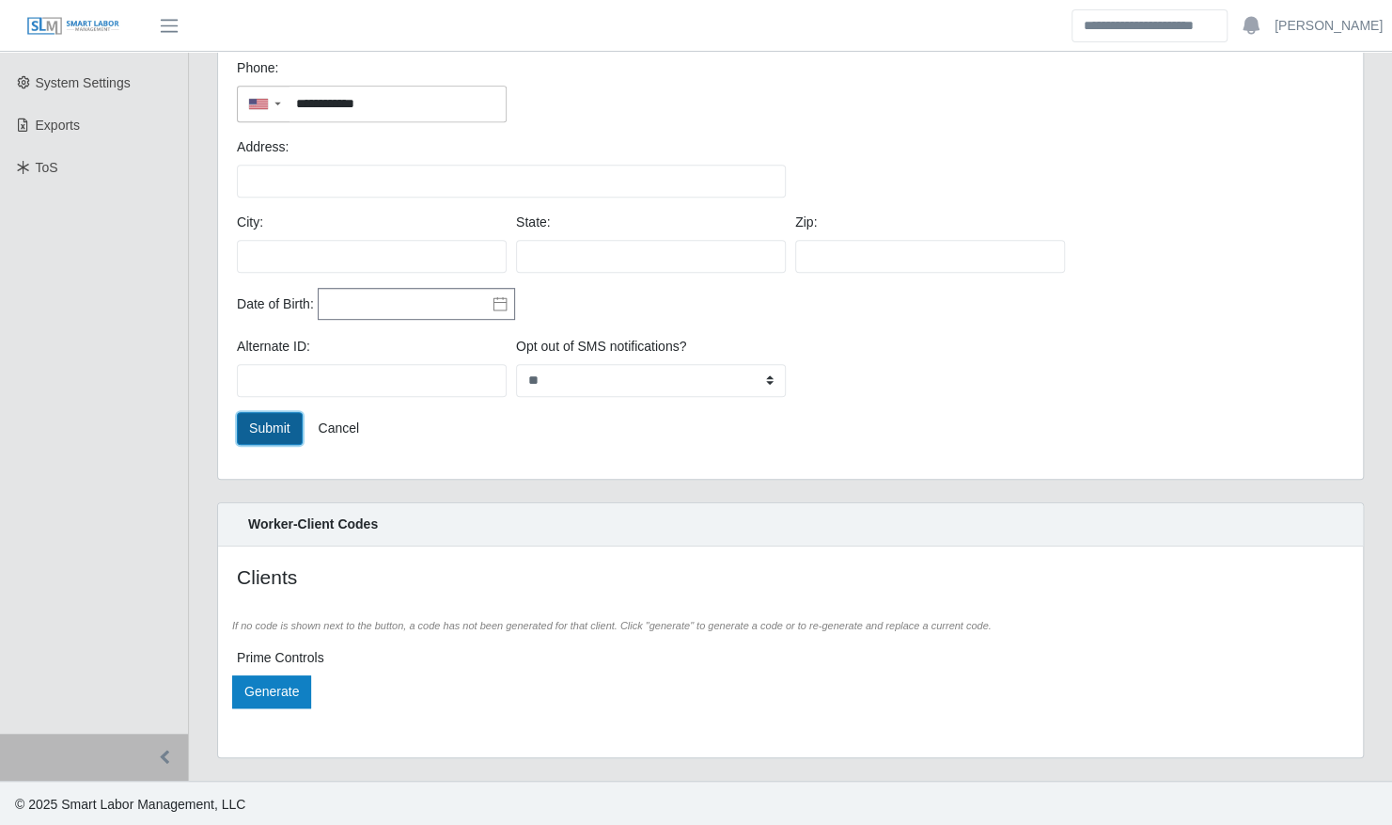
click at [284, 424] on button "Submit" at bounding box center [270, 428] width 66 height 33
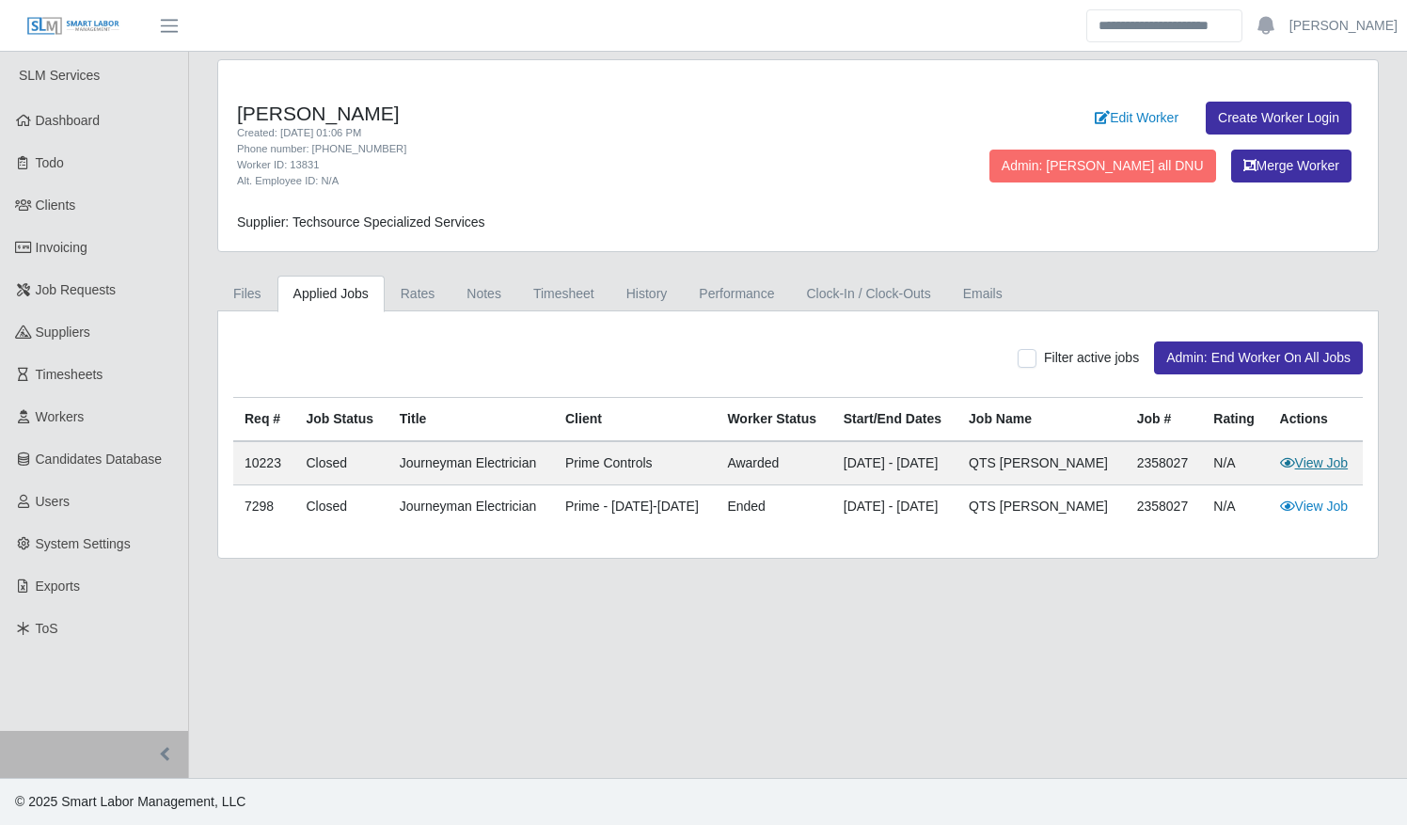
click at [1313, 456] on link "View Job" at bounding box center [1314, 462] width 69 height 15
click at [67, 291] on span "Job Requests" at bounding box center [76, 289] width 81 height 15
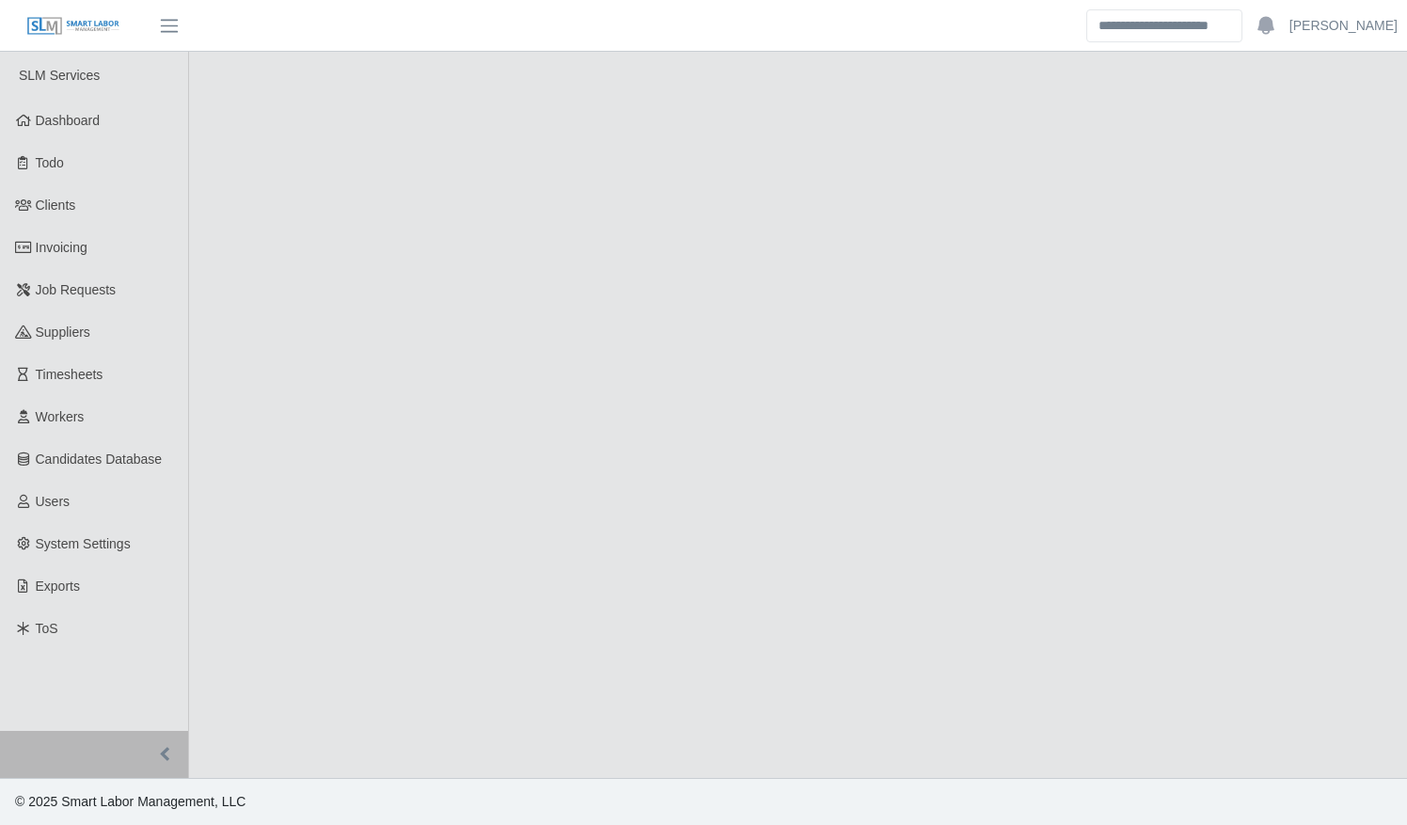
select select "******"
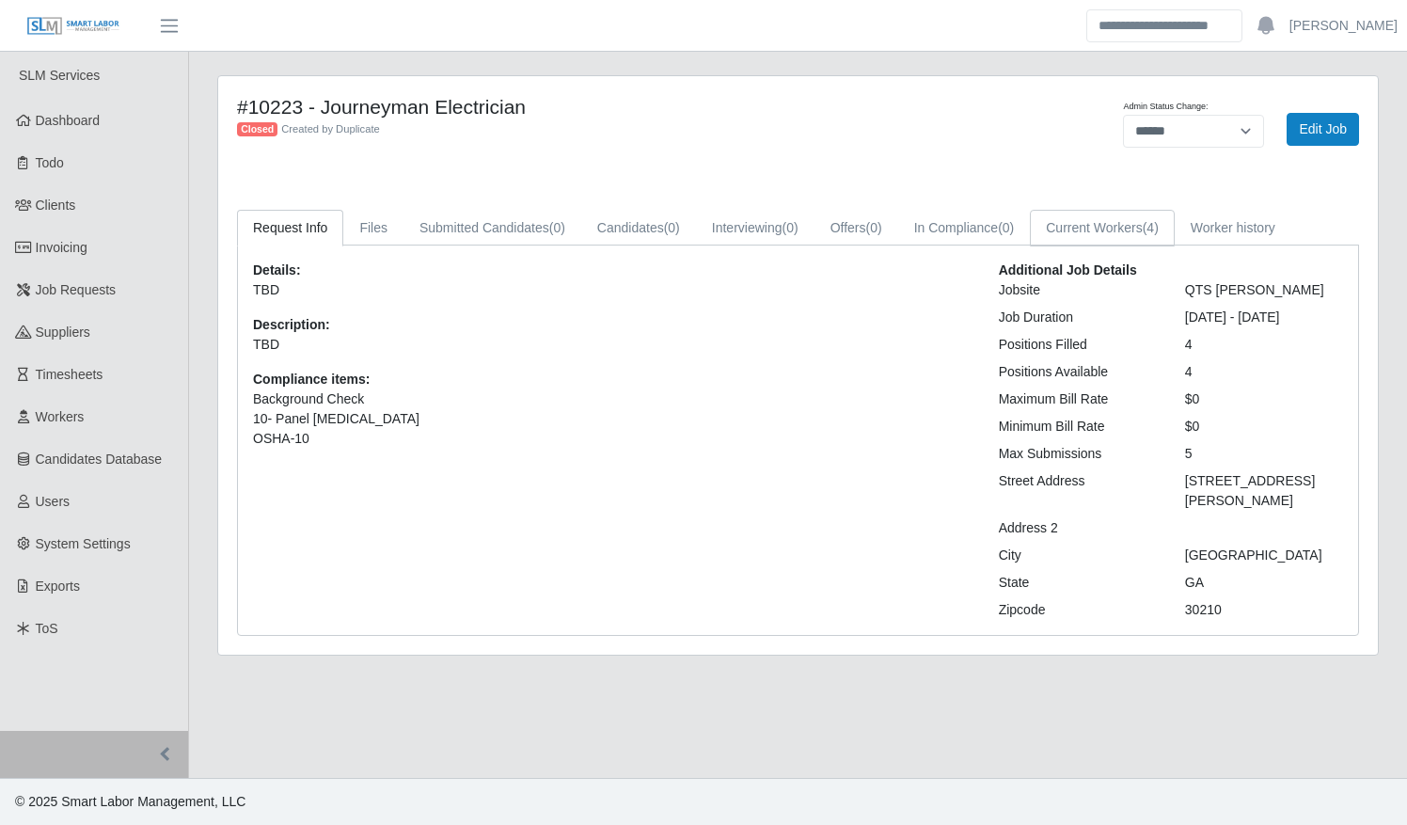
click at [1070, 219] on link "Current Workers (4)" at bounding box center [1102, 228] width 145 height 37
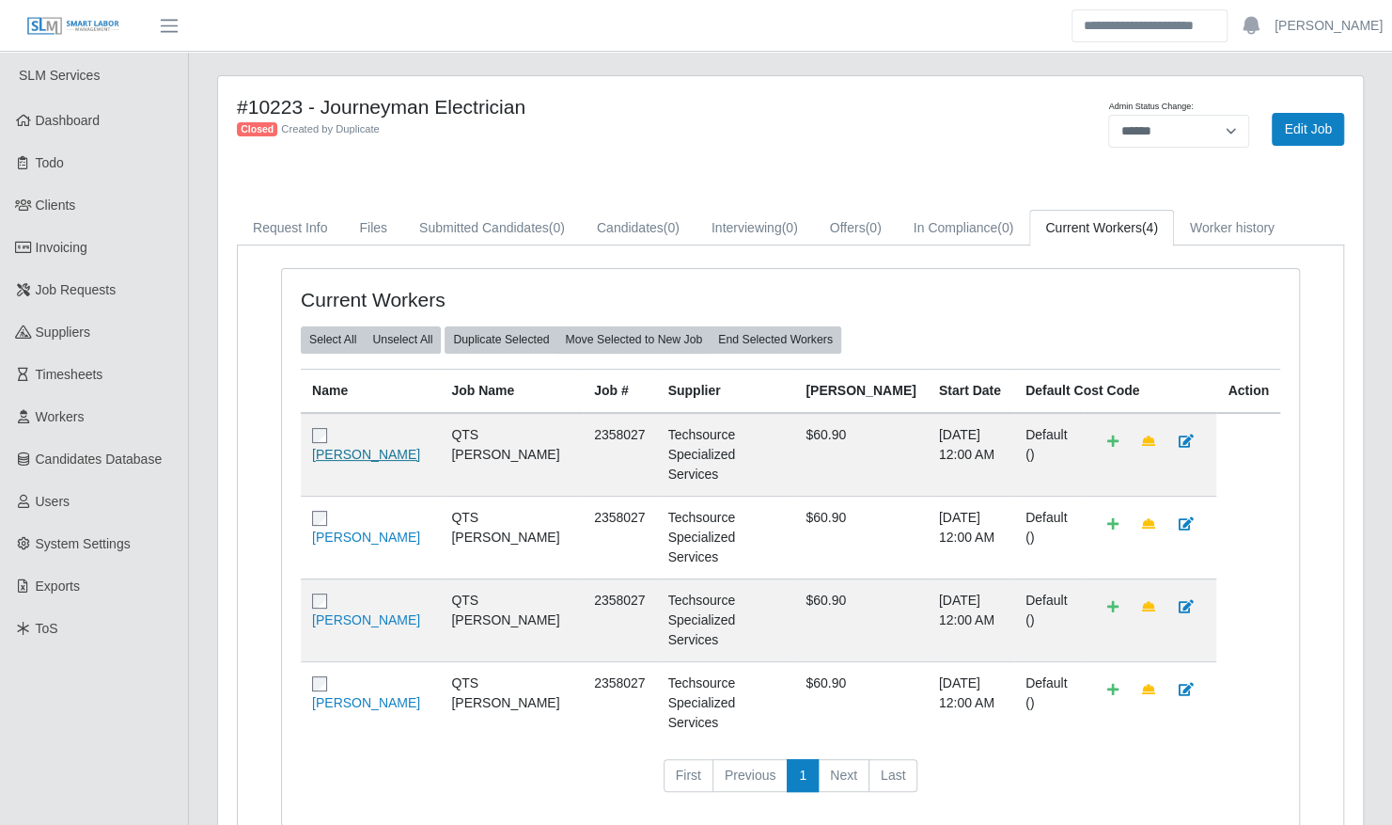
click at [370, 449] on link "John Rodriguez" at bounding box center [366, 454] width 108 height 15
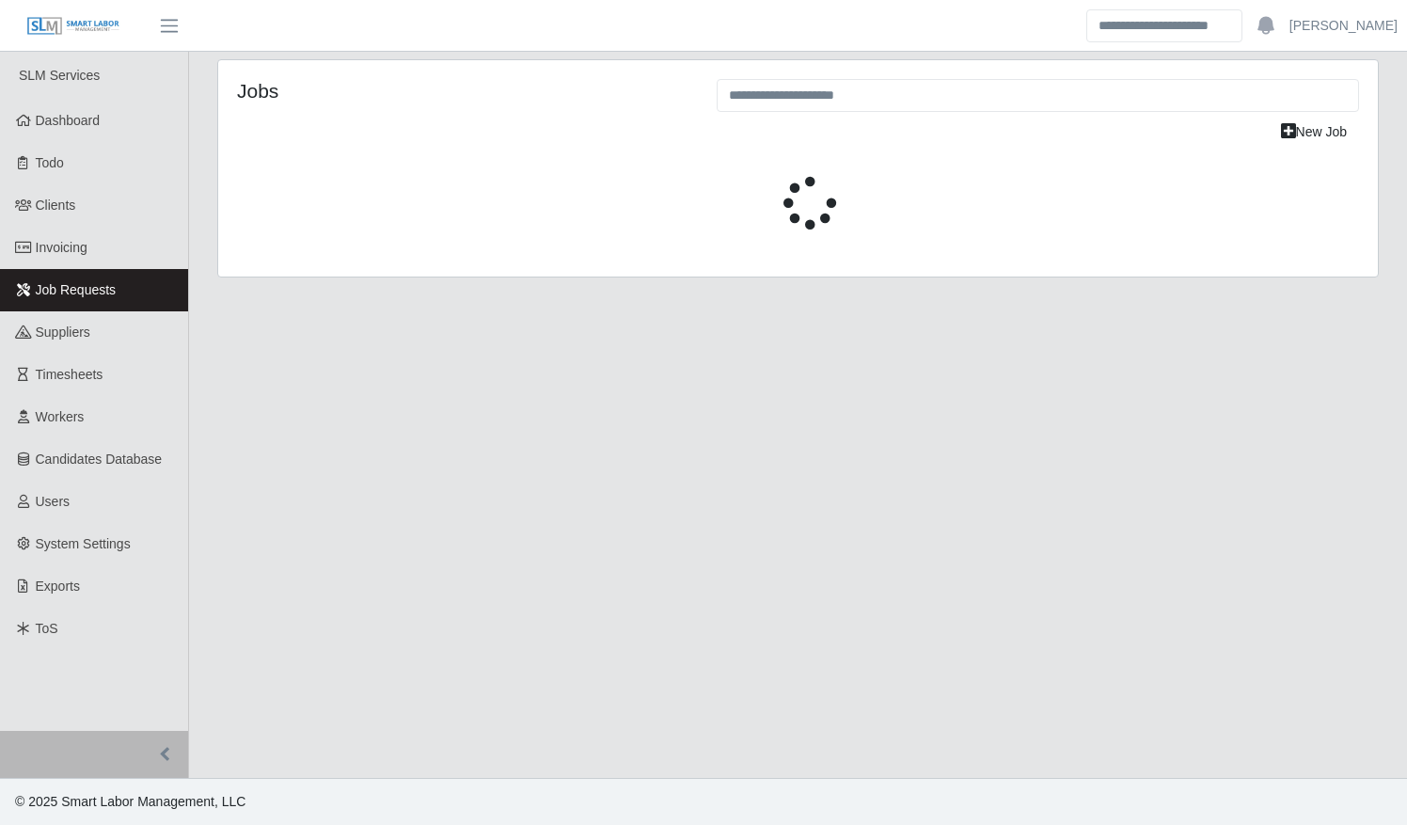
select select "****"
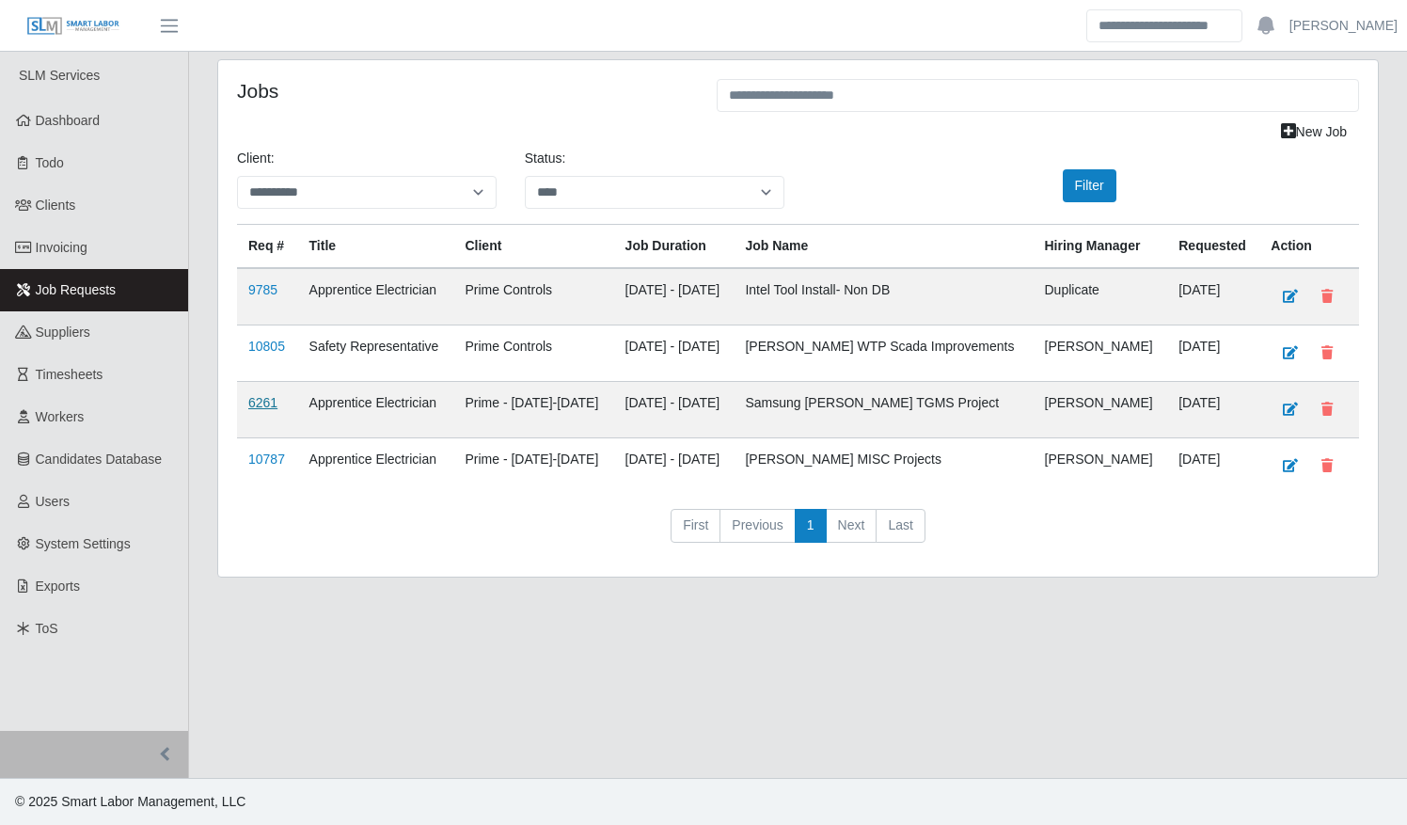
click at [269, 402] on link "6261" at bounding box center [262, 402] width 29 height 15
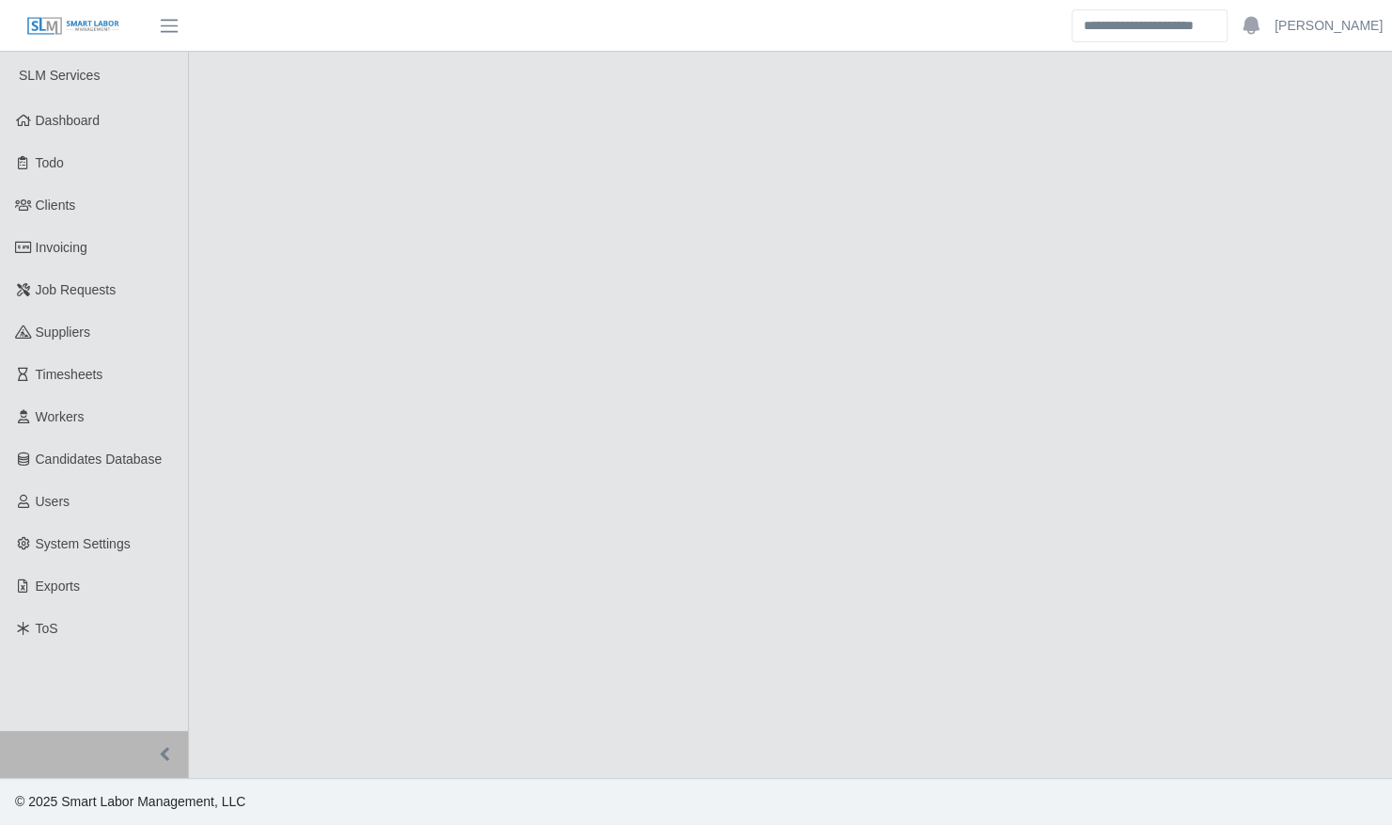
select select "****"
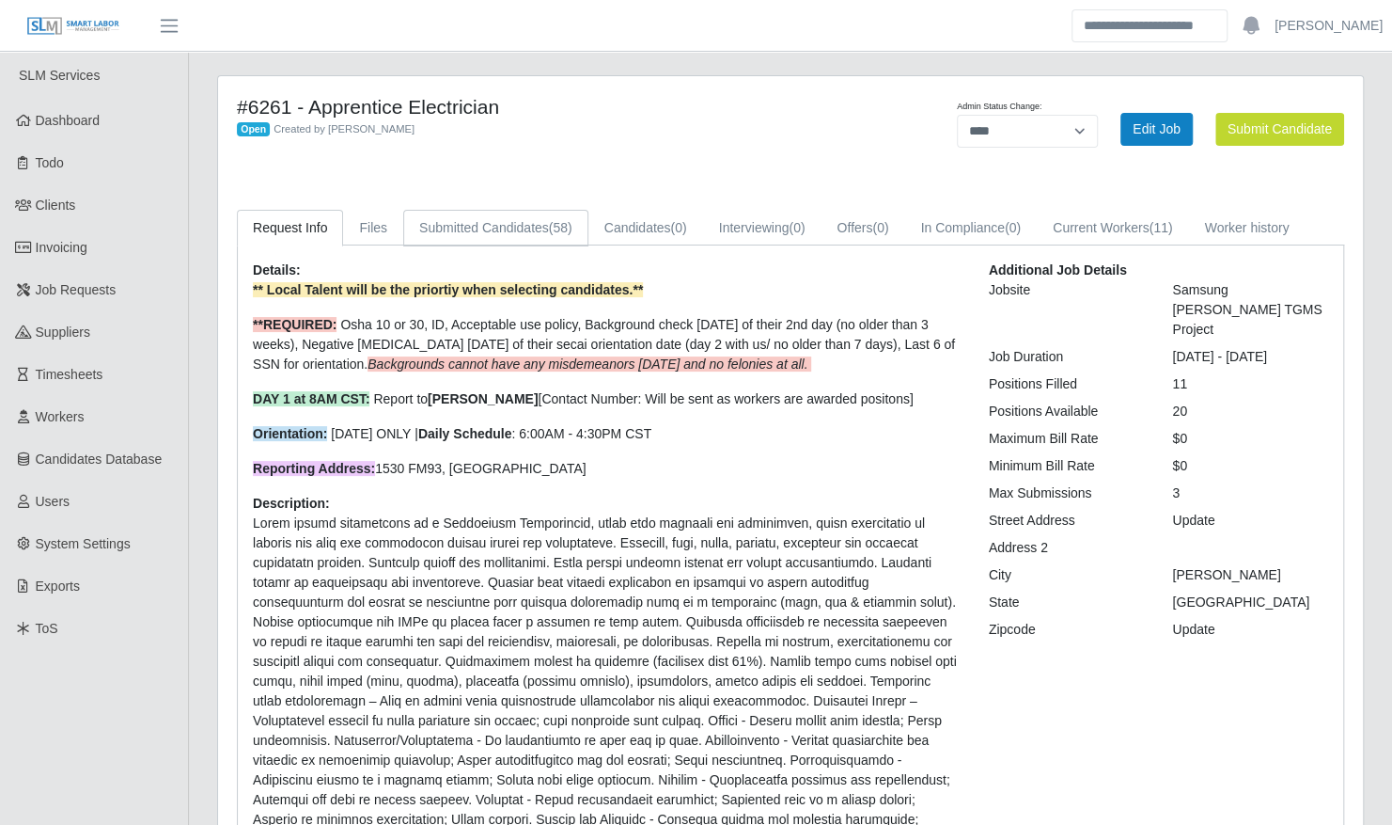
click at [549, 222] on span "(58)" at bounding box center [561, 227] width 24 height 15
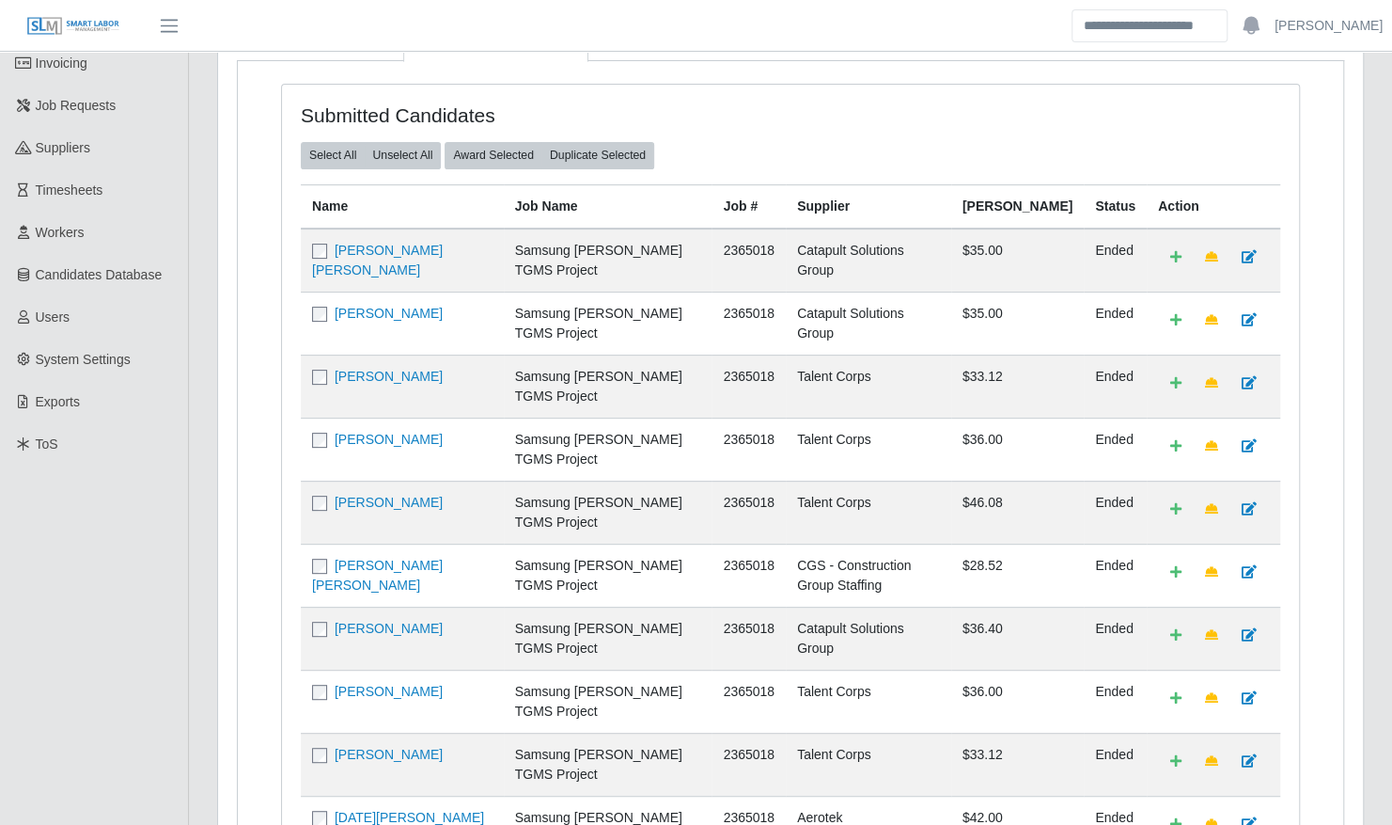
scroll to position [626, 0]
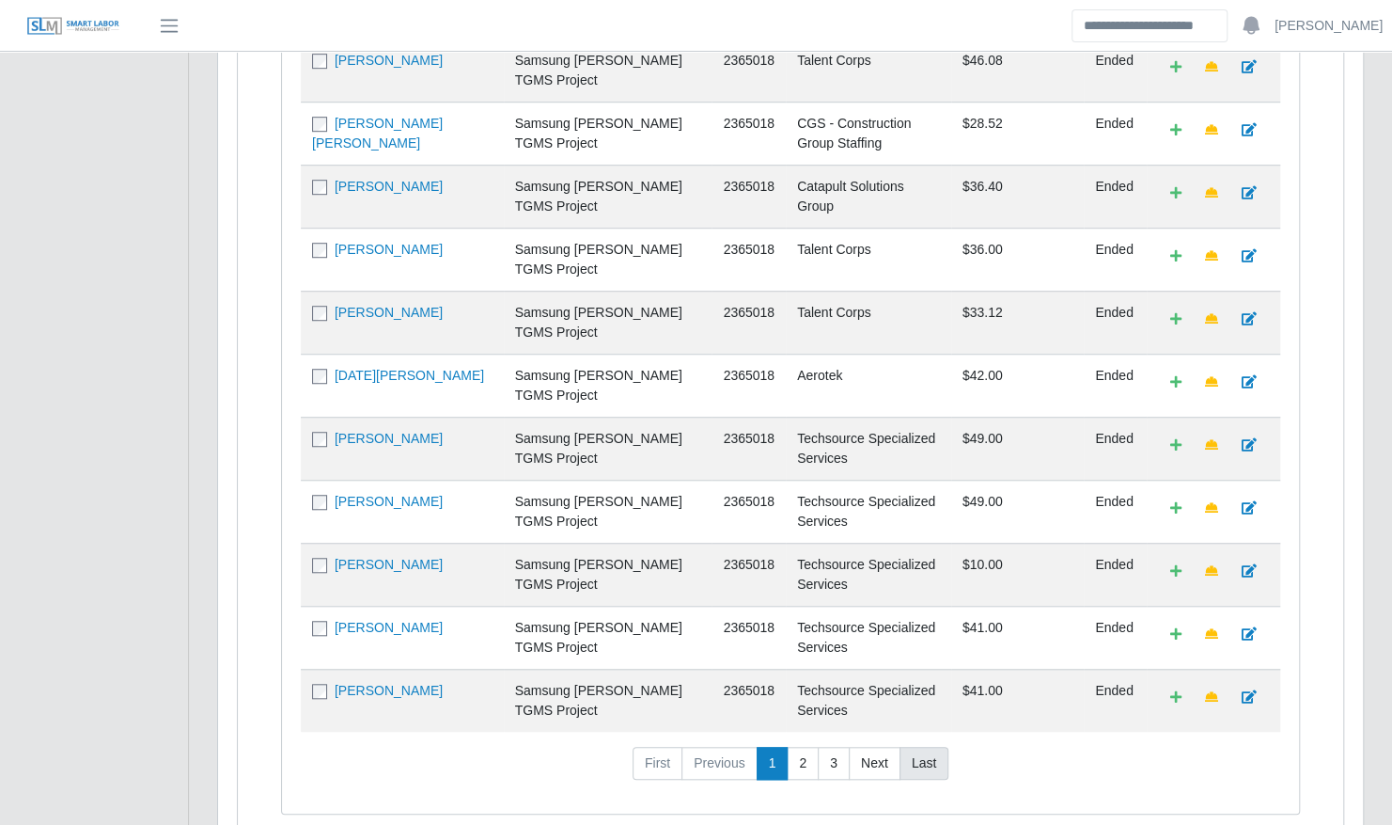
click at [925, 747] on link "Last" at bounding box center [924, 764] width 49 height 34
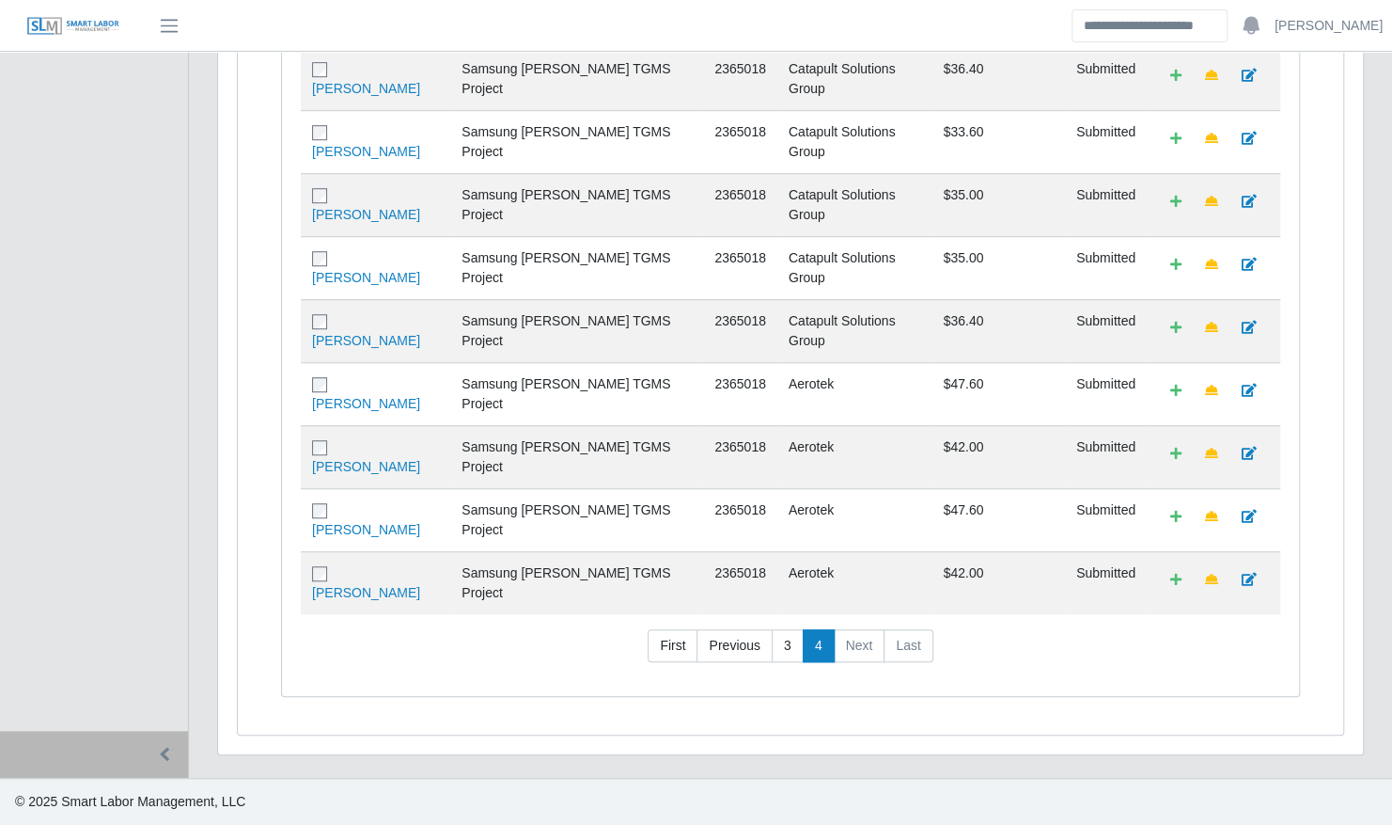
scroll to position [515, 0]
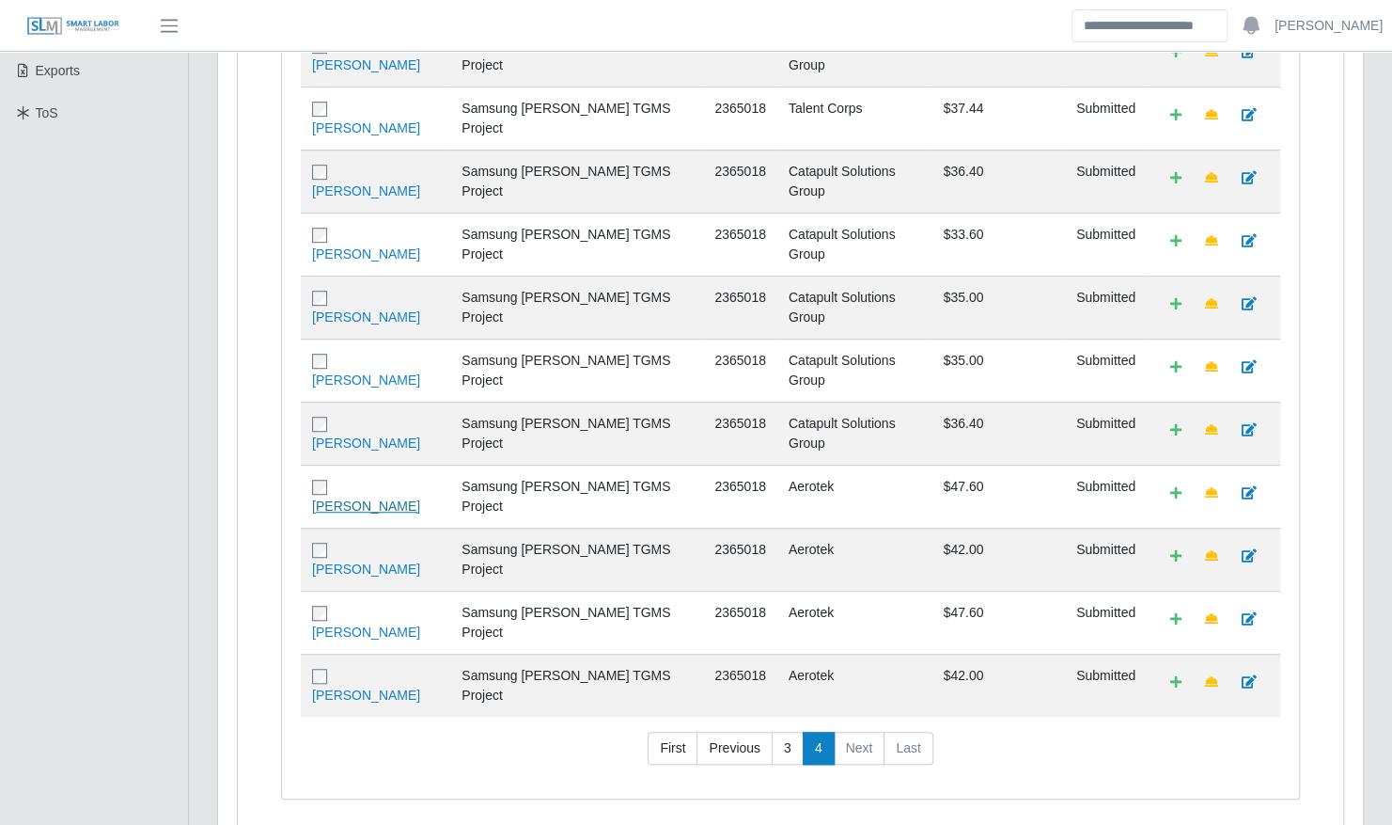
click at [360, 498] on link "Alido Soto" at bounding box center [366, 505] width 108 height 15
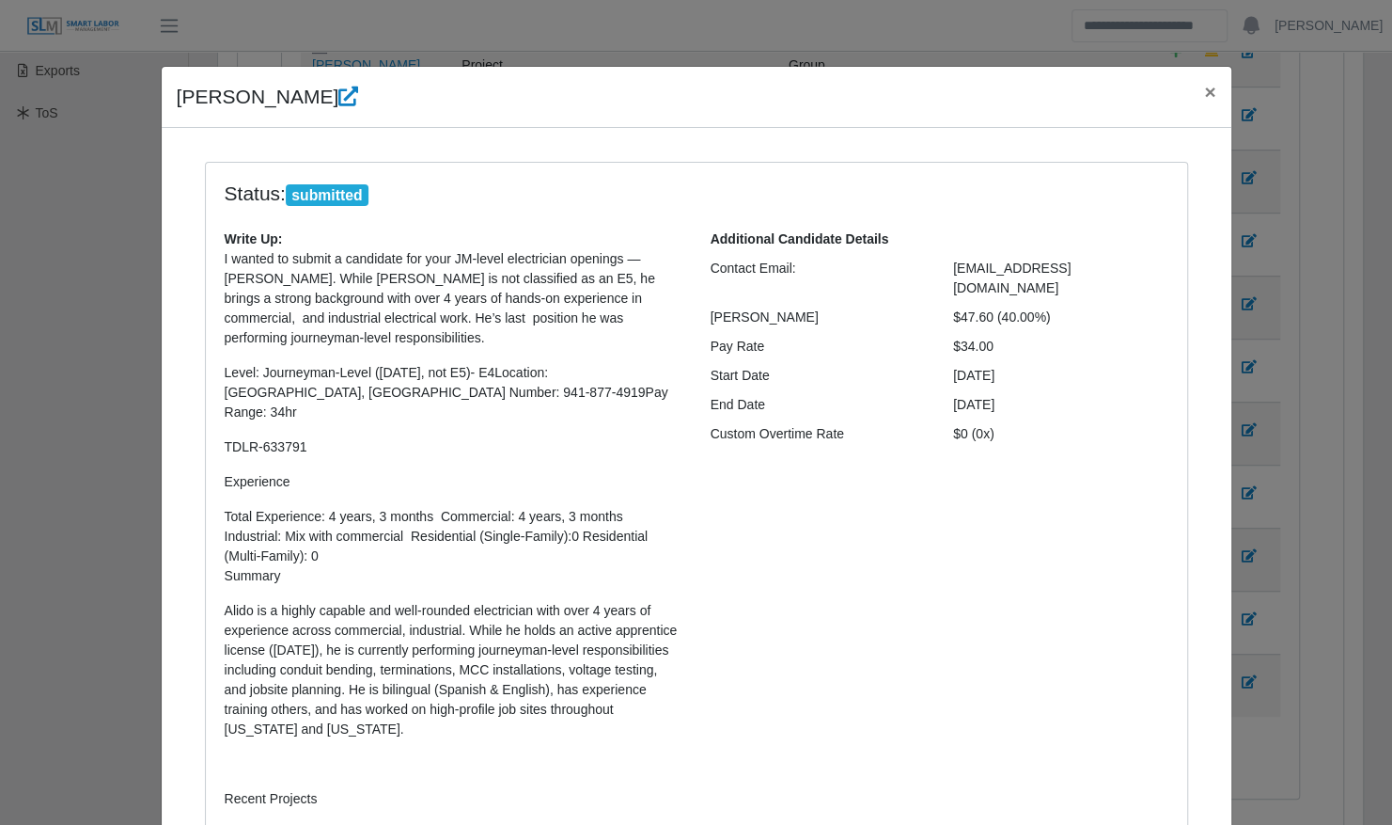
scroll to position [434, 0]
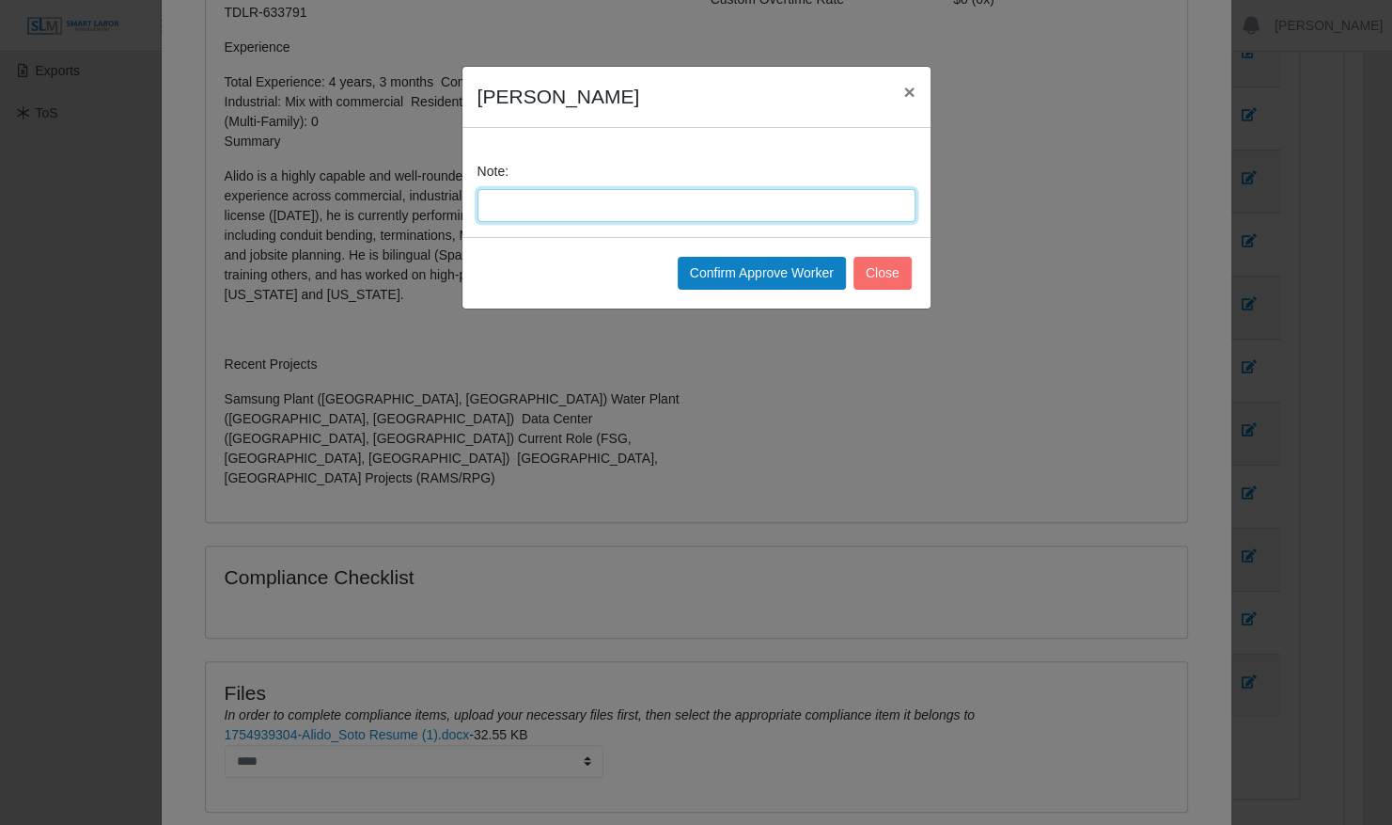
click at [557, 212] on input "Note:" at bounding box center [697, 205] width 438 height 33
type input "**********"
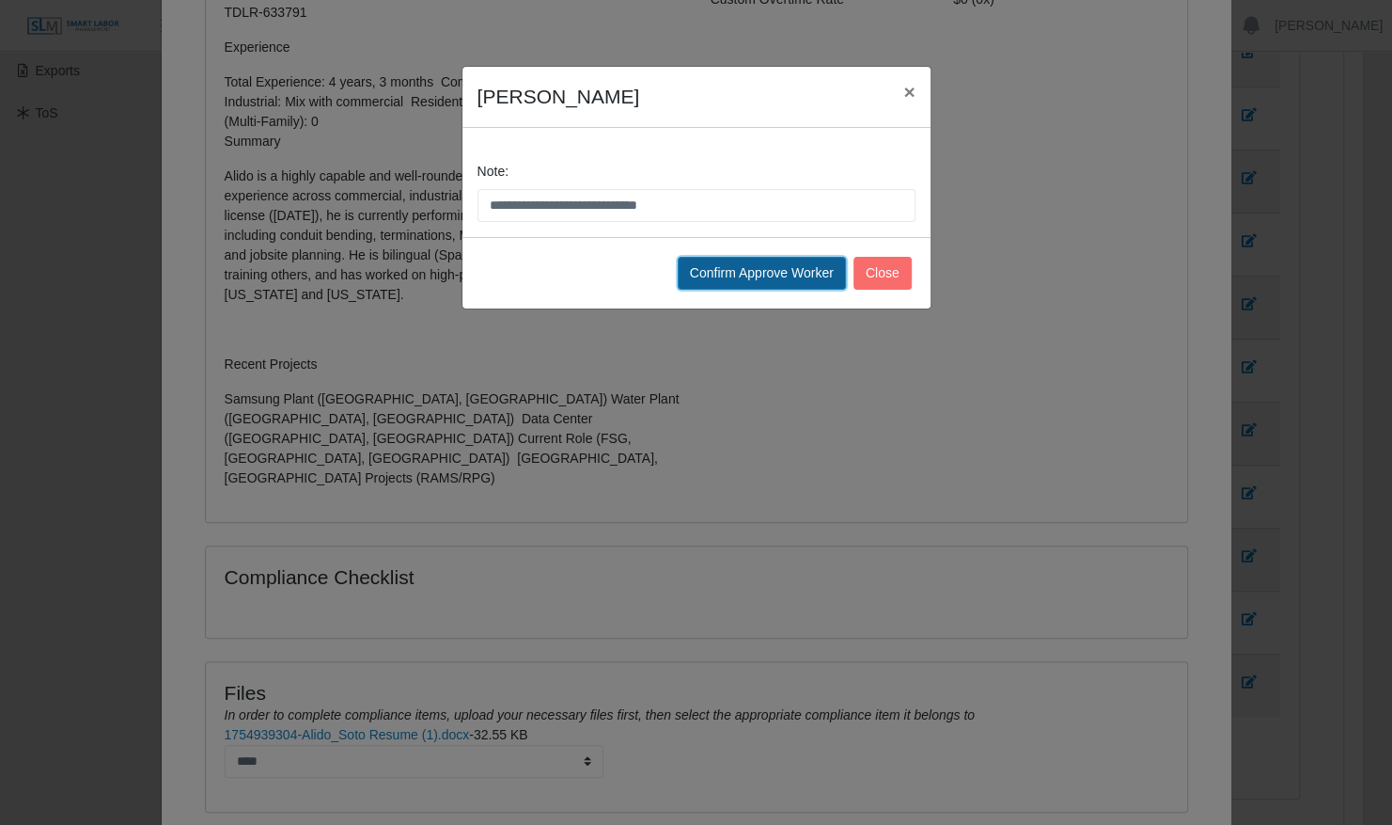
click at [729, 261] on button "Confirm Approve Worker" at bounding box center [762, 273] width 168 height 33
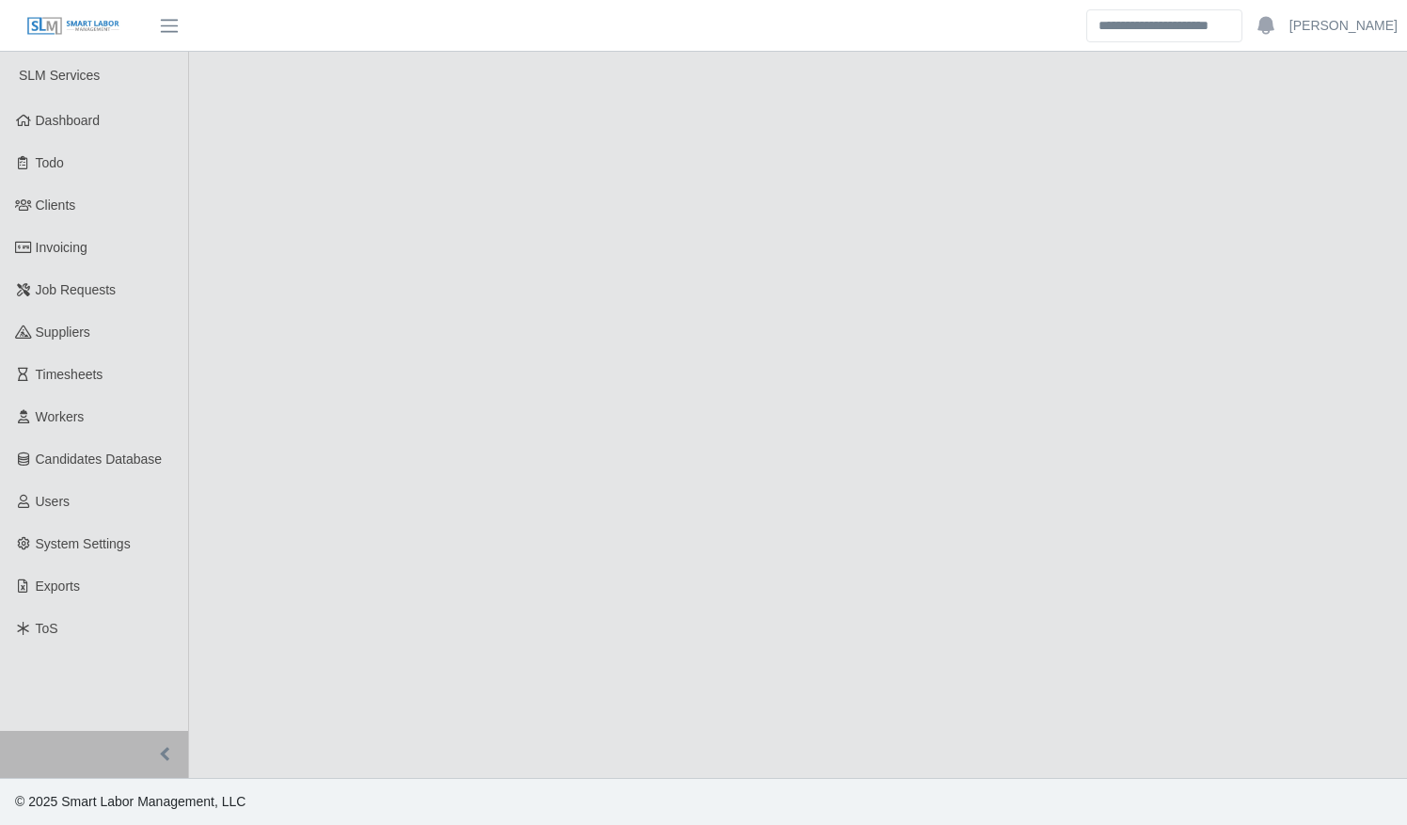
select select "****"
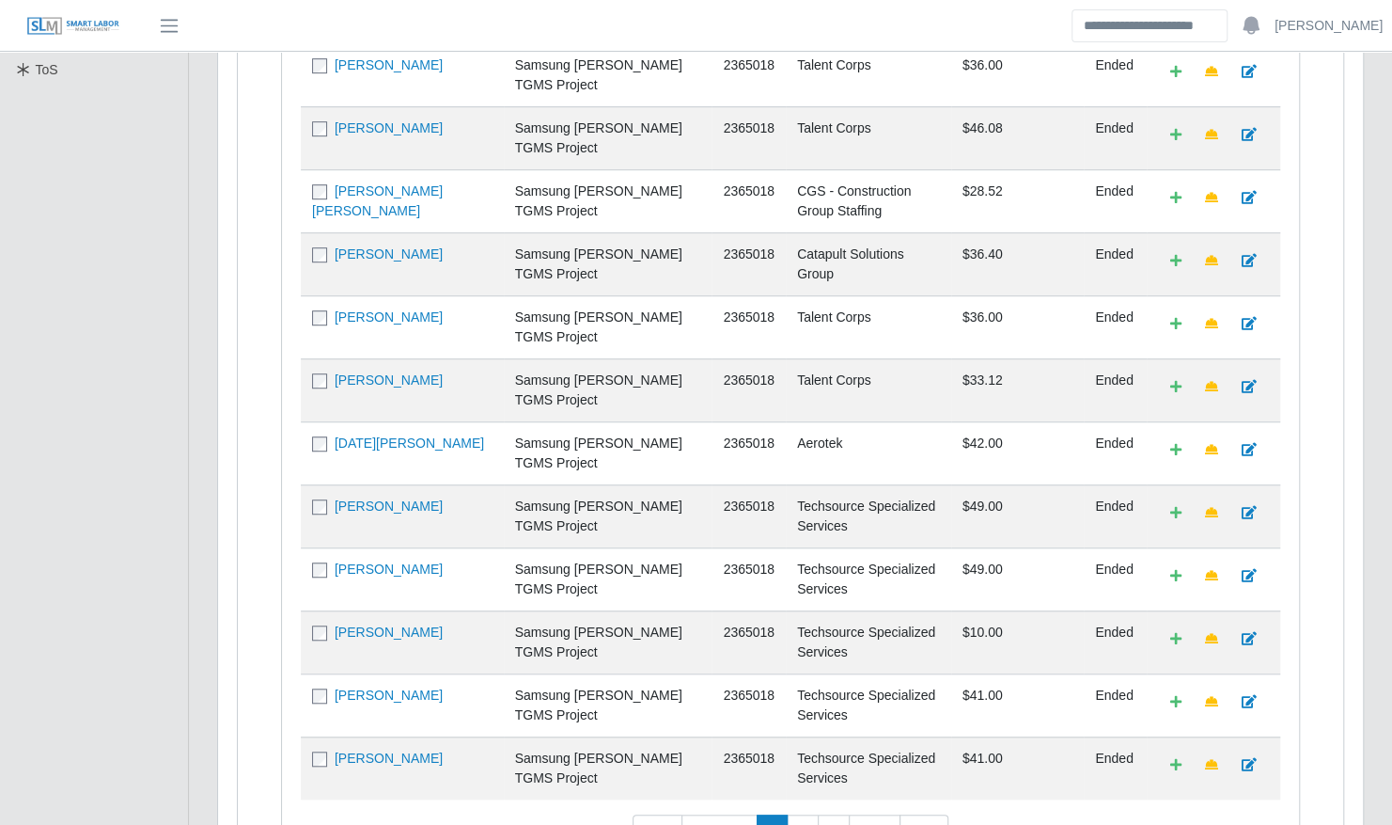
scroll to position [626, 0]
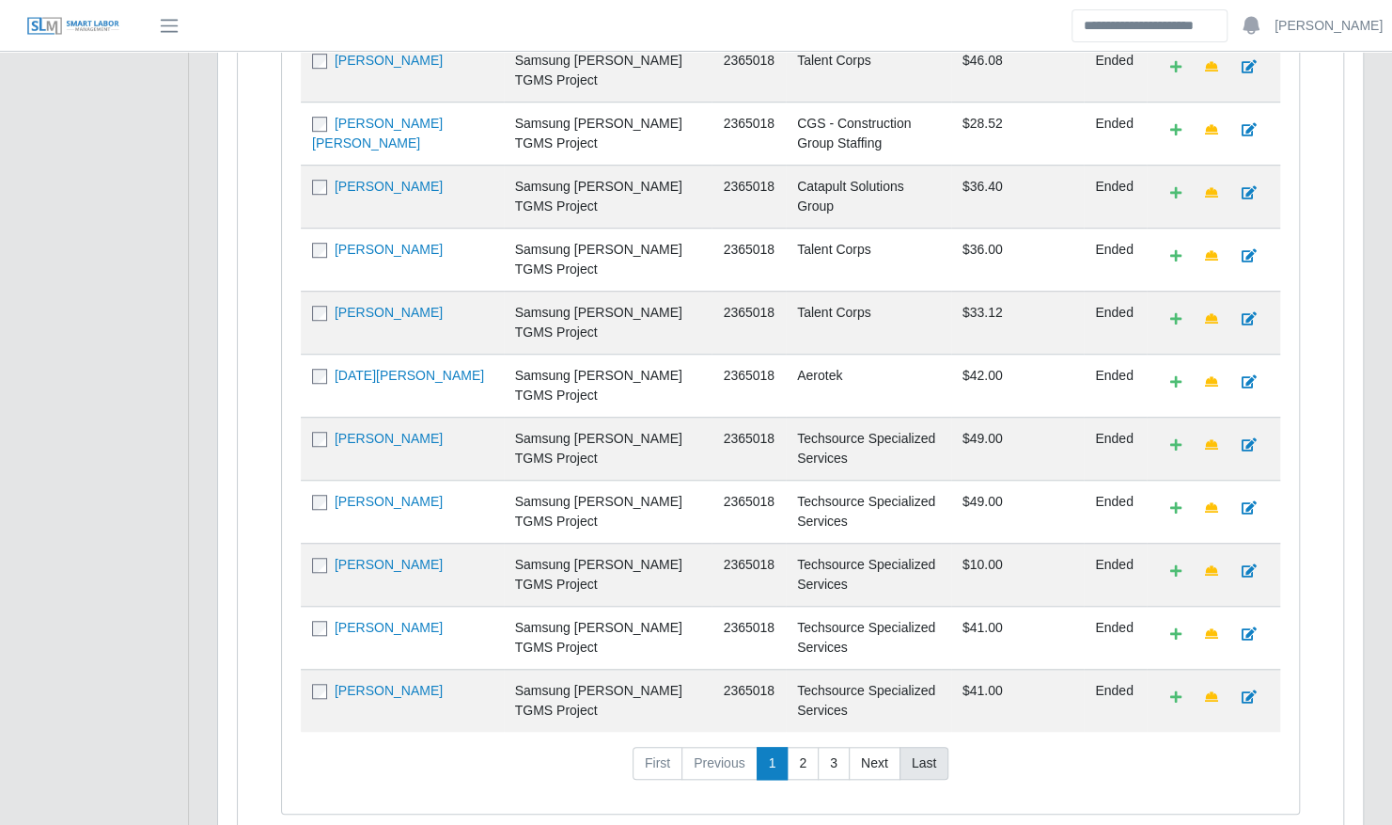
click at [913, 747] on link "Last" at bounding box center [924, 764] width 49 height 34
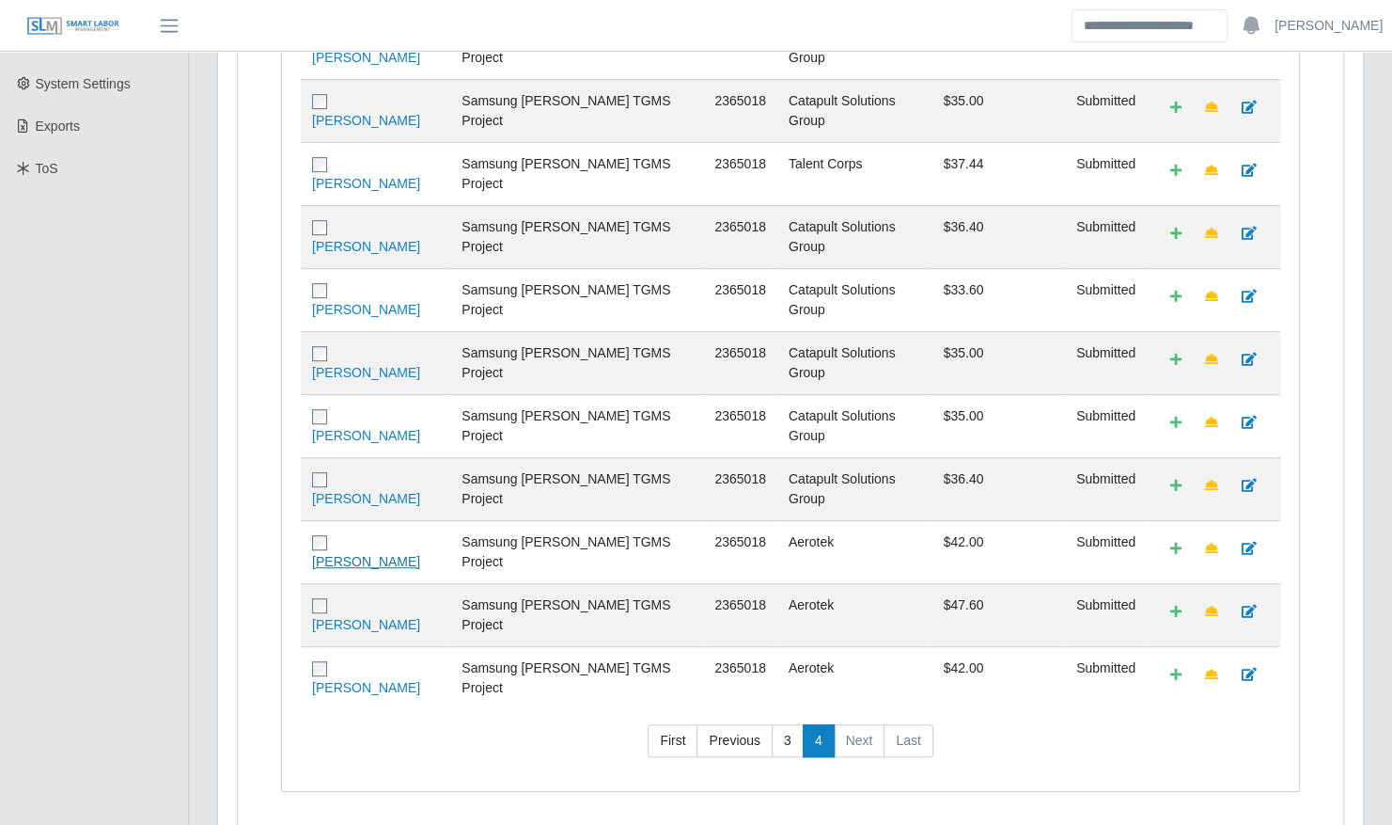
click at [382, 554] on link "Jaime Castillo" at bounding box center [366, 561] width 108 height 15
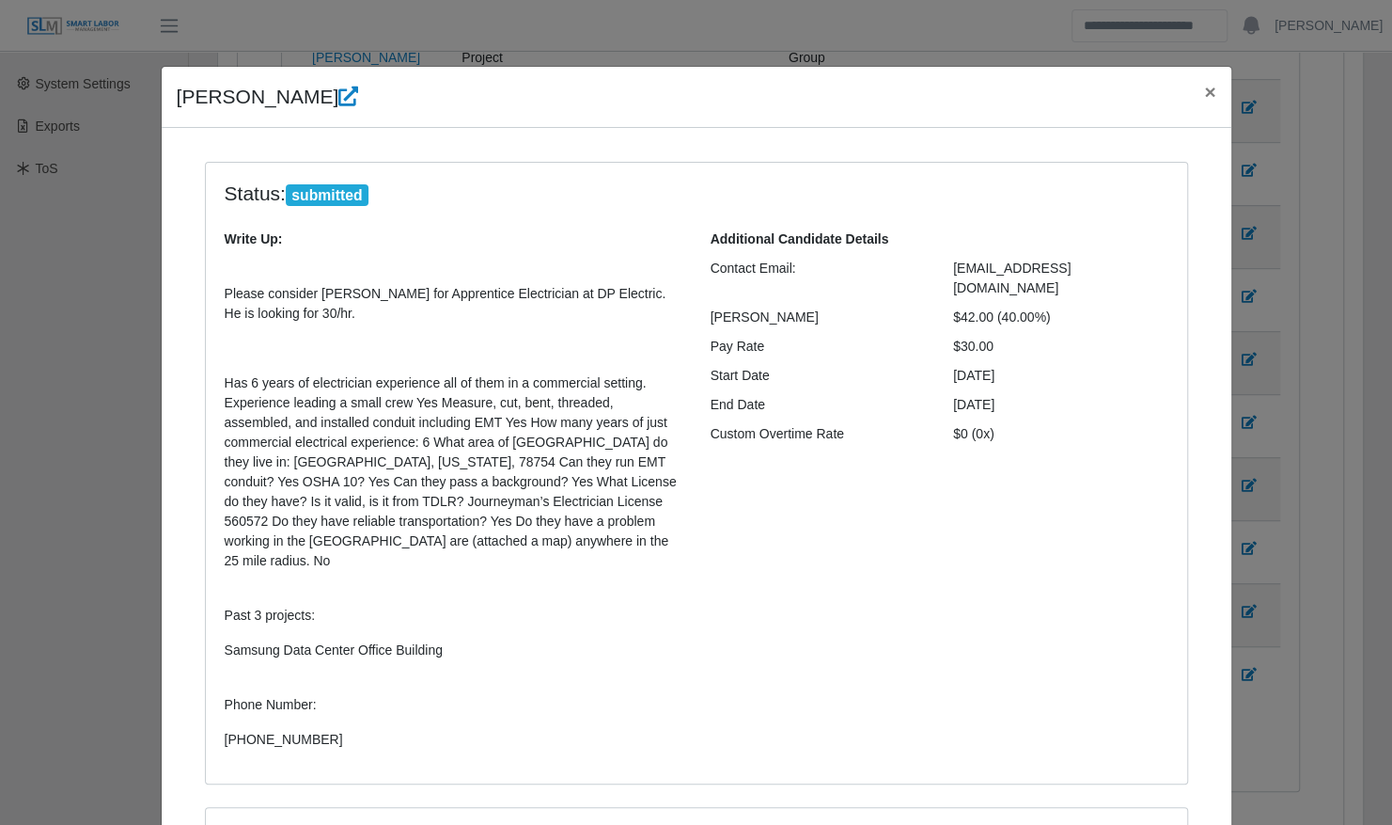
drag, startPoint x: 989, startPoint y: 324, endPoint x: 168, endPoint y: 102, distance: 850.5
click at [168, 102] on div "Jaime Castillo × Status: submitted Write Up: Please consider Jaime Castillo for…" at bounding box center [697, 760] width 1072 height 1389
copy div "Jaime Castillo × Status: submitted Write Up: Please consider Jaime Castillo for…"
click at [857, 573] on div "Additional Candidate Details Contact Email: jaimecast1524@gmail.com Bill Rate $…" at bounding box center [940, 496] width 486 height 535
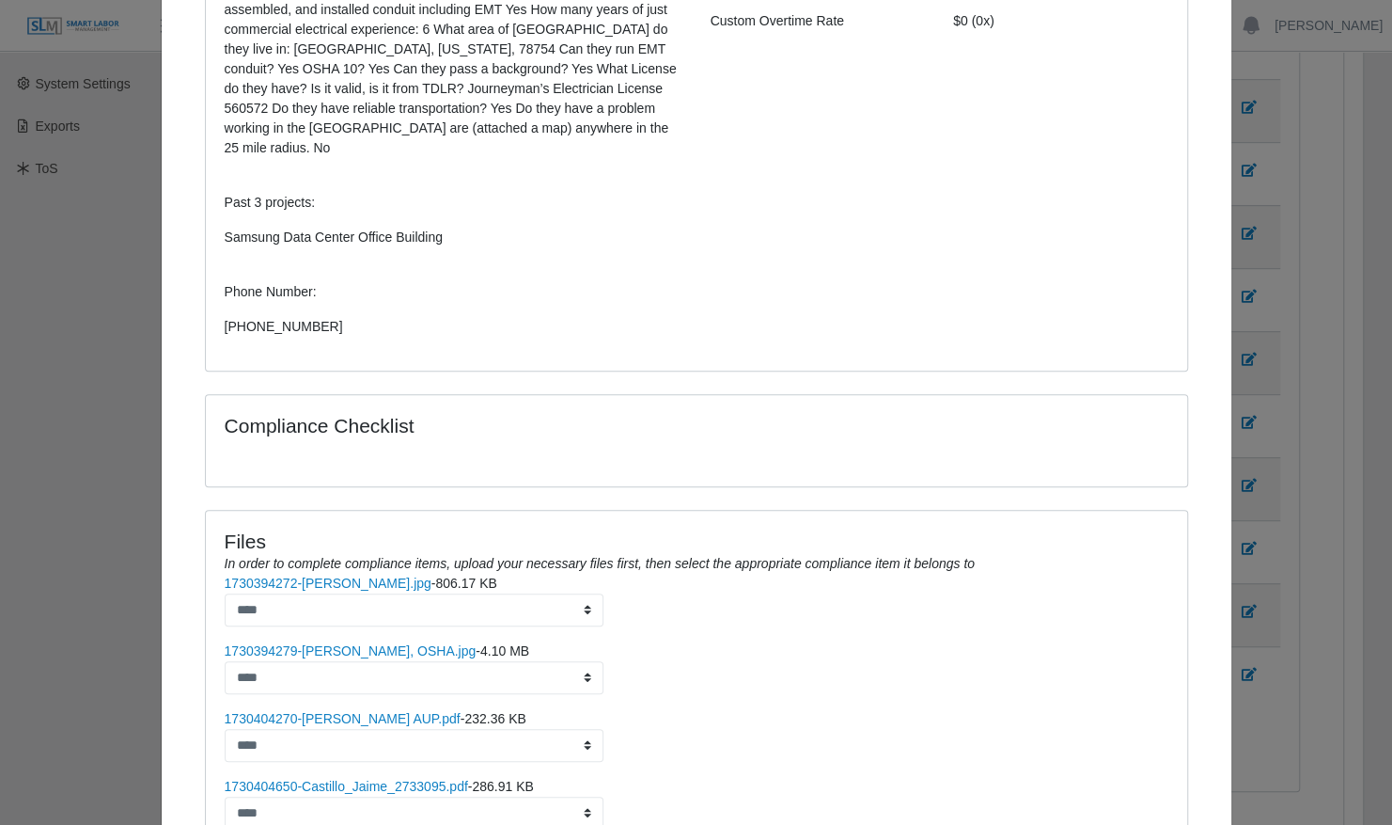
scroll to position [632, 0]
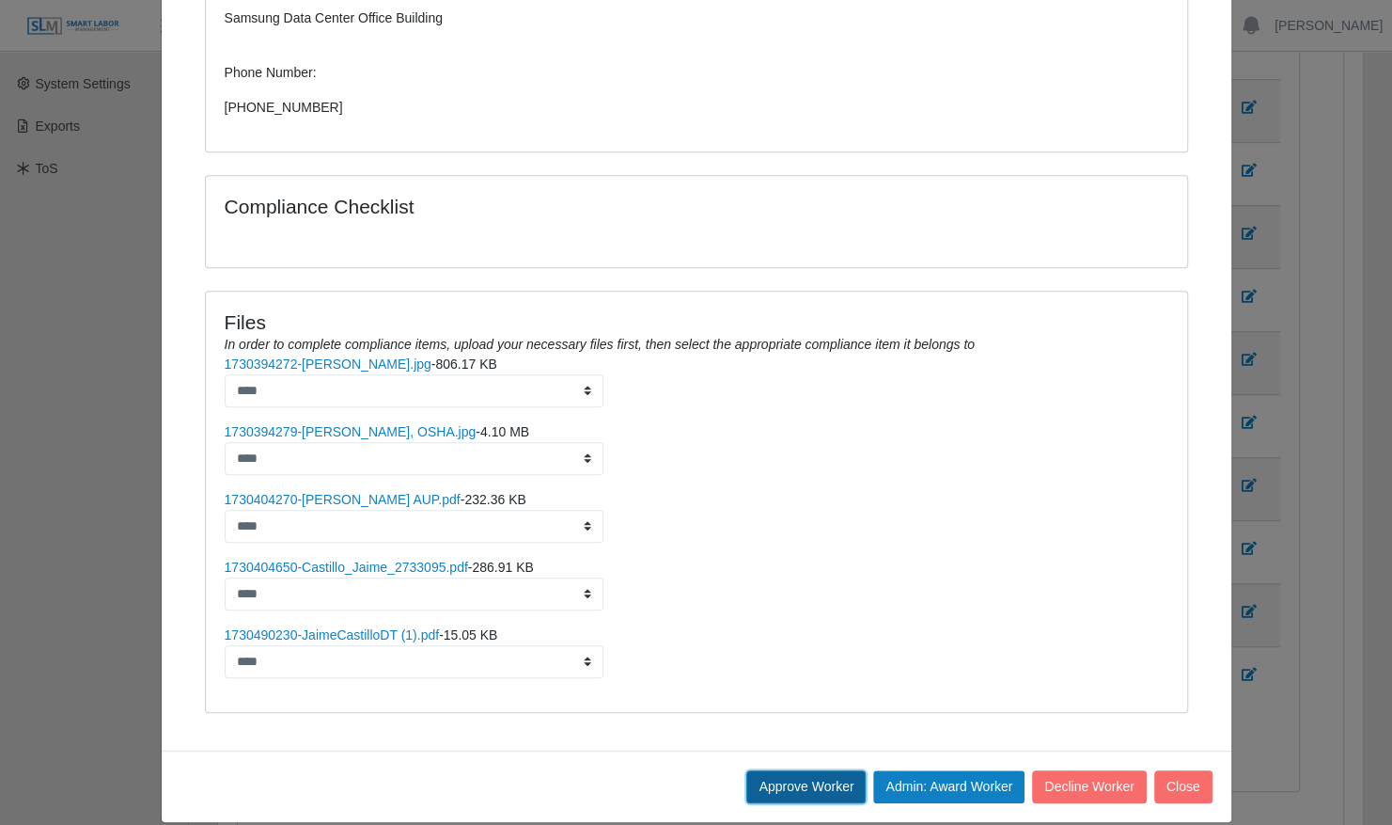
click at [777, 770] on button "Approve Worker" at bounding box center [806, 786] width 119 height 33
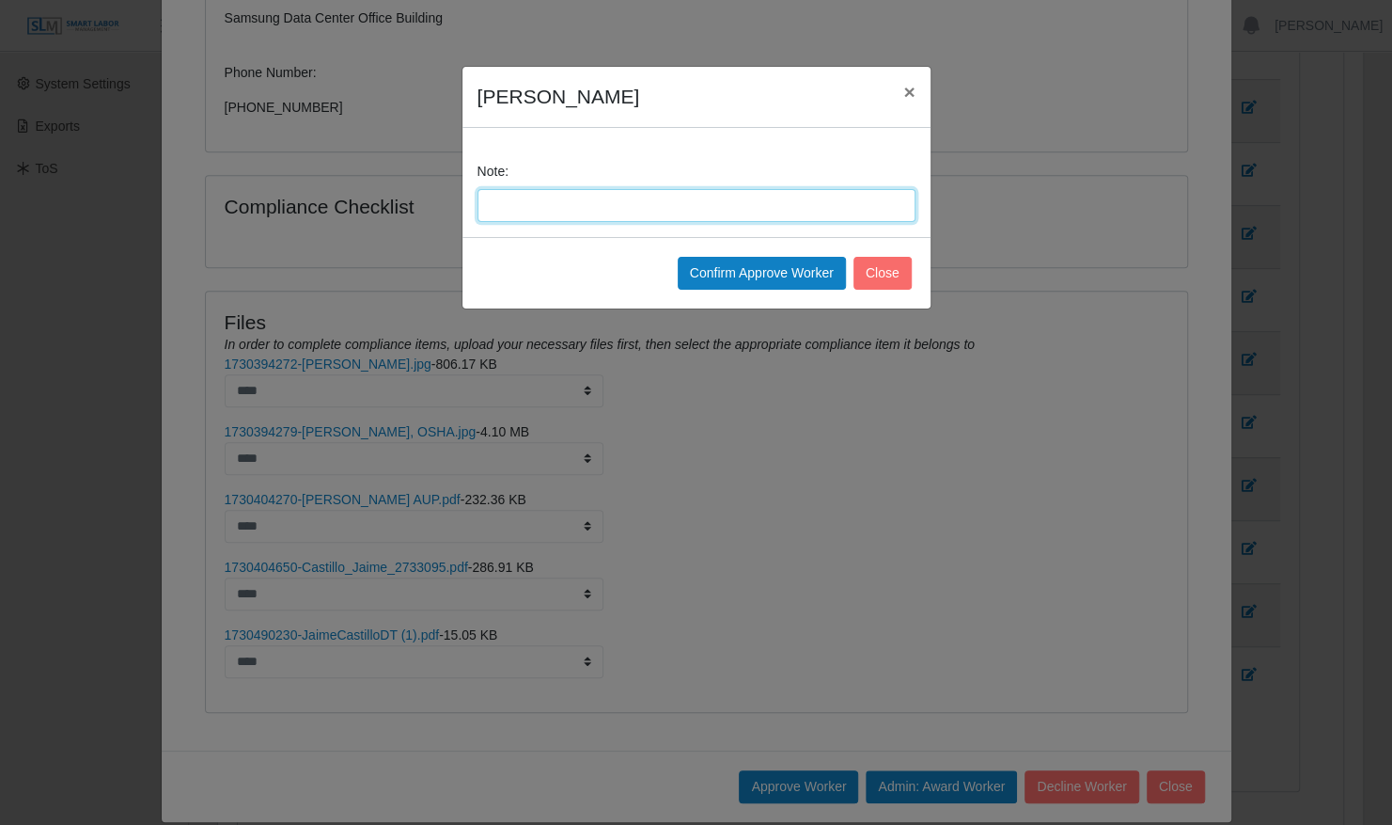
click at [580, 192] on input "Note:" at bounding box center [697, 205] width 438 height 33
type input "**********"
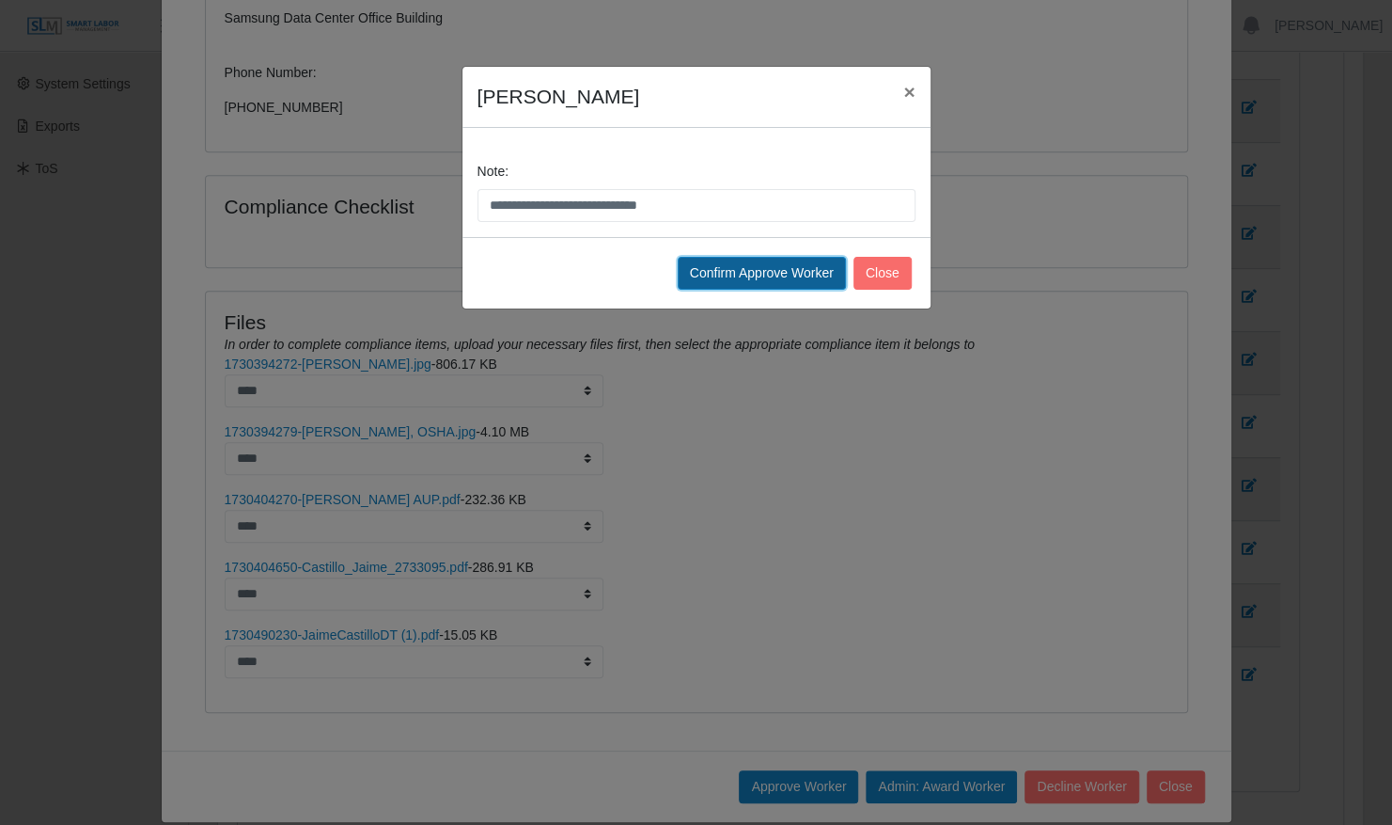
click at [715, 267] on button "Confirm Approve Worker" at bounding box center [762, 273] width 168 height 33
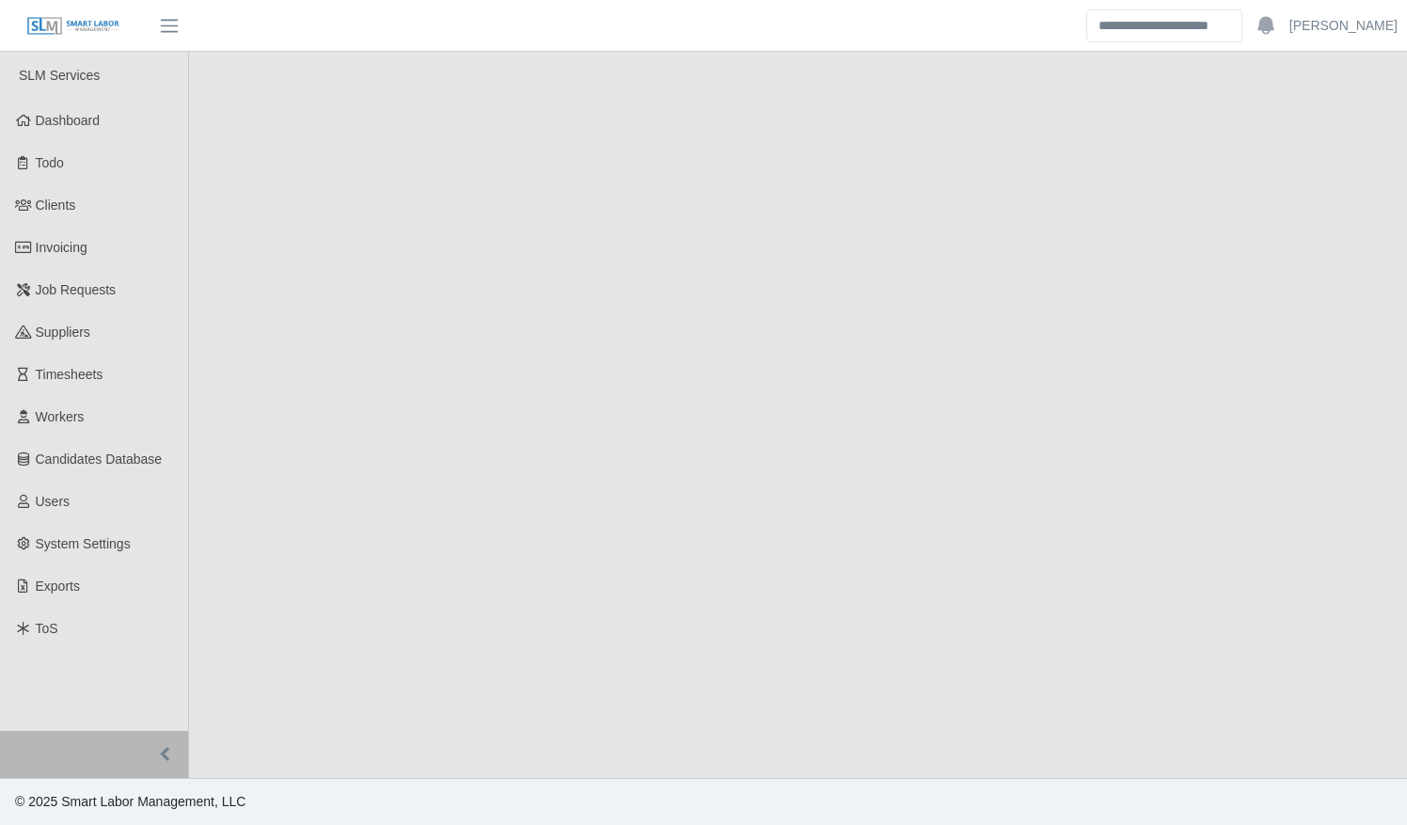
select select "****"
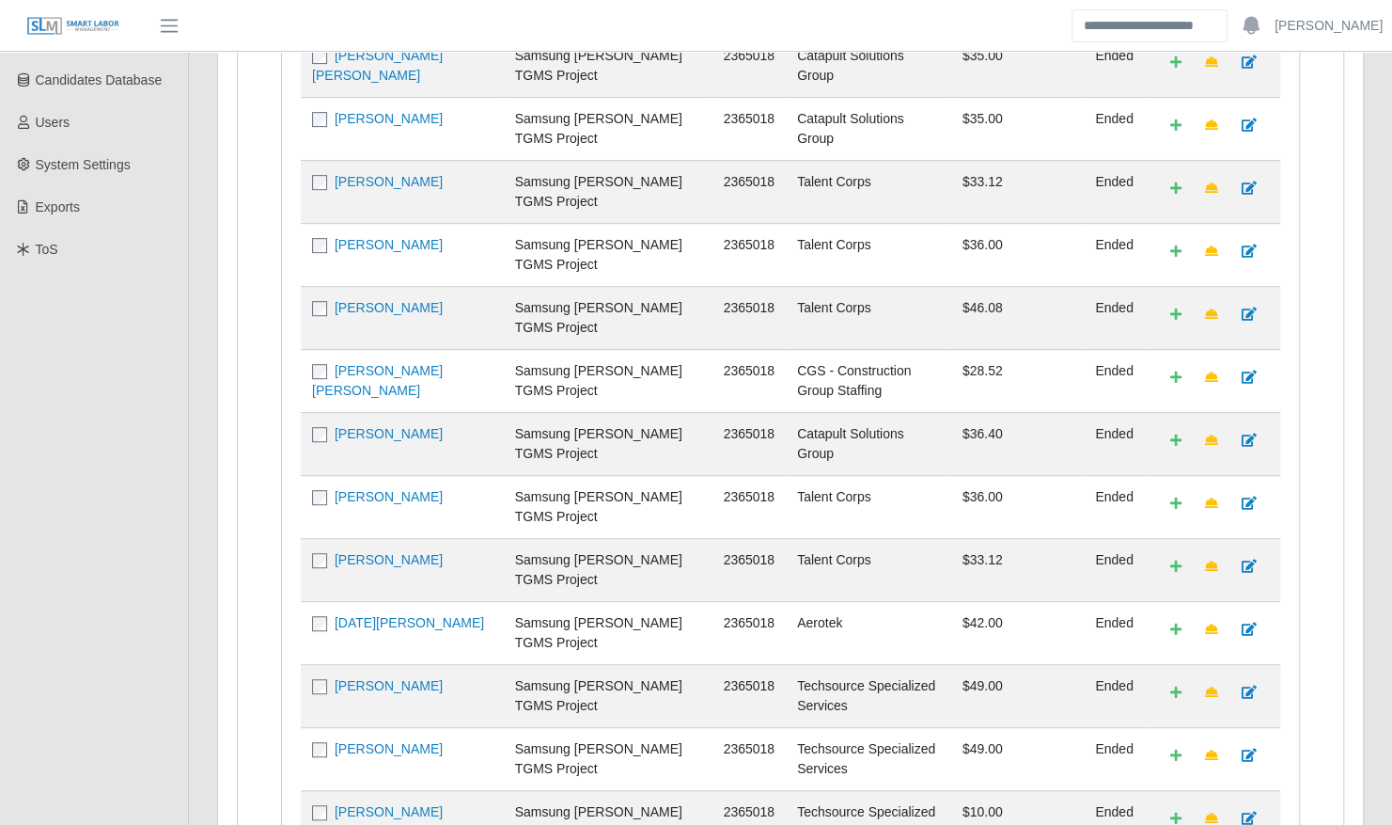
scroll to position [626, 0]
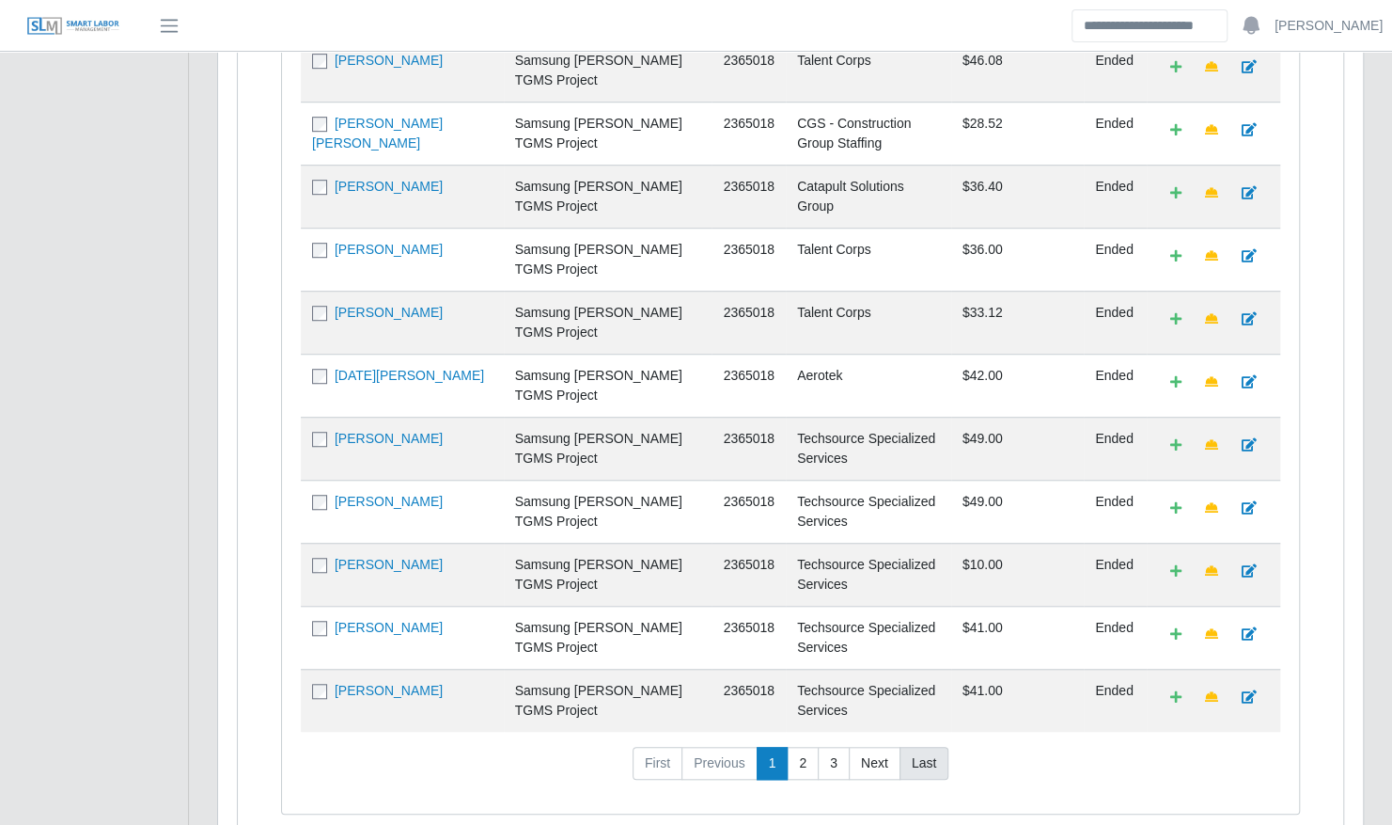
click at [911, 747] on link "Last" at bounding box center [924, 764] width 49 height 34
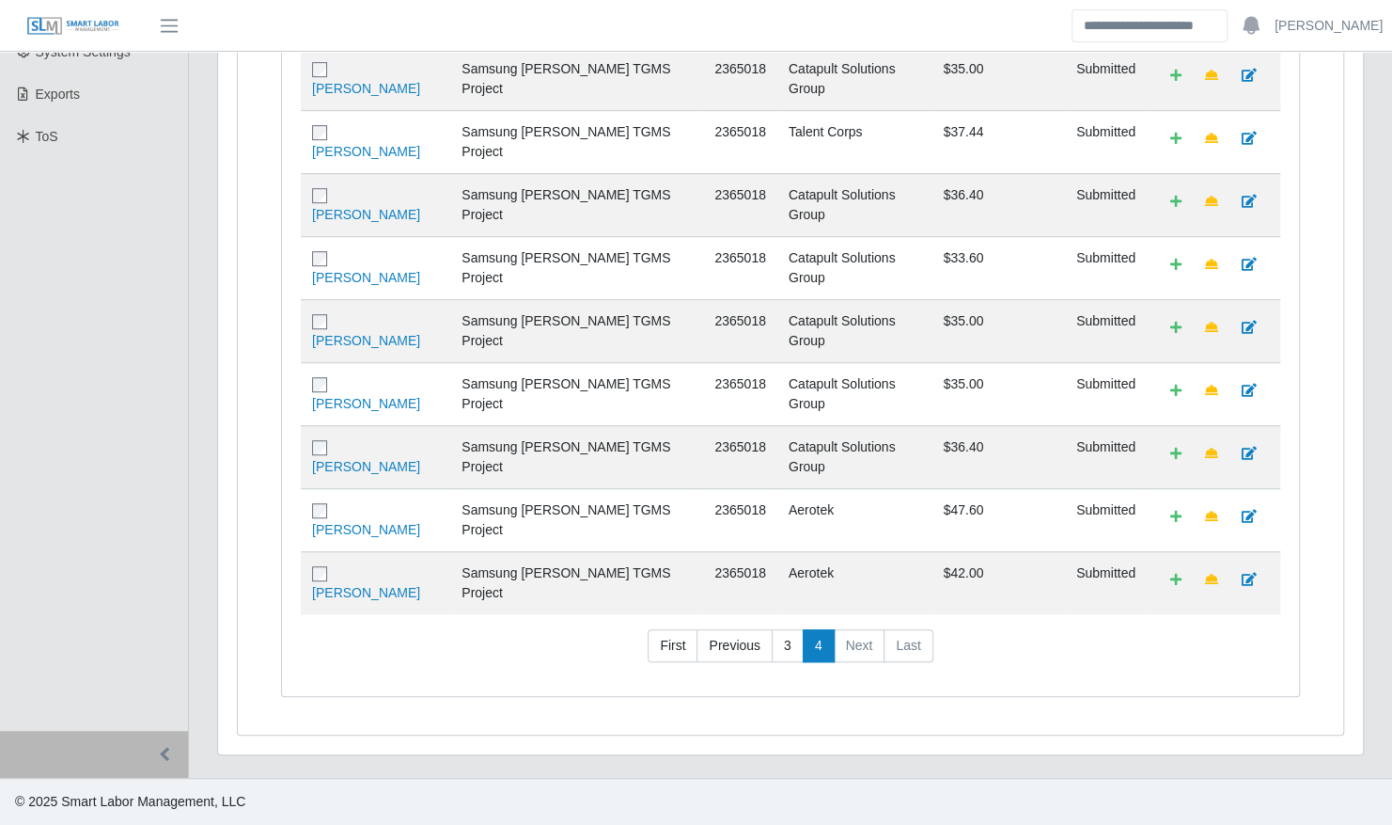
scroll to position [404, 0]
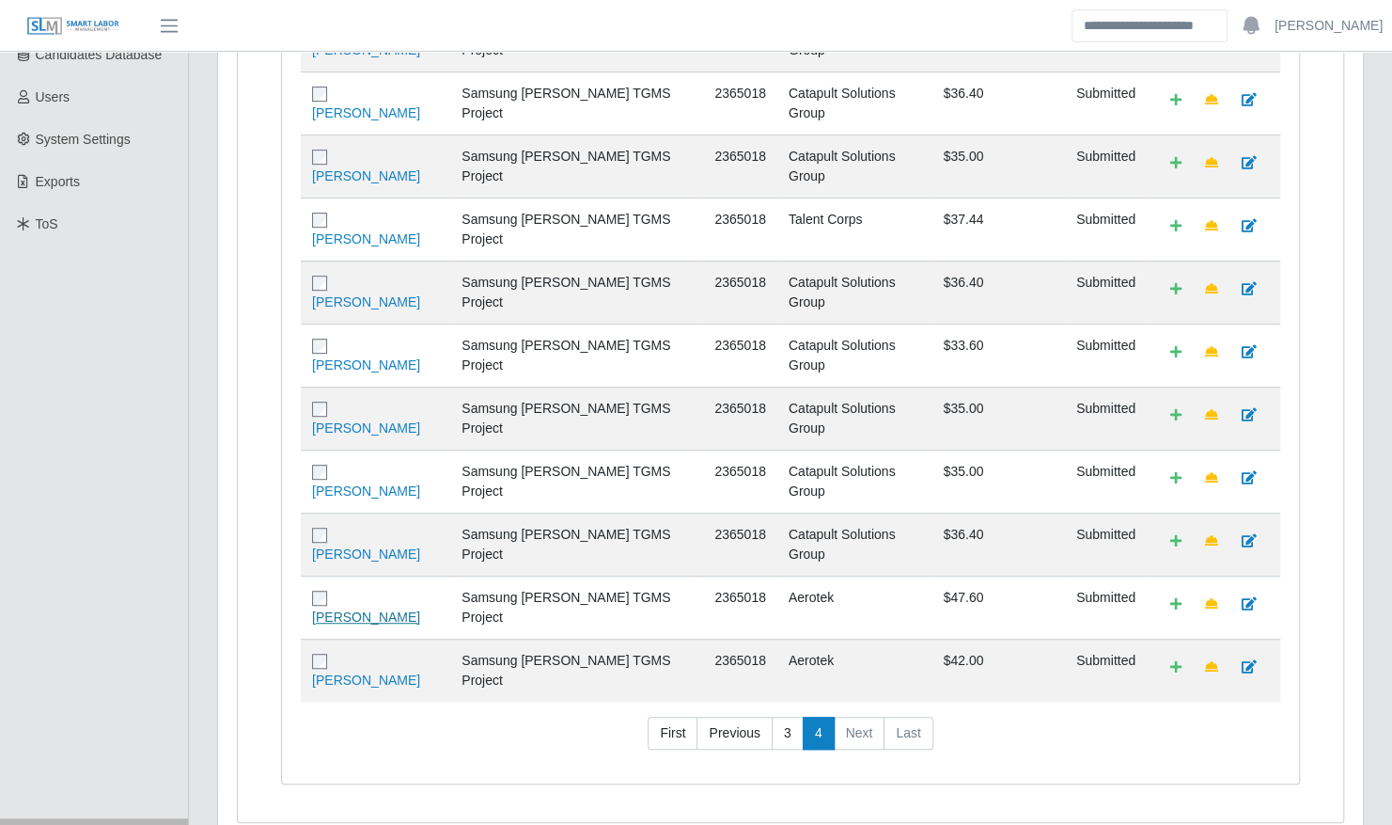
click at [384, 609] on link "[PERSON_NAME]" at bounding box center [366, 616] width 108 height 15
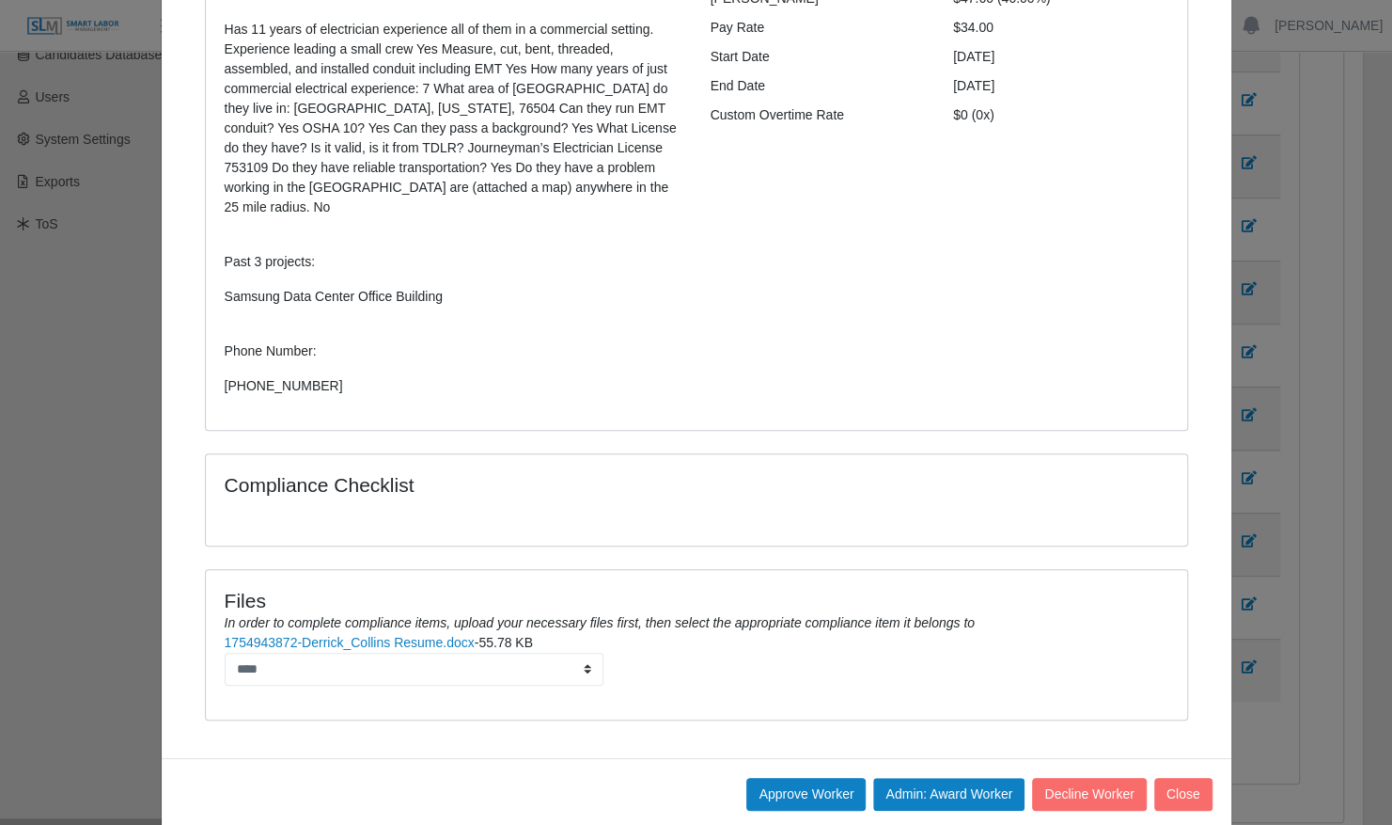
scroll to position [325, 0]
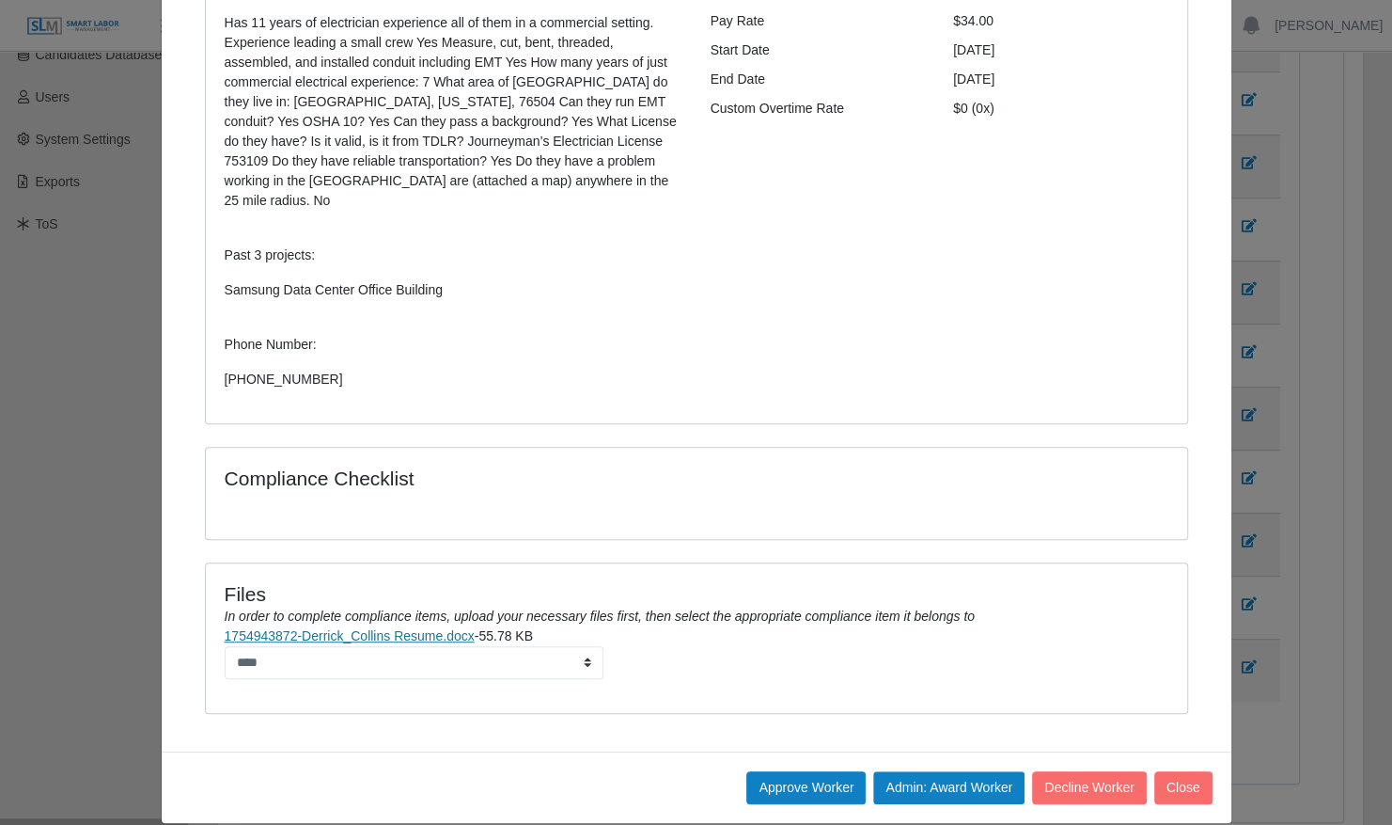
click at [430, 628] on link "1754943872-Derrick_Collins Resume.docx" at bounding box center [350, 635] width 250 height 15
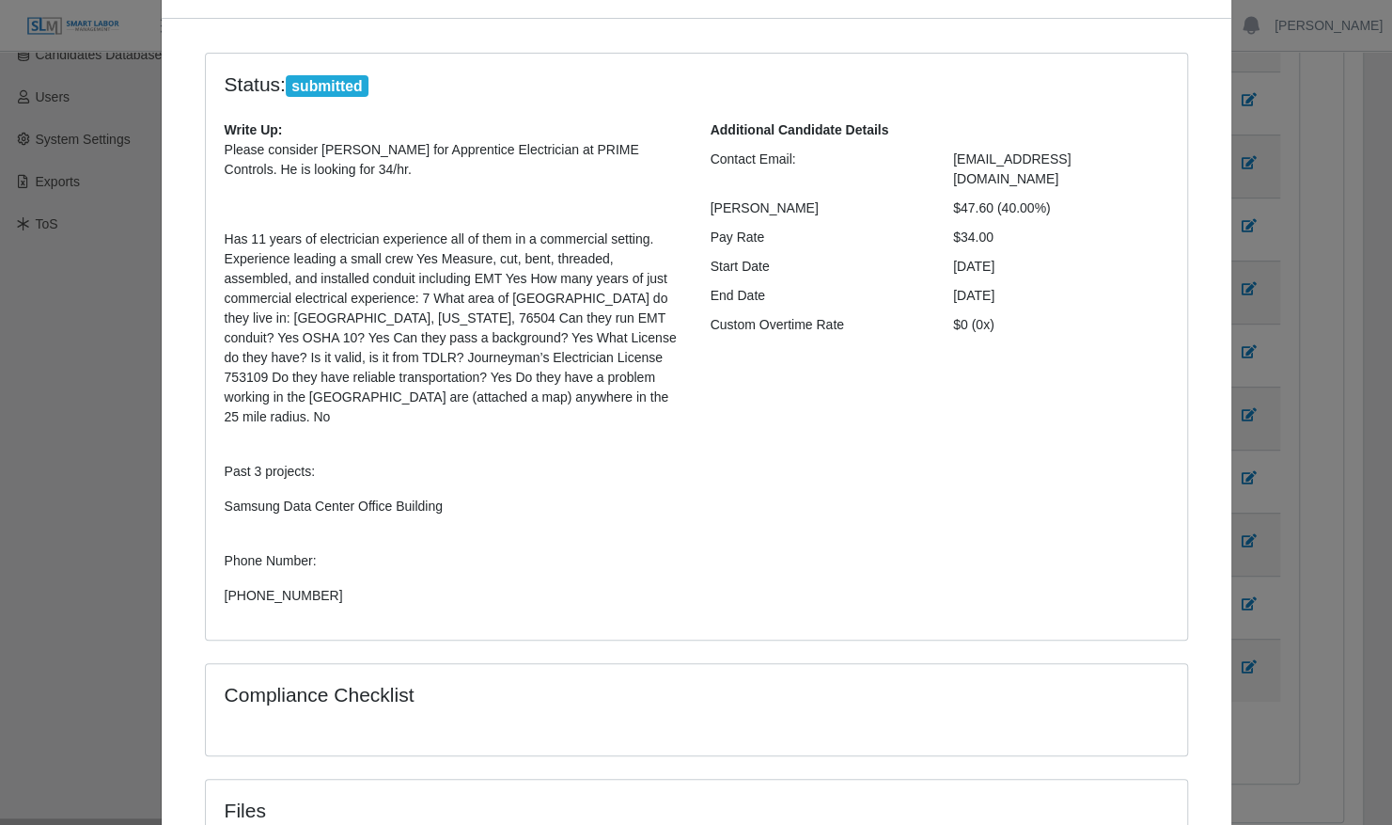
scroll to position [0, 0]
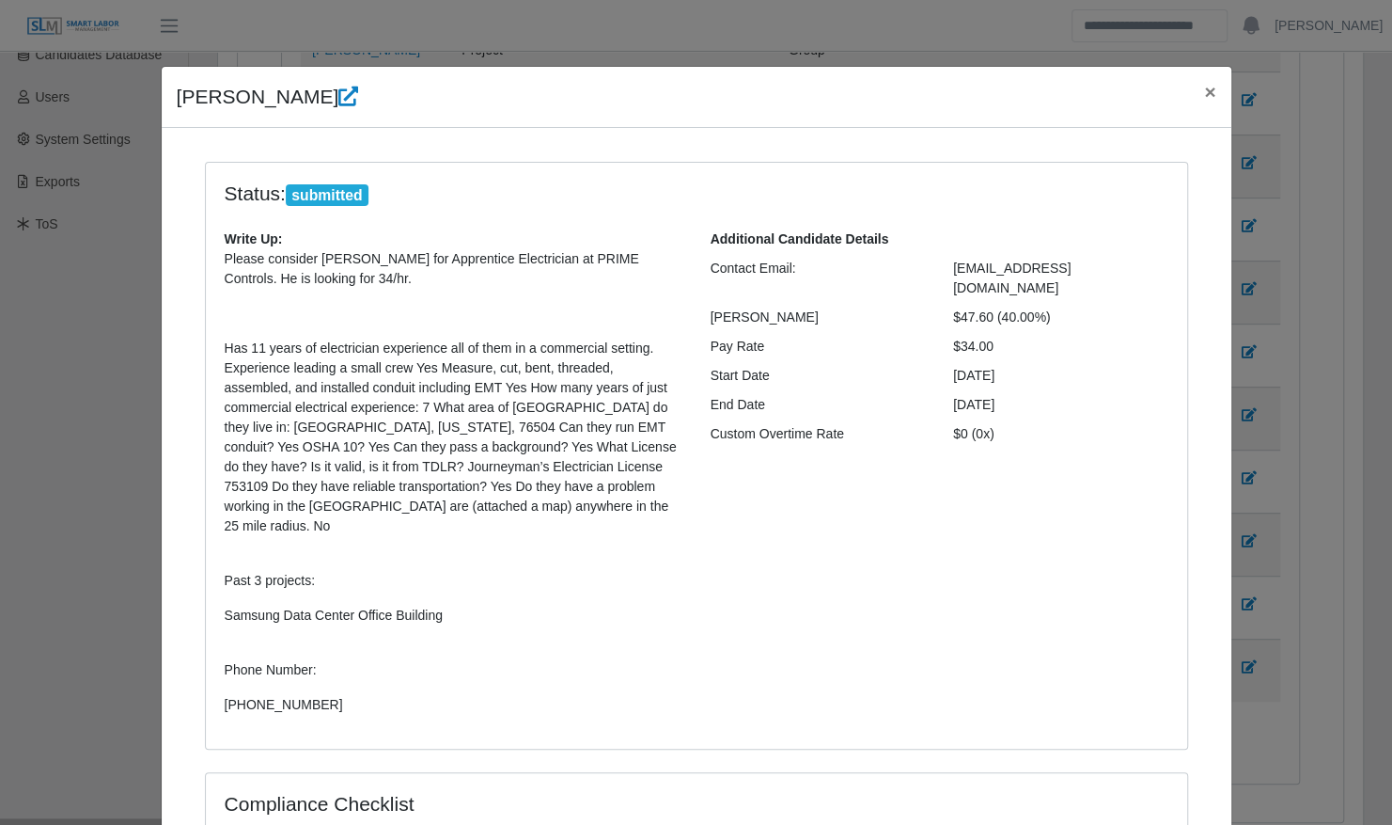
drag, startPoint x: 967, startPoint y: 320, endPoint x: 166, endPoint y: 86, distance: 834.6
click at [166, 86] on div "[PERSON_NAME] × Status: submitted Write Up: Please consider [PERSON_NAME] for A…" at bounding box center [697, 607] width 1072 height 1083
copy div "Loremip Dolorsi × Ametco: adipiscin Elits Do: Eiusmo temporin Utlabor Etdolor m…"
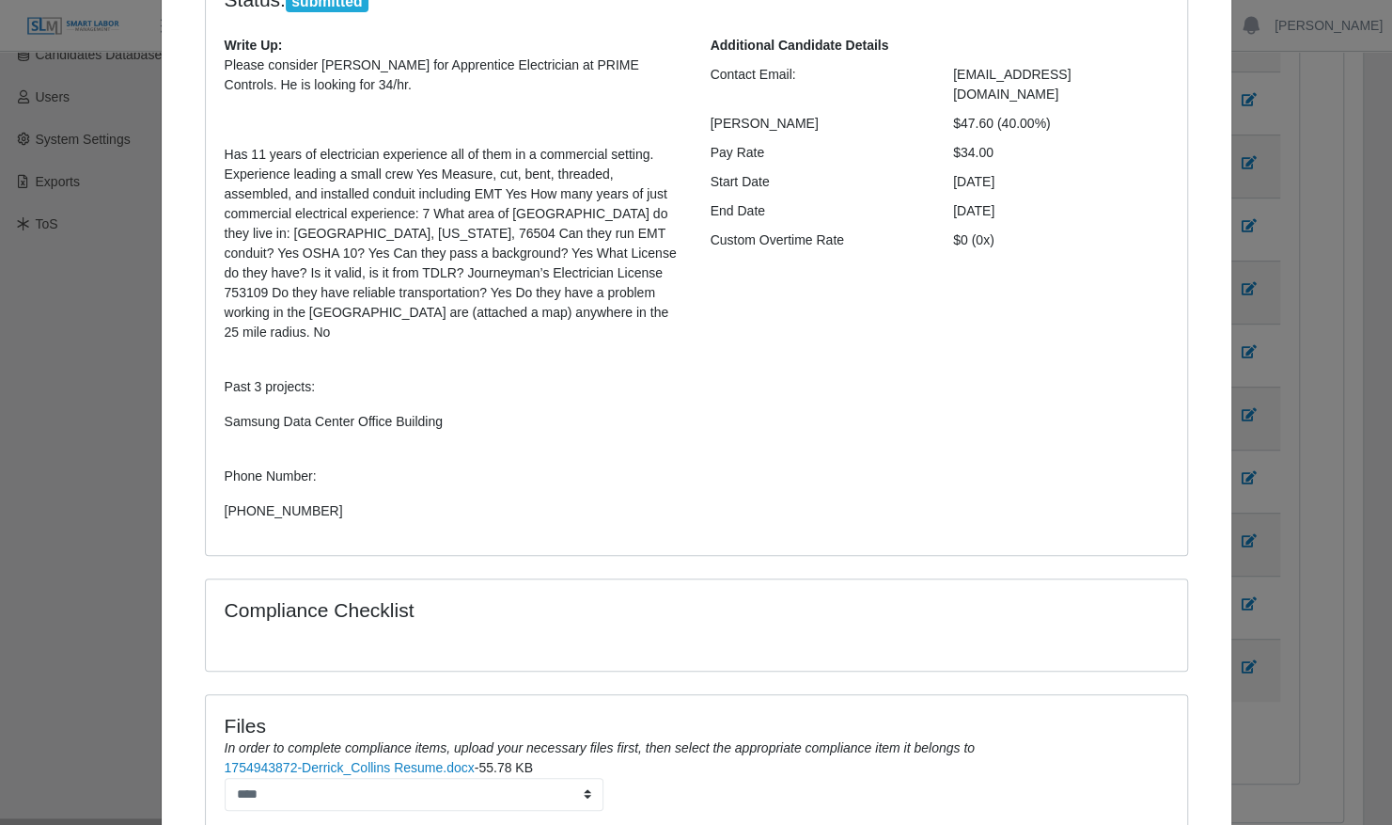
scroll to position [325, 0]
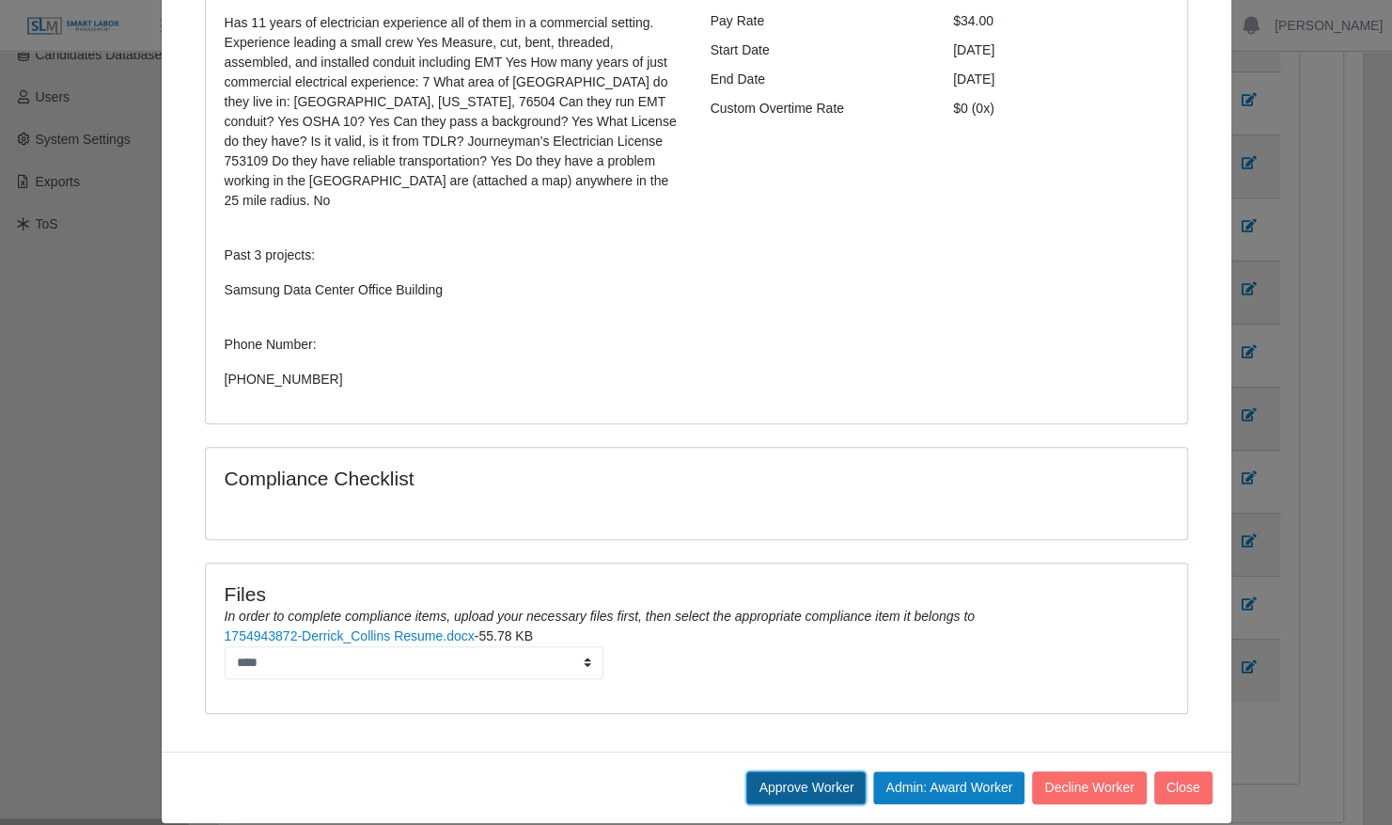
click at [797, 771] on button "Approve Worker" at bounding box center [806, 787] width 119 height 33
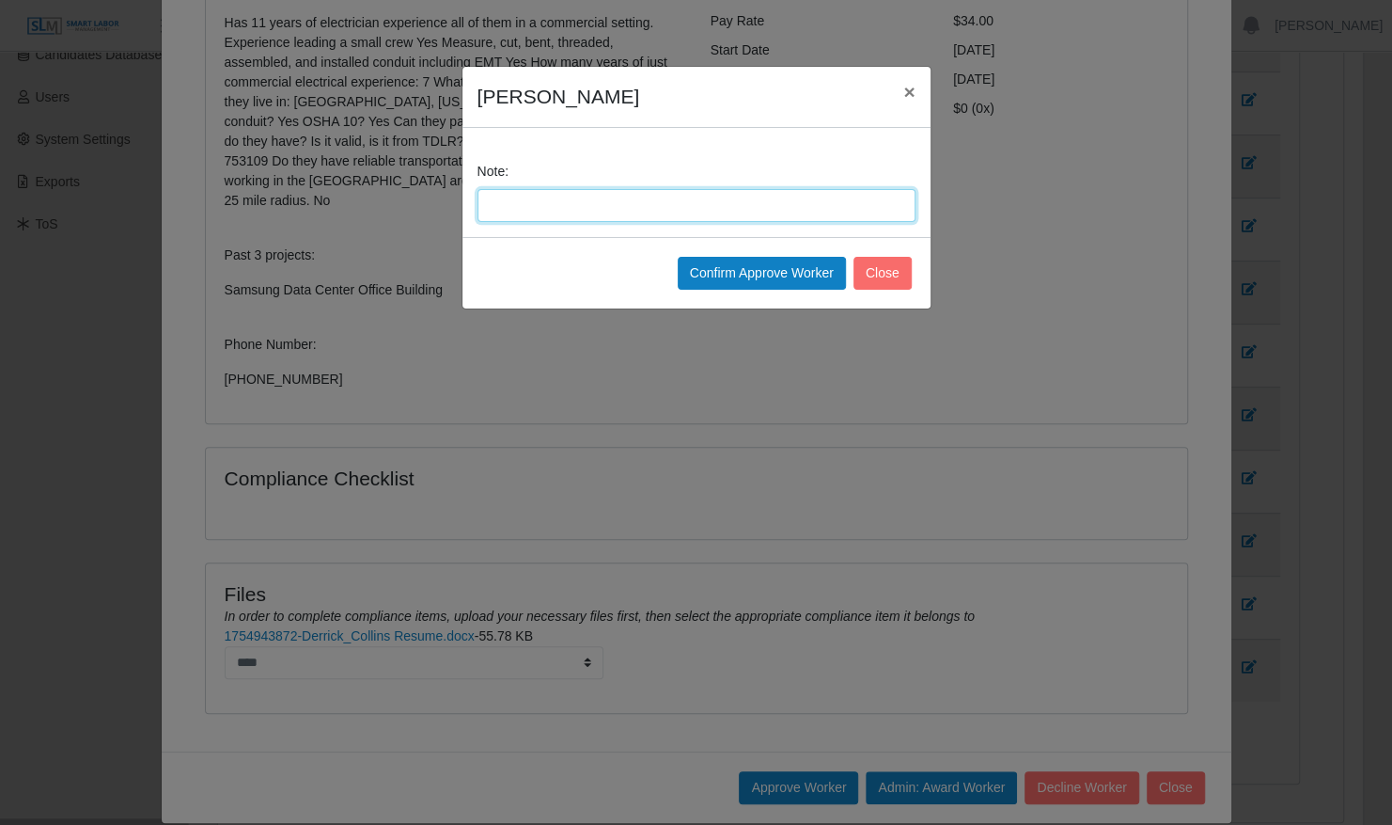
click at [601, 209] on input "Note:" at bounding box center [697, 205] width 438 height 33
type input "**********"
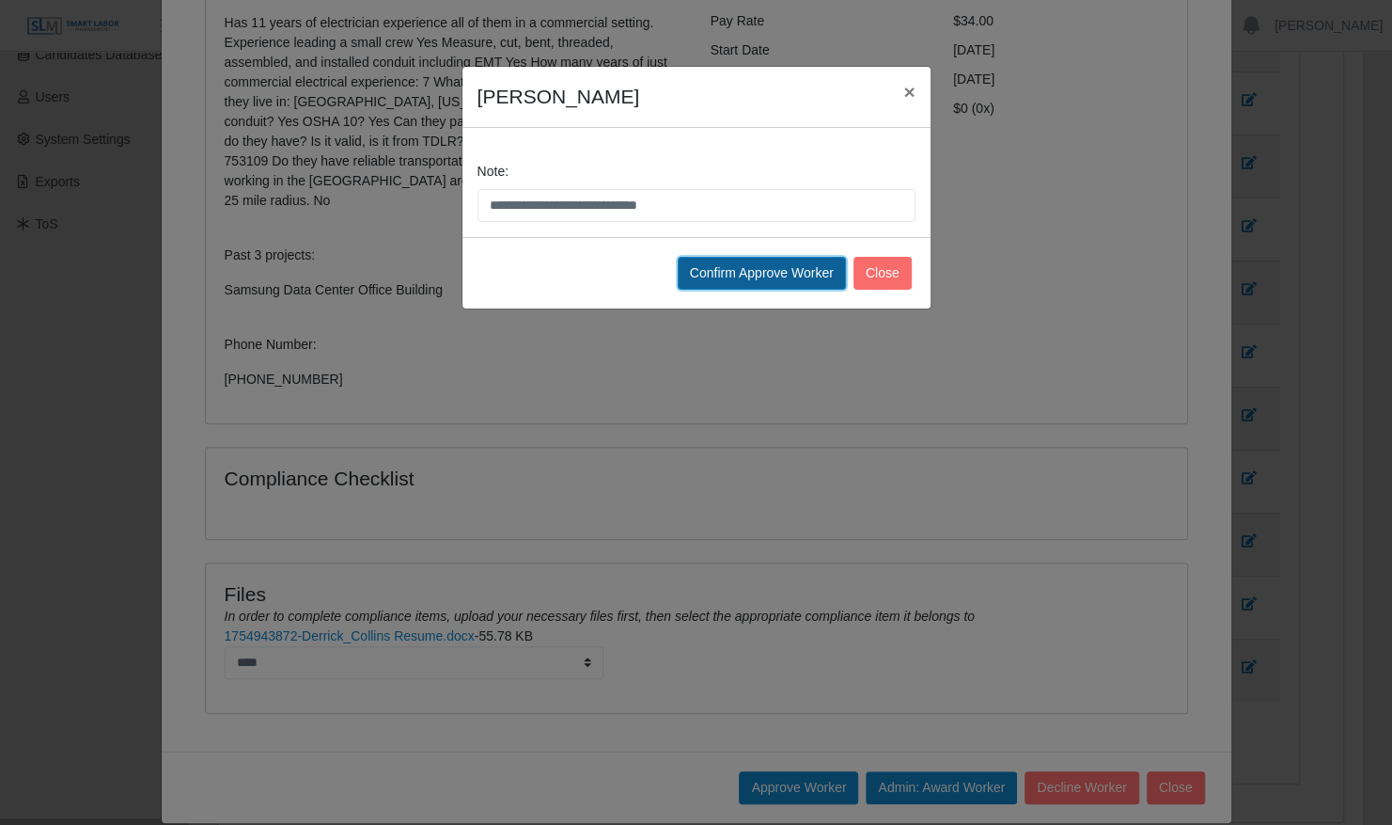
click at [728, 267] on button "Confirm Approve Worker" at bounding box center [762, 273] width 168 height 33
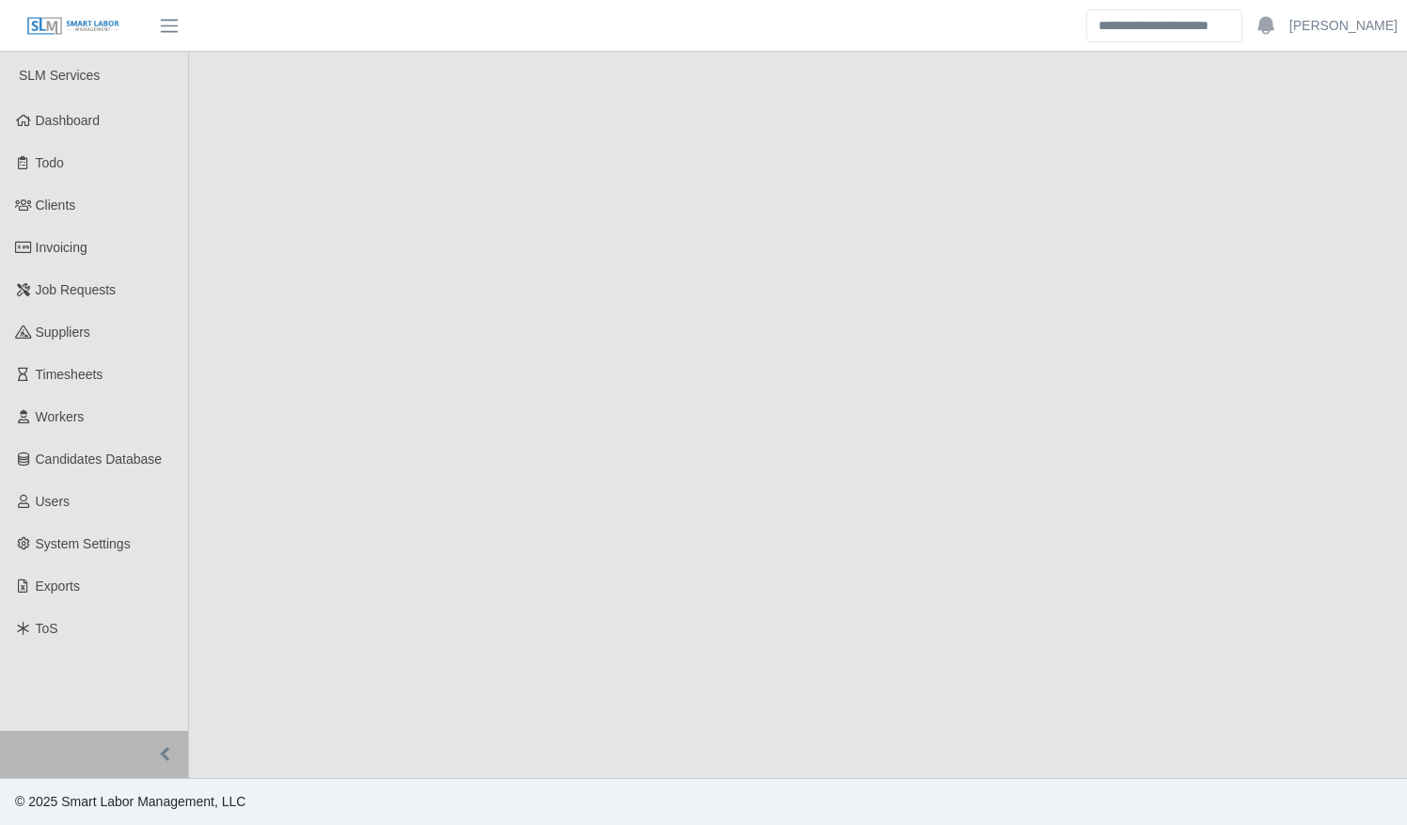
select select "****"
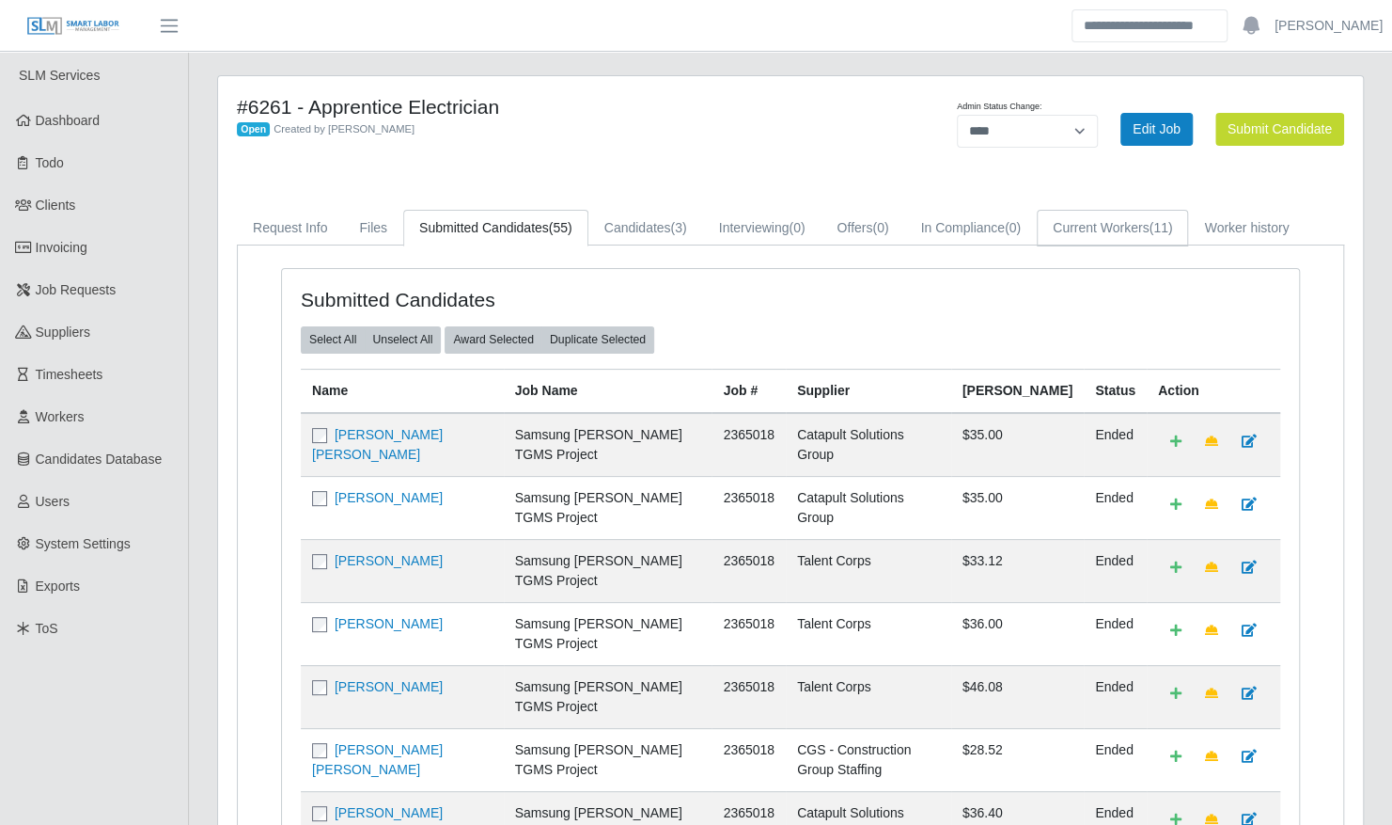
click at [1118, 228] on link "Current Workers (11)" at bounding box center [1112, 228] width 151 height 37
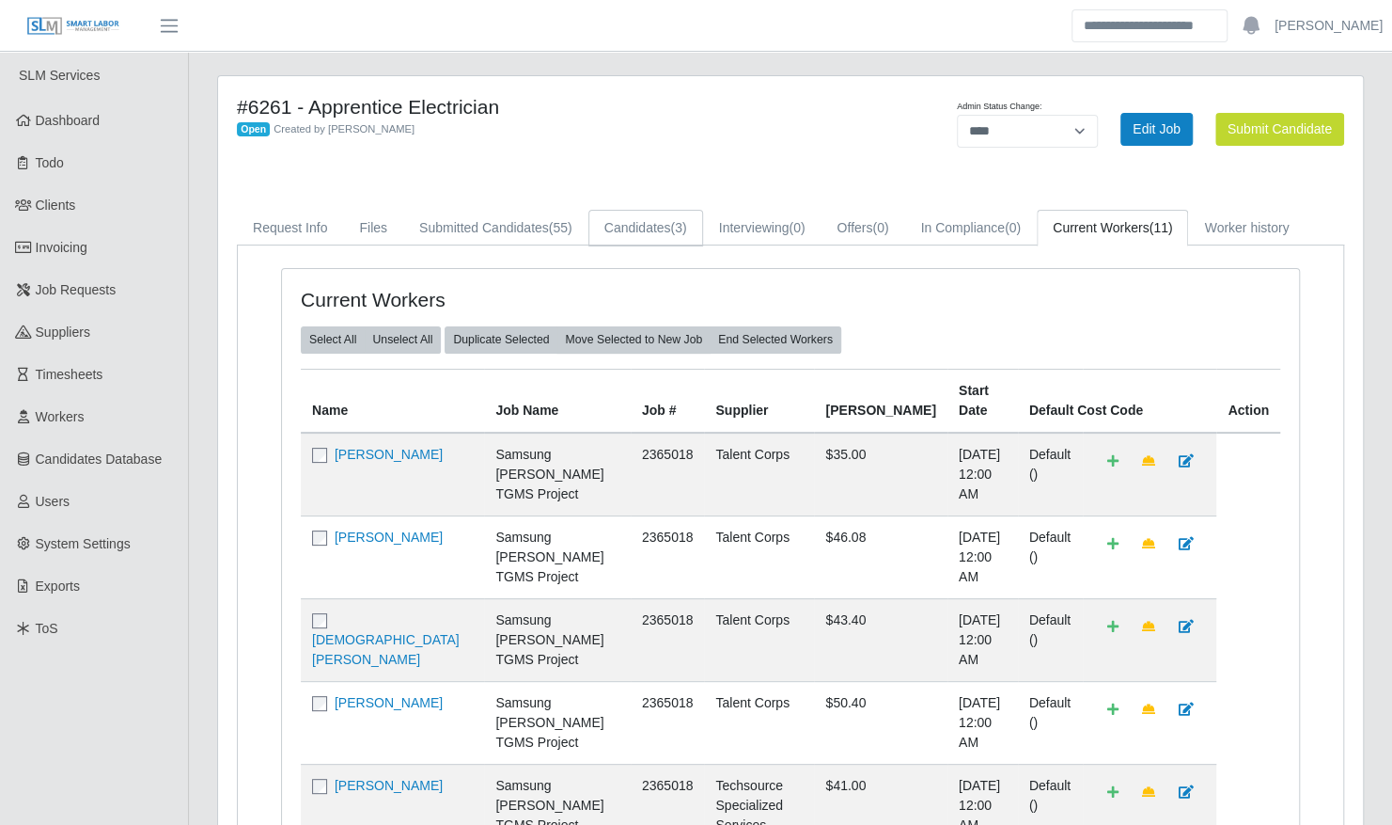
click at [589, 231] on link "Candidates (3)" at bounding box center [646, 228] width 115 height 37
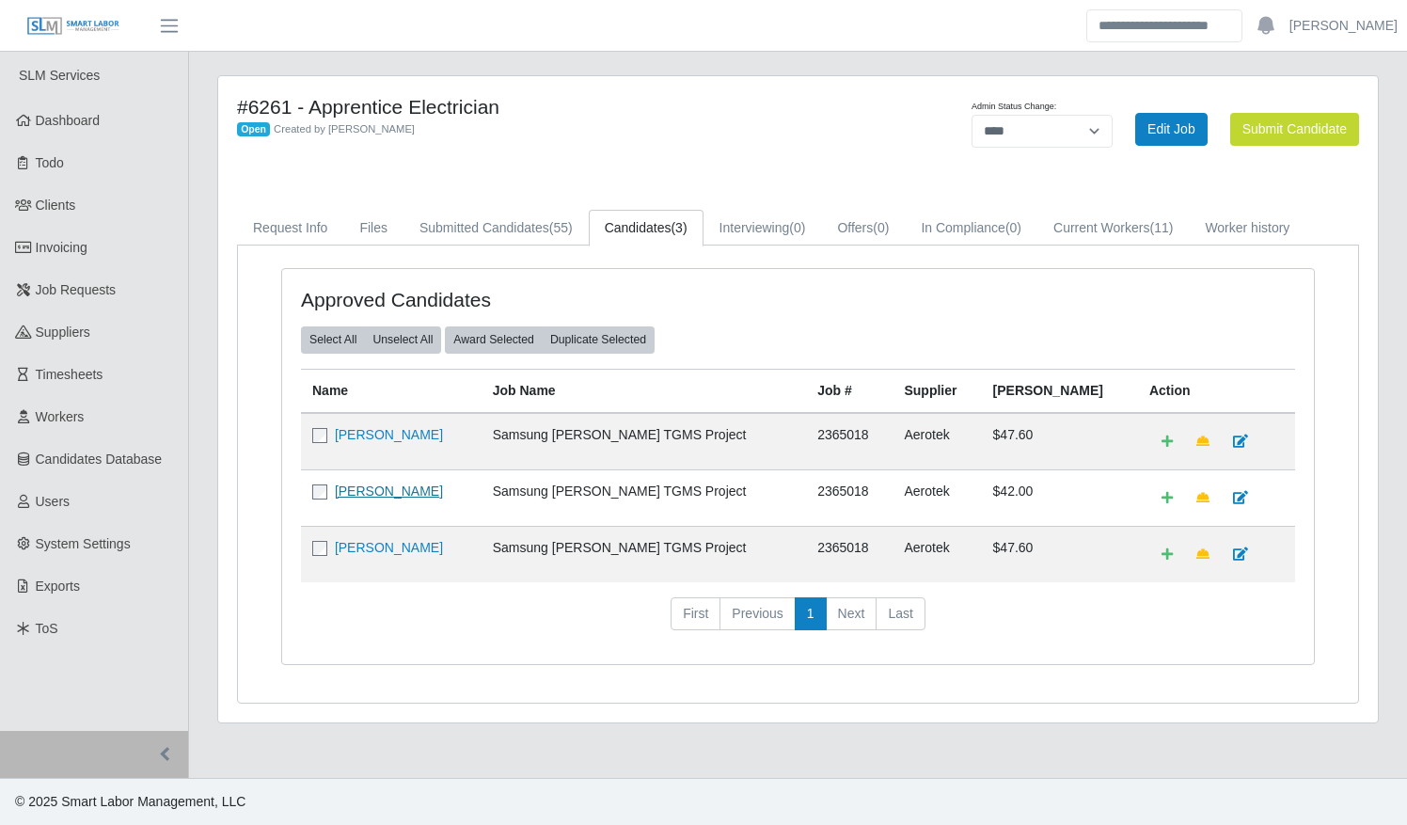
click at [393, 487] on link "Jaime Castillo" at bounding box center [389, 490] width 108 height 15
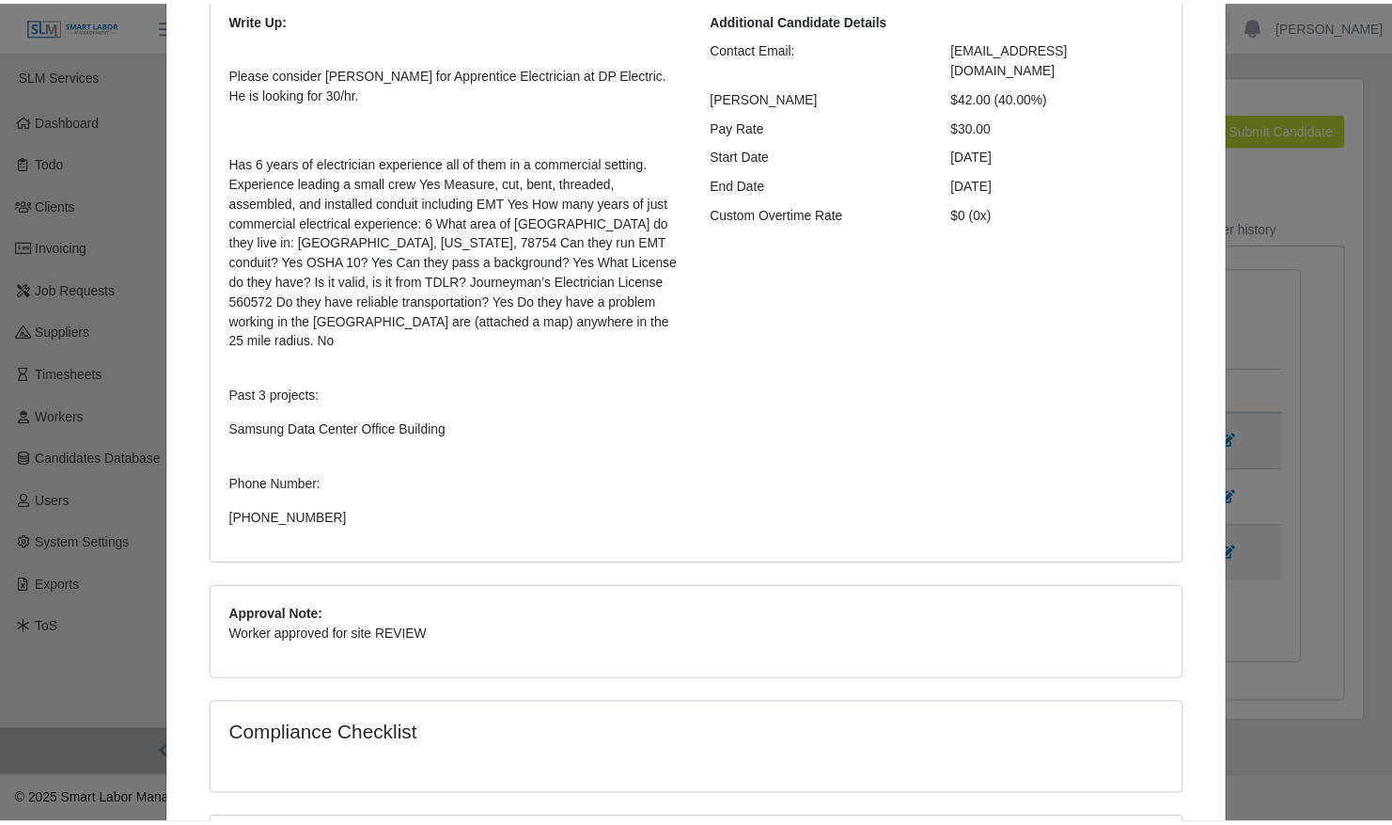
scroll to position [747, 0]
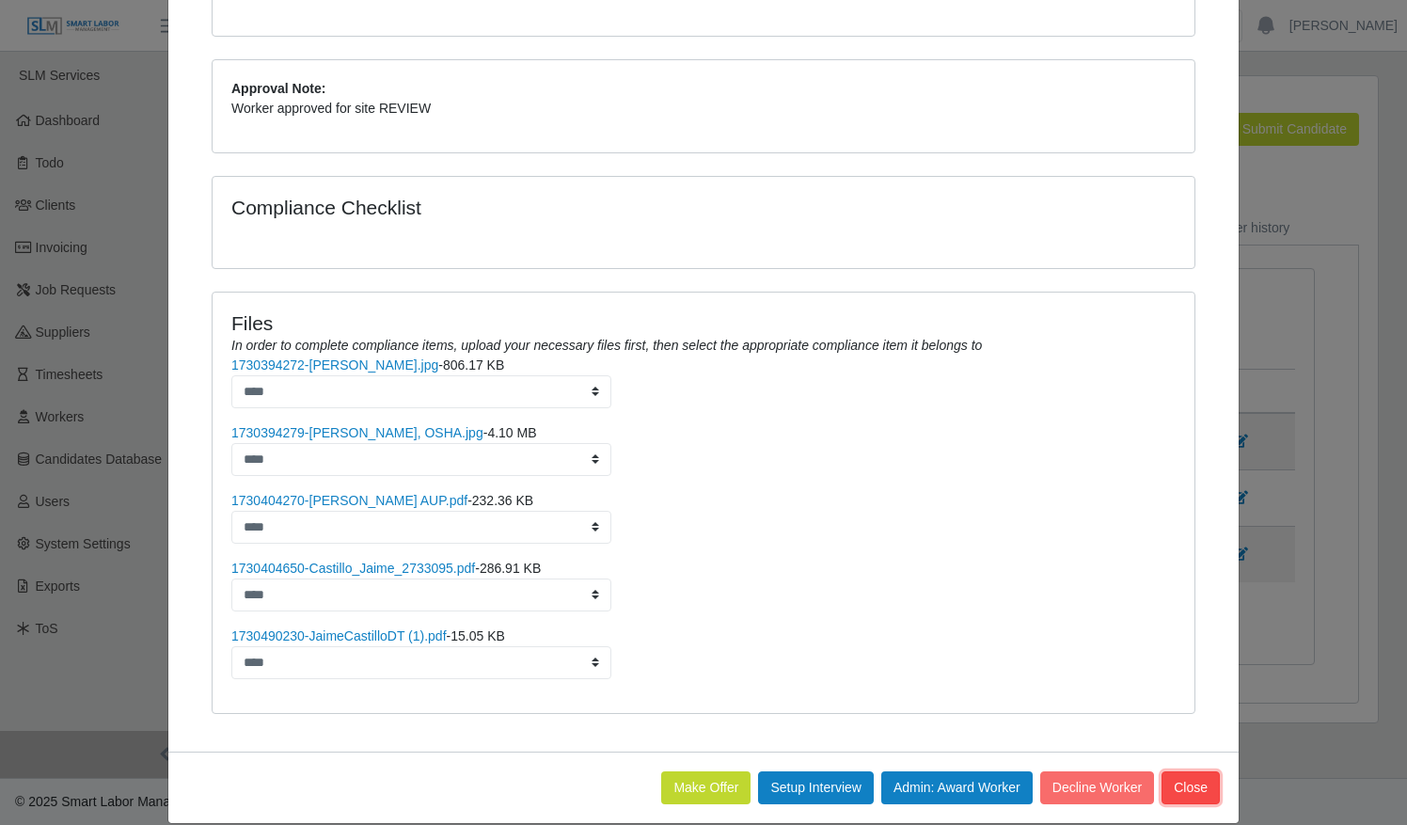
click at [1180, 771] on button "Close" at bounding box center [1190, 787] width 58 height 33
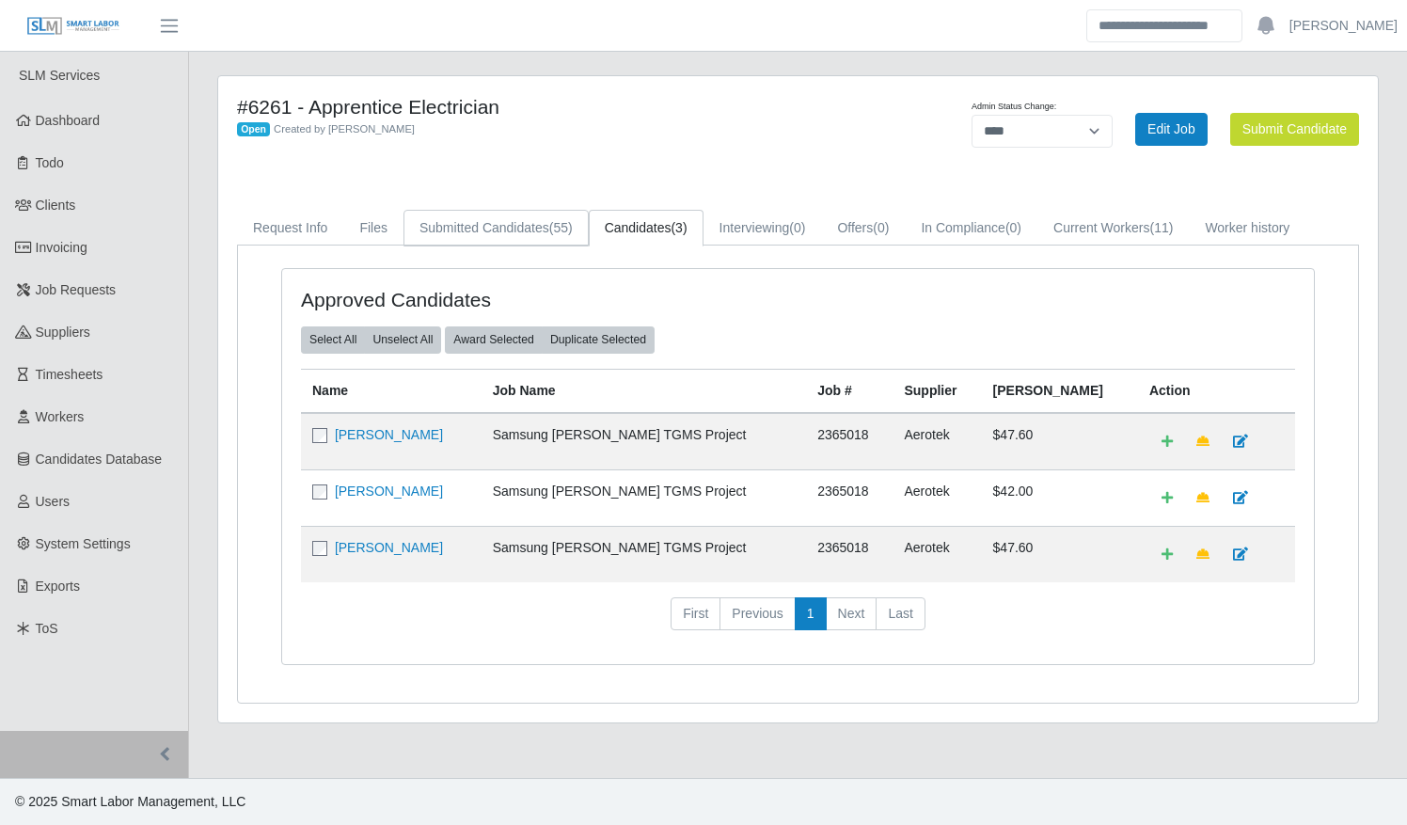
click at [490, 215] on link "Submitted Candidates (55)" at bounding box center [495, 228] width 185 height 37
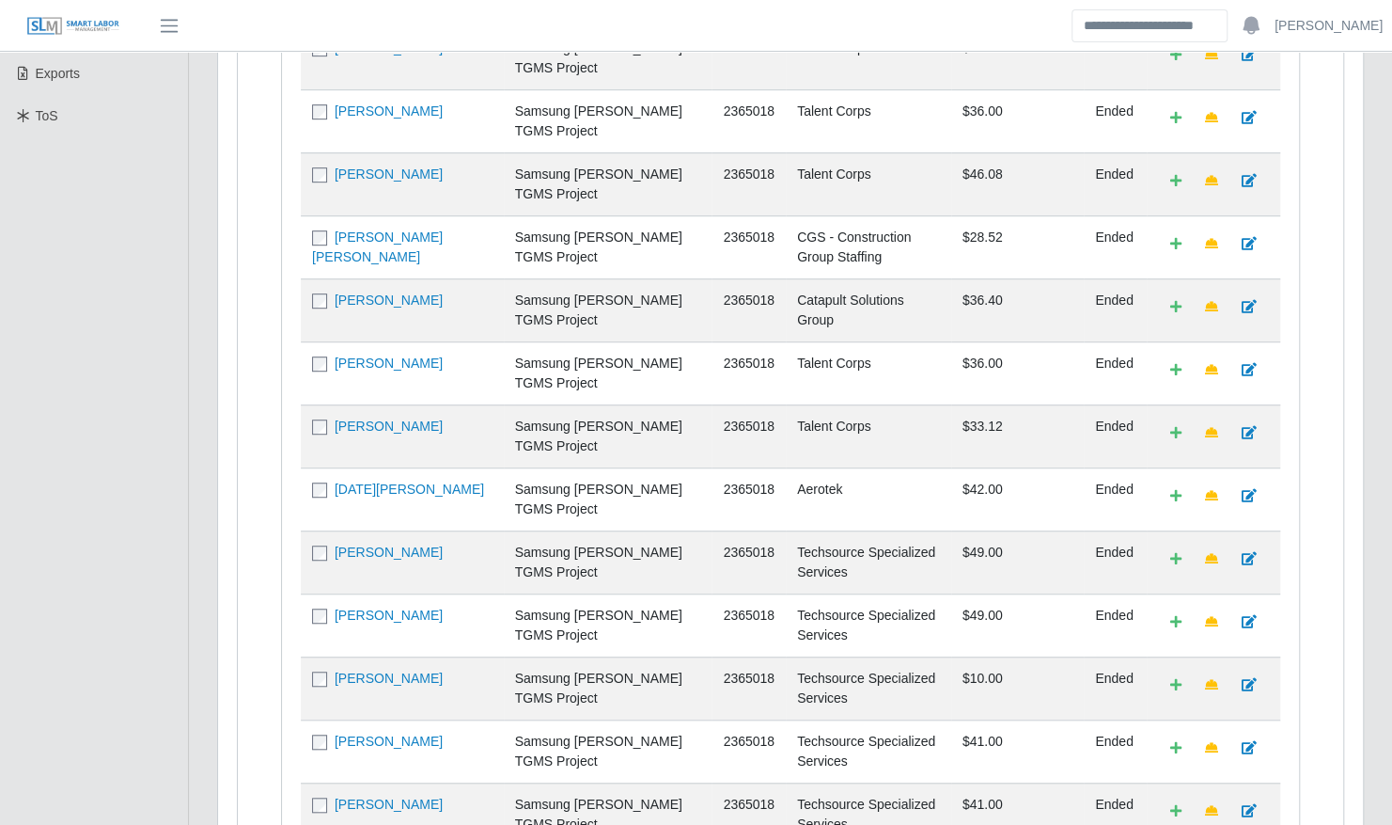
scroll to position [626, 0]
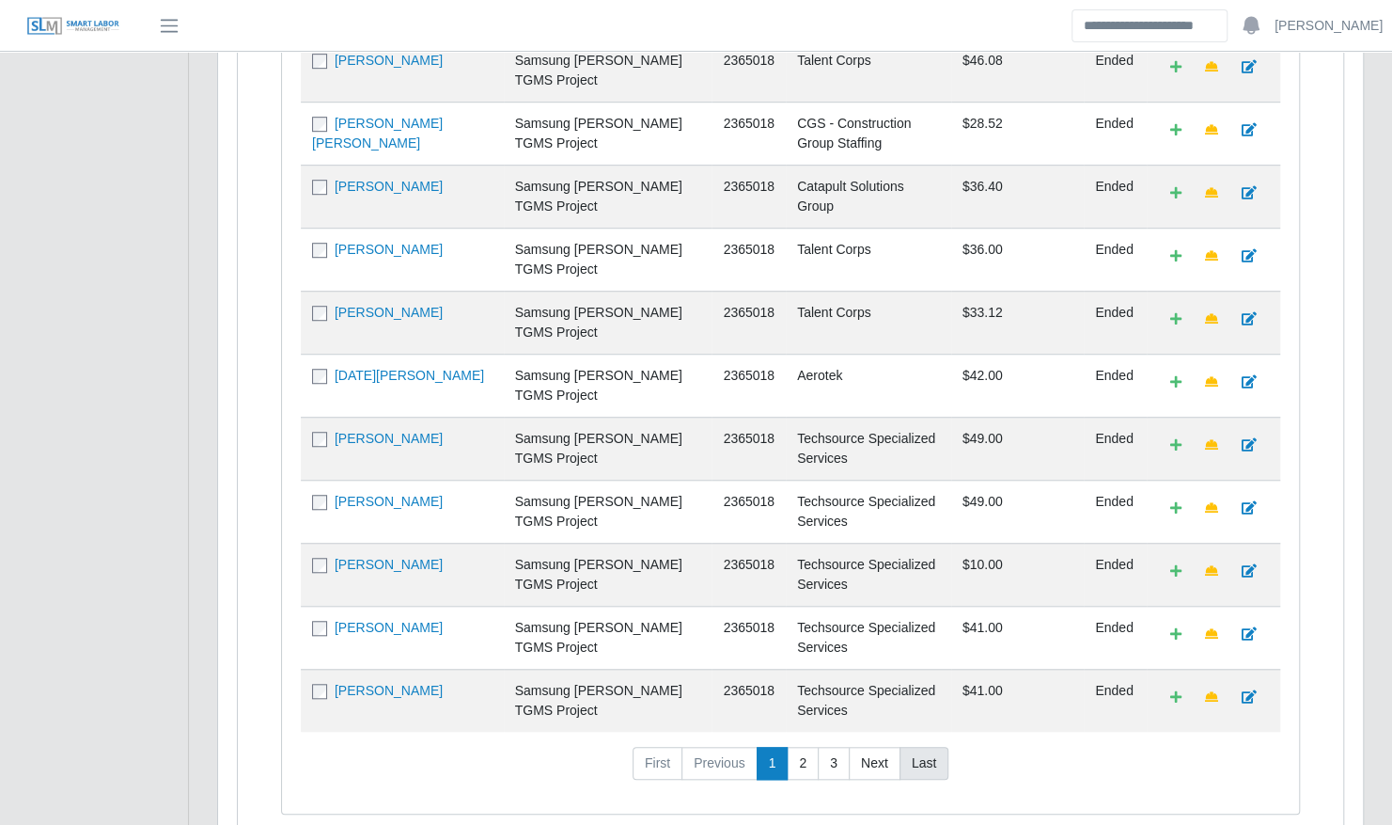
click at [923, 747] on link "Last" at bounding box center [924, 764] width 49 height 34
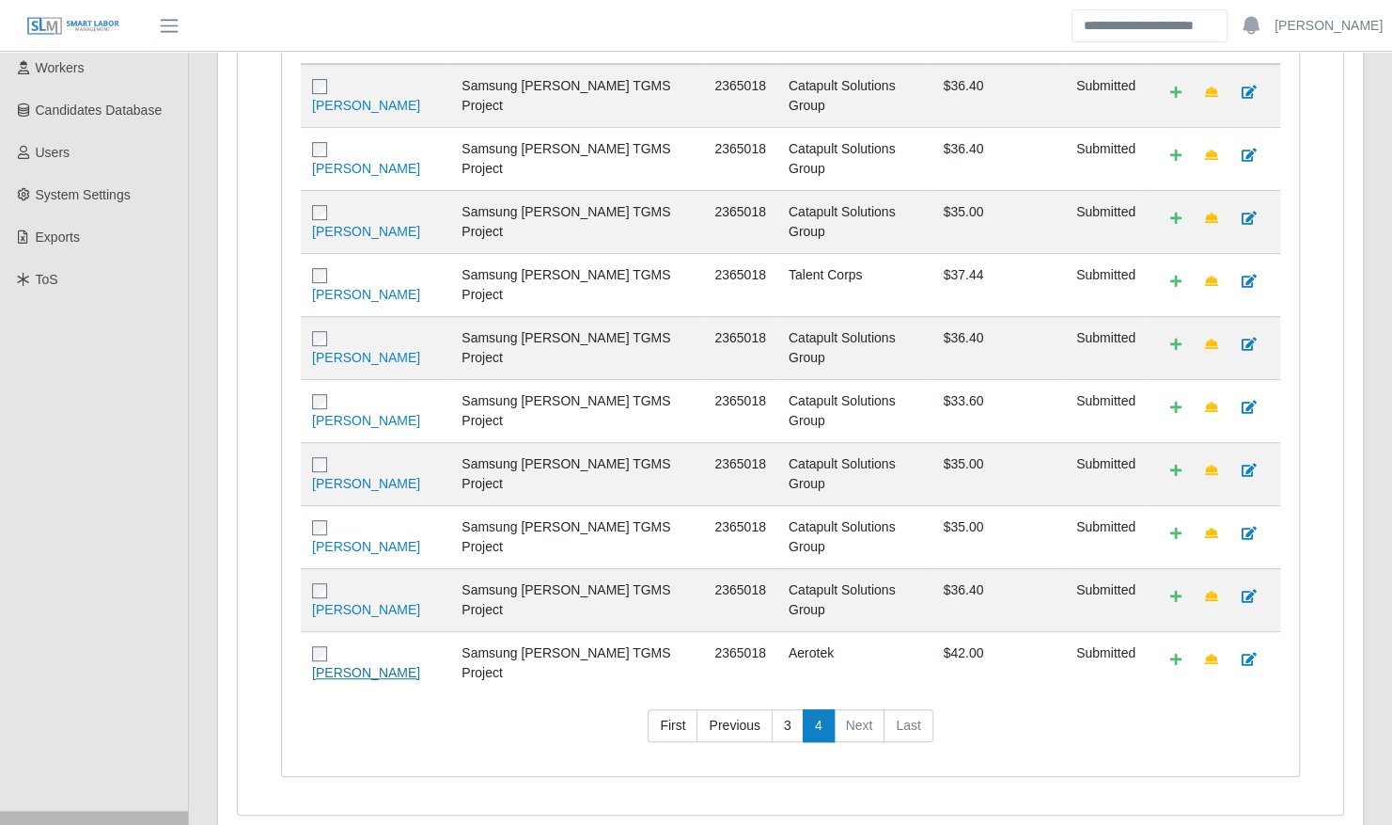
click at [415, 665] on link "Ernesto Tejada Tejada" at bounding box center [366, 672] width 108 height 15
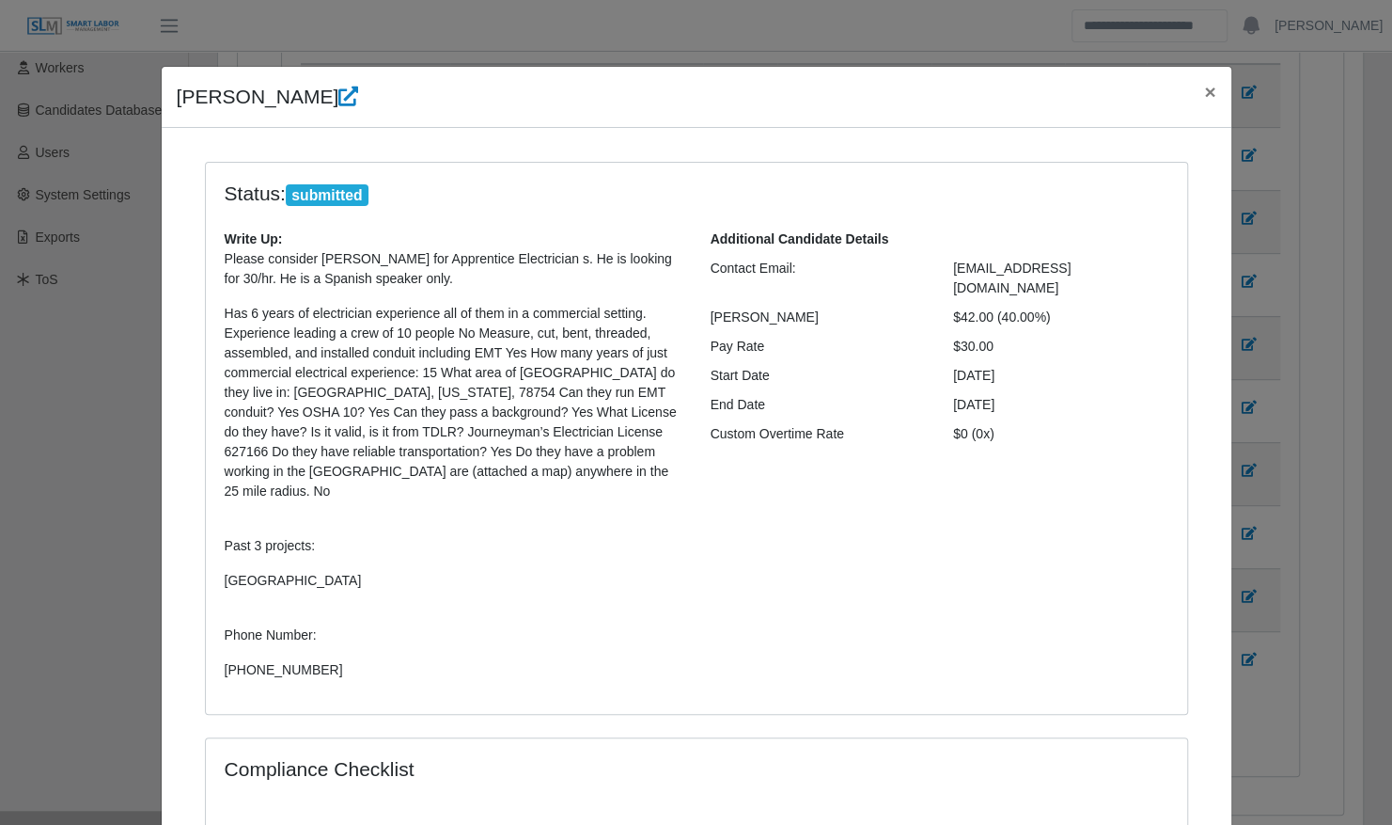
drag, startPoint x: 990, startPoint y: 327, endPoint x: 164, endPoint y: 100, distance: 857.2
click at [164, 100] on div "Ernesto Tejada Tejada × Status: submitted Write Up: Please consider Ernesto Tej…" at bounding box center [697, 590] width 1072 height 1048
copy div "Ernesto Tejada Tejada × Status: submitted Write Up: Please consider Ernesto Tej…"
click at [684, 674] on div "Status: submitted Write Up: Please consider Ernesto Tejada for Apprentice Elect…" at bounding box center [697, 439] width 982 height 552
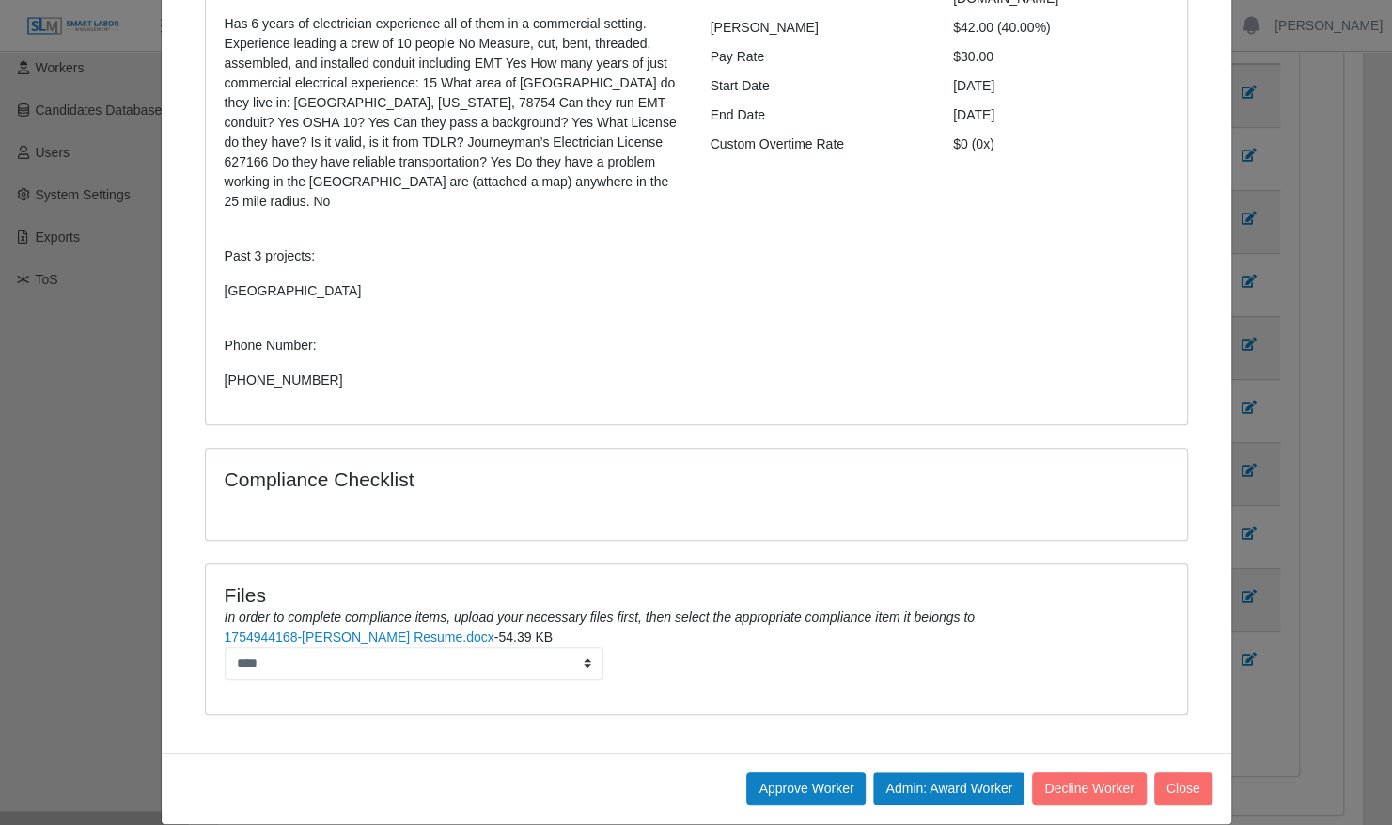
scroll to position [291, 0]
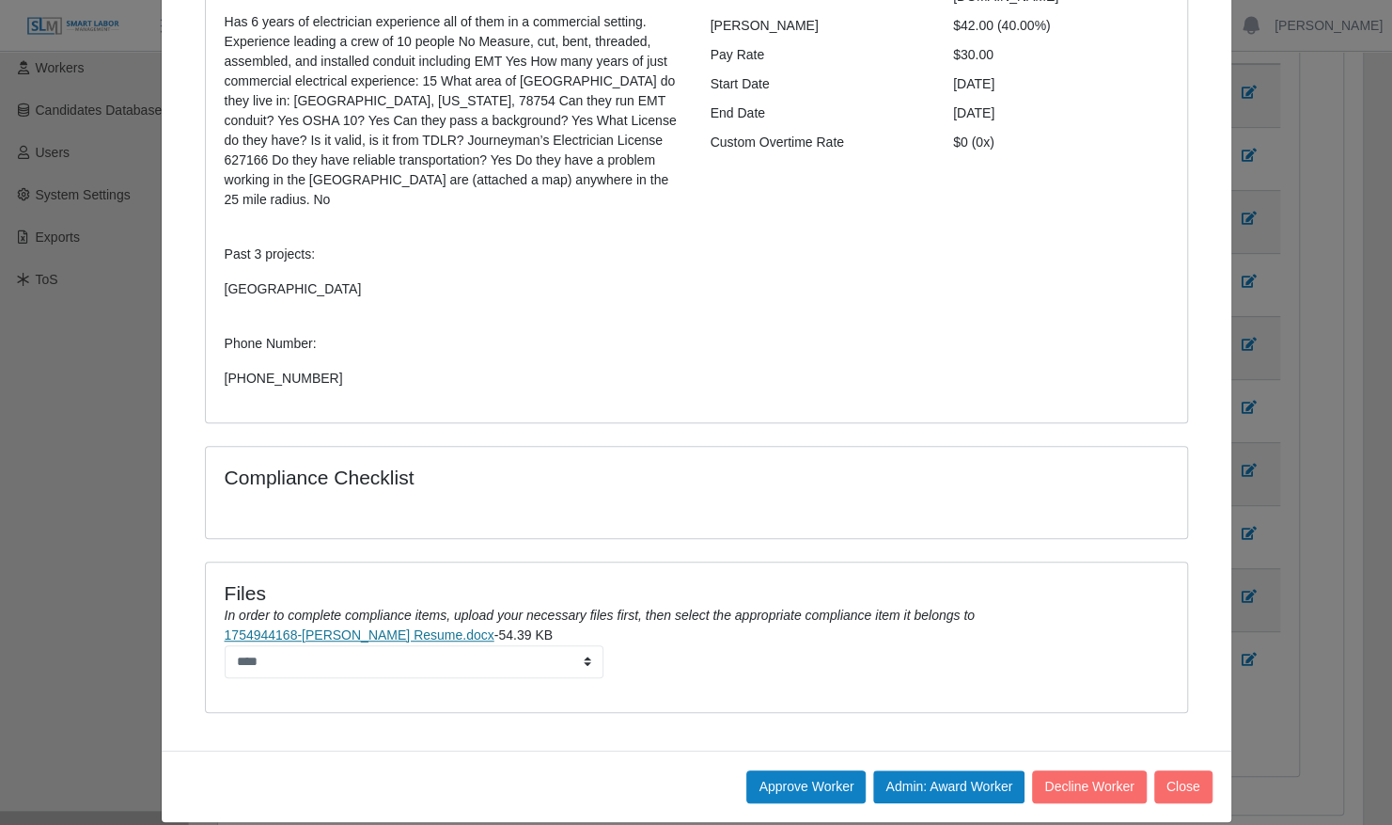
click at [400, 627] on link "1754944168-Ernesto Tejeda Resume.docx" at bounding box center [360, 634] width 270 height 15
click at [814, 770] on button "Approve Worker" at bounding box center [806, 786] width 119 height 33
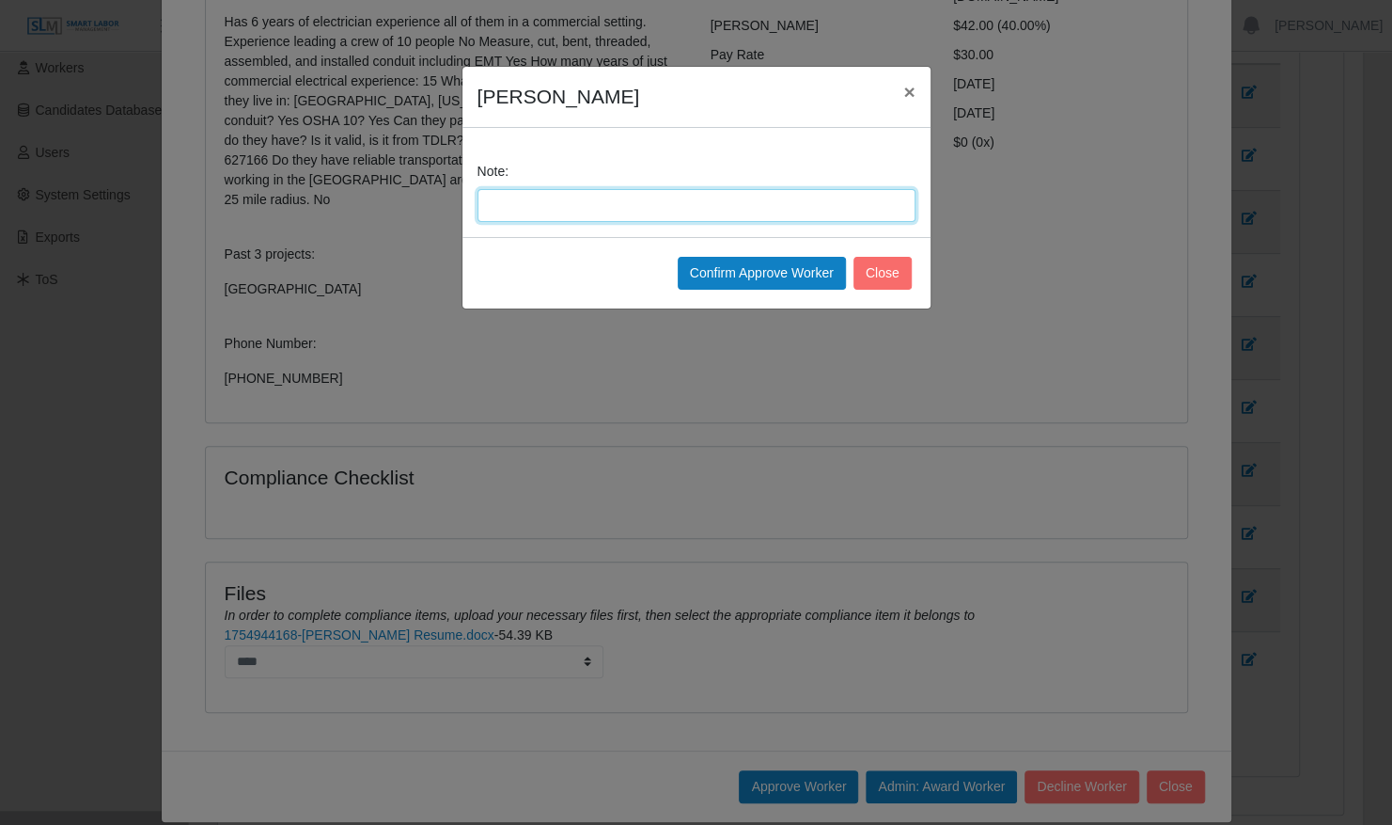
click at [590, 200] on input "Note:" at bounding box center [697, 205] width 438 height 33
type input "**********"
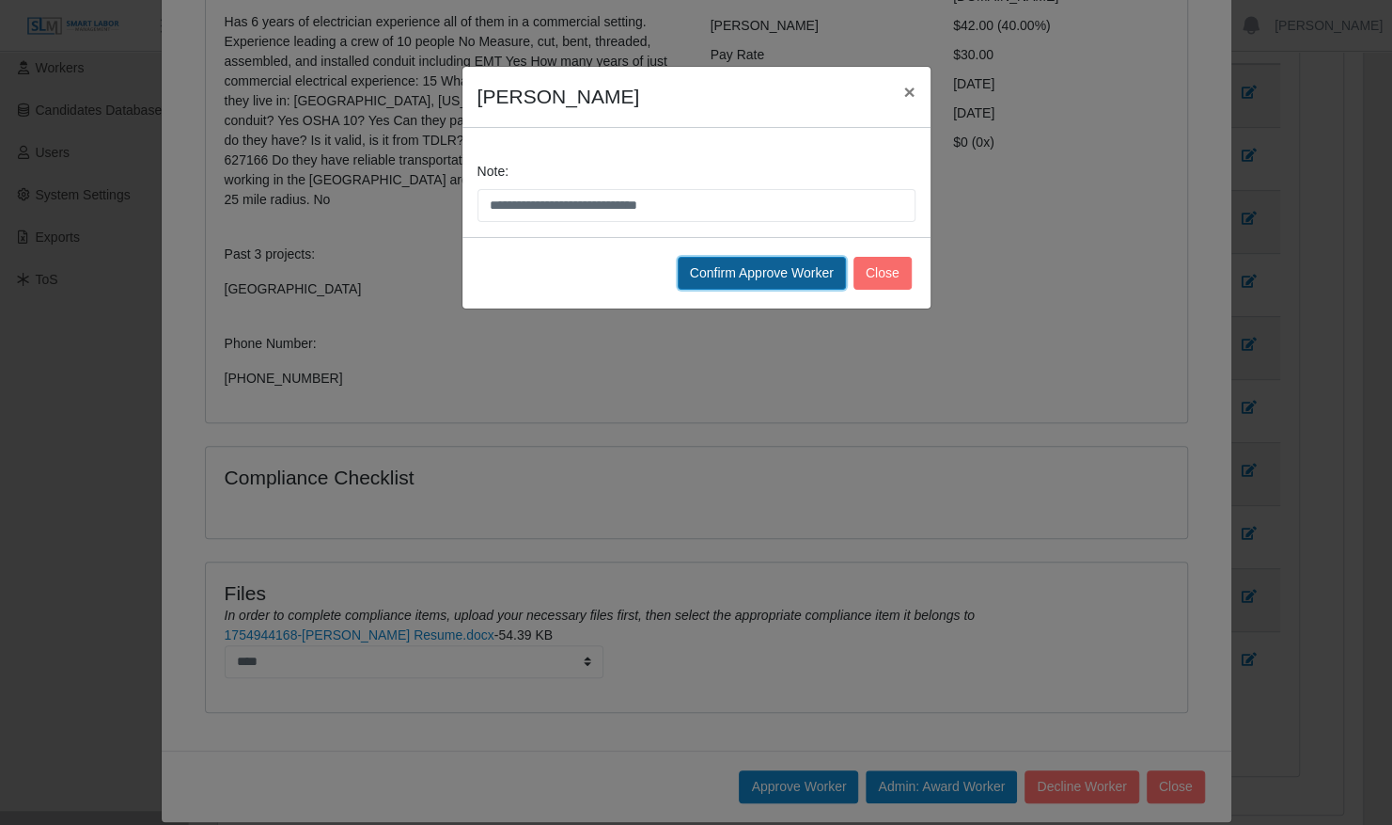
click at [794, 265] on button "Confirm Approve Worker" at bounding box center [762, 273] width 168 height 33
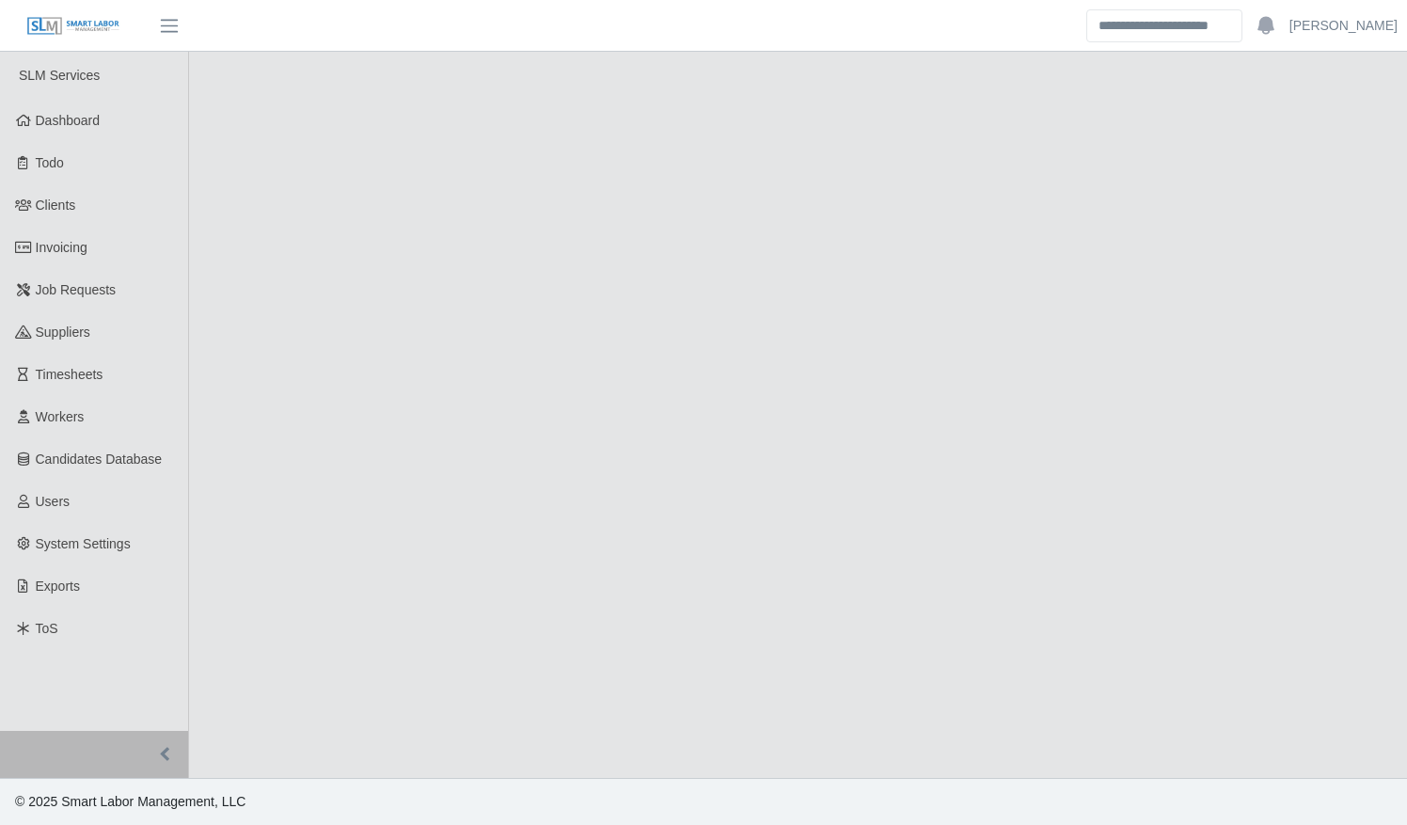
select select "****"
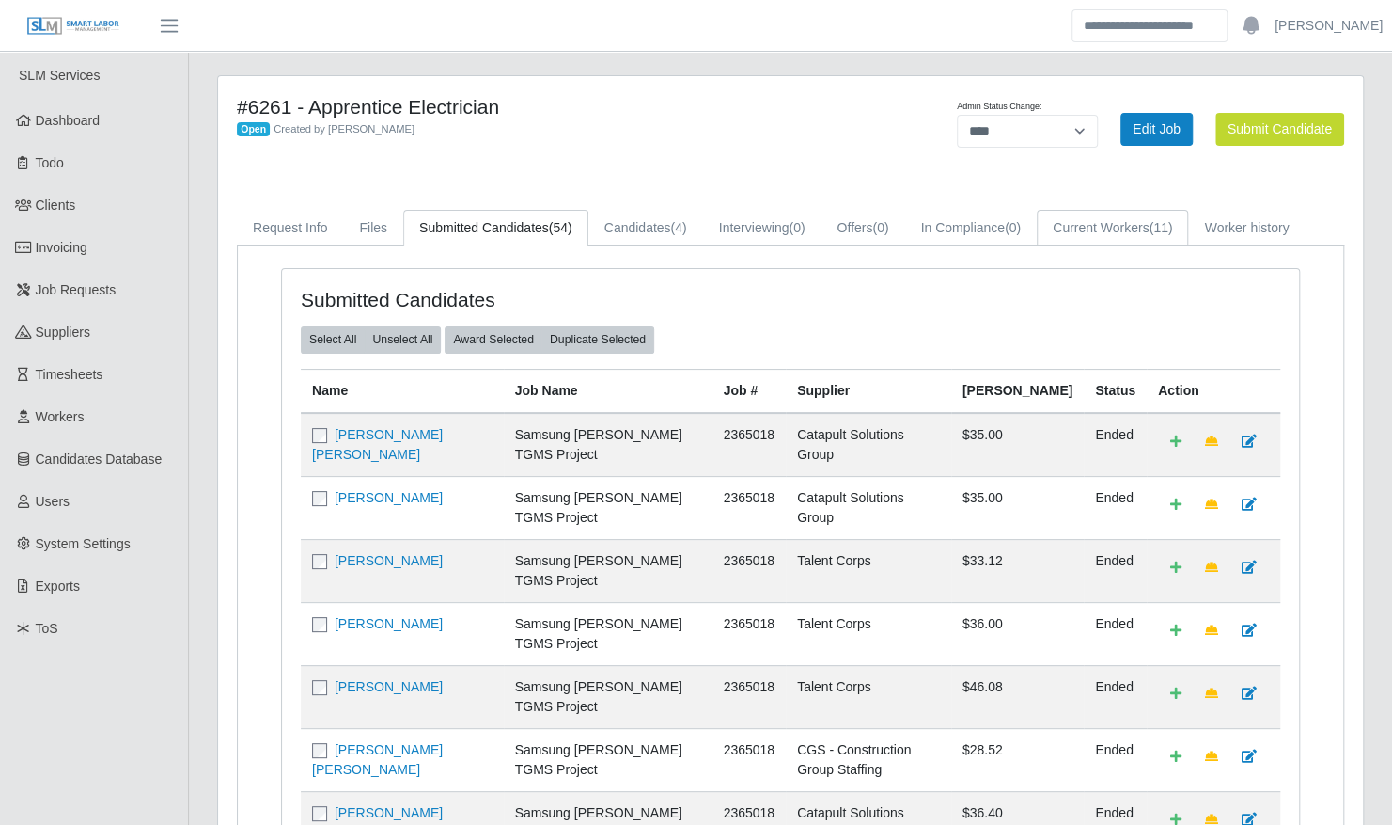
click at [1084, 227] on link "Current Workers (11)" at bounding box center [1112, 228] width 151 height 37
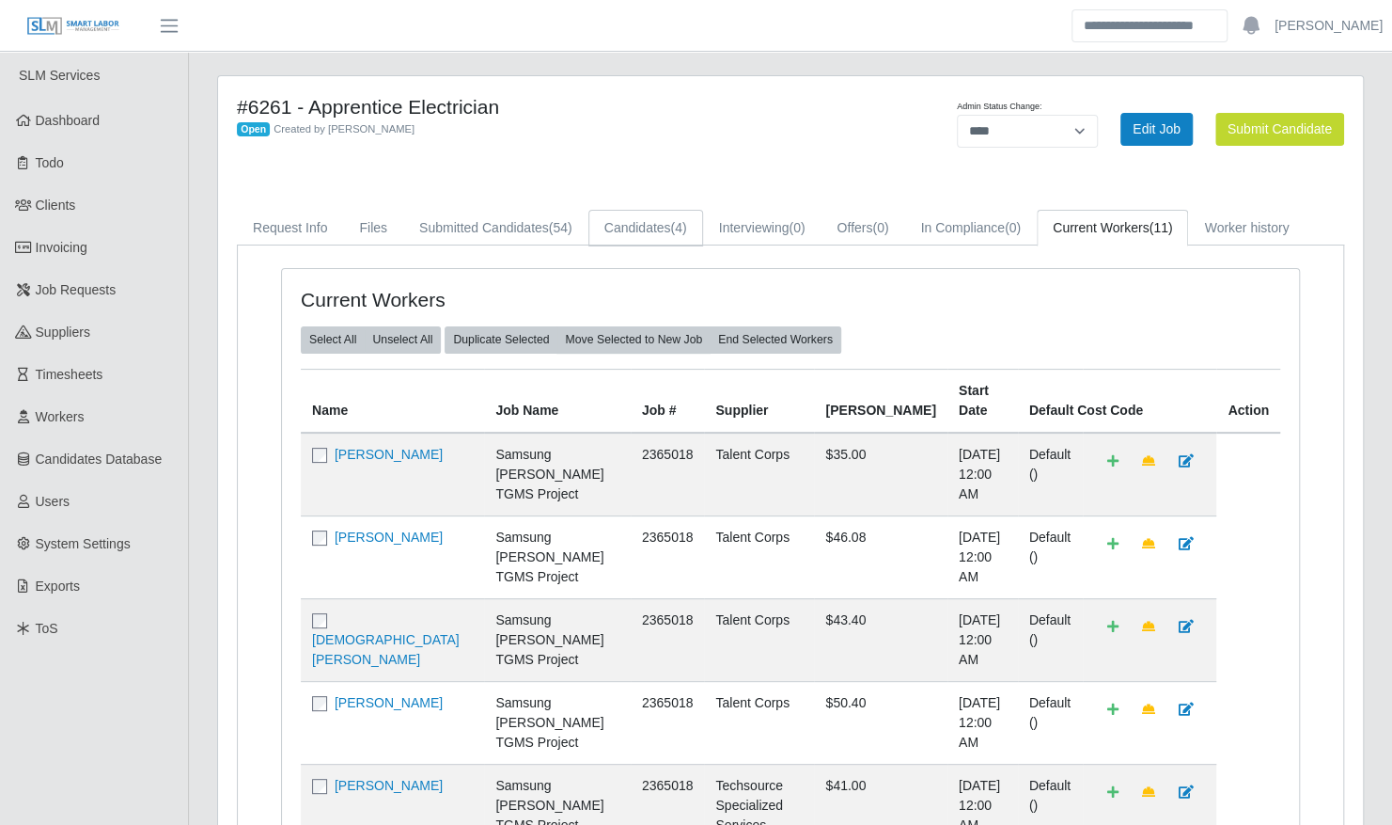
click at [687, 221] on link "Candidates (4)" at bounding box center [646, 228] width 115 height 37
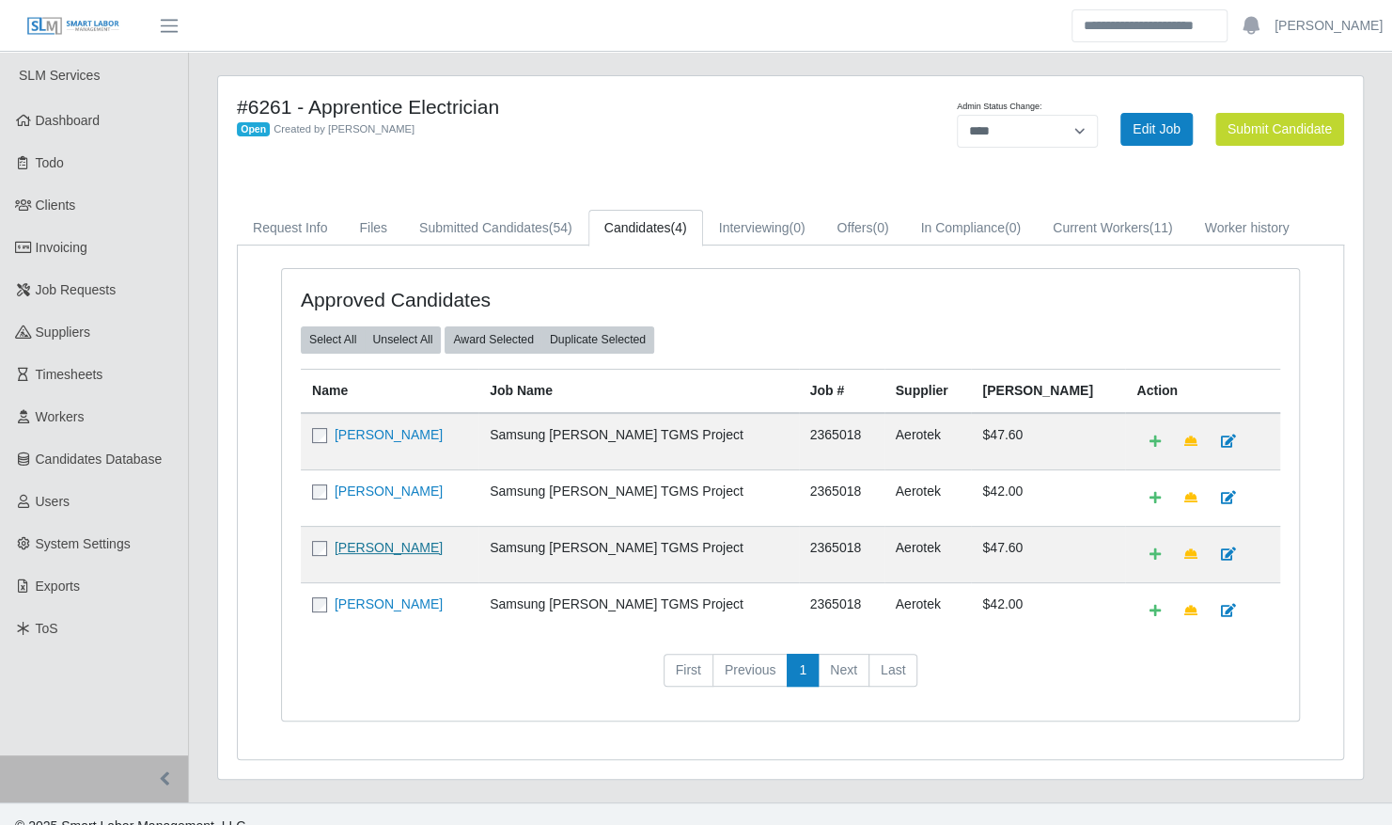
click at [393, 540] on link "Derrick Collins" at bounding box center [389, 547] width 108 height 15
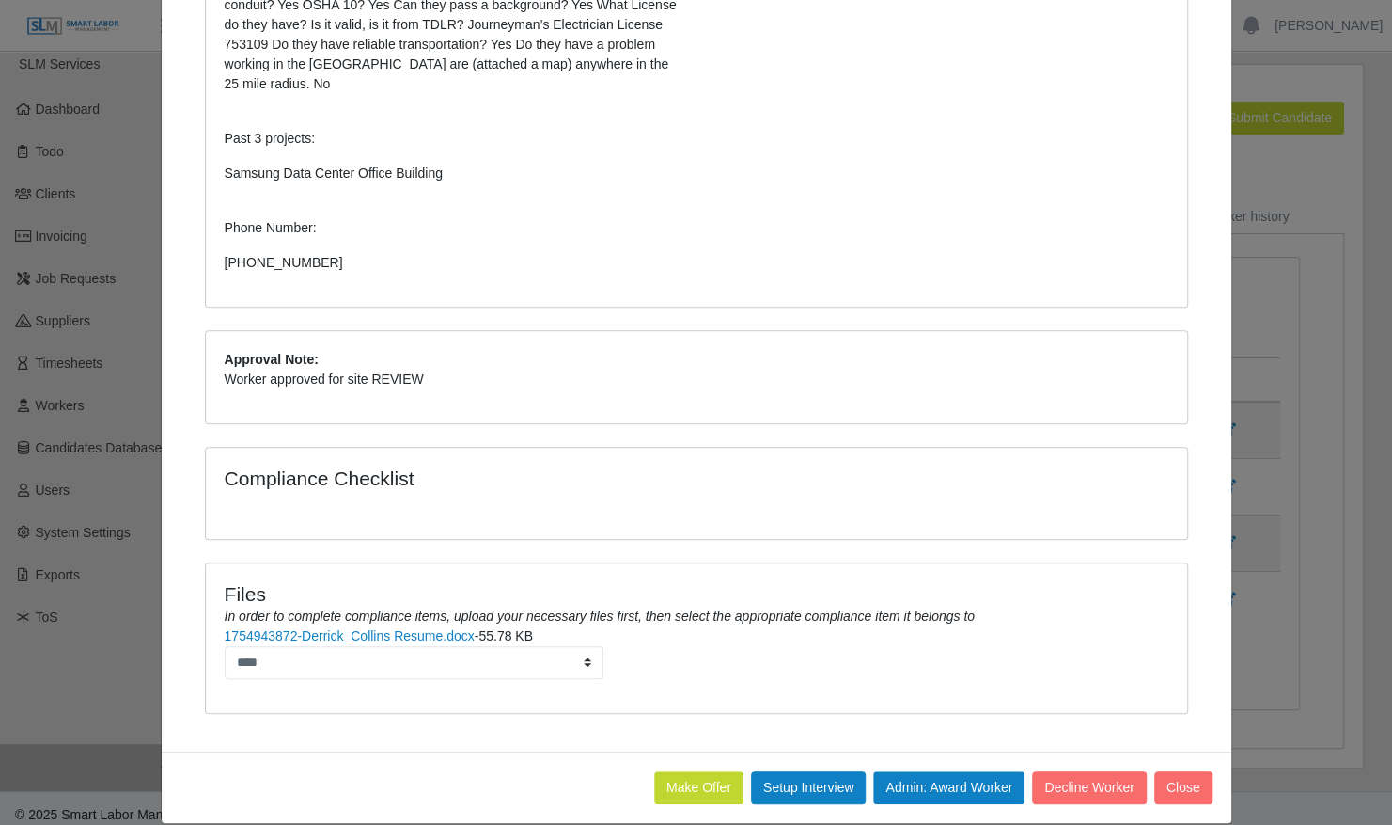
scroll to position [16, 0]
click at [407, 628] on link "1754943872-Derrick_Collins Resume.docx" at bounding box center [350, 635] width 250 height 15
click at [1185, 771] on button "Close" at bounding box center [1184, 787] width 58 height 33
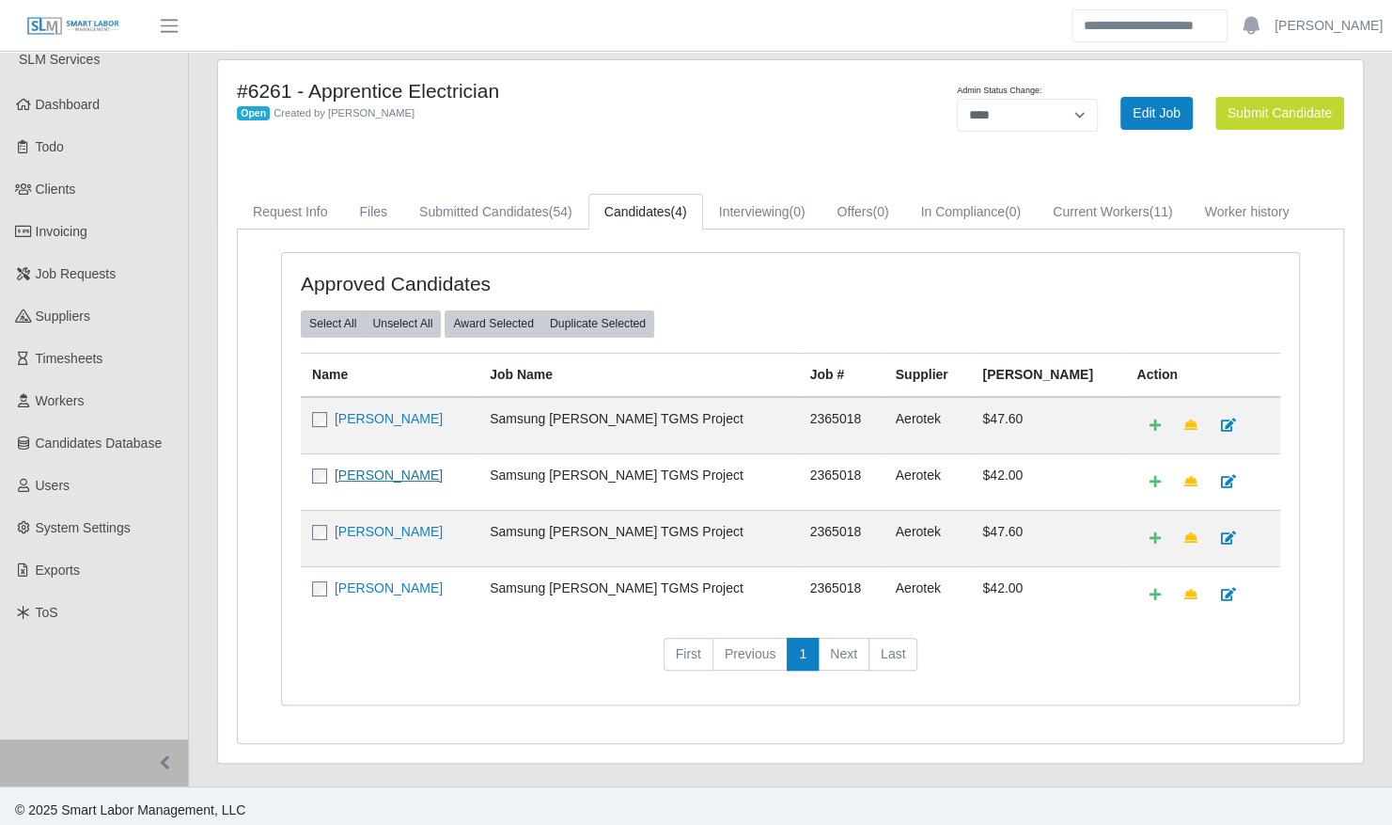
click at [391, 467] on link "Jaime Castillo" at bounding box center [389, 474] width 108 height 15
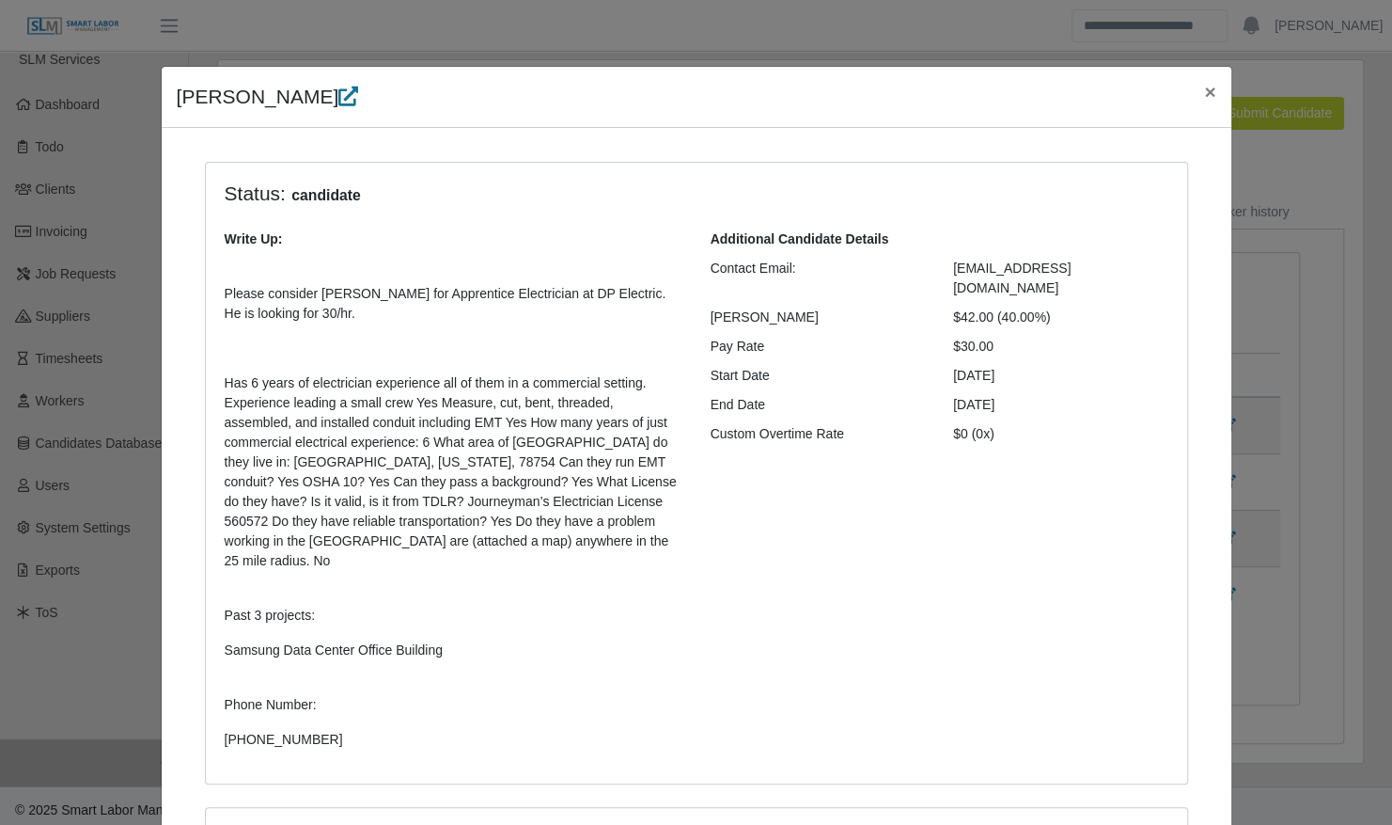
click at [338, 96] on icon at bounding box center [348, 96] width 20 height 20
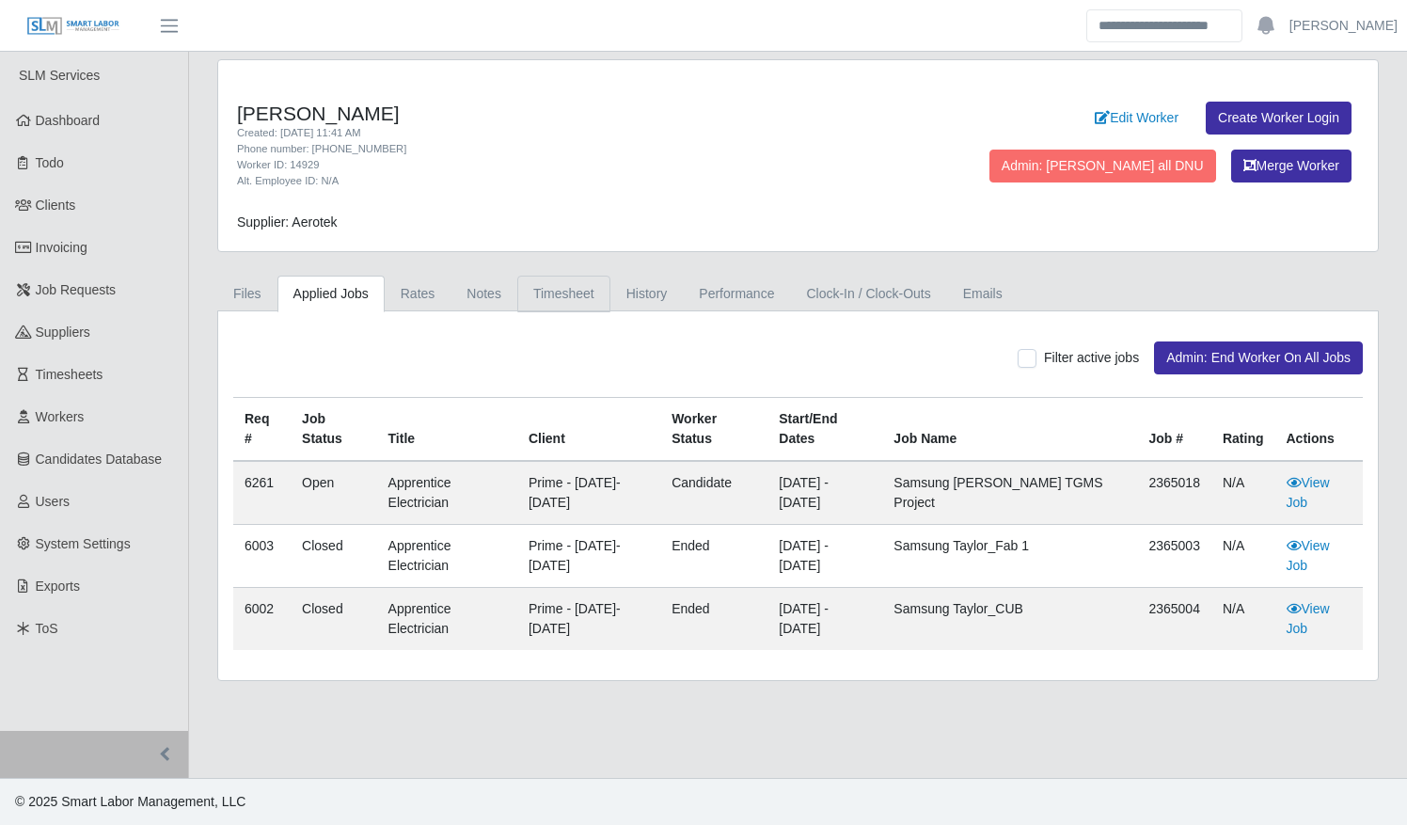
click at [550, 295] on link "Timesheet" at bounding box center [563, 293] width 93 height 37
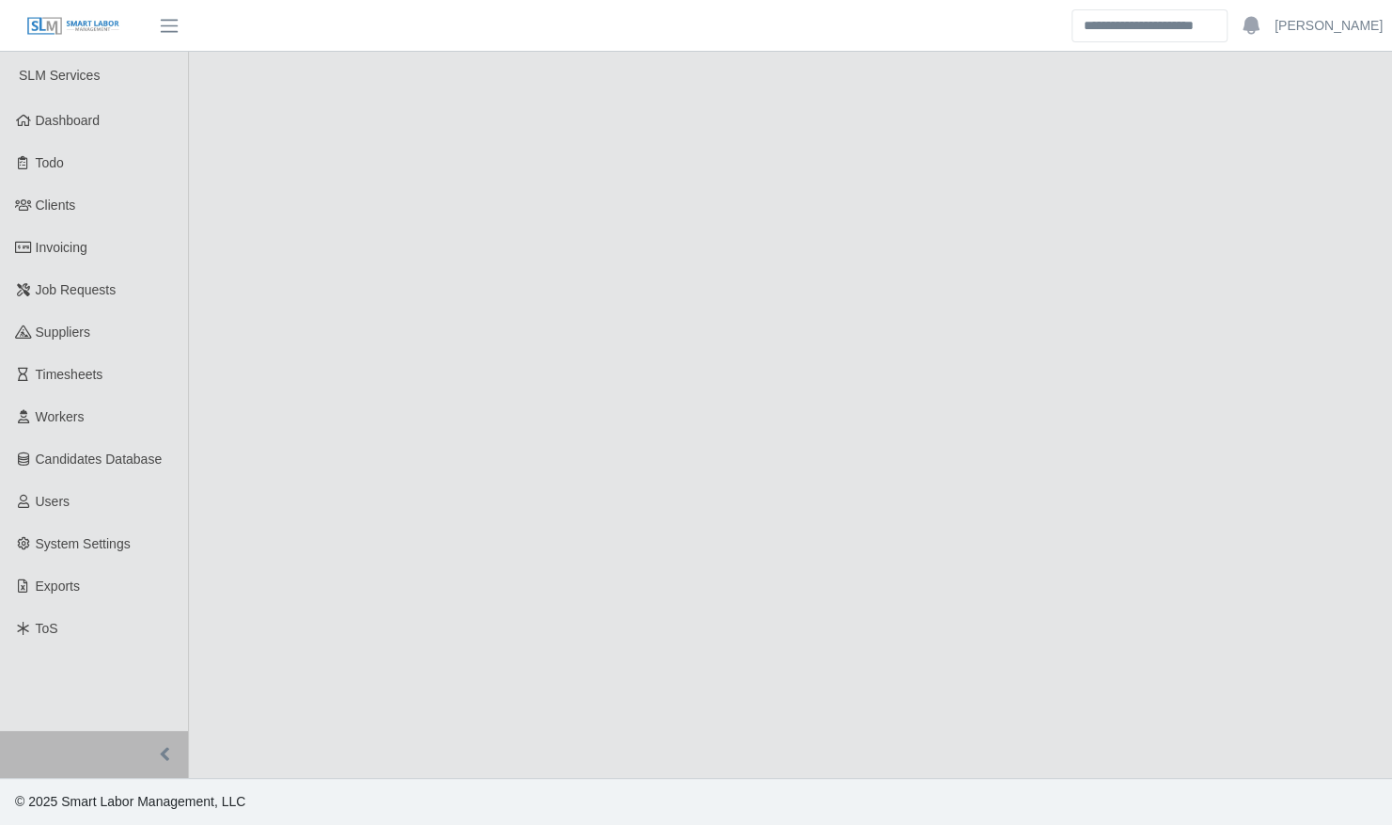
select select "****"
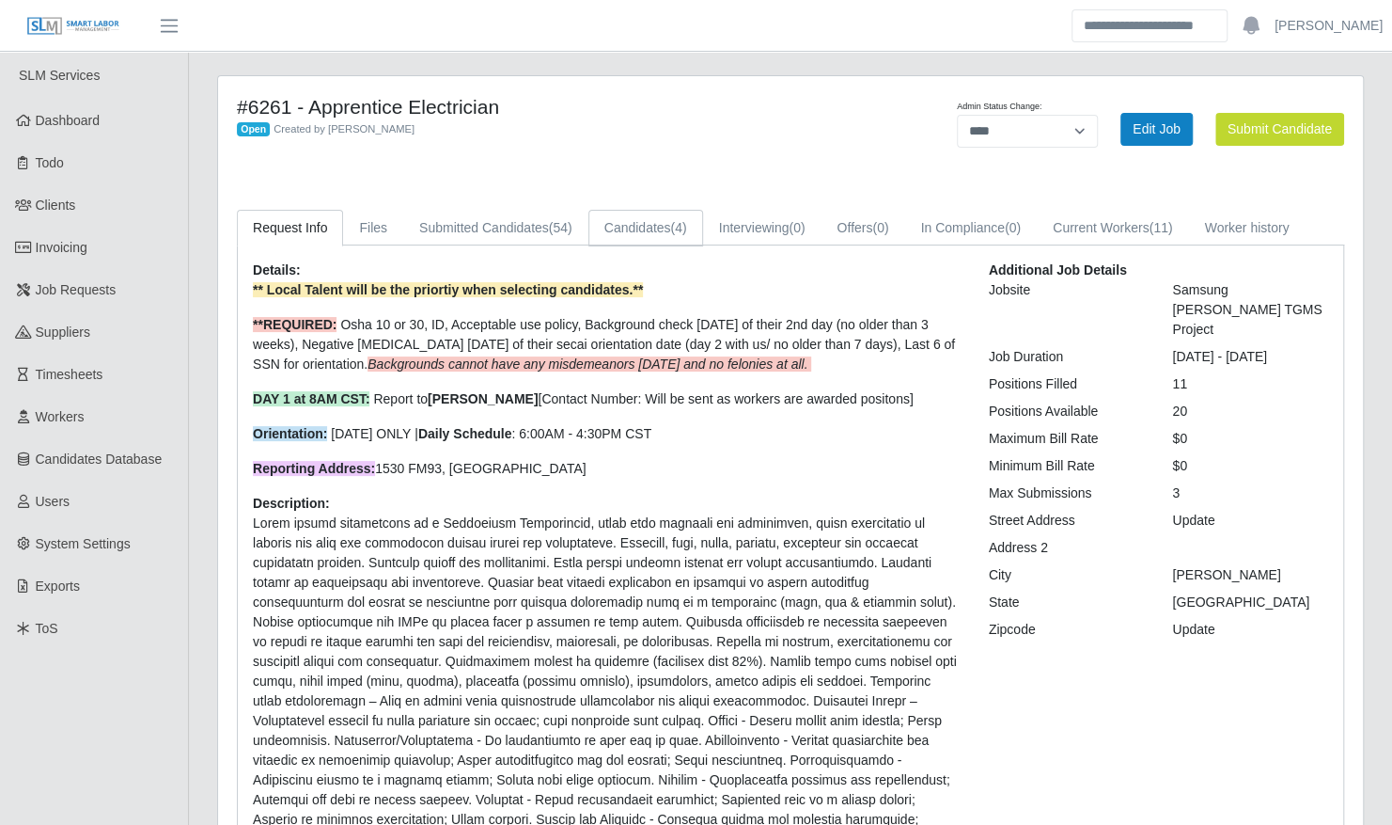
click at [671, 224] on span "(4)" at bounding box center [678, 227] width 16 height 15
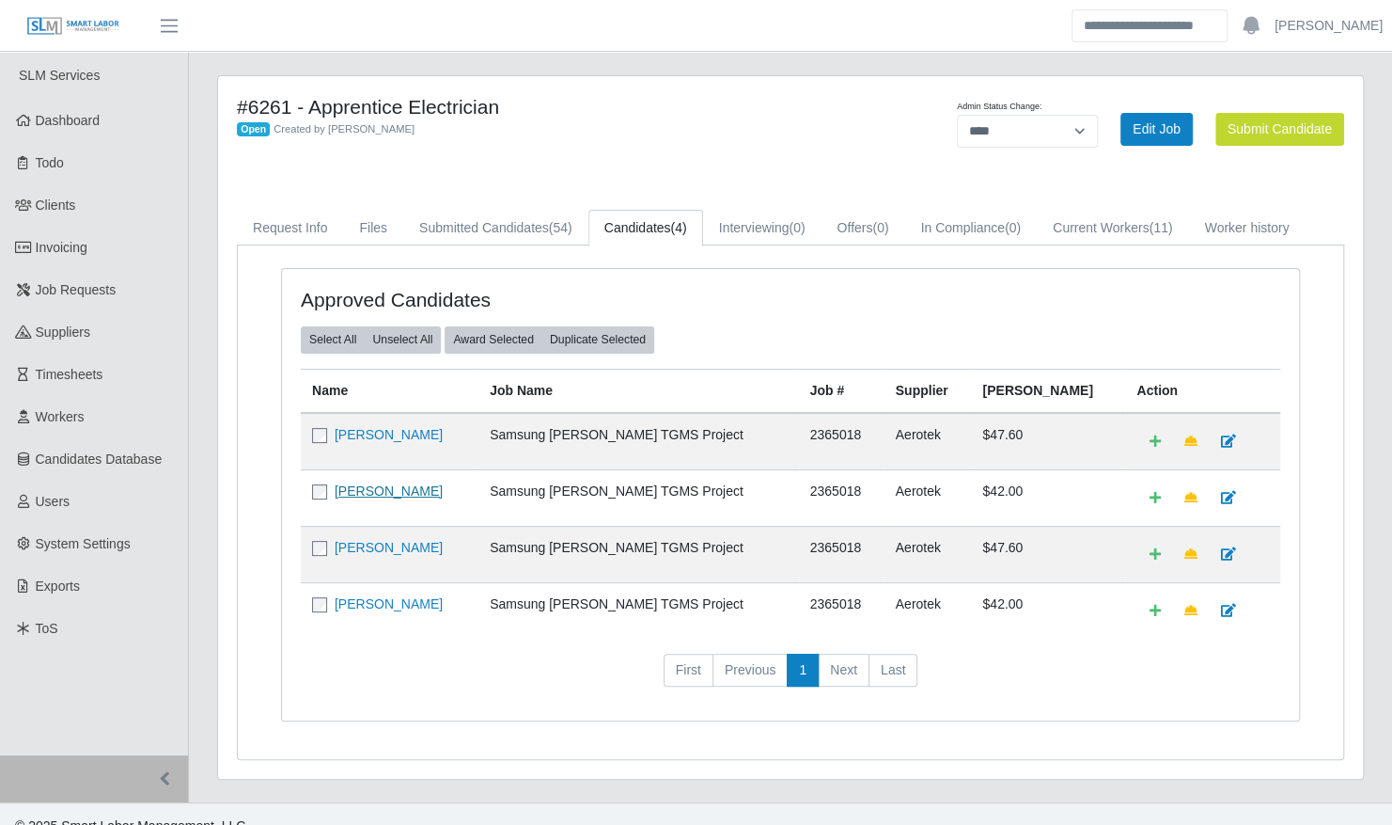
click at [373, 487] on link "[PERSON_NAME]" at bounding box center [389, 490] width 108 height 15
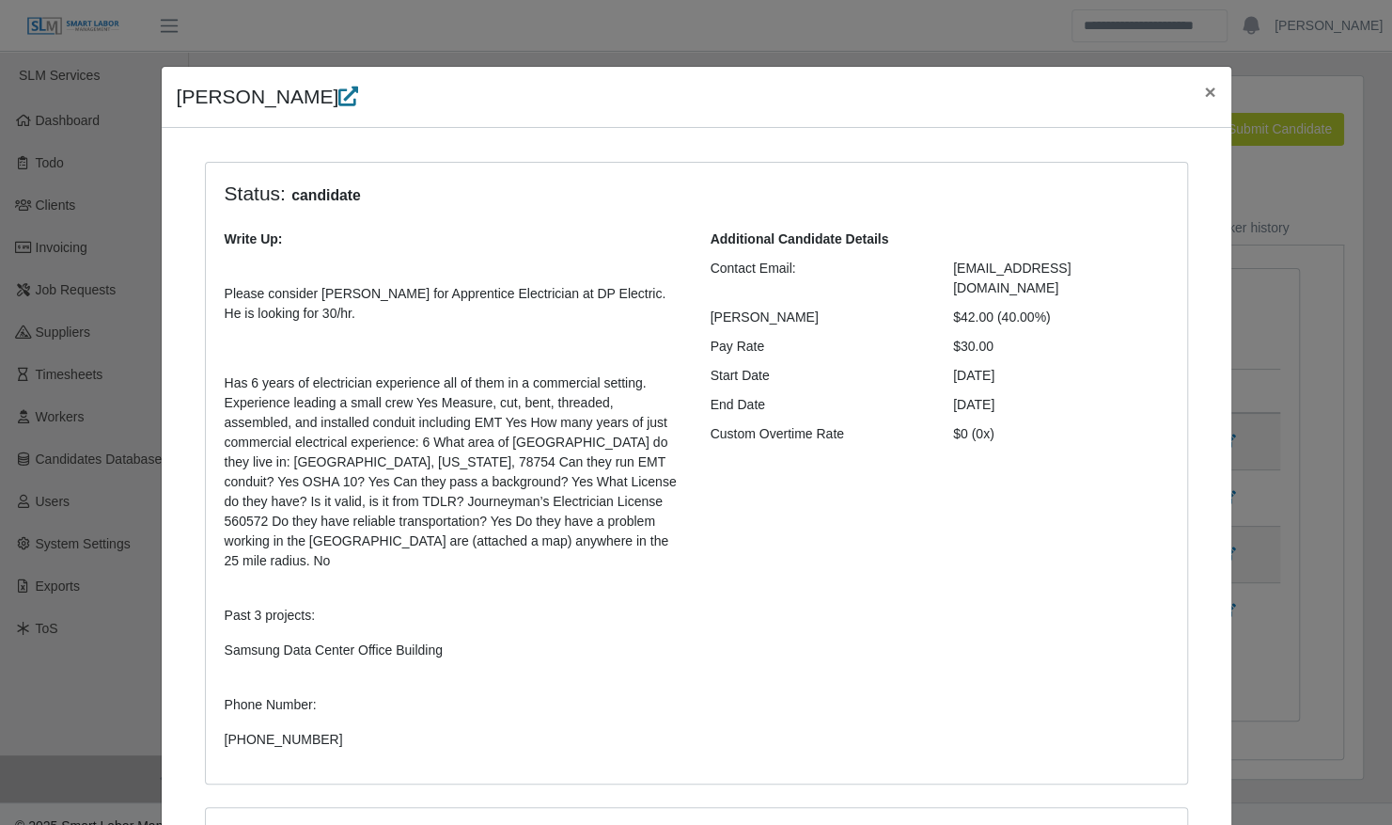
click at [338, 92] on icon at bounding box center [348, 96] width 20 height 20
click at [1192, 94] on button "×" at bounding box center [1209, 92] width 41 height 50
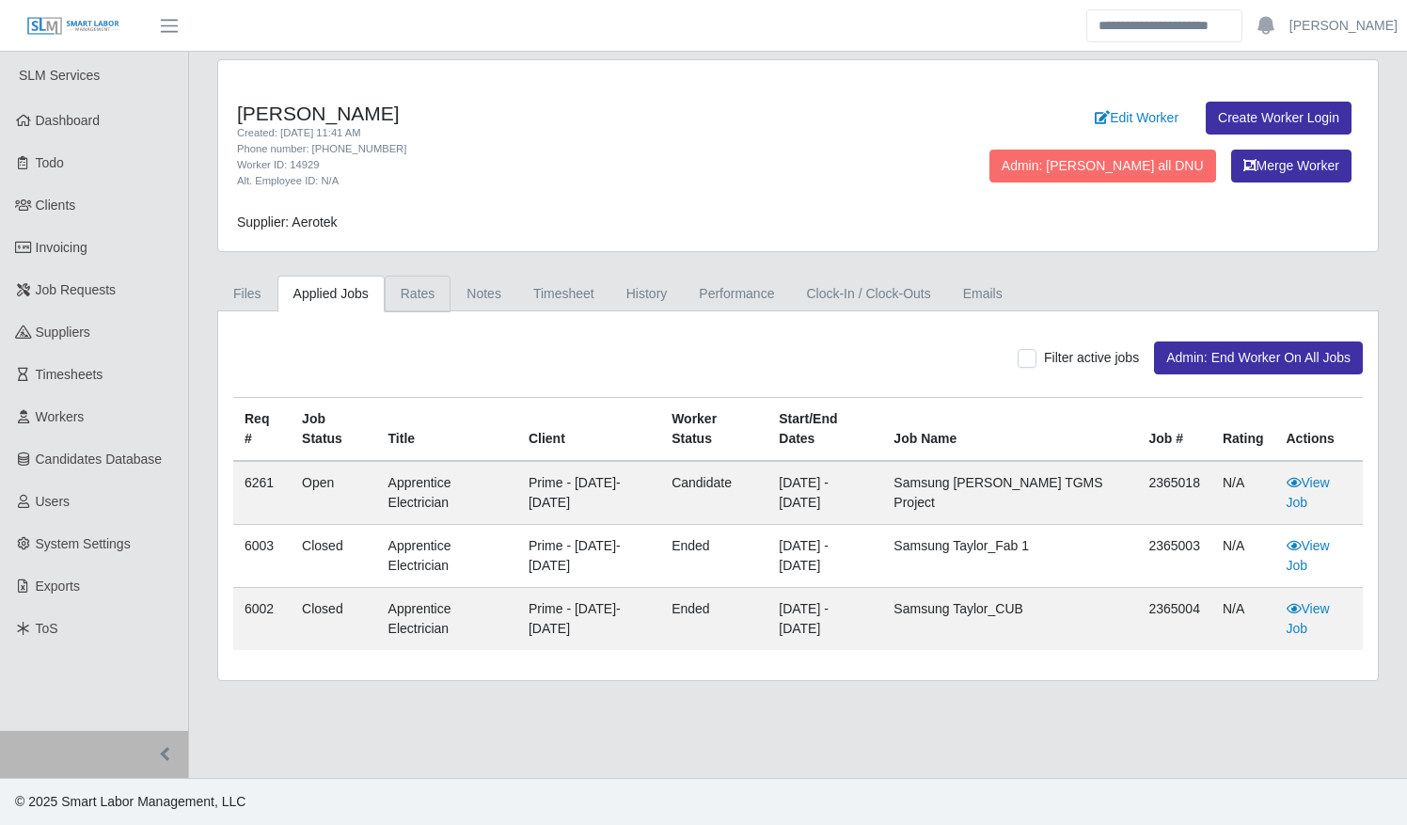
click at [417, 303] on link "Rates" at bounding box center [418, 293] width 67 height 37
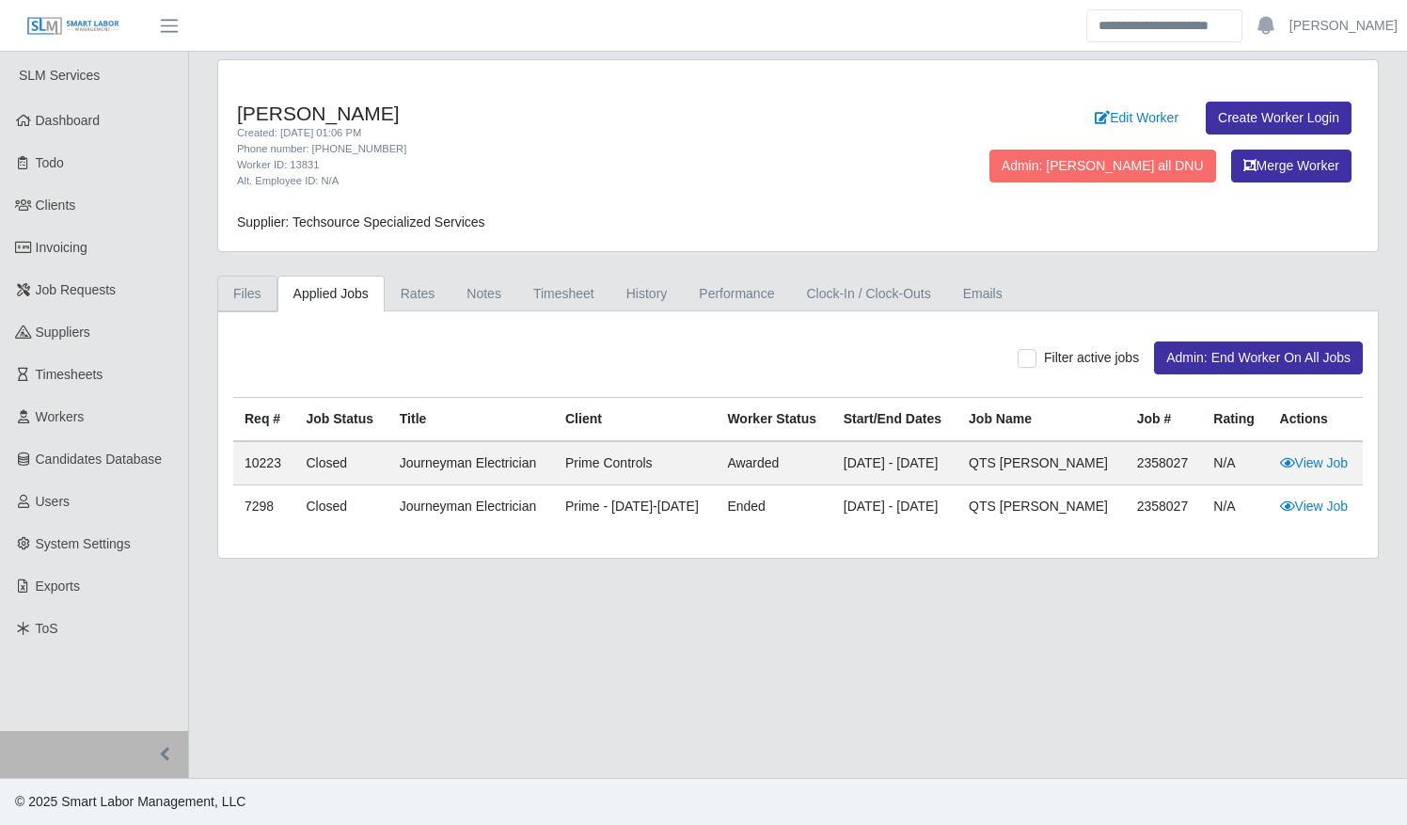
click at [251, 287] on link "Files" at bounding box center [247, 293] width 60 height 37
